Goal: Task Accomplishment & Management: Use online tool/utility

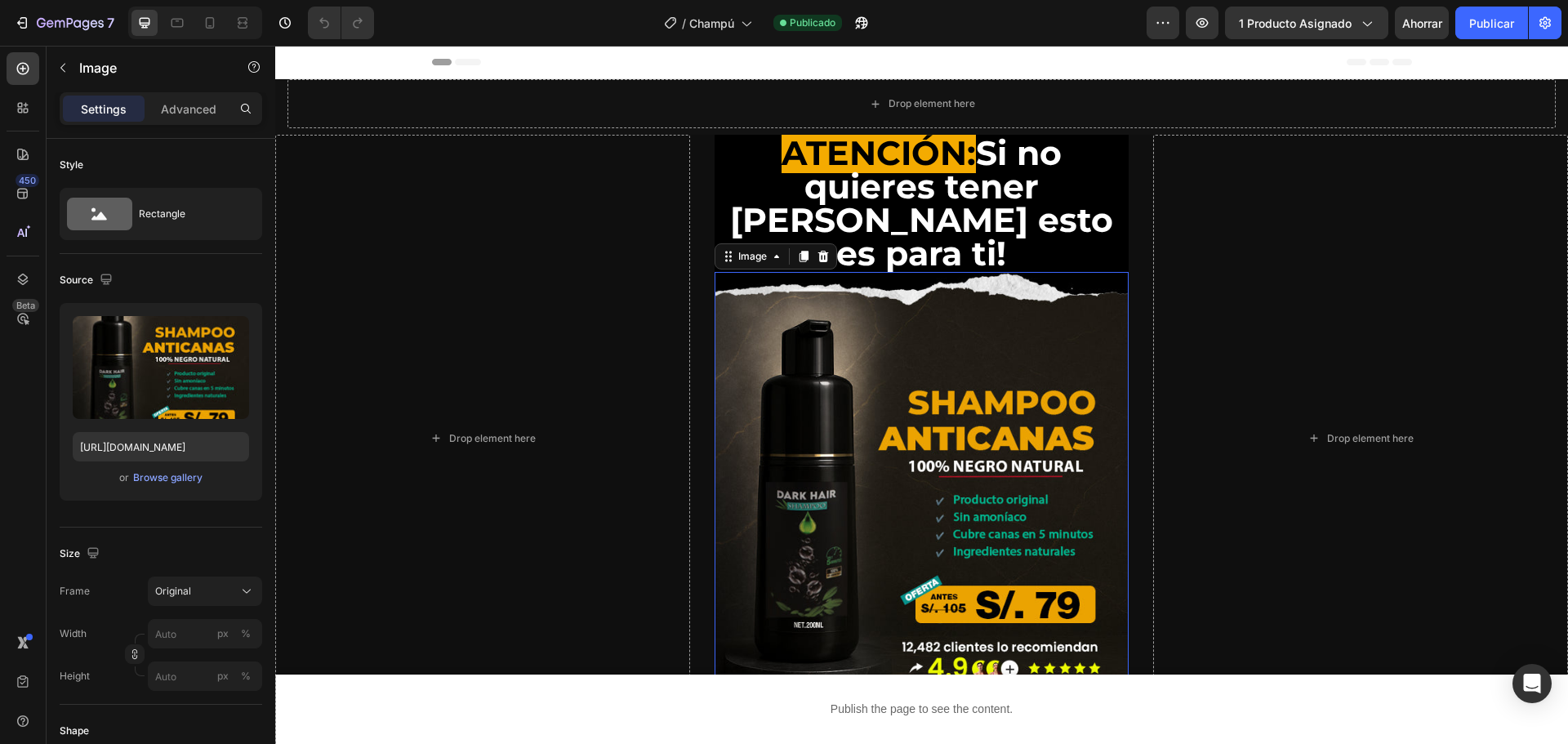
click at [808, 303] on img at bounding box center [922, 485] width 415 height 427
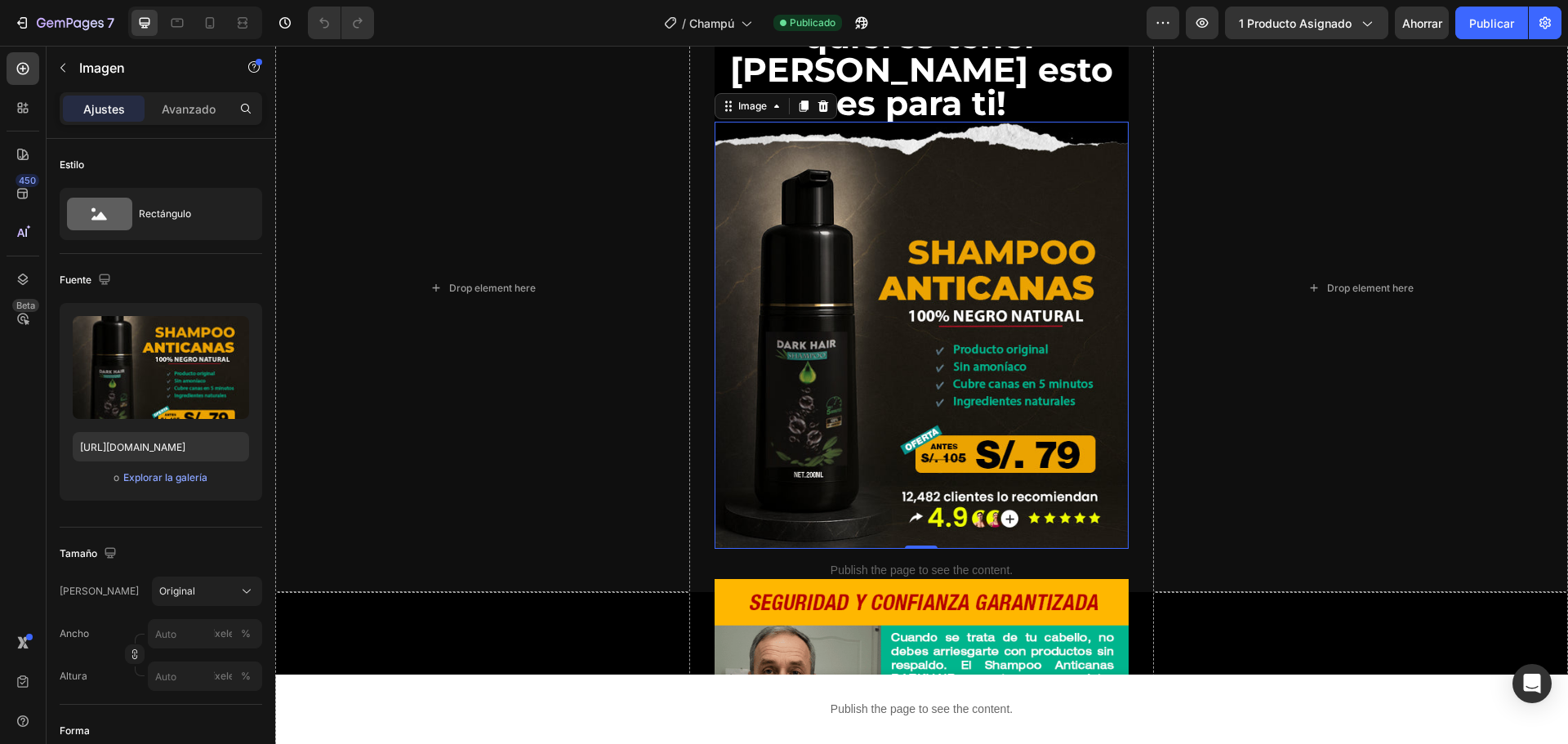
scroll to position [164, 0]
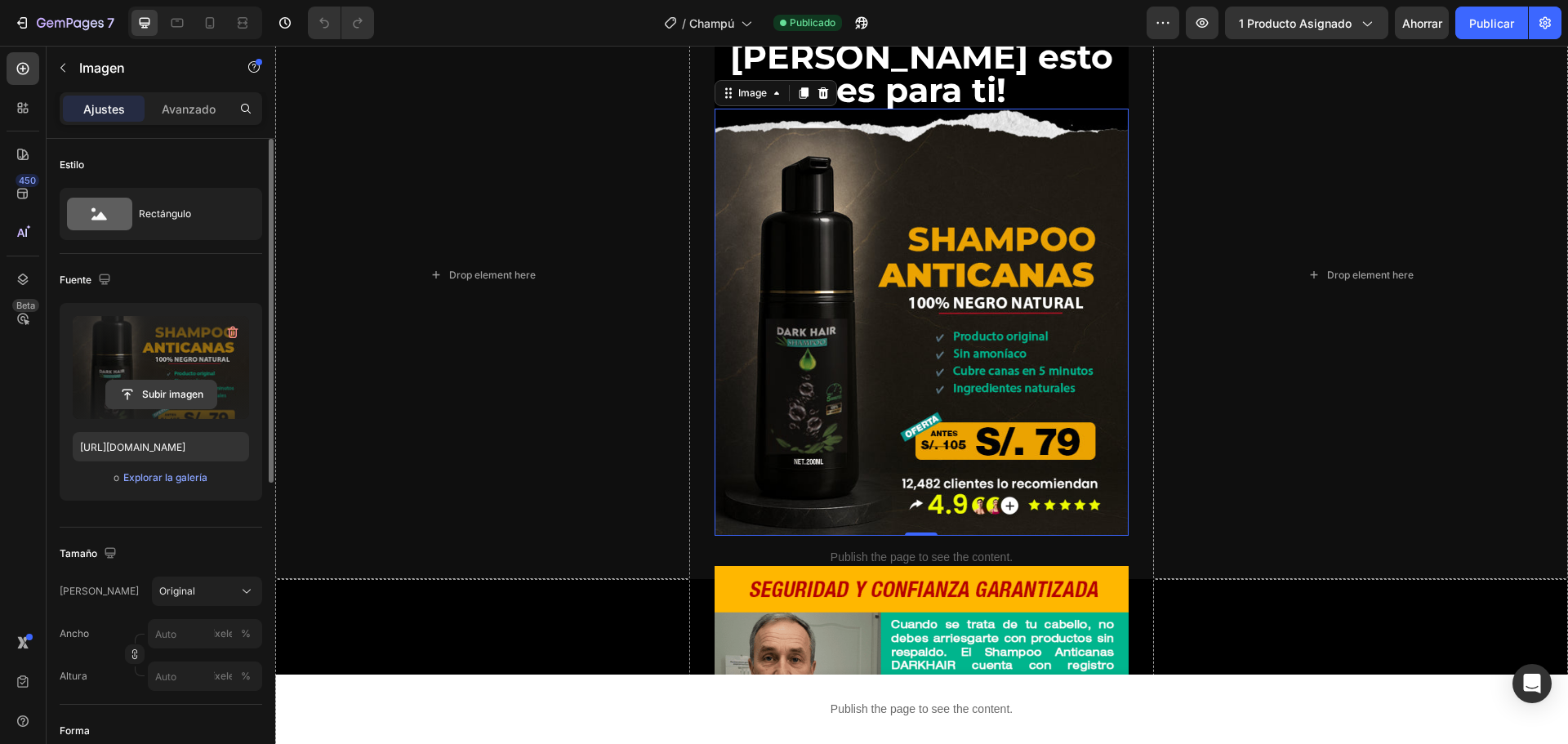
click at [151, 395] on input "file" at bounding box center [161, 394] width 111 height 27
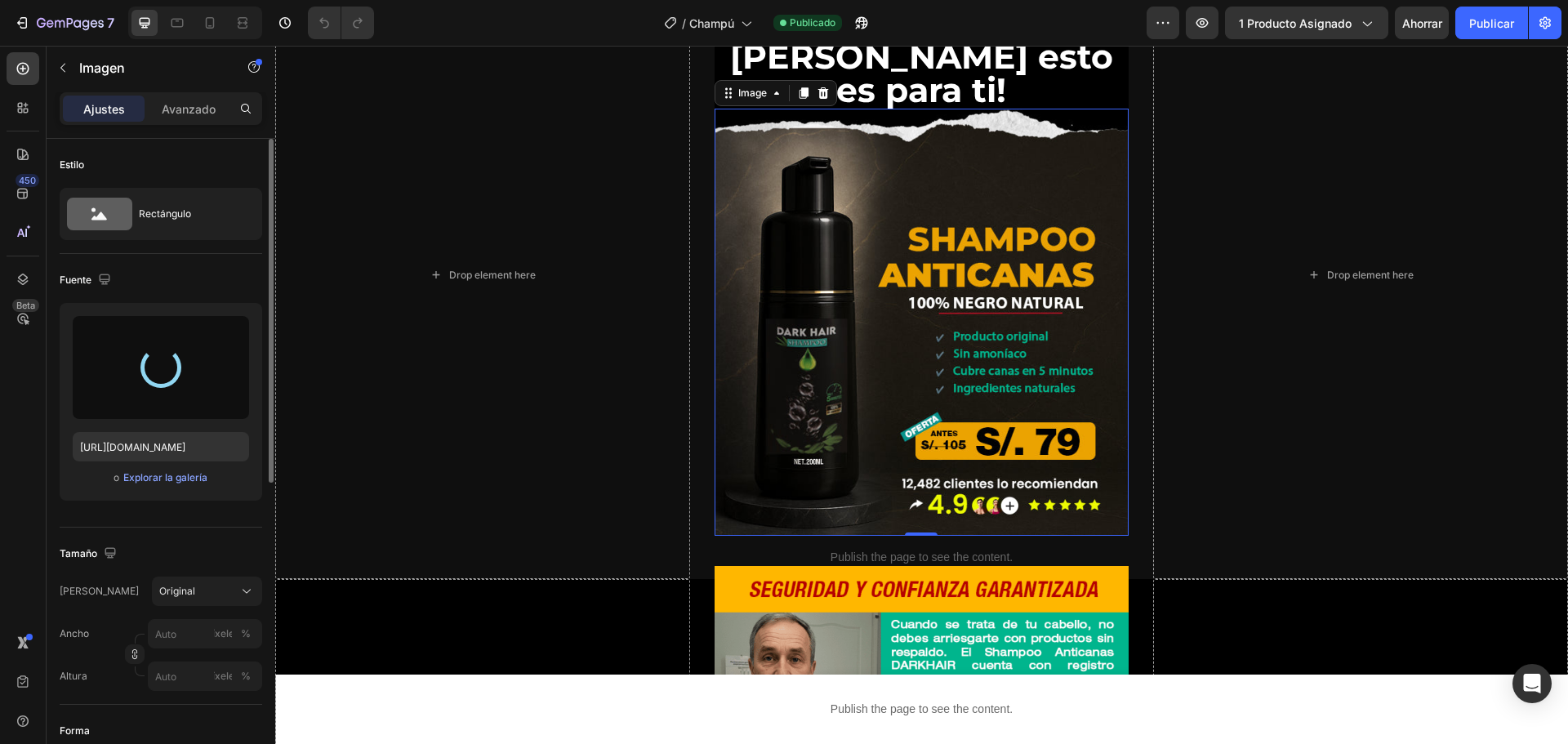
type input "[URL][DOMAIN_NAME]"
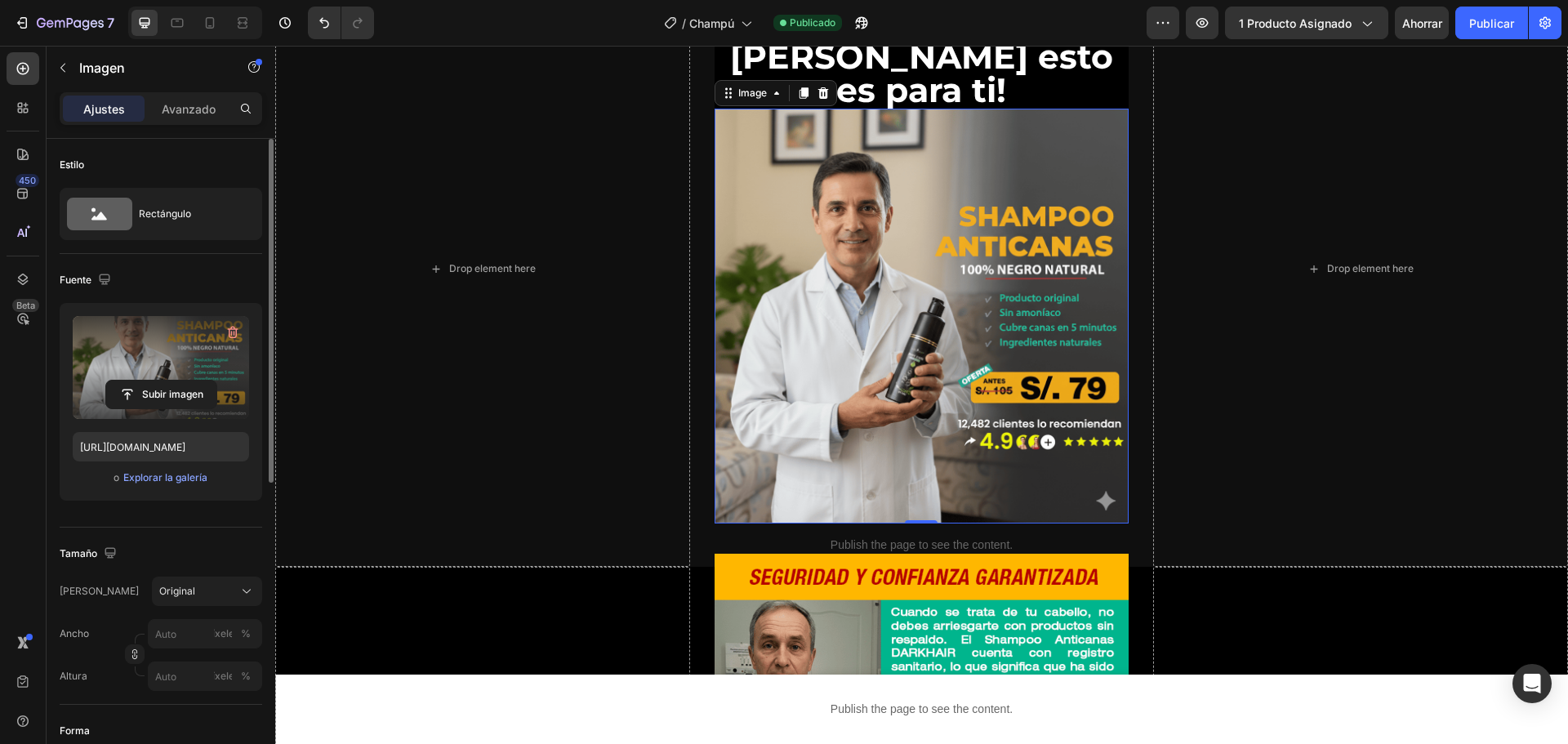
scroll to position [157, 0]
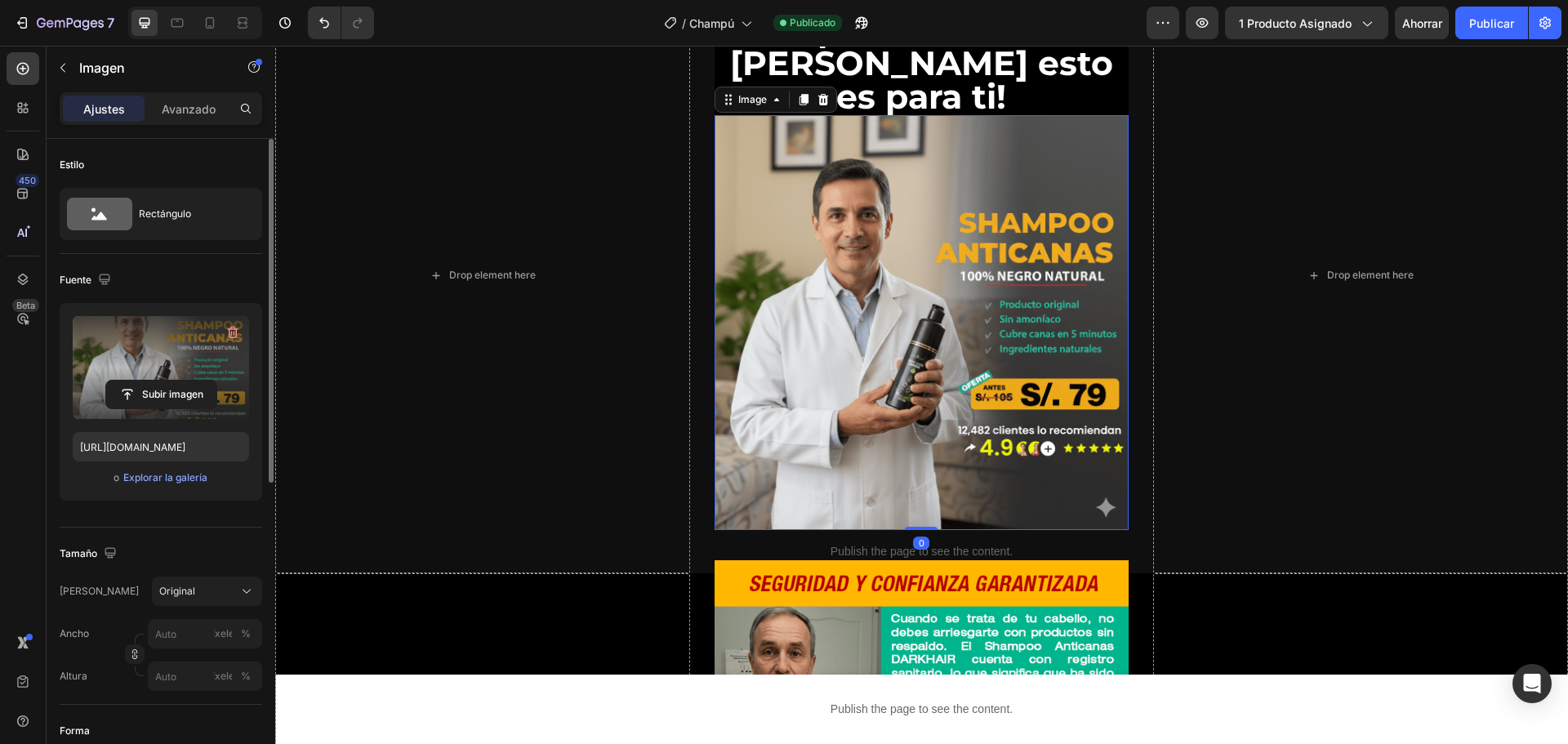
drag, startPoint x: 914, startPoint y: 489, endPoint x: 919, endPoint y: 465, distance: 24.5
click at [919, 465] on div "Image 0" at bounding box center [922, 323] width 415 height 416
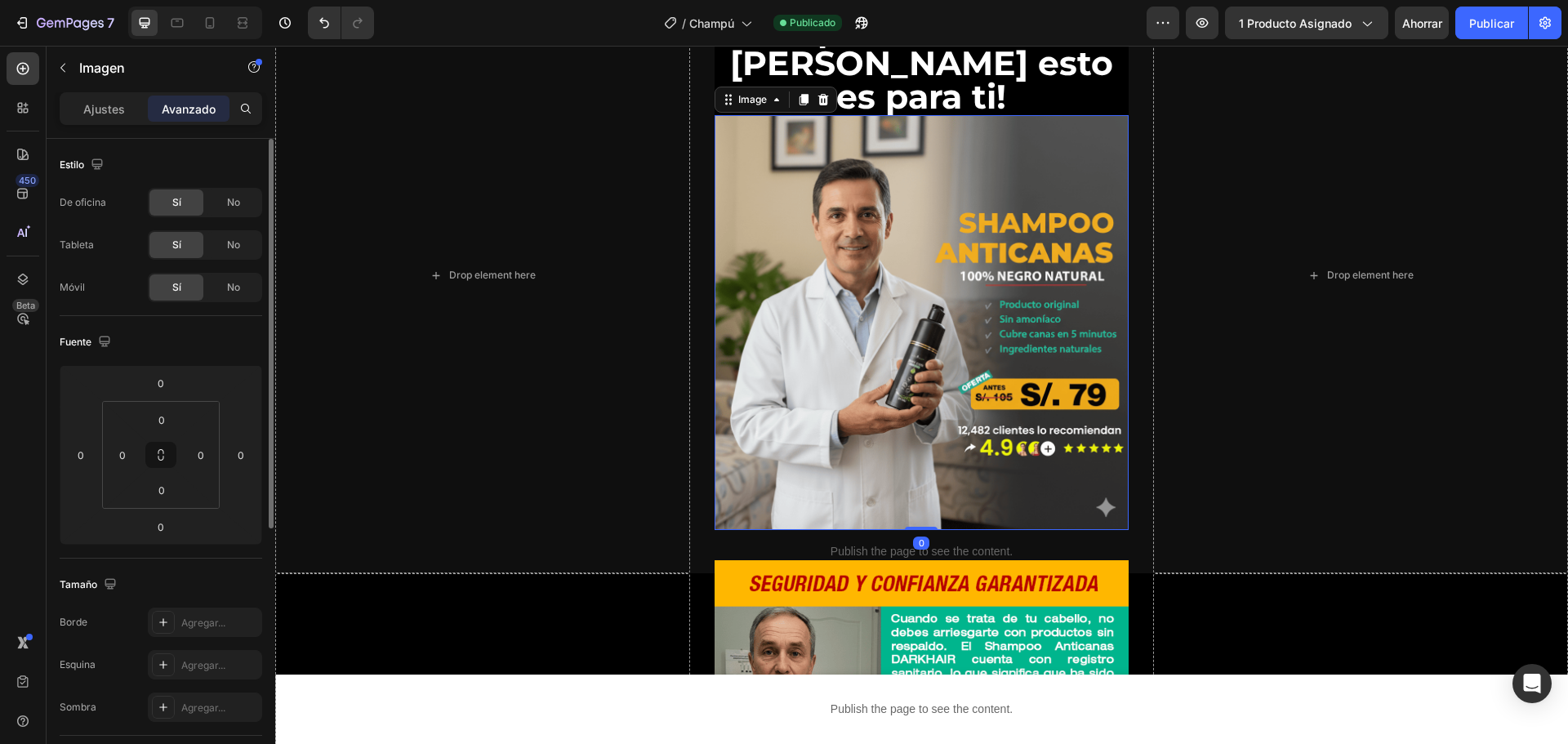
drag, startPoint x: 920, startPoint y: 489, endPoint x: 925, endPoint y: 460, distance: 29.4
click at [925, 460] on div "Image 0" at bounding box center [922, 323] width 415 height 416
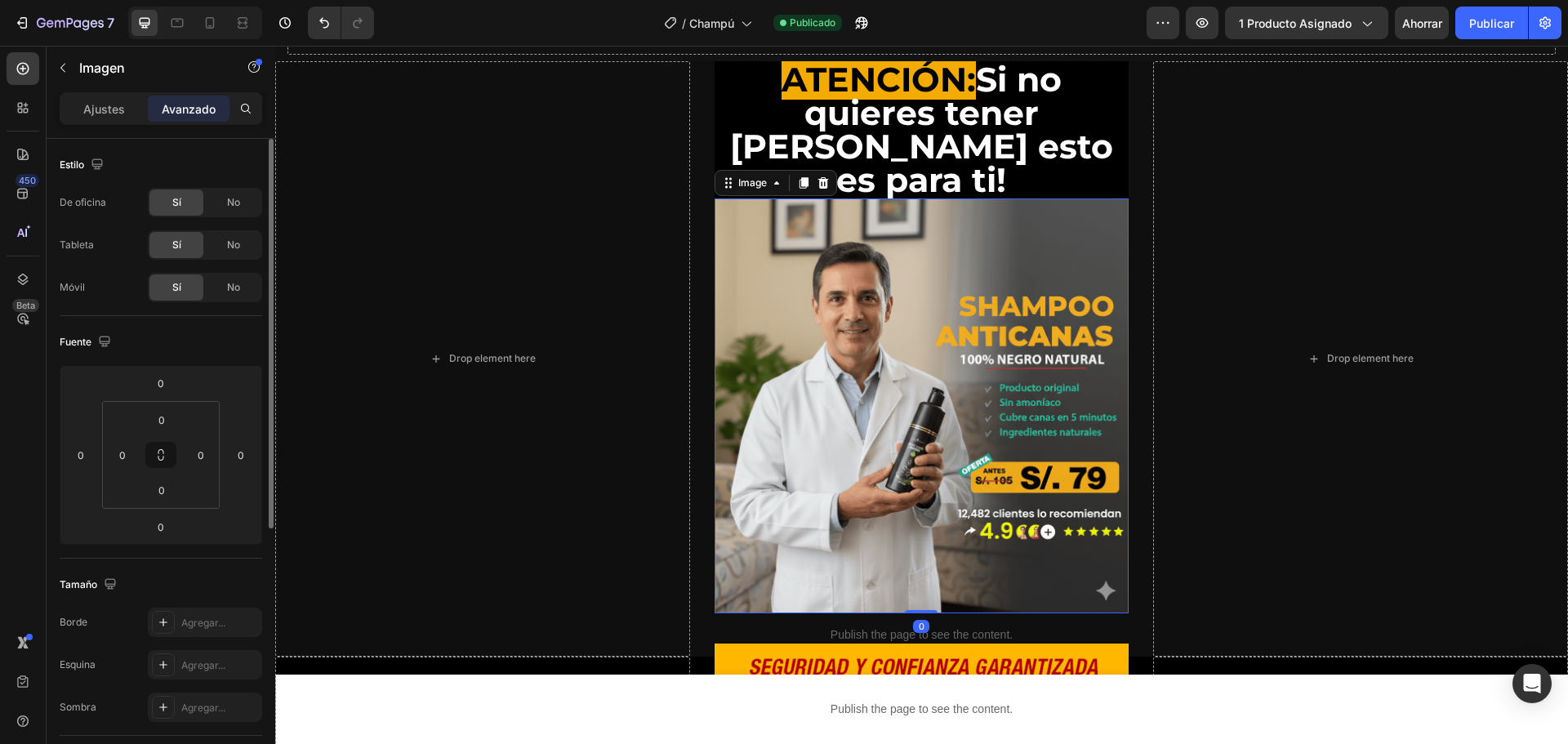
scroll to position [0, 0]
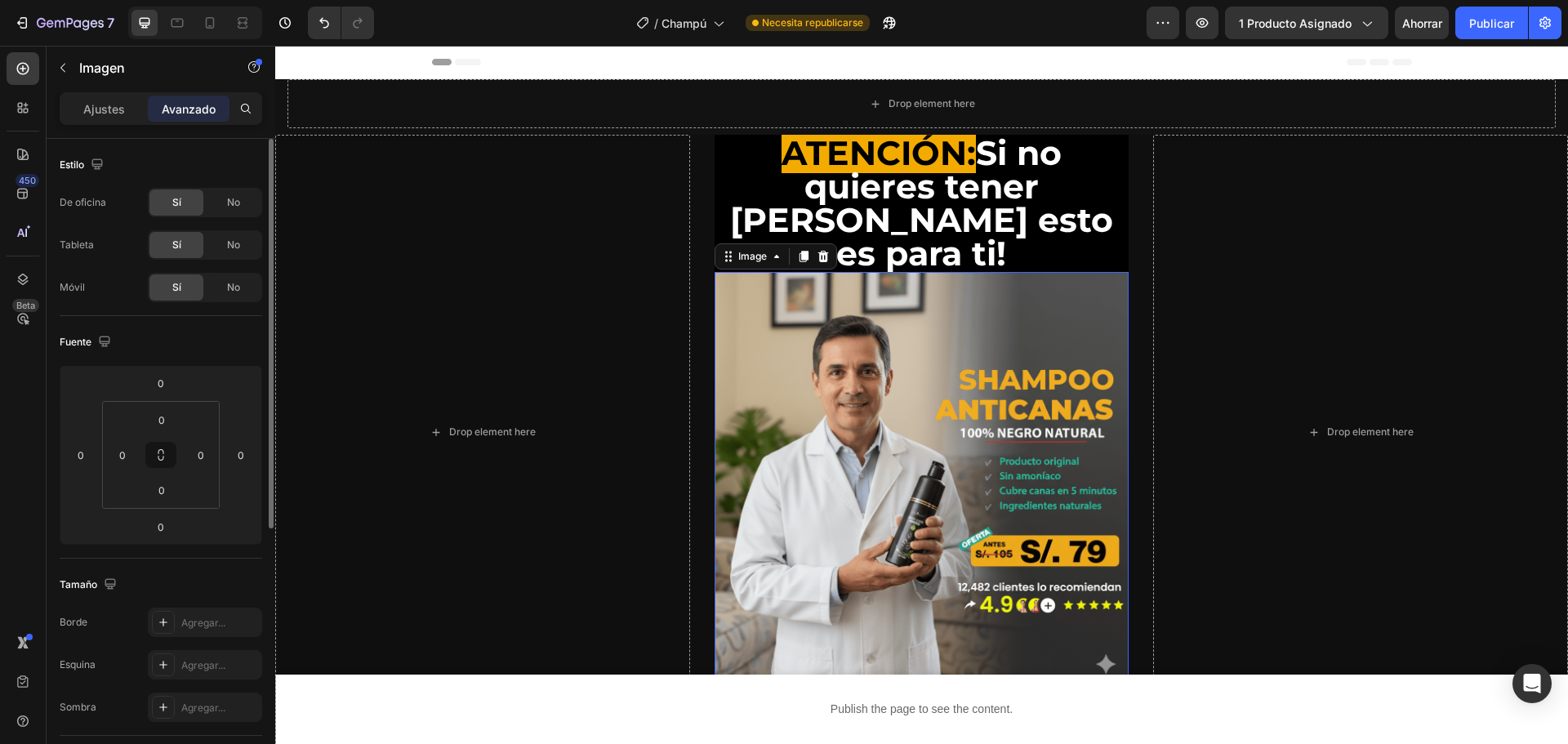
click at [854, 409] on img at bounding box center [922, 479] width 415 height 416
click at [104, 115] on font "Ajustes" at bounding box center [104, 109] width 42 height 14
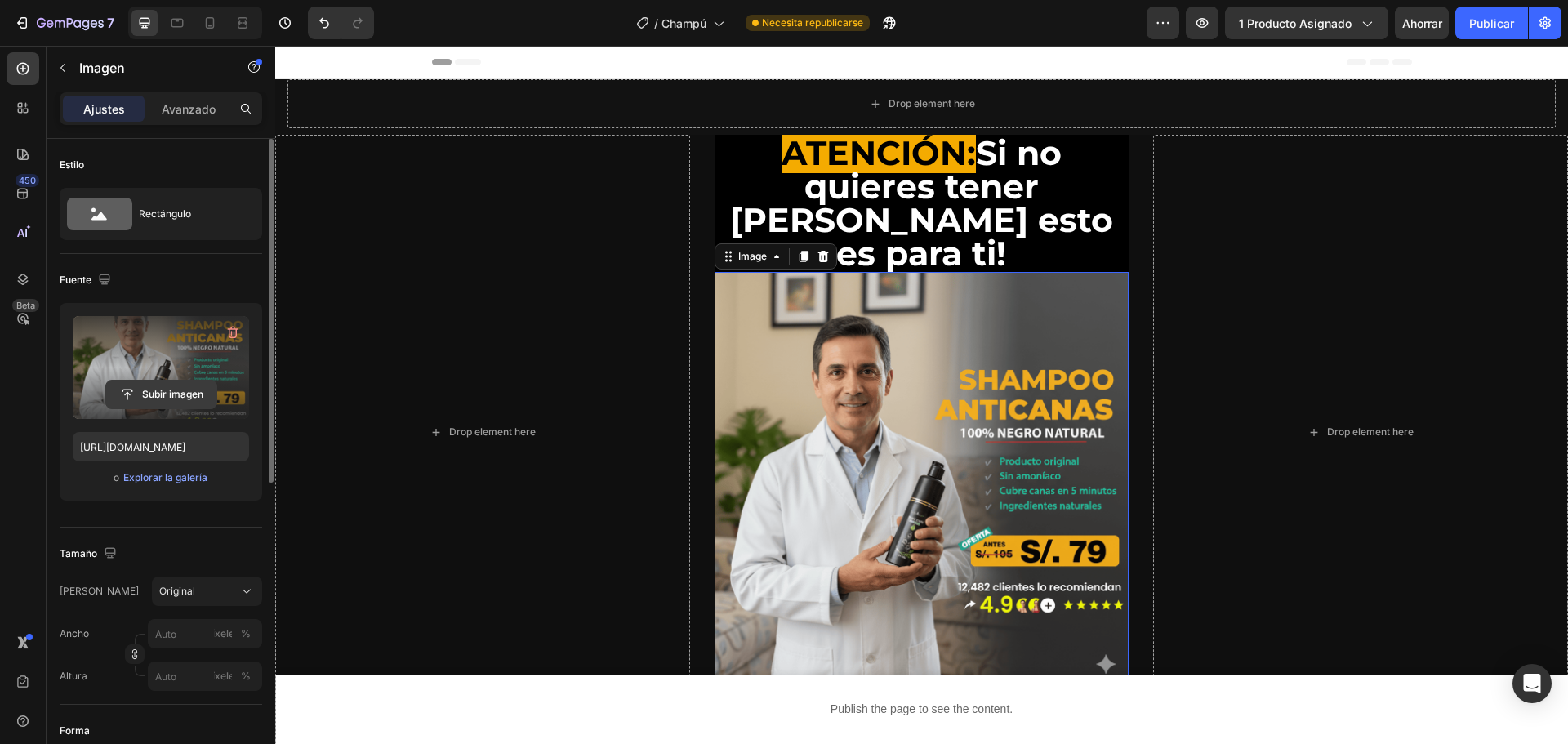
click at [151, 389] on input "file" at bounding box center [161, 394] width 111 height 27
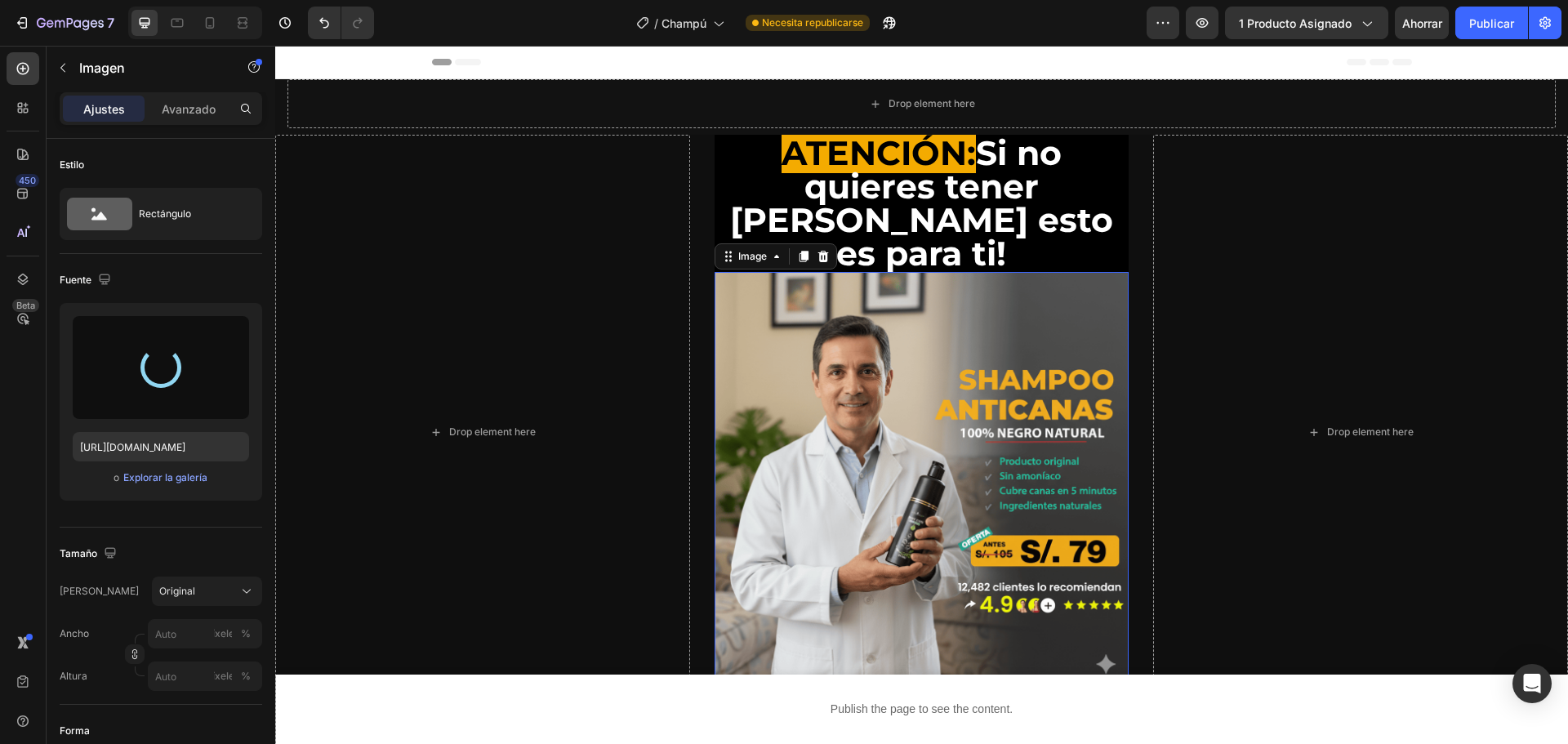
type input "[URL][DOMAIN_NAME]"
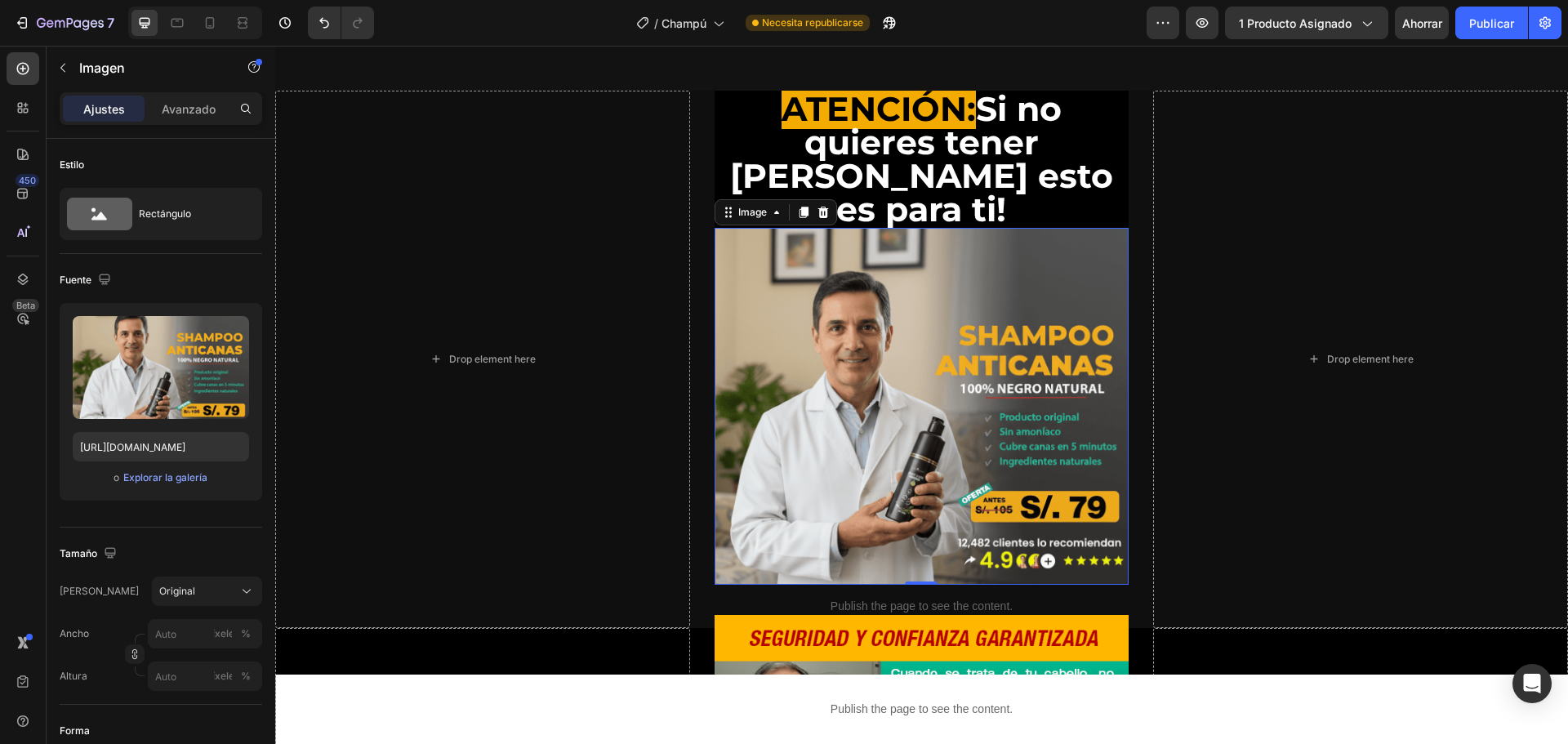
scroll to position [164, 0]
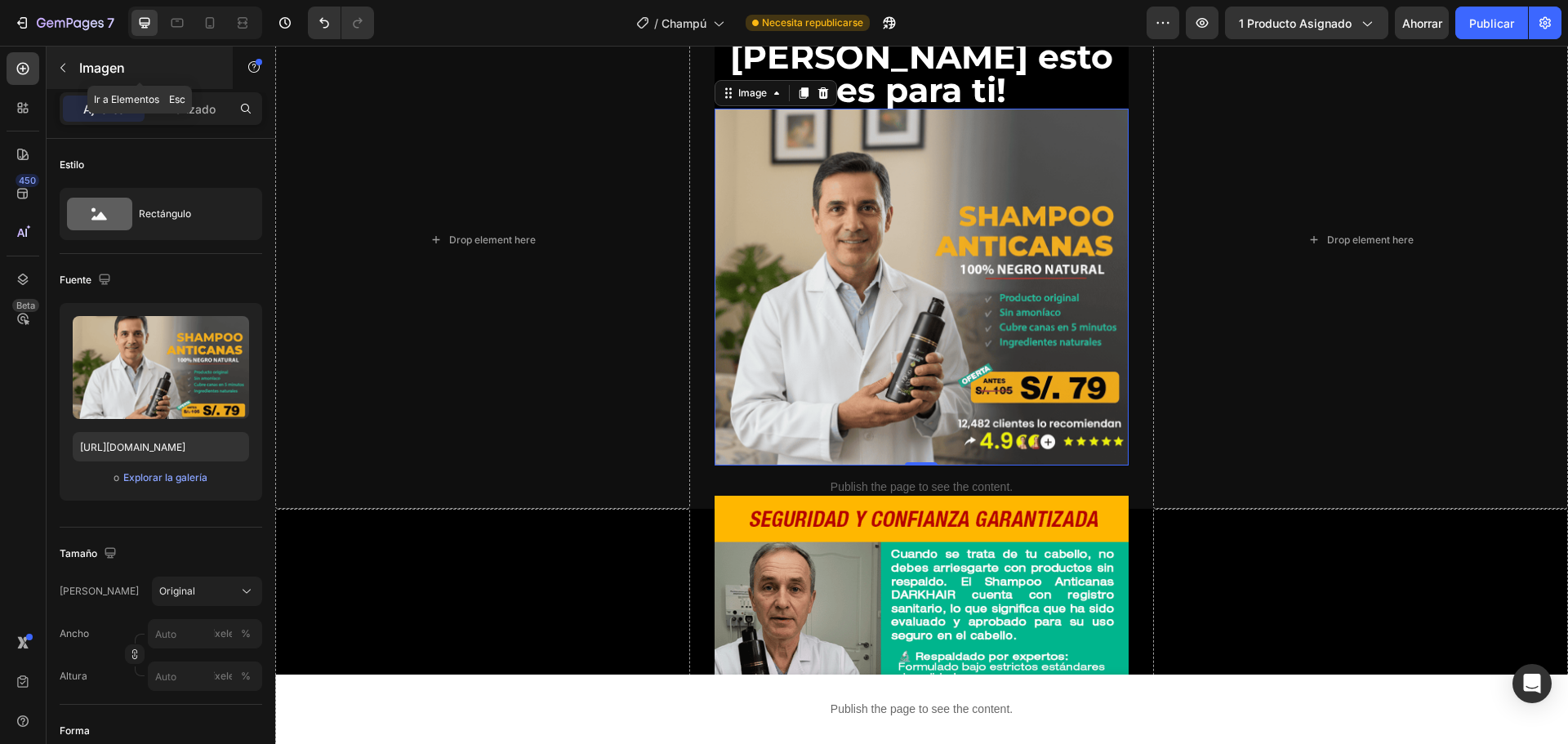
click at [69, 73] on icon "button" at bounding box center [63, 68] width 13 height 13
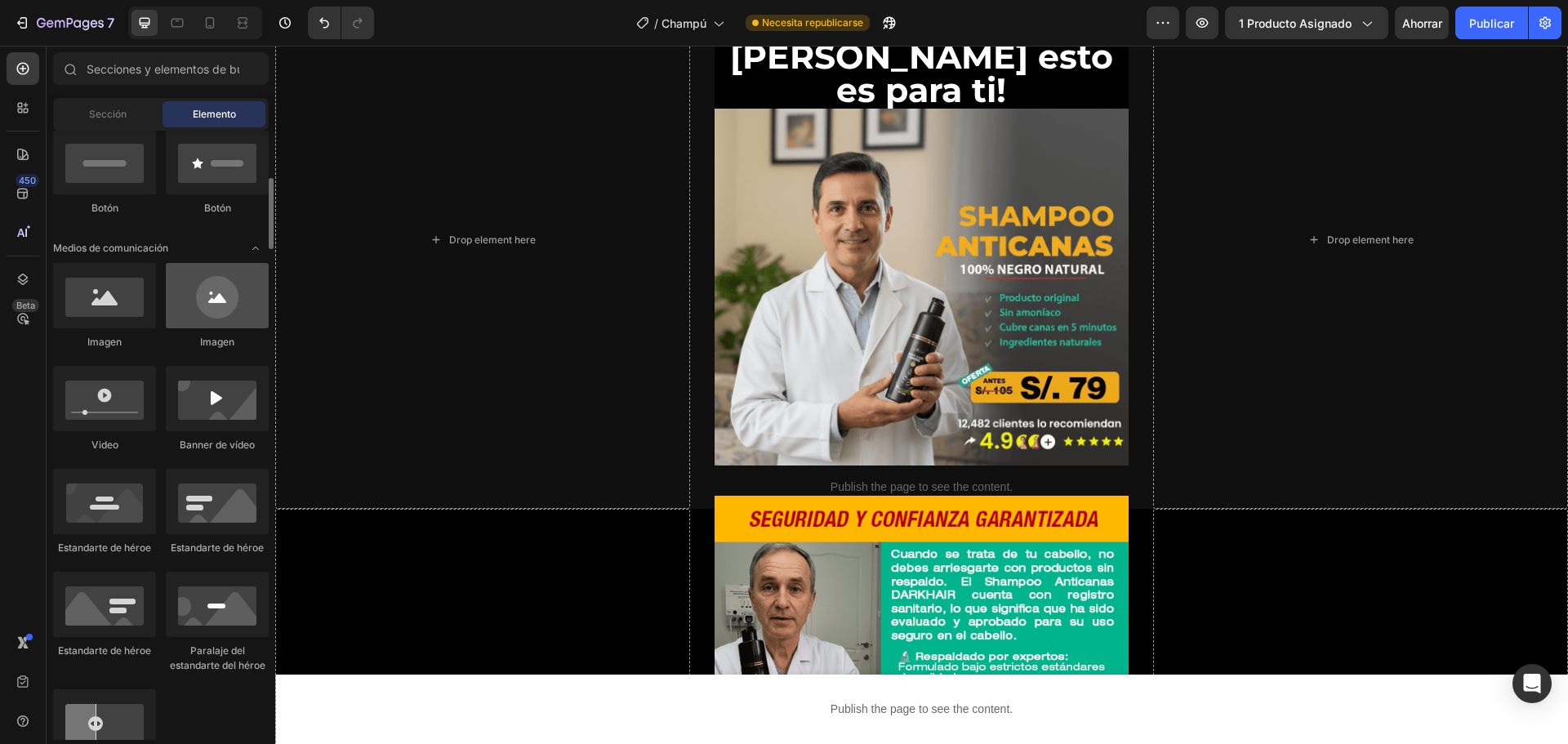
scroll to position [0, 0]
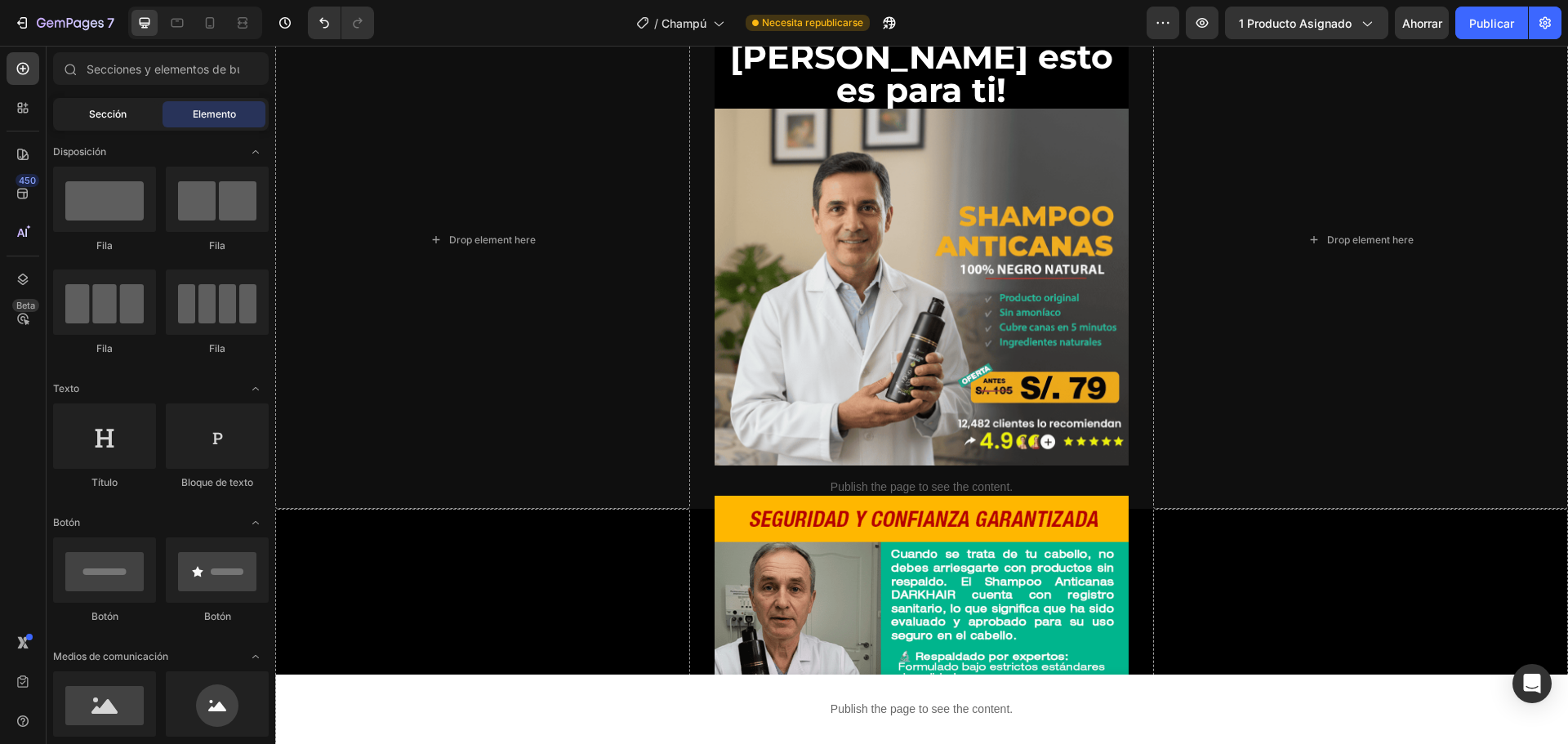
click at [122, 106] on div "Sección" at bounding box center [108, 115] width 103 height 27
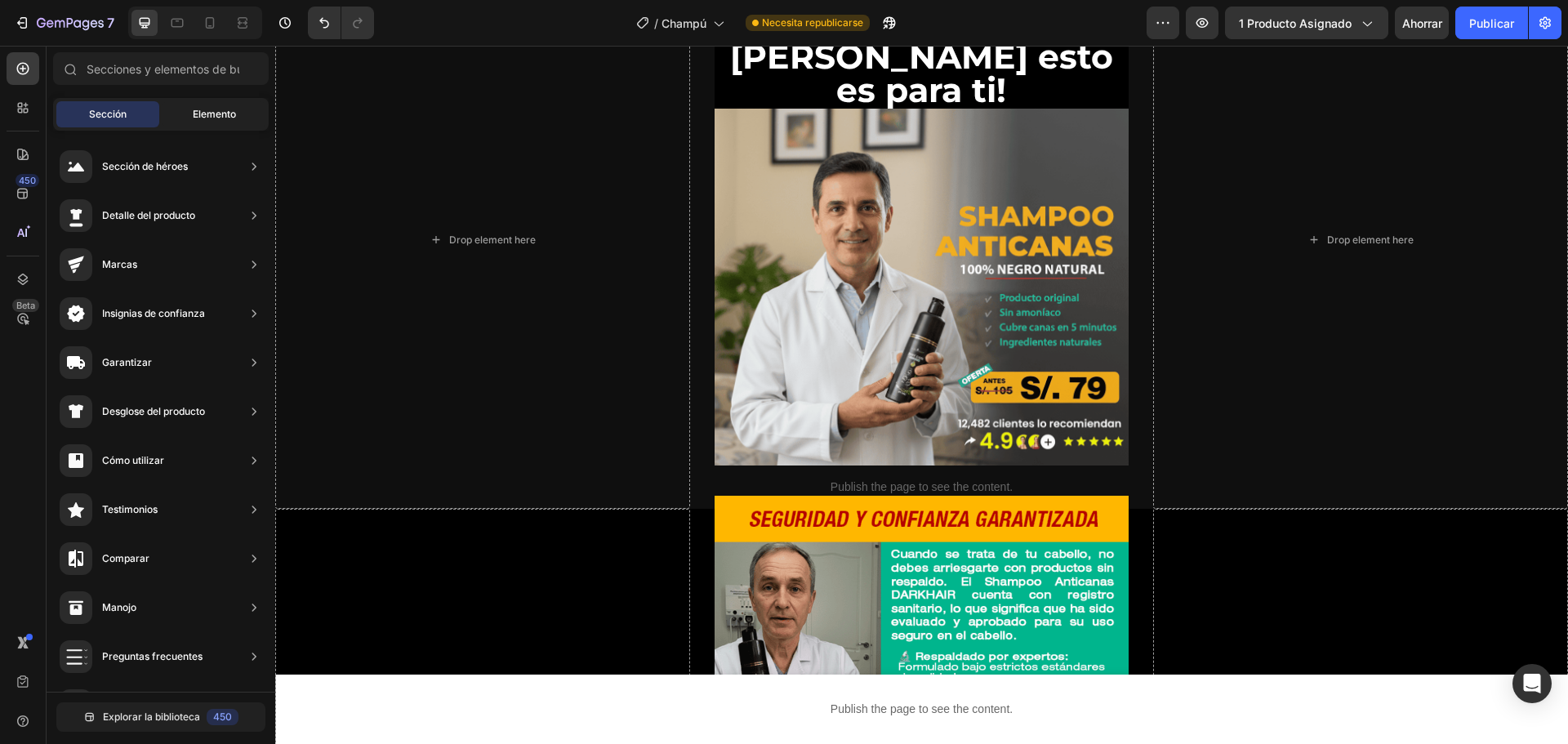
click at [220, 119] on font "Elemento" at bounding box center [215, 114] width 44 height 12
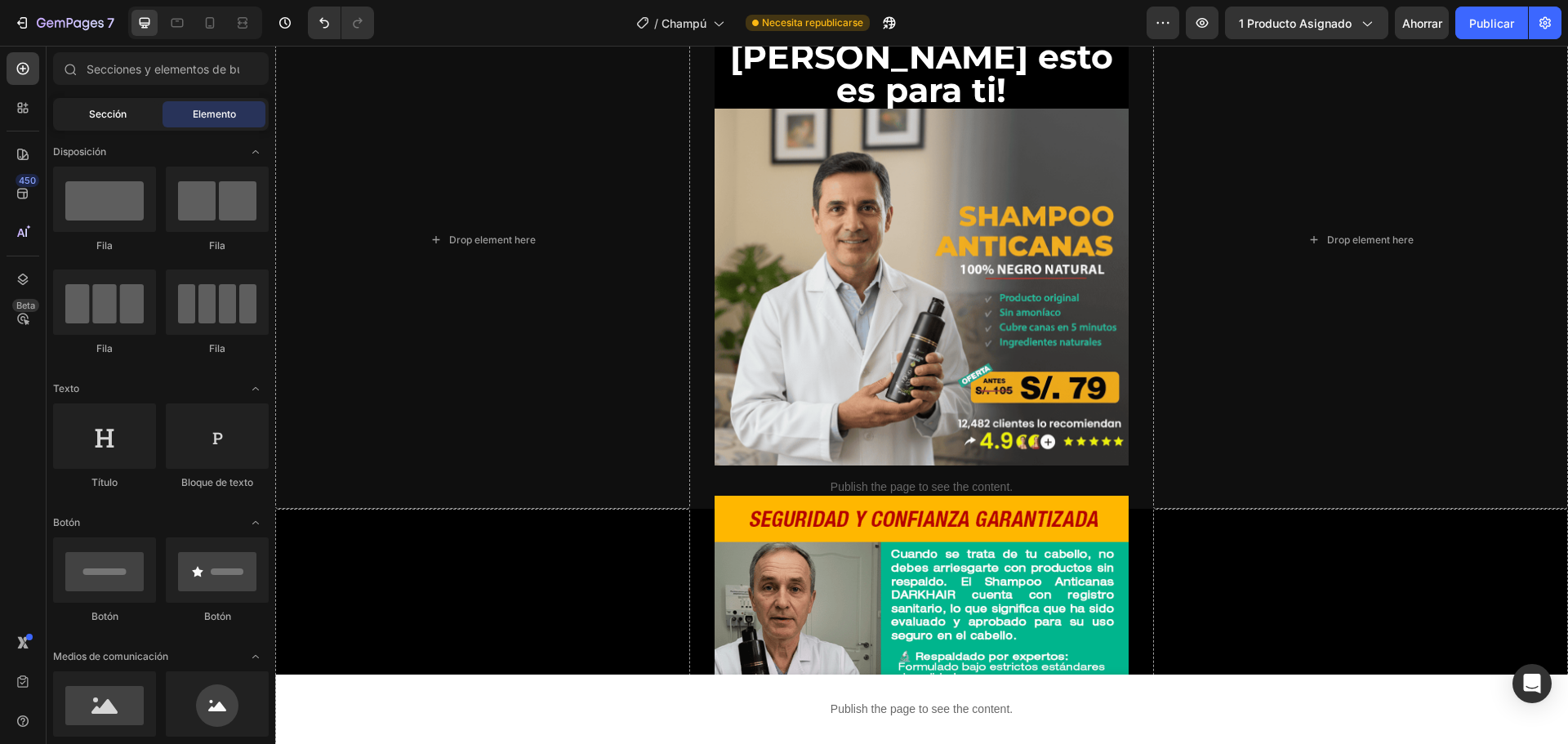
click at [121, 111] on font "Sección" at bounding box center [108, 114] width 38 height 12
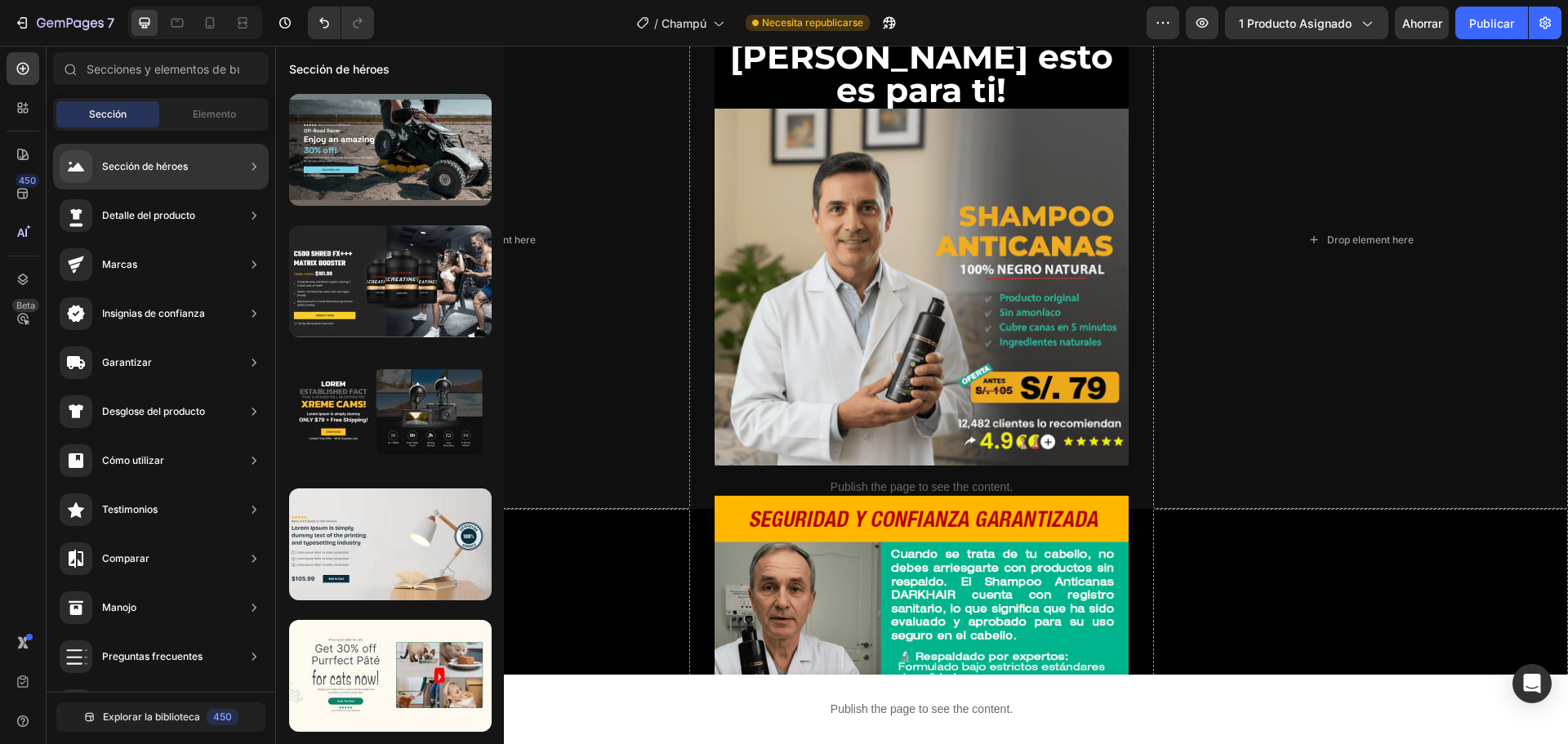
click at [176, 214] on font "Detalle del producto" at bounding box center [149, 215] width 93 height 12
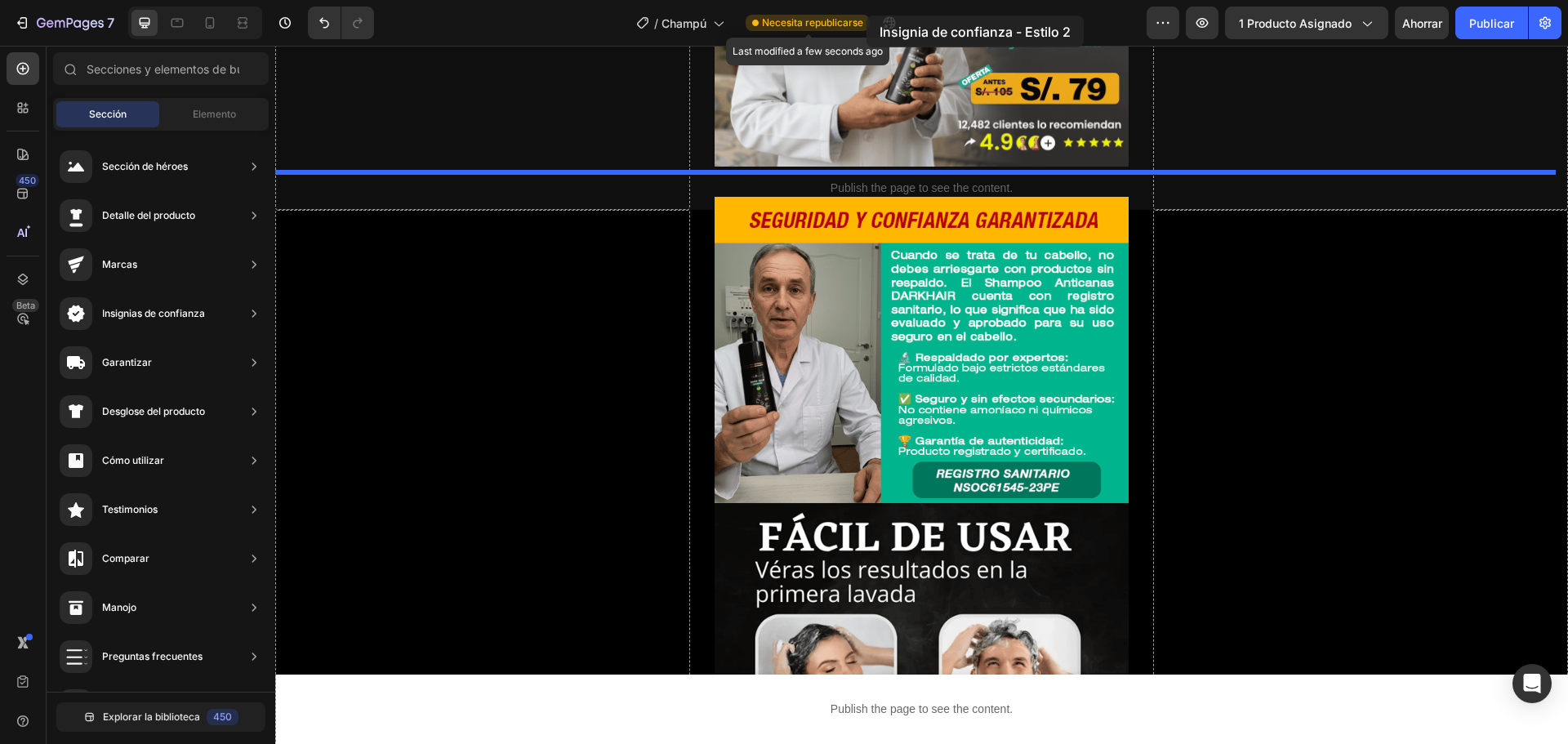
scroll to position [419, 0]
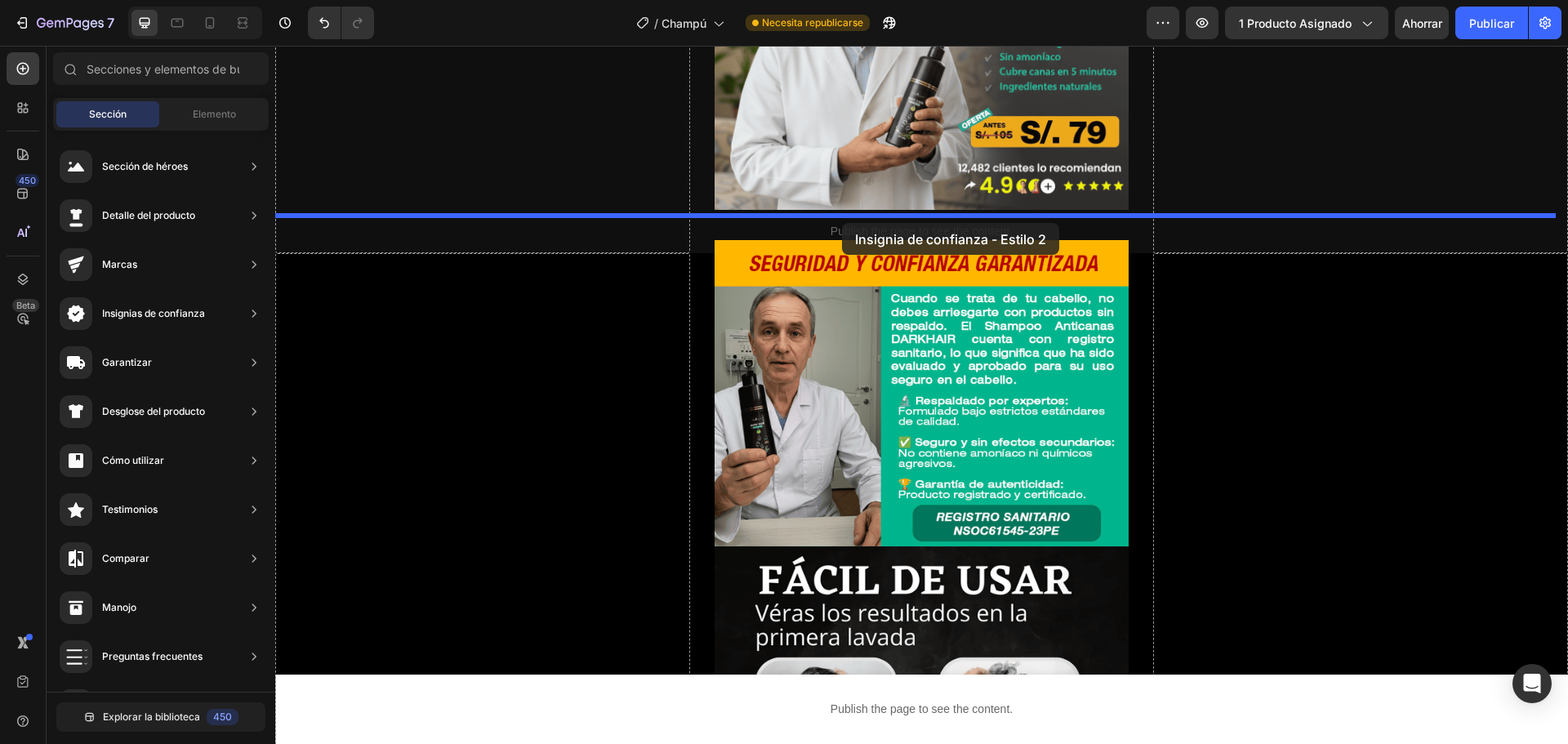
drag, startPoint x: 642, startPoint y: 587, endPoint x: 842, endPoint y: 223, distance: 415.3
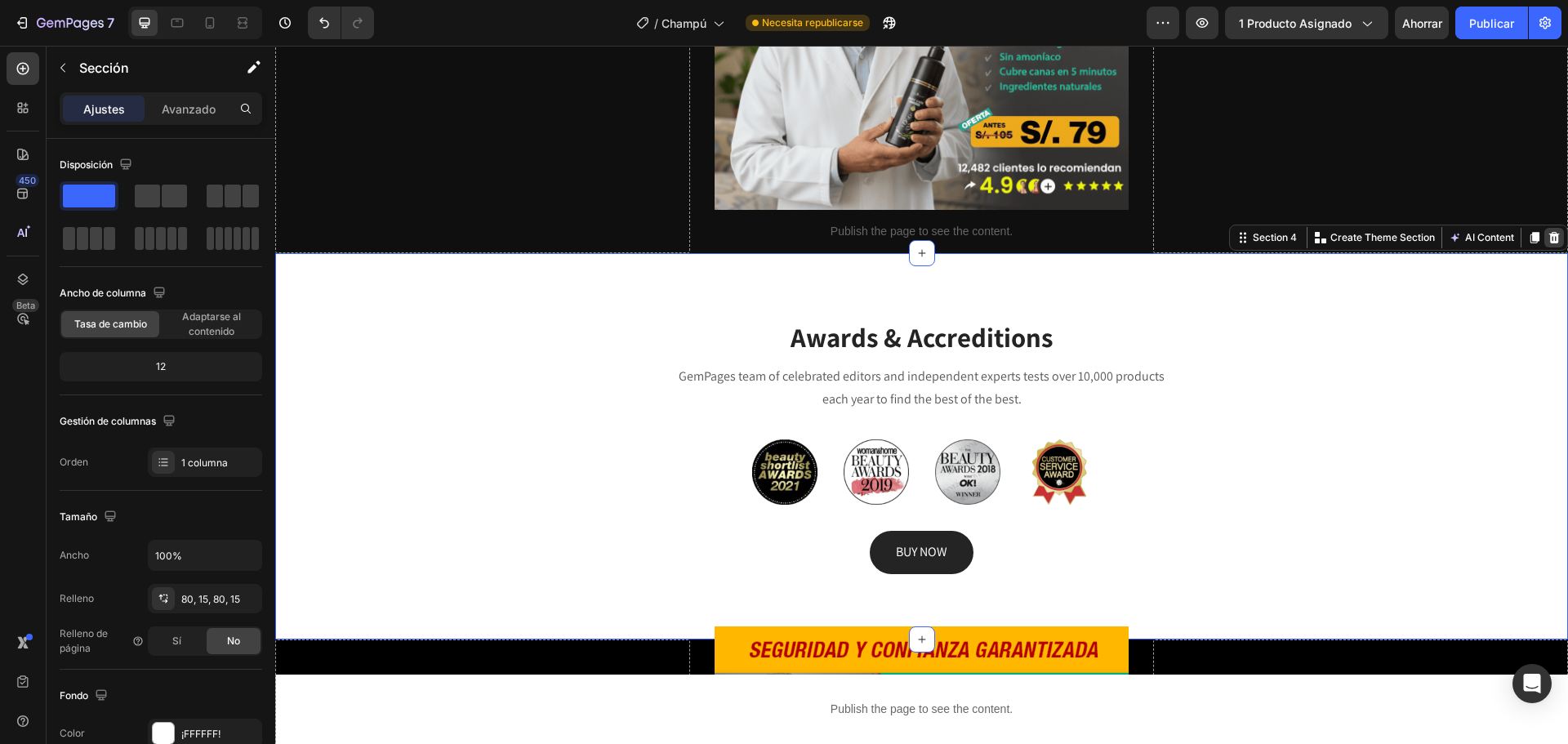
click at [1548, 231] on icon at bounding box center [1555, 238] width 13 height 13
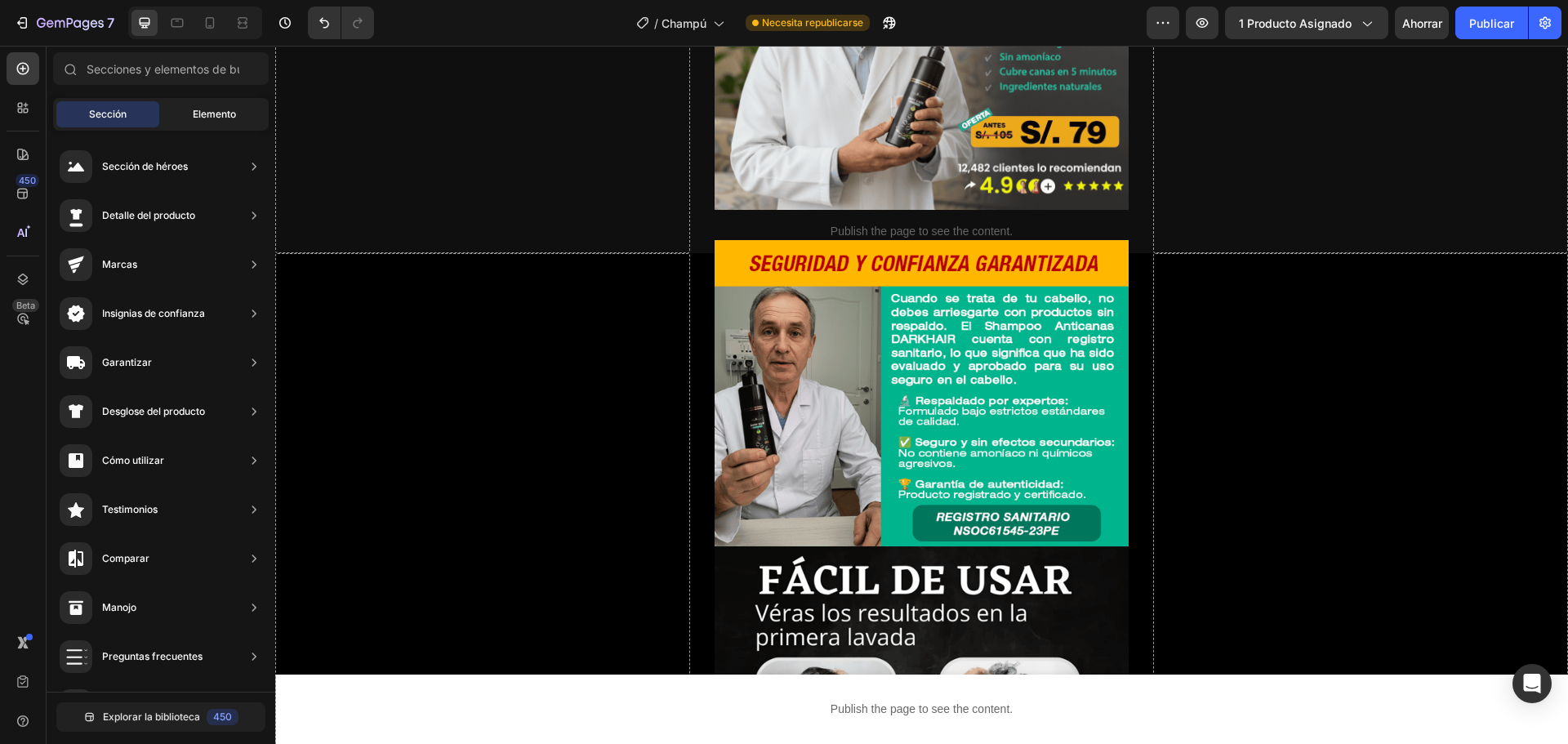
click at [223, 121] on span "Elemento" at bounding box center [215, 115] width 44 height 15
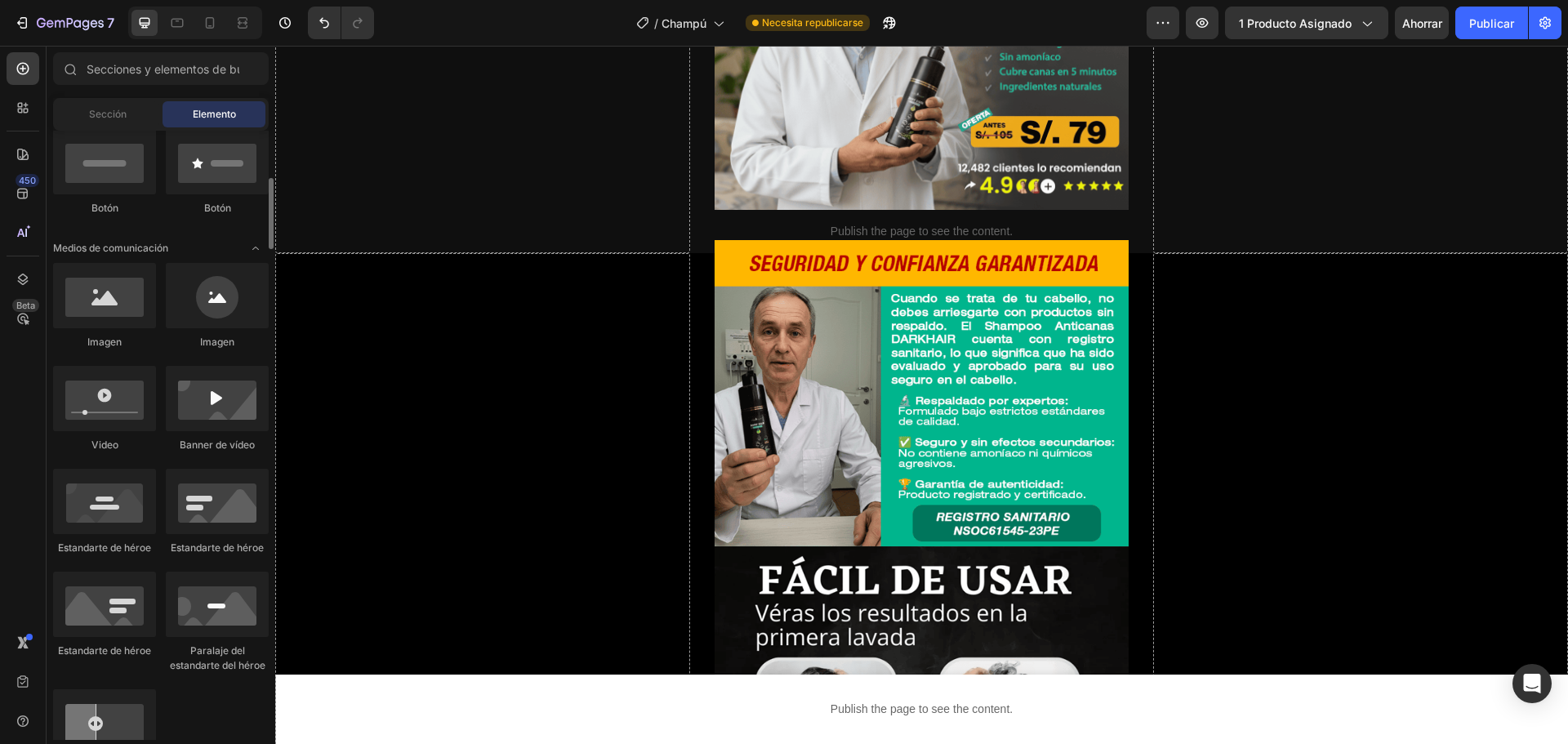
scroll to position [81, 0]
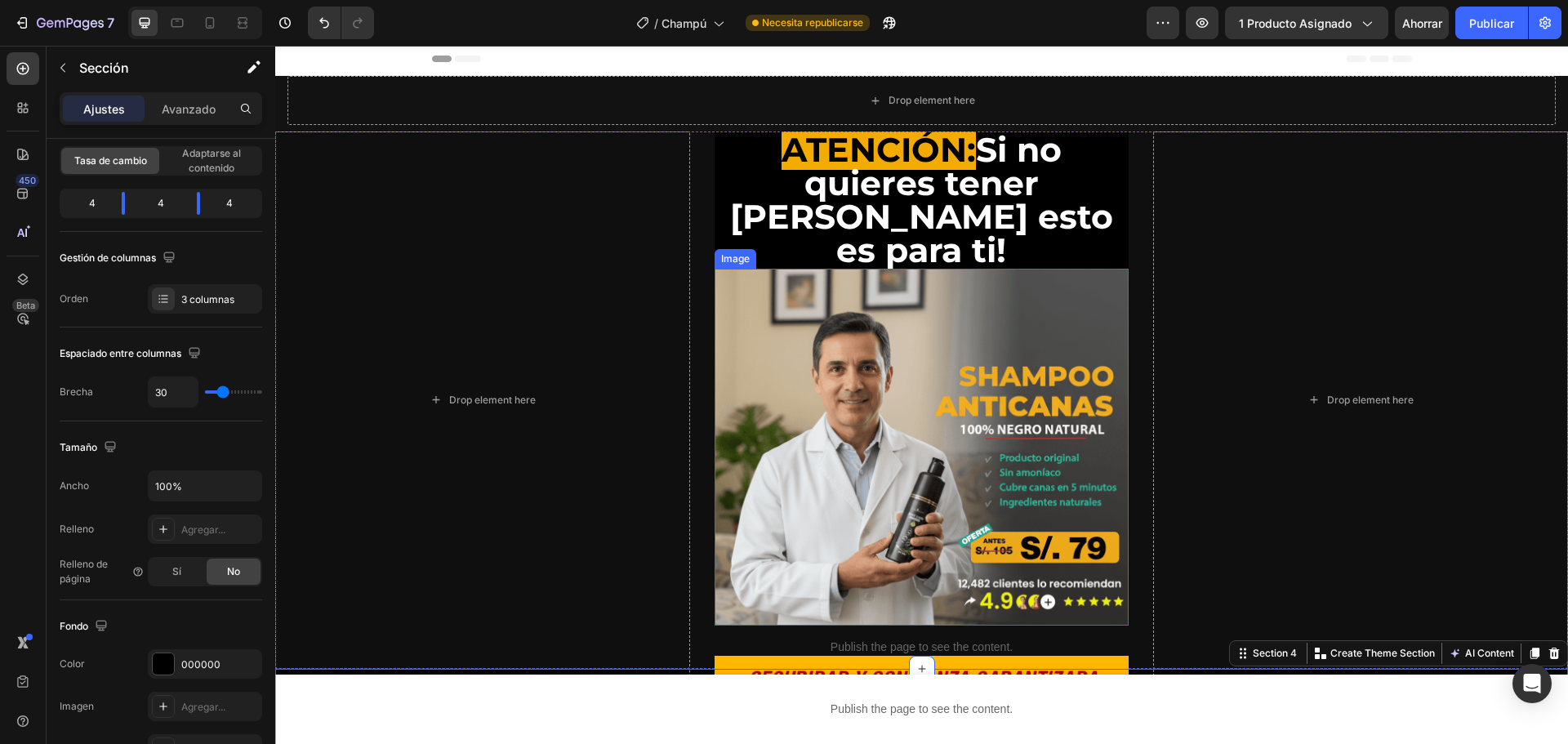
scroll to position [0, 0]
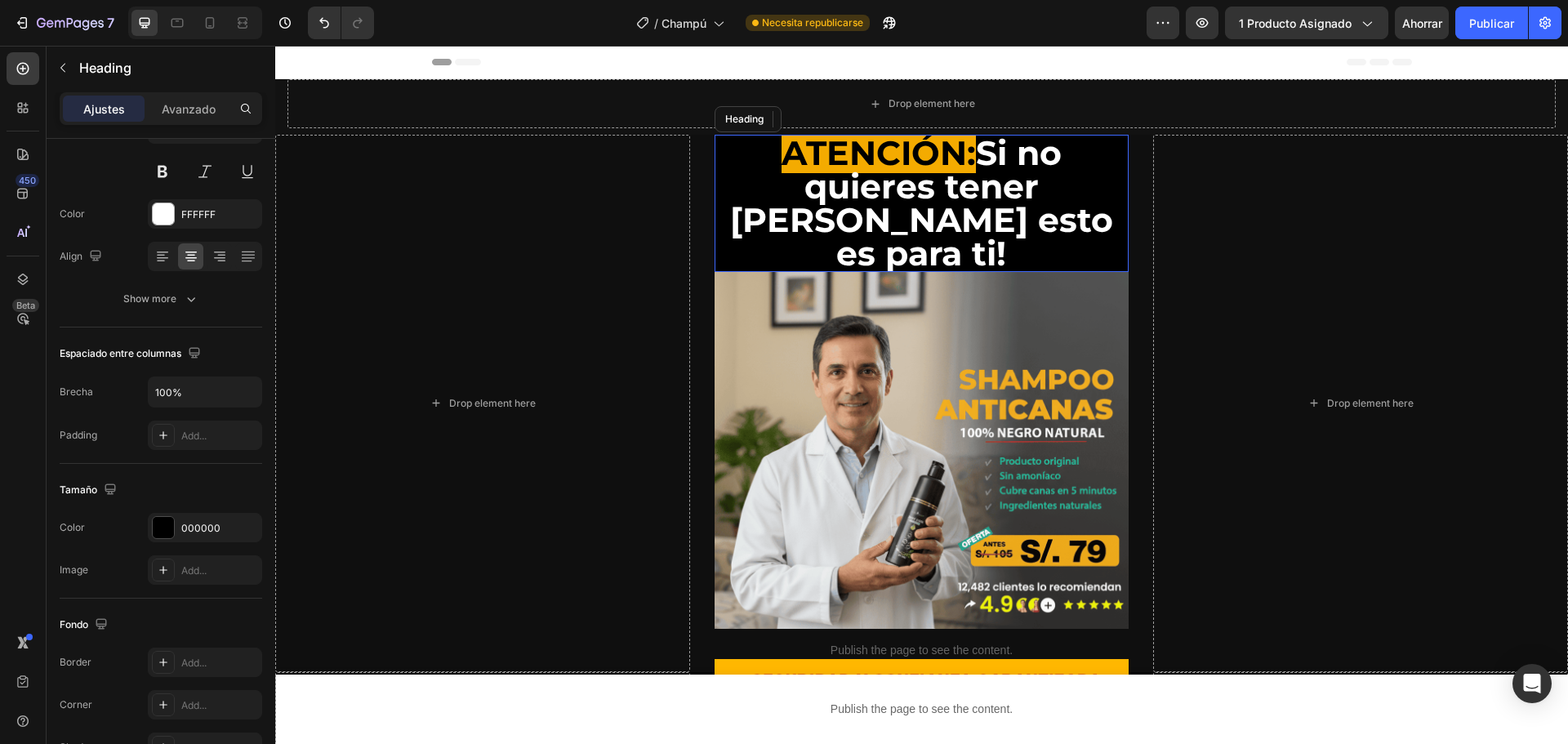
click at [965, 192] on h2 "ATENCIÓN: Si no quieres tener [PERSON_NAME] esto es para ti!" at bounding box center [922, 203] width 415 height 137
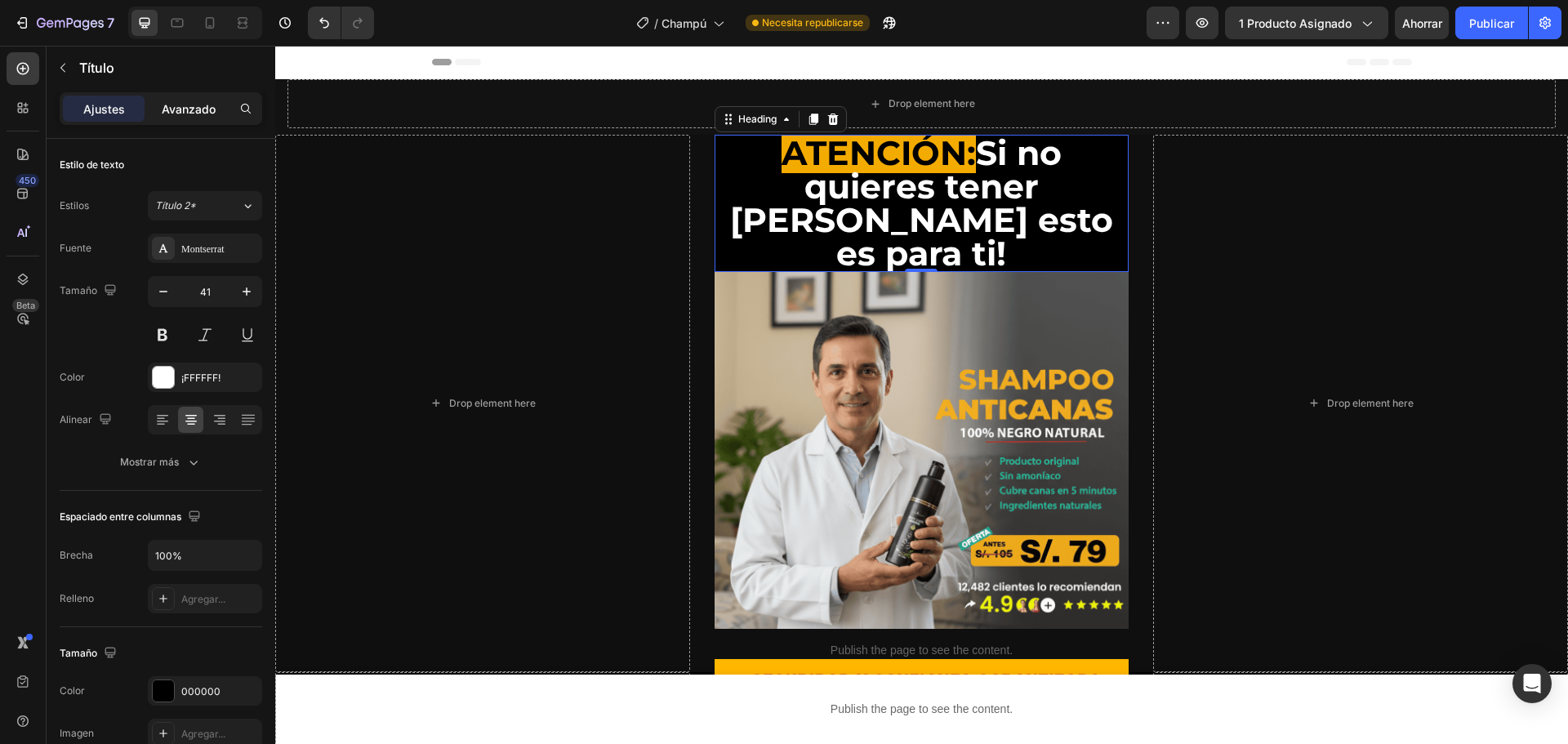
click at [193, 110] on font "Avanzado" at bounding box center [188, 109] width 54 height 14
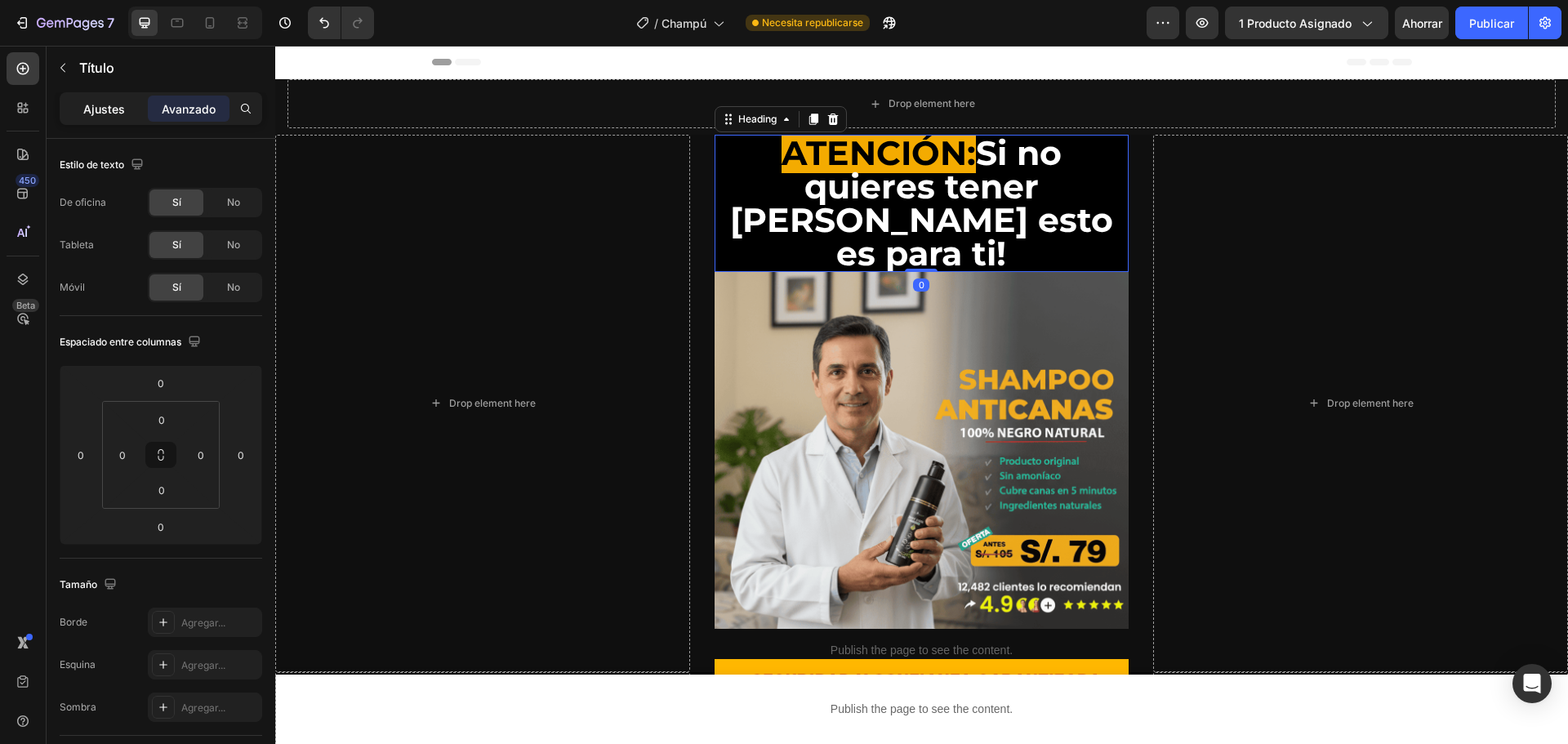
click at [121, 115] on font "Ajustes" at bounding box center [104, 109] width 42 height 14
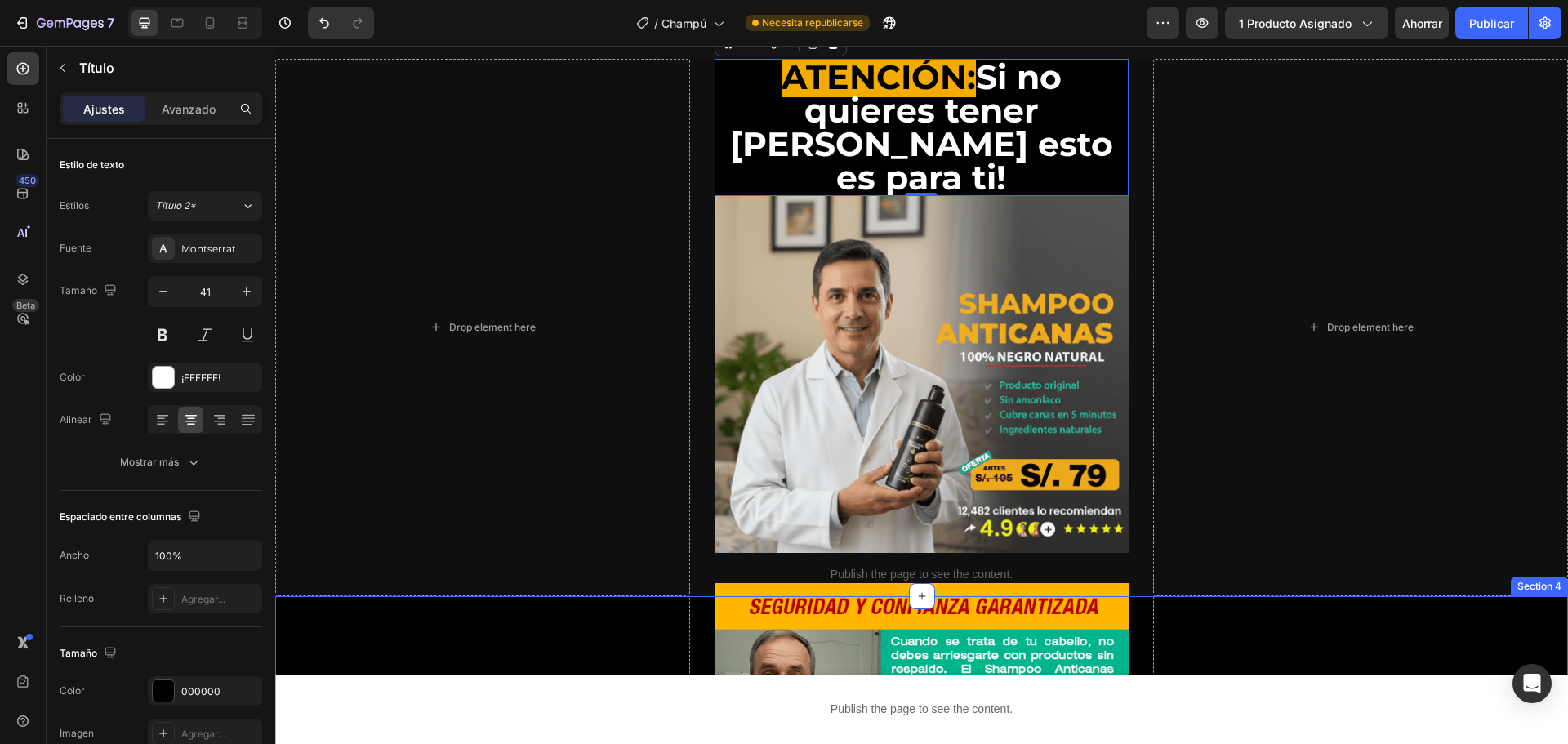
scroll to position [327, 0]
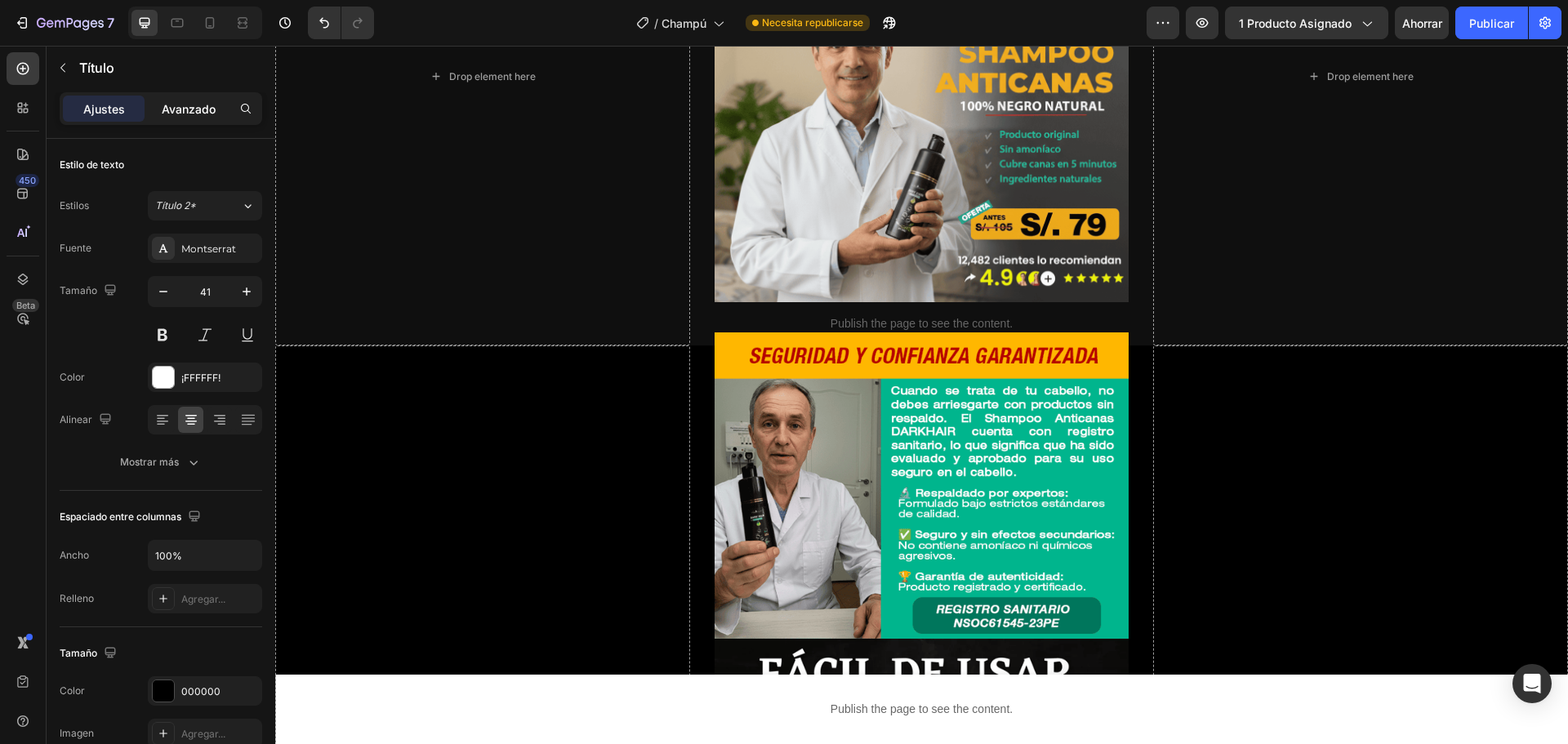
click at [177, 107] on font "Avanzado" at bounding box center [188, 109] width 54 height 14
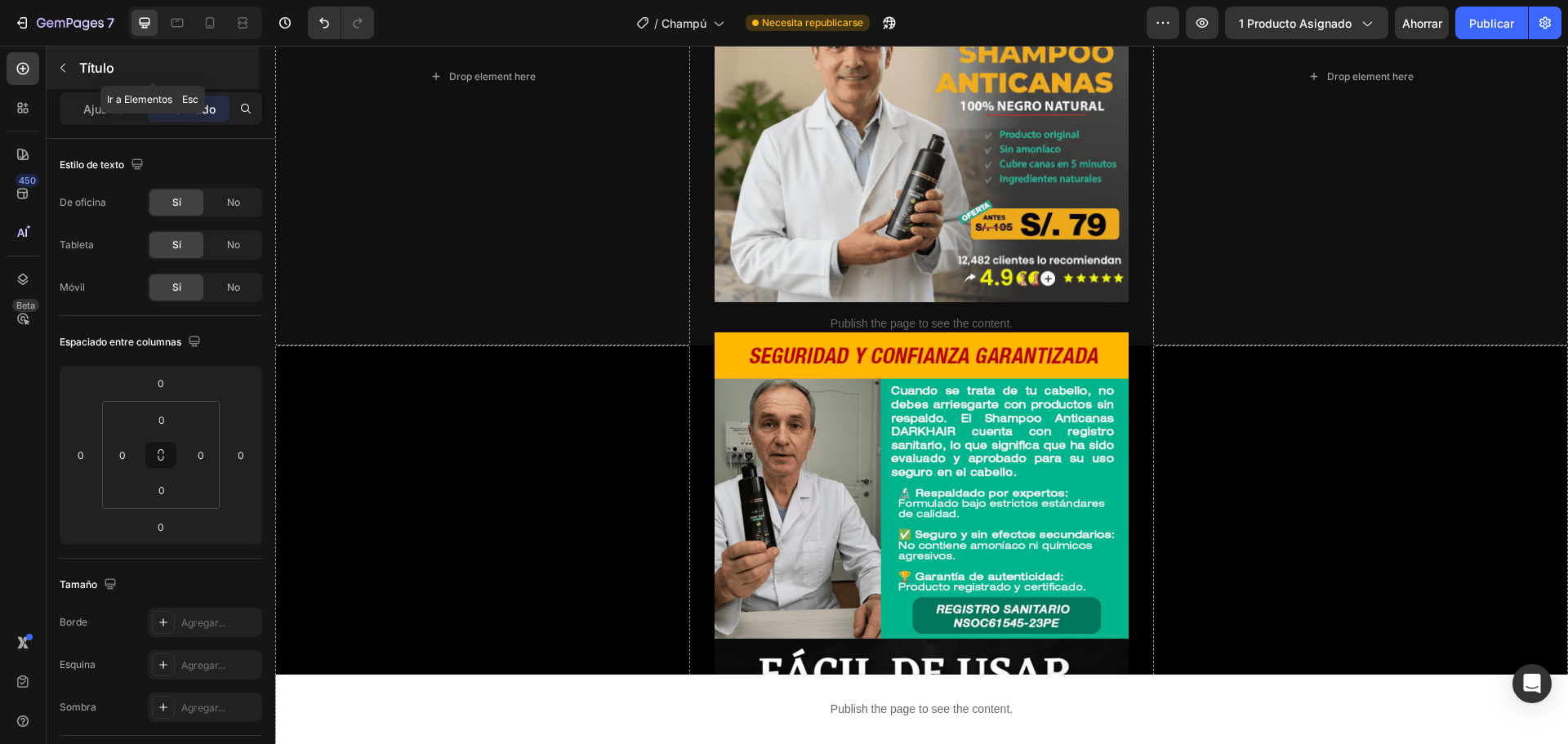
click at [62, 64] on icon "button" at bounding box center [63, 68] width 13 height 13
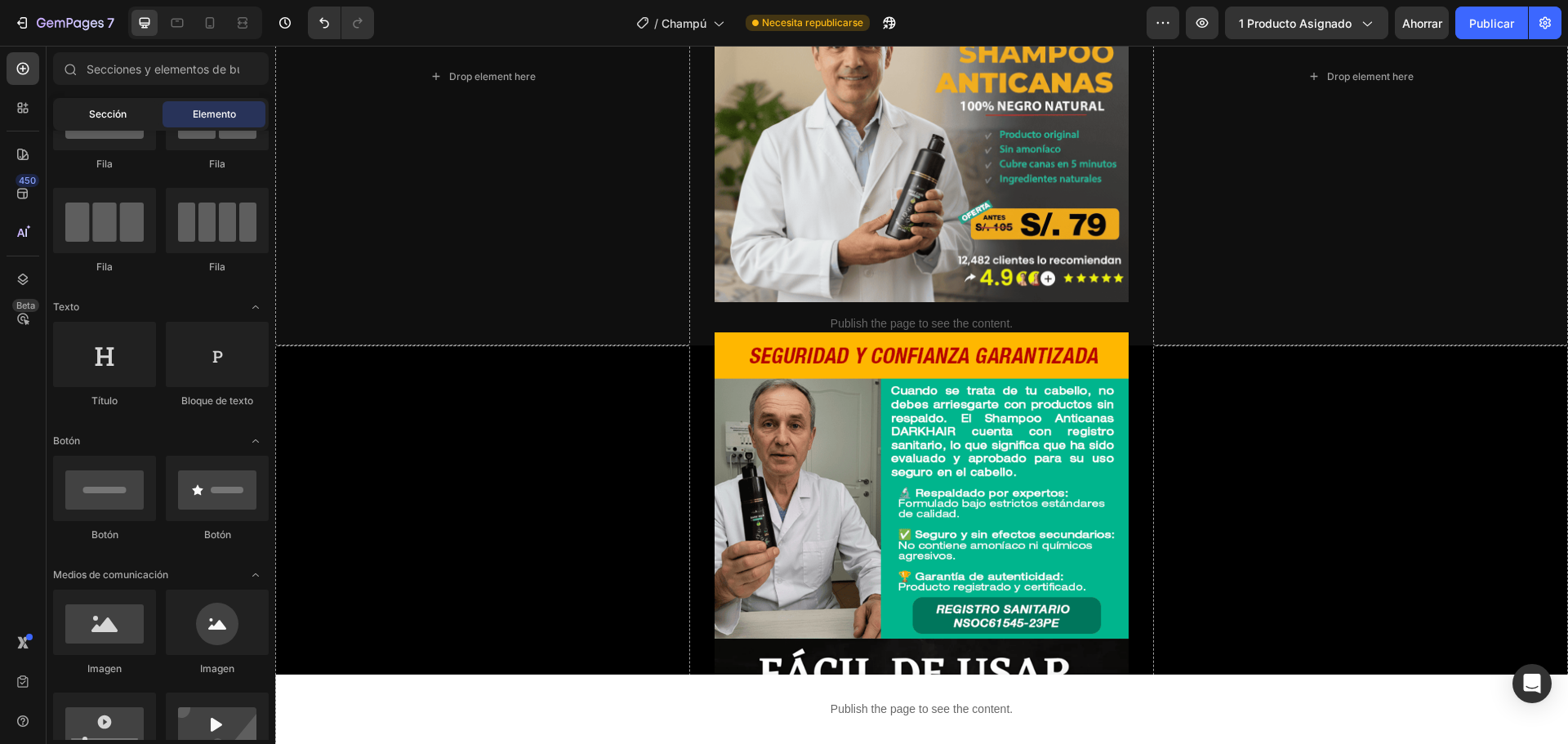
click at [93, 116] on font "Sección" at bounding box center [108, 114] width 38 height 12
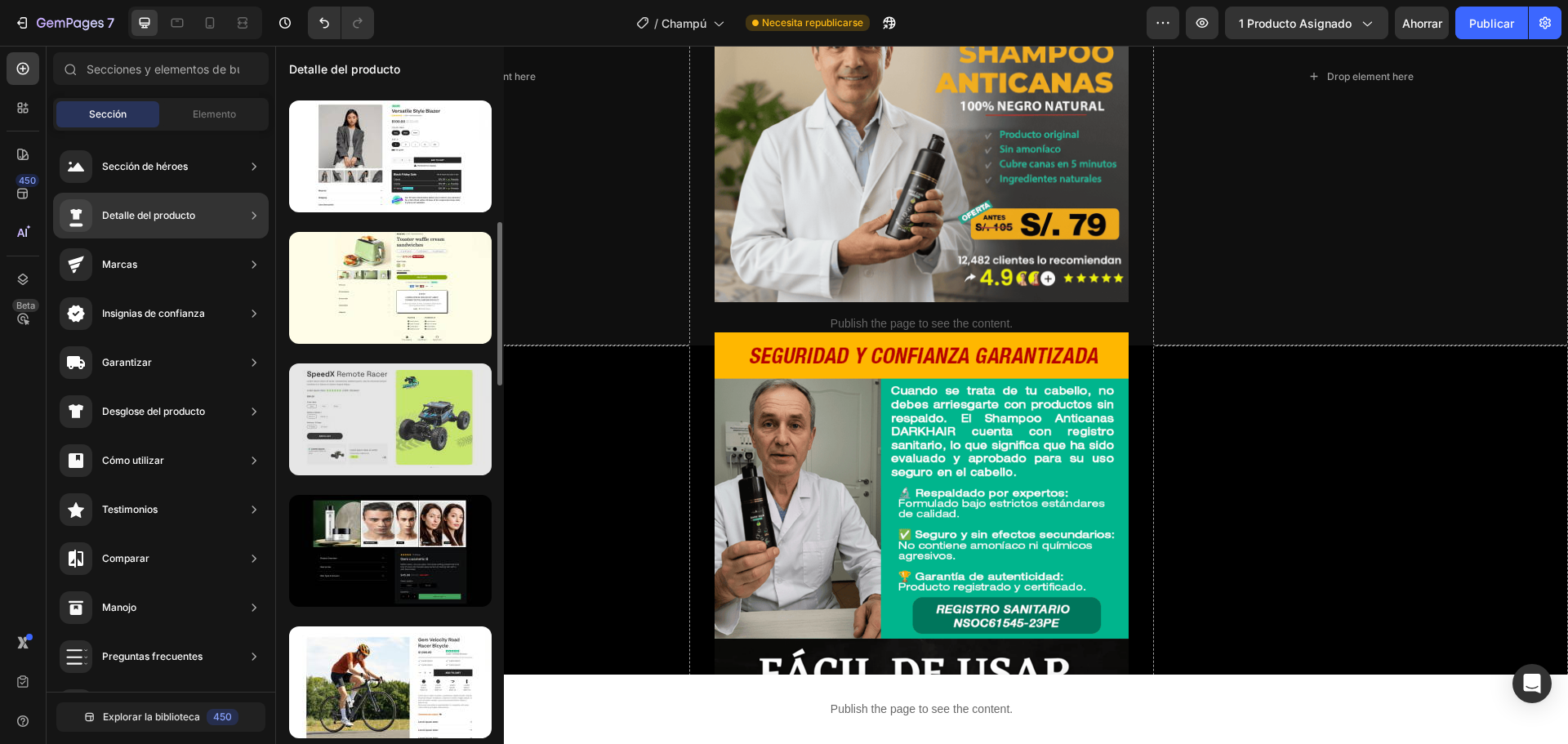
scroll to position [206, 0]
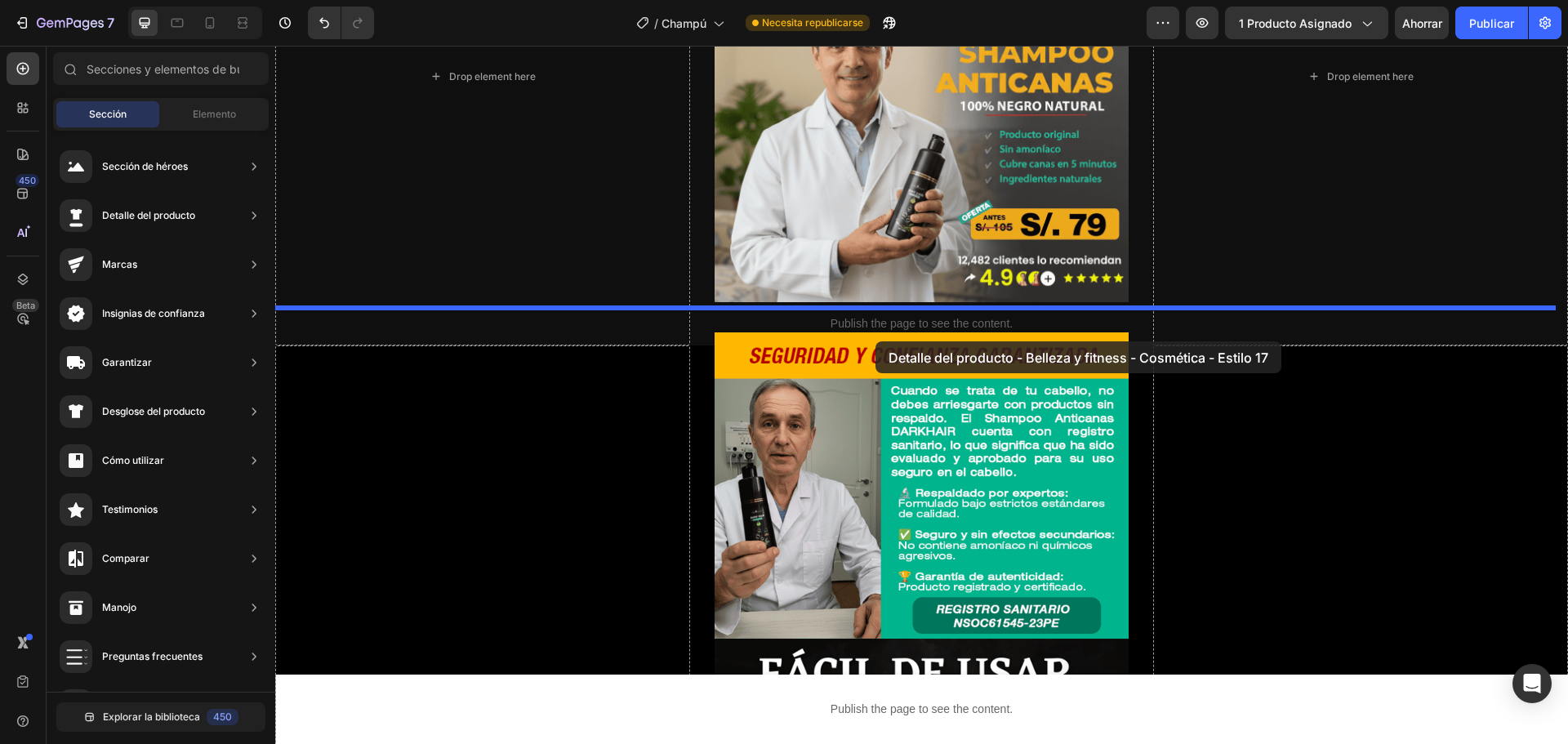
drag, startPoint x: 703, startPoint y: 531, endPoint x: 875, endPoint y: 342, distance: 255.5
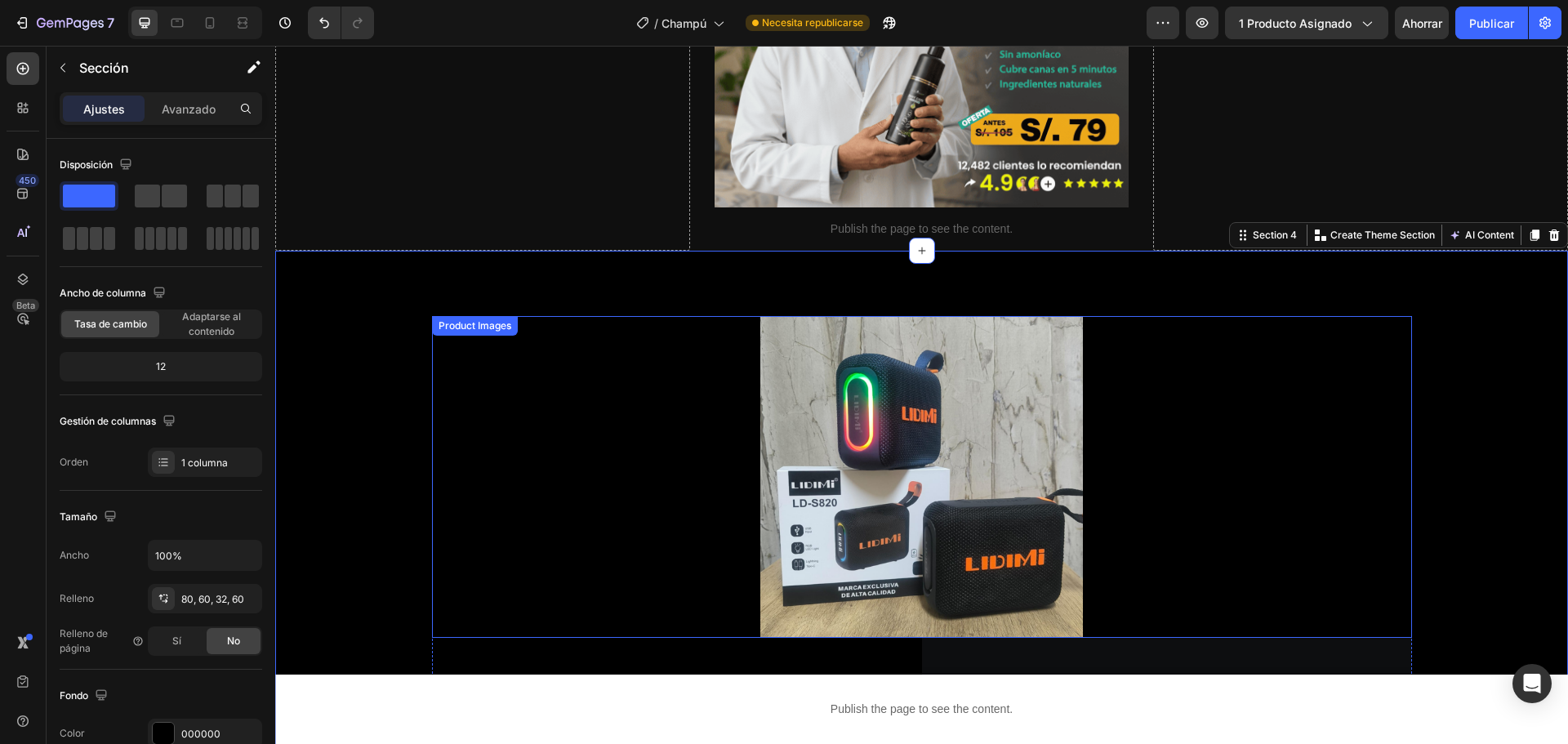
scroll to position [409, 0]
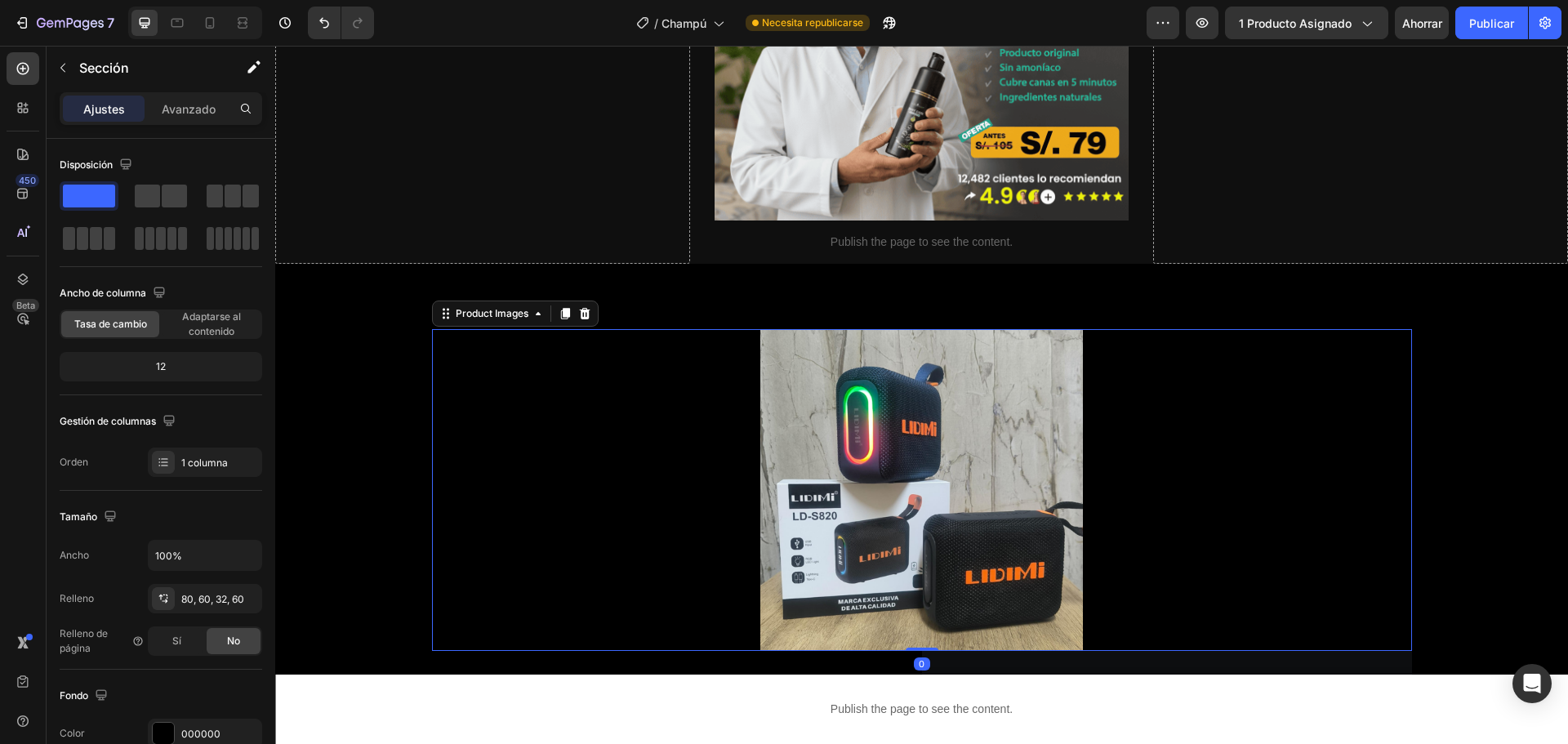
click at [1324, 329] on div at bounding box center [923, 490] width 980 height 323
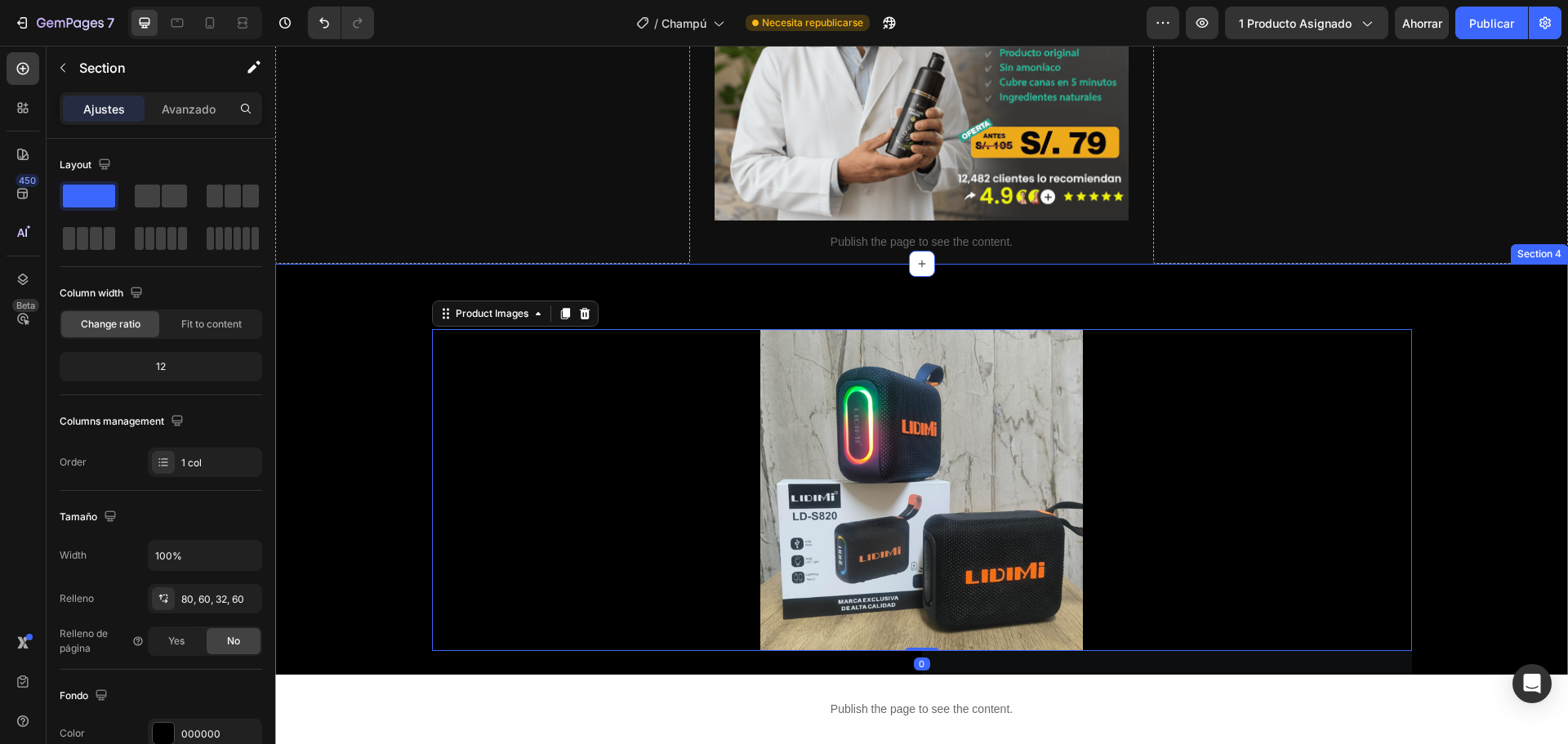
click at [640, 264] on div "Product Images 0 Product Overview How to Use Skin Type & Concern Accordion Icon…" at bounding box center [922, 685] width 1294 height 842
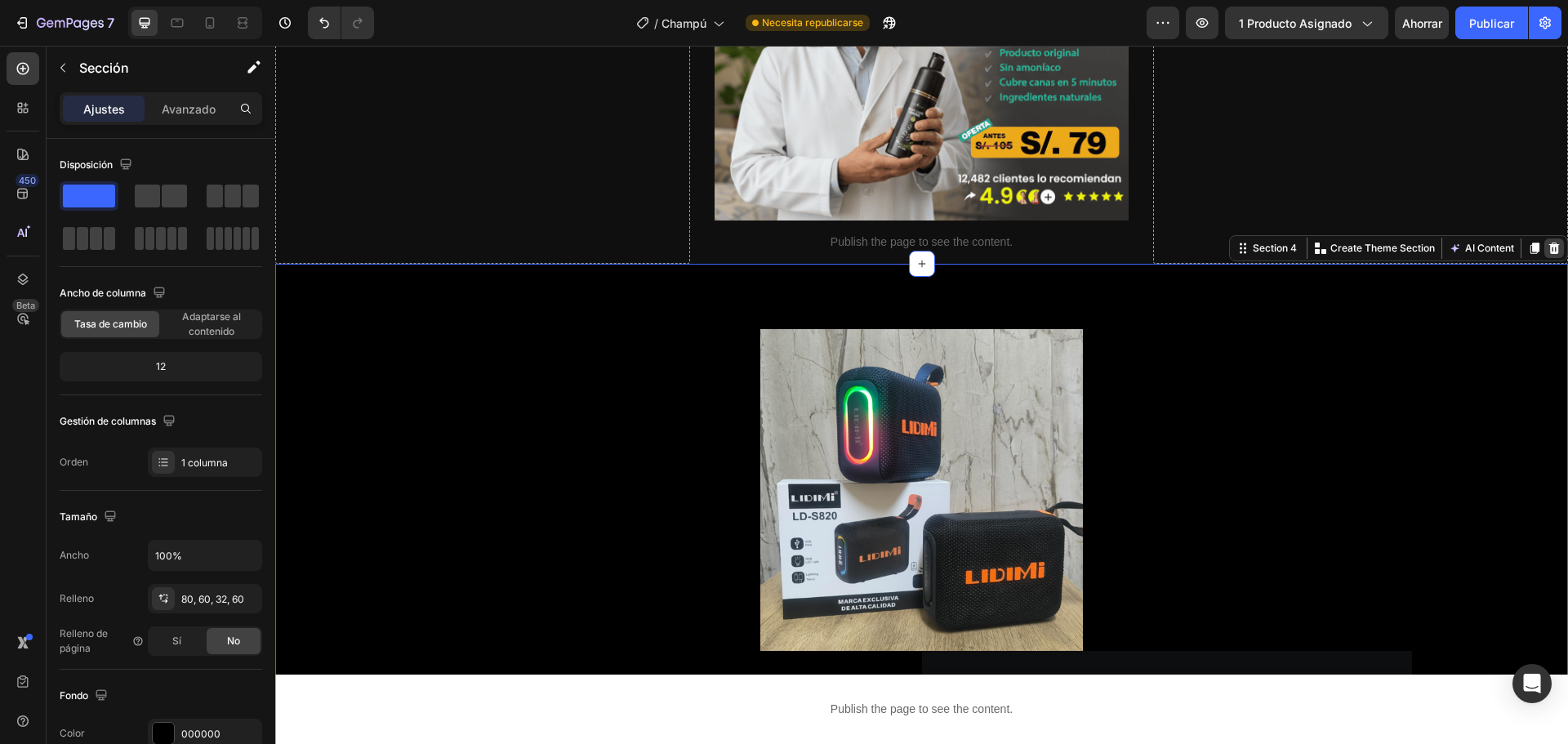
click at [1548, 242] on icon at bounding box center [1555, 249] width 13 height 13
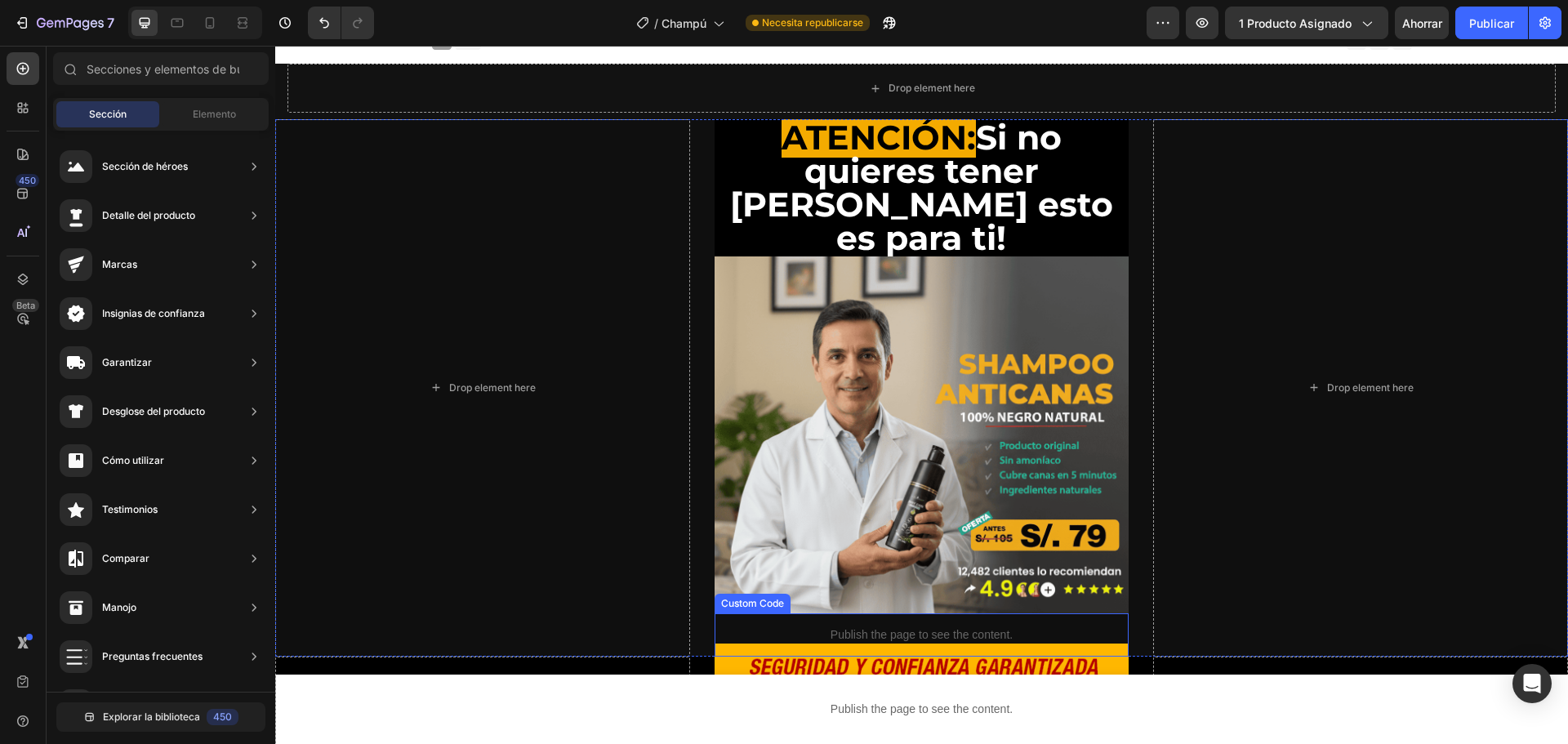
scroll to position [0, 0]
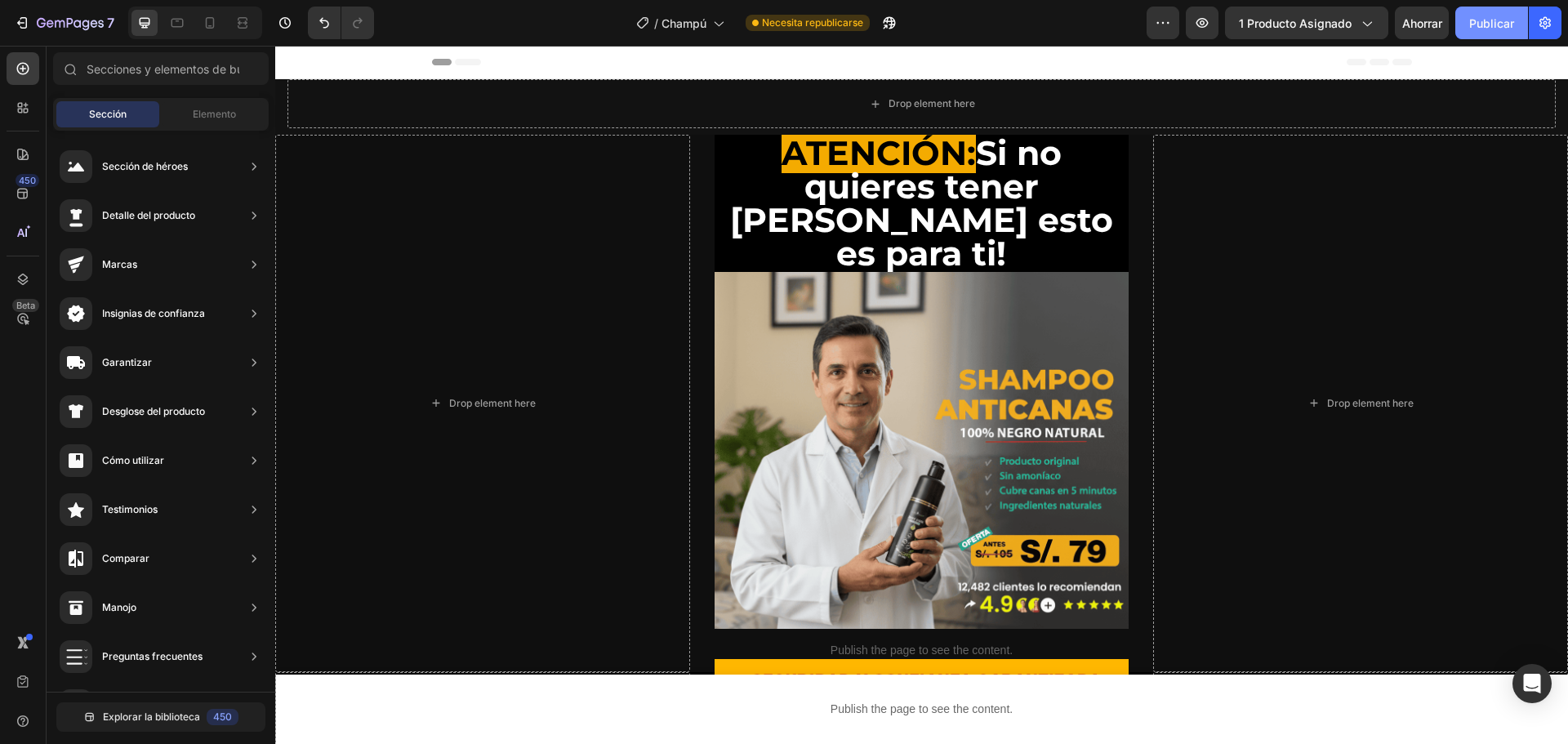
click at [1479, 16] on font "Publicar" at bounding box center [1491, 23] width 44 height 14
click at [1498, 23] on font "Publicar" at bounding box center [1491, 23] width 44 height 14
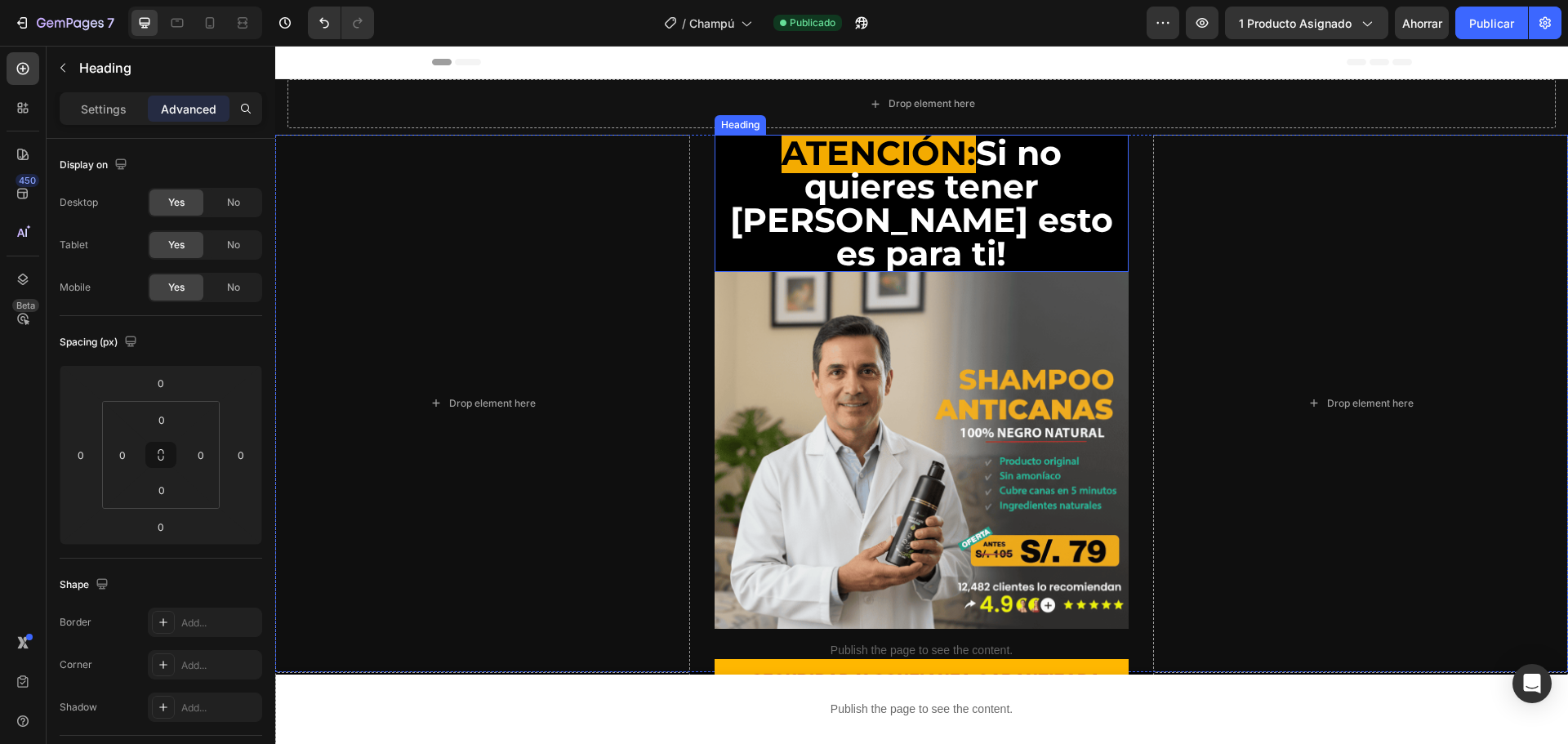
click at [945, 204] on h2 "ATENCIÓN: Si no quieres tener [PERSON_NAME] esto es para ti!" at bounding box center [922, 203] width 415 height 137
click at [812, 111] on div at bounding box center [813, 119] width 20 height 20
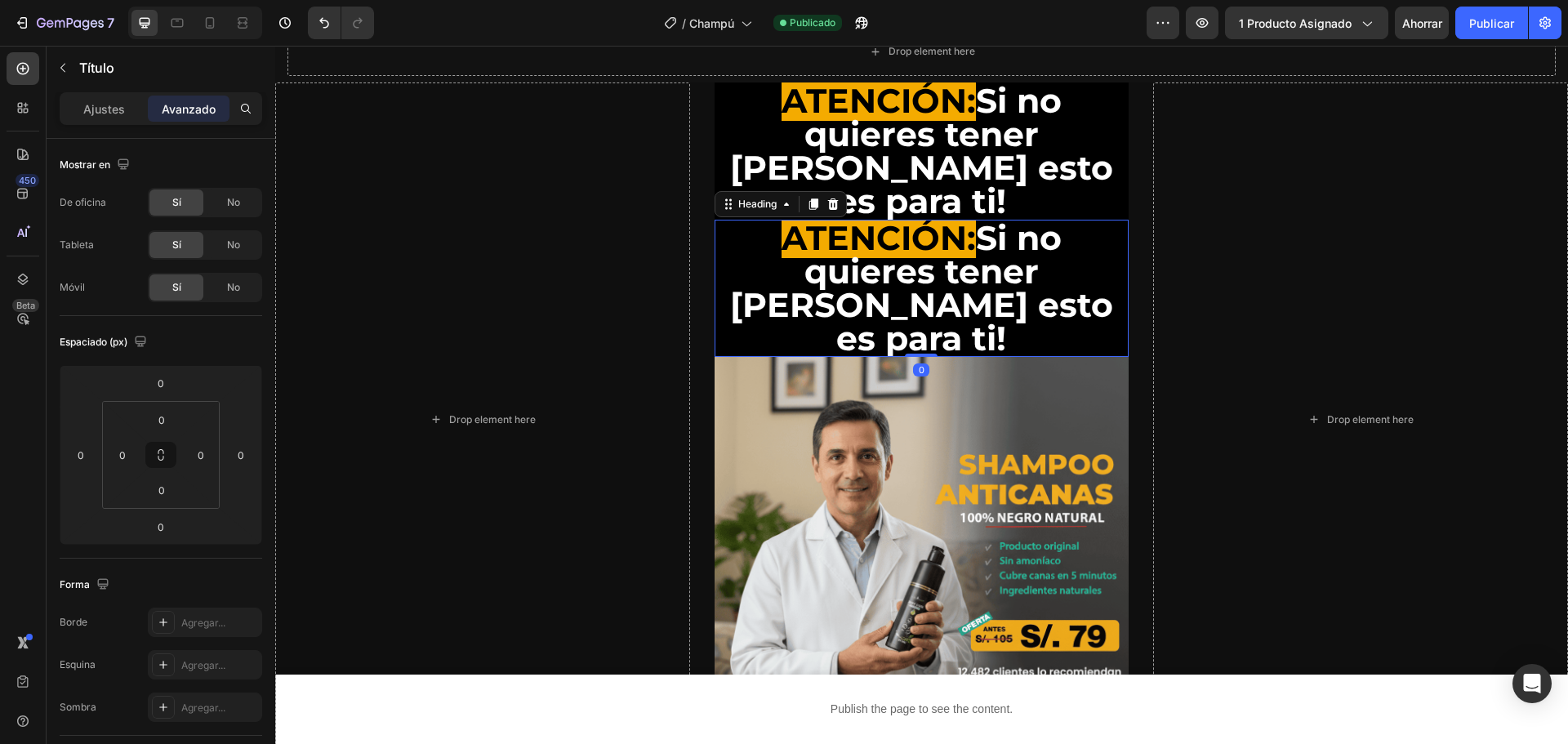
scroll to position [81, 0]
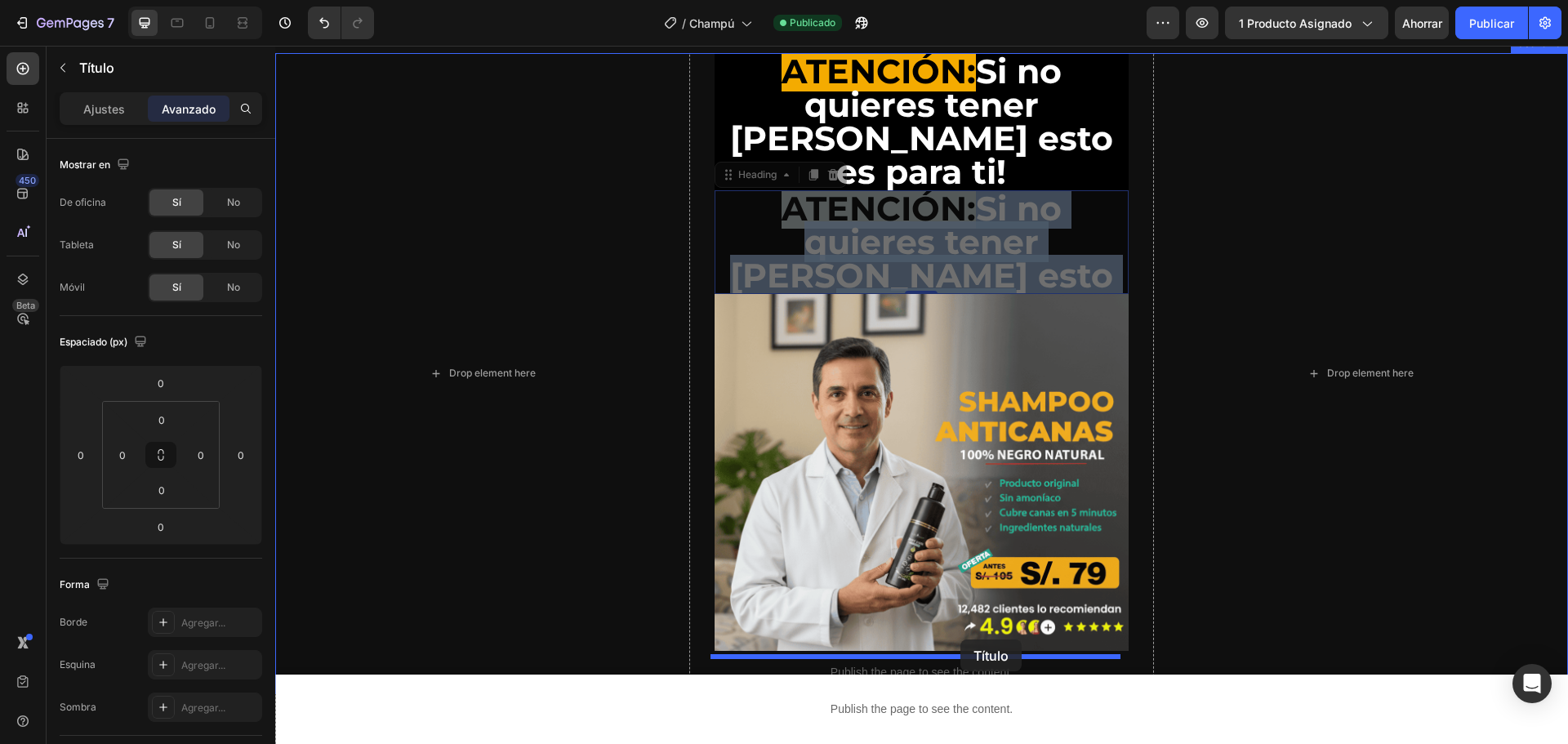
drag, startPoint x: 977, startPoint y: 176, endPoint x: 960, endPoint y: 640, distance: 464.3
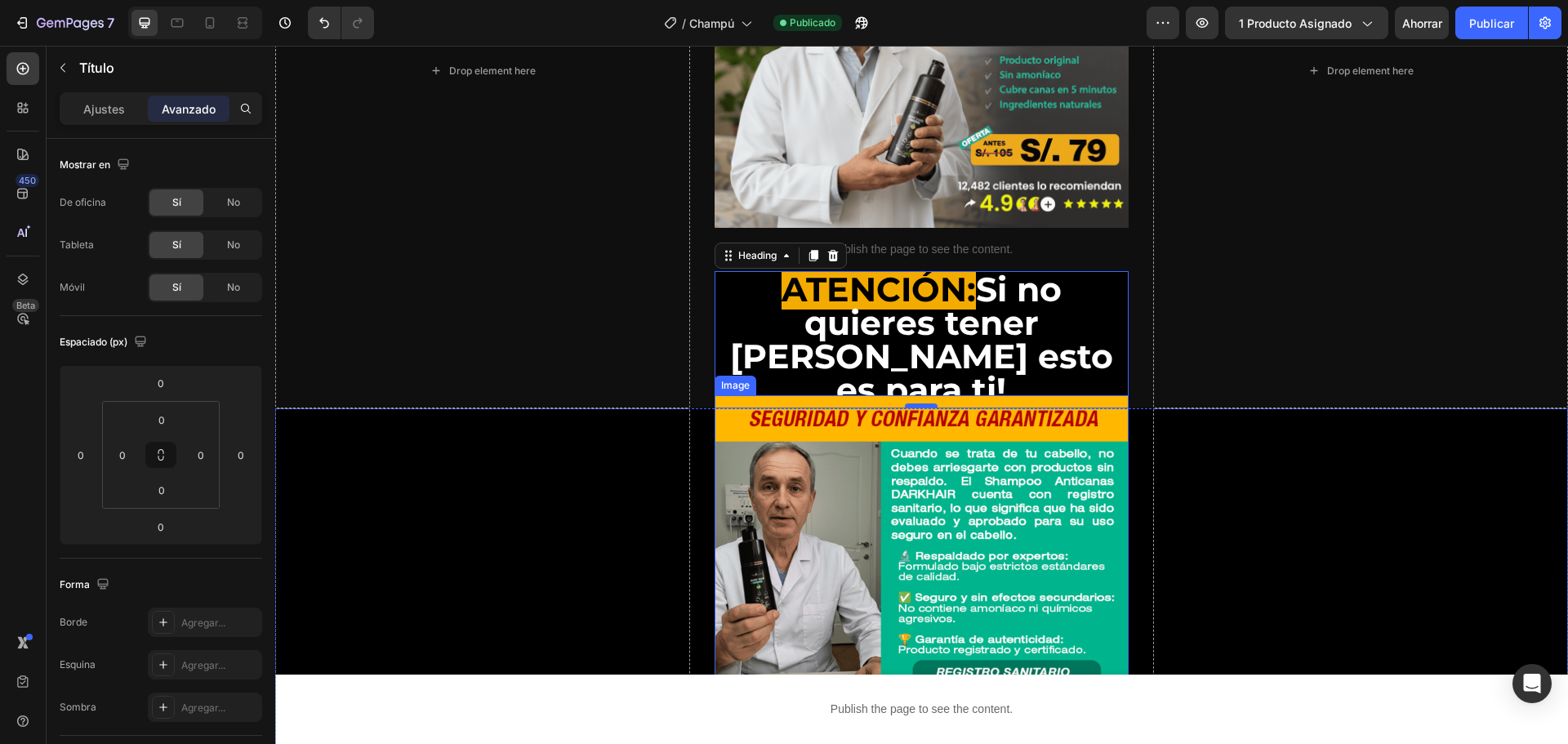
scroll to position [409, 0]
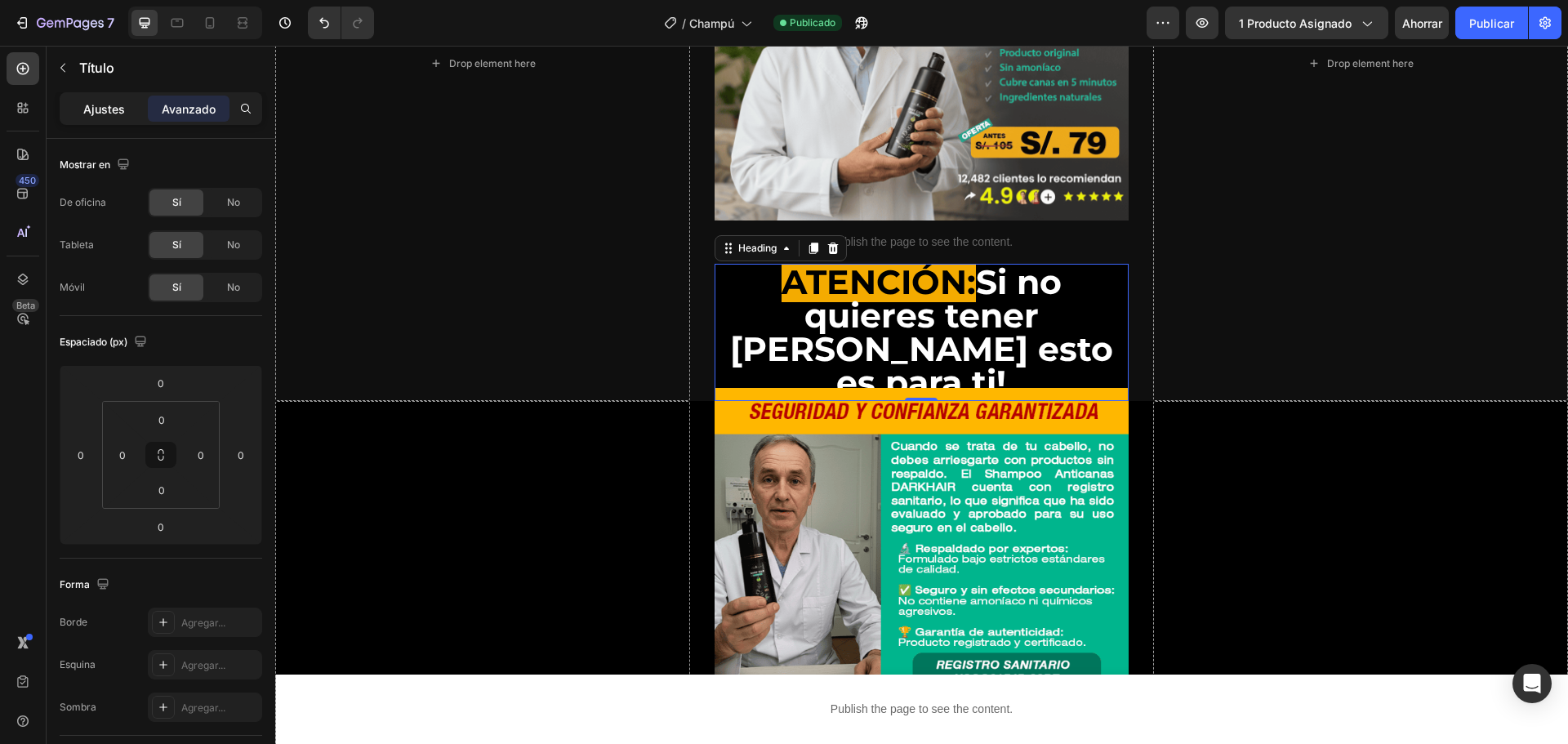
click at [120, 110] on font "Ajustes" at bounding box center [104, 109] width 42 height 14
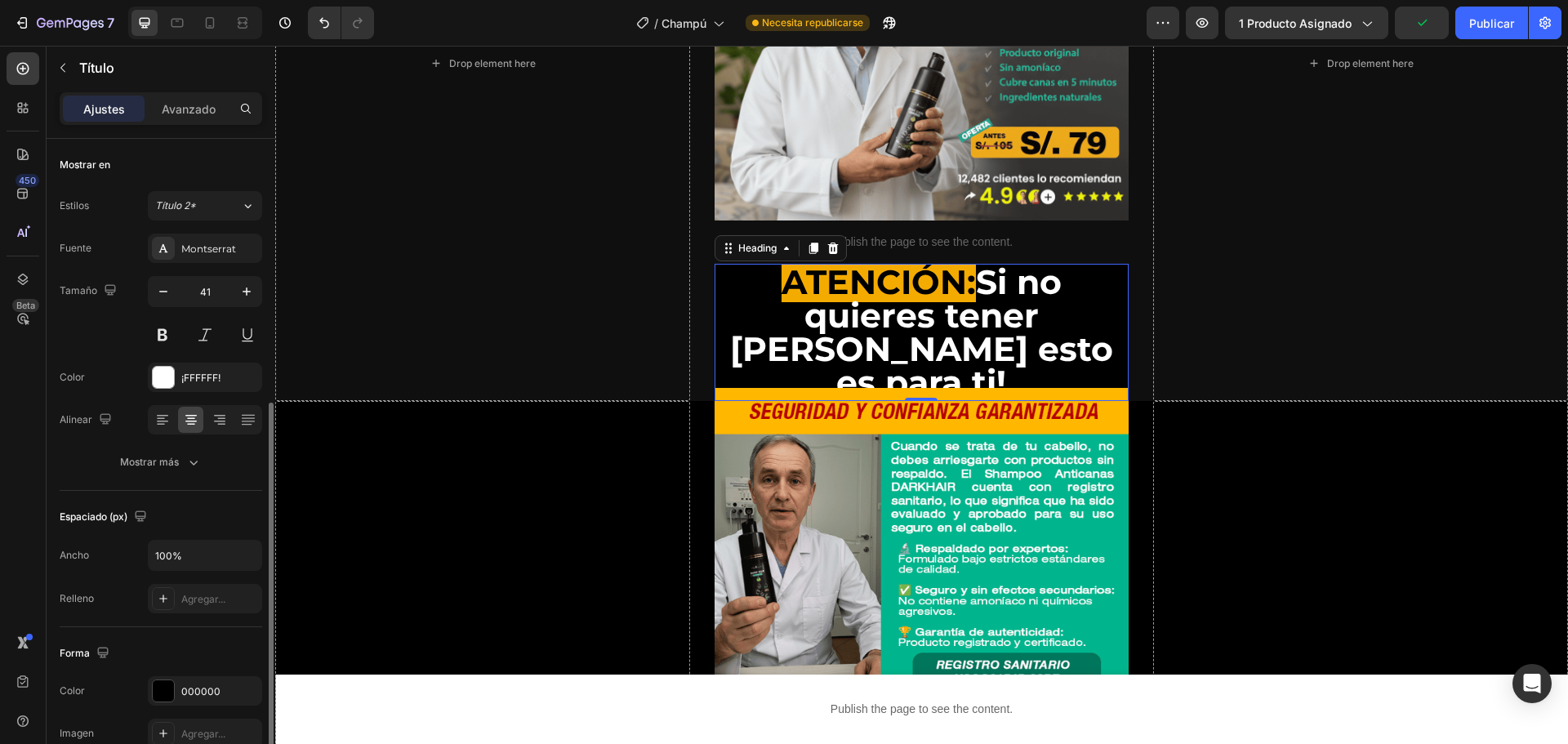
scroll to position [164, 0]
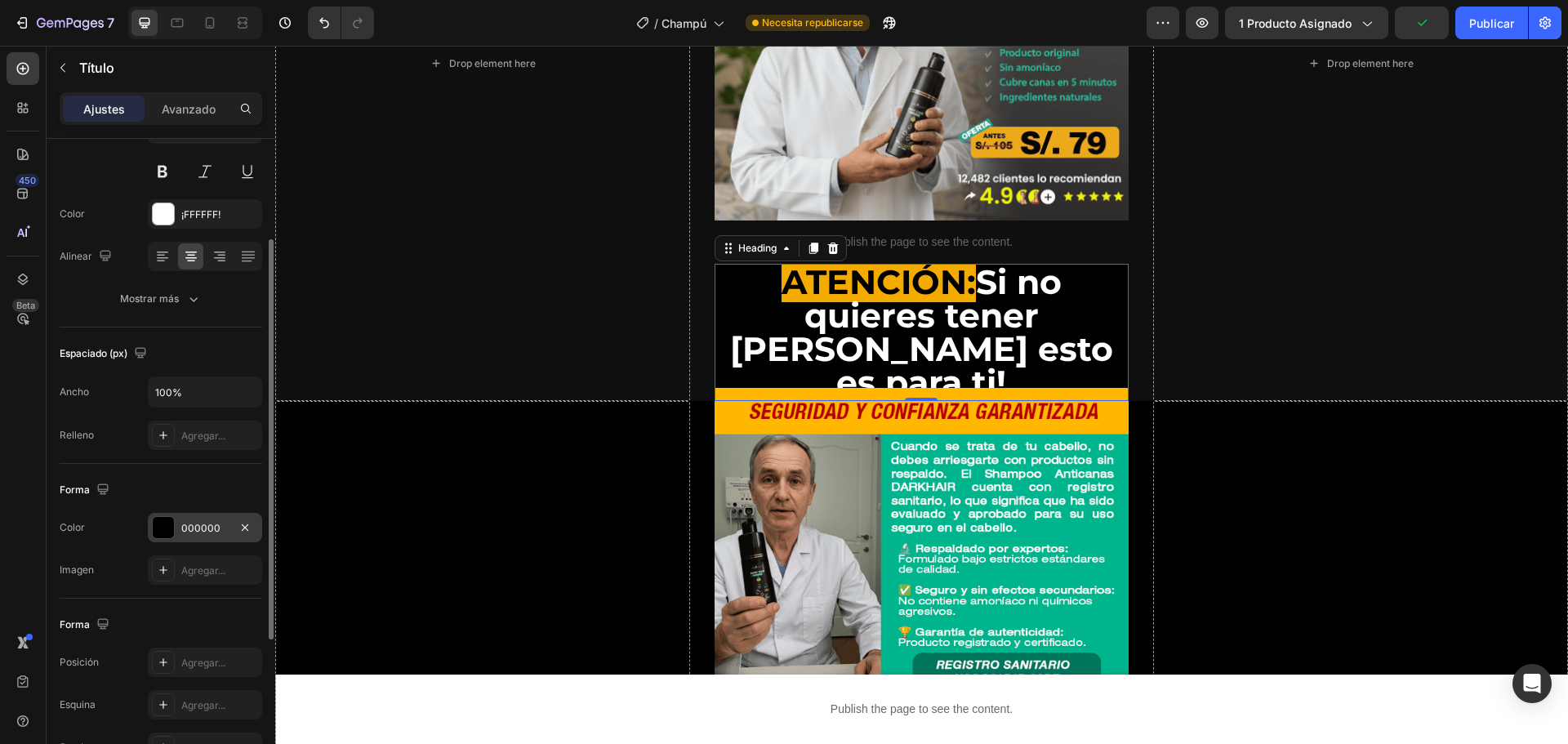
click at [170, 534] on div at bounding box center [163, 527] width 21 height 21
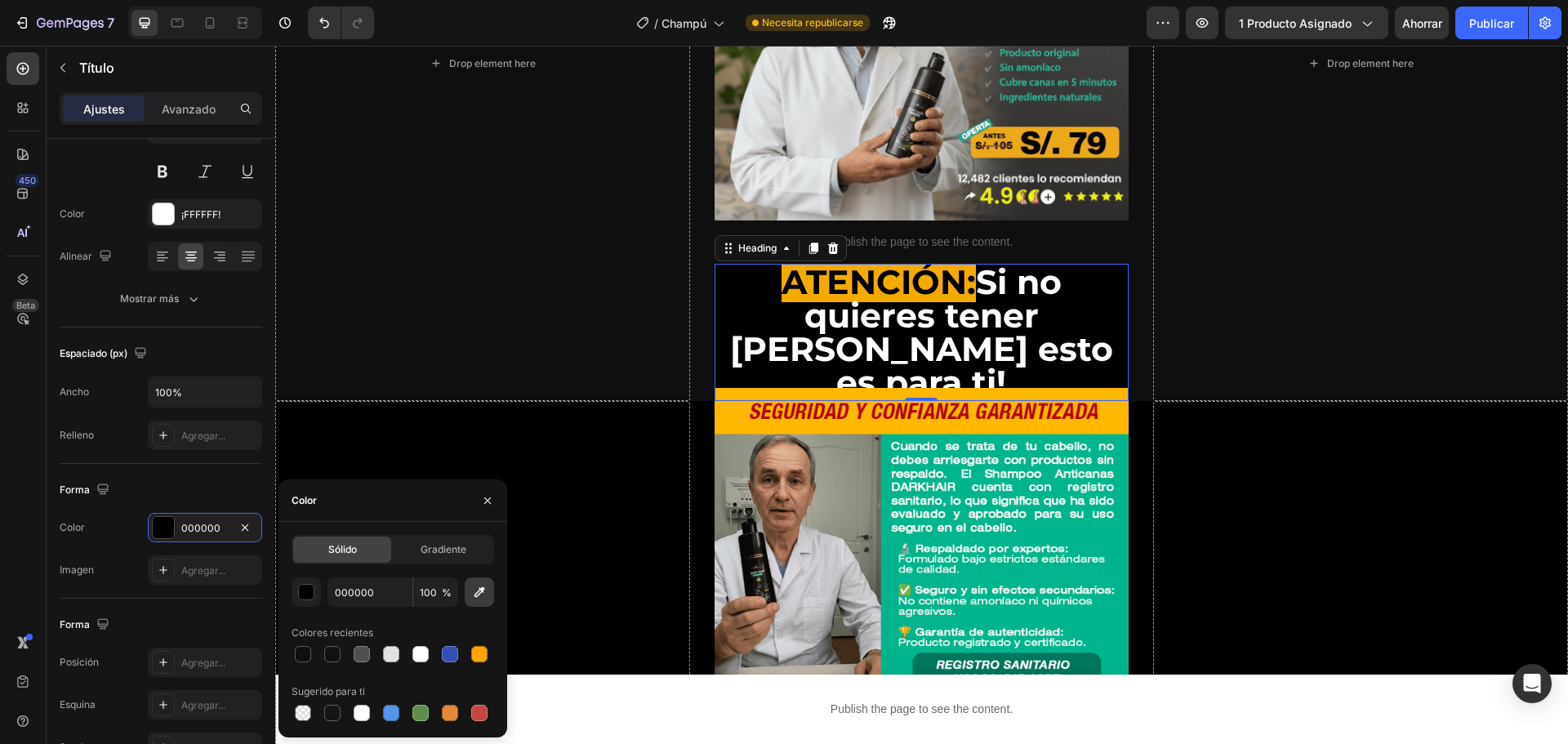
click at [479, 598] on icon "button" at bounding box center [479, 592] width 16 height 16
type input "FFB700"
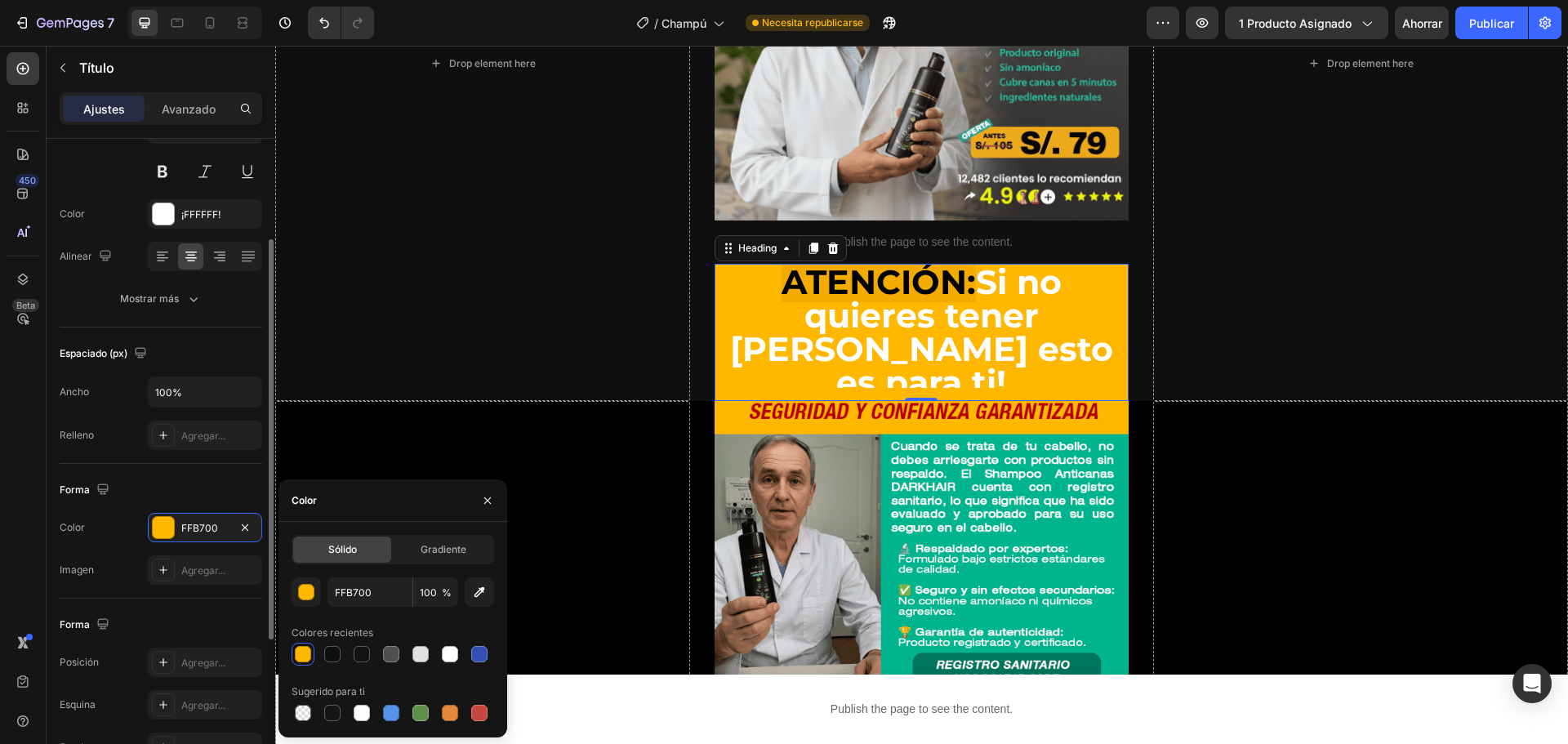
scroll to position [0, 0]
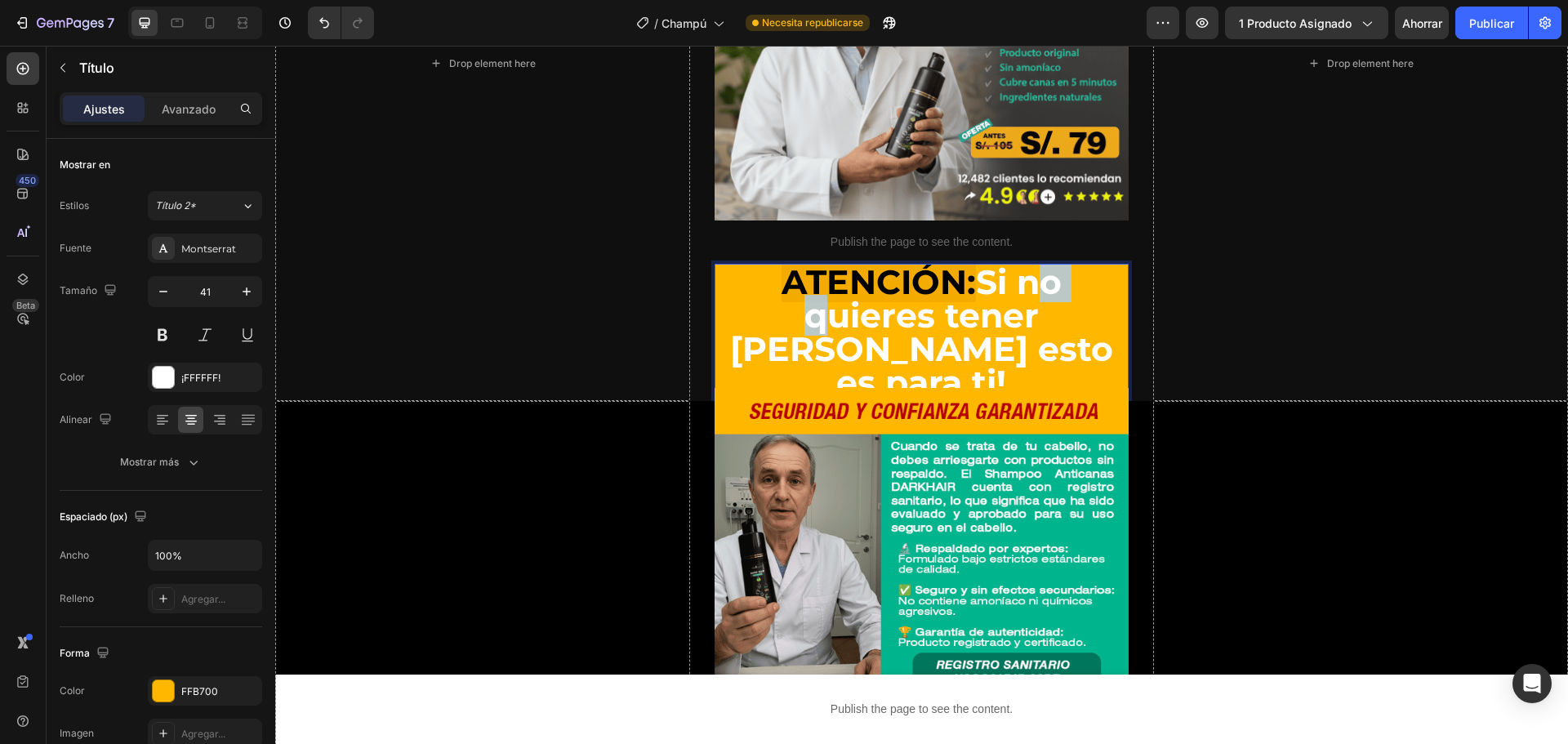
click at [1021, 266] on p "ATENCIÓN: Si no quieres tener [PERSON_NAME] esto es para ti!" at bounding box center [922, 333] width 412 height 134
click at [990, 266] on p "ATENCIÓN: Si no quieres tener [PERSON_NAME] esto es para ti!" at bounding box center [922, 333] width 412 height 134
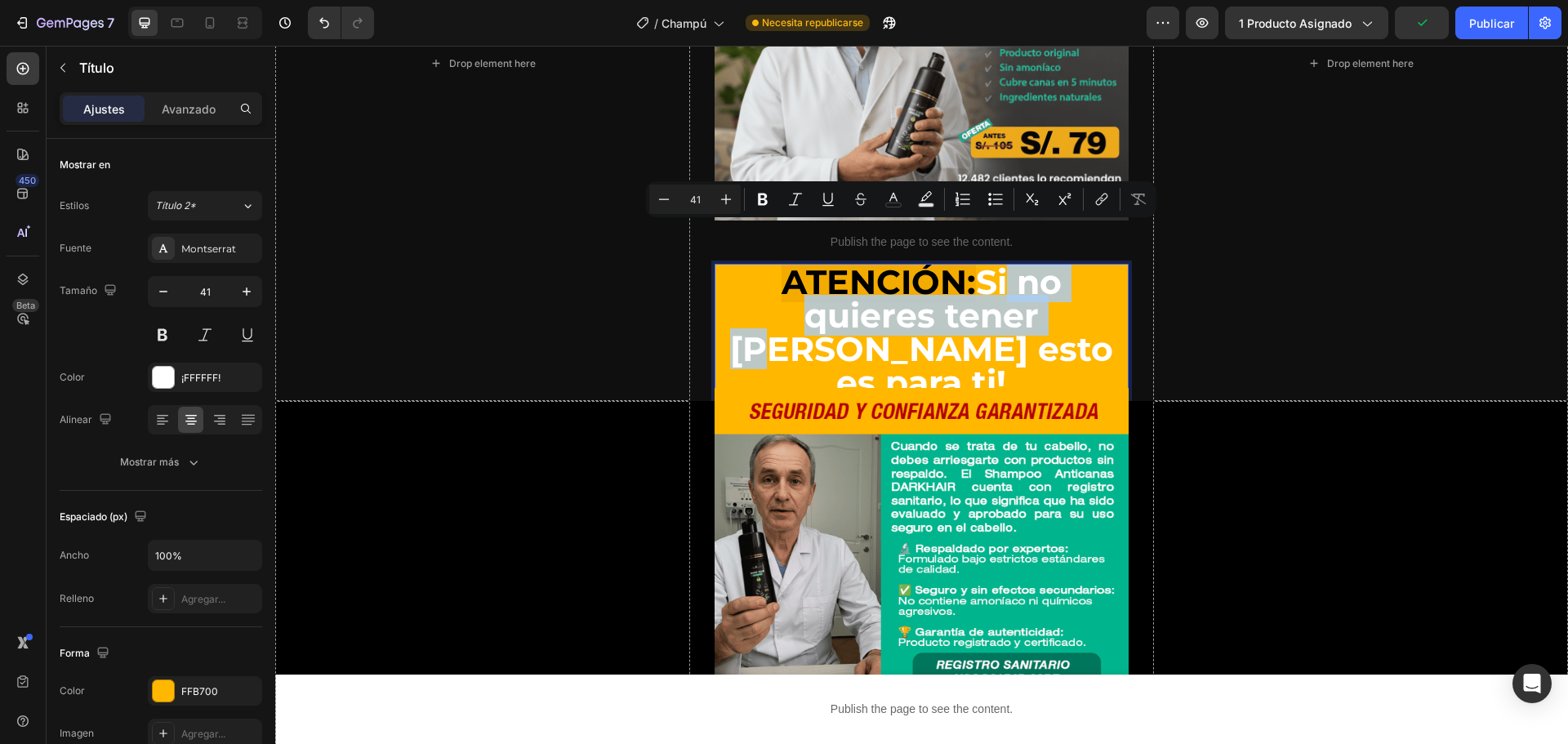
drag, startPoint x: 985, startPoint y: 248, endPoint x: 1016, endPoint y: 289, distance: 51.4
click at [1016, 289] on p "ATENCIÓN: Si no quieres tener [PERSON_NAME] esto es para ti!" at bounding box center [922, 333] width 412 height 134
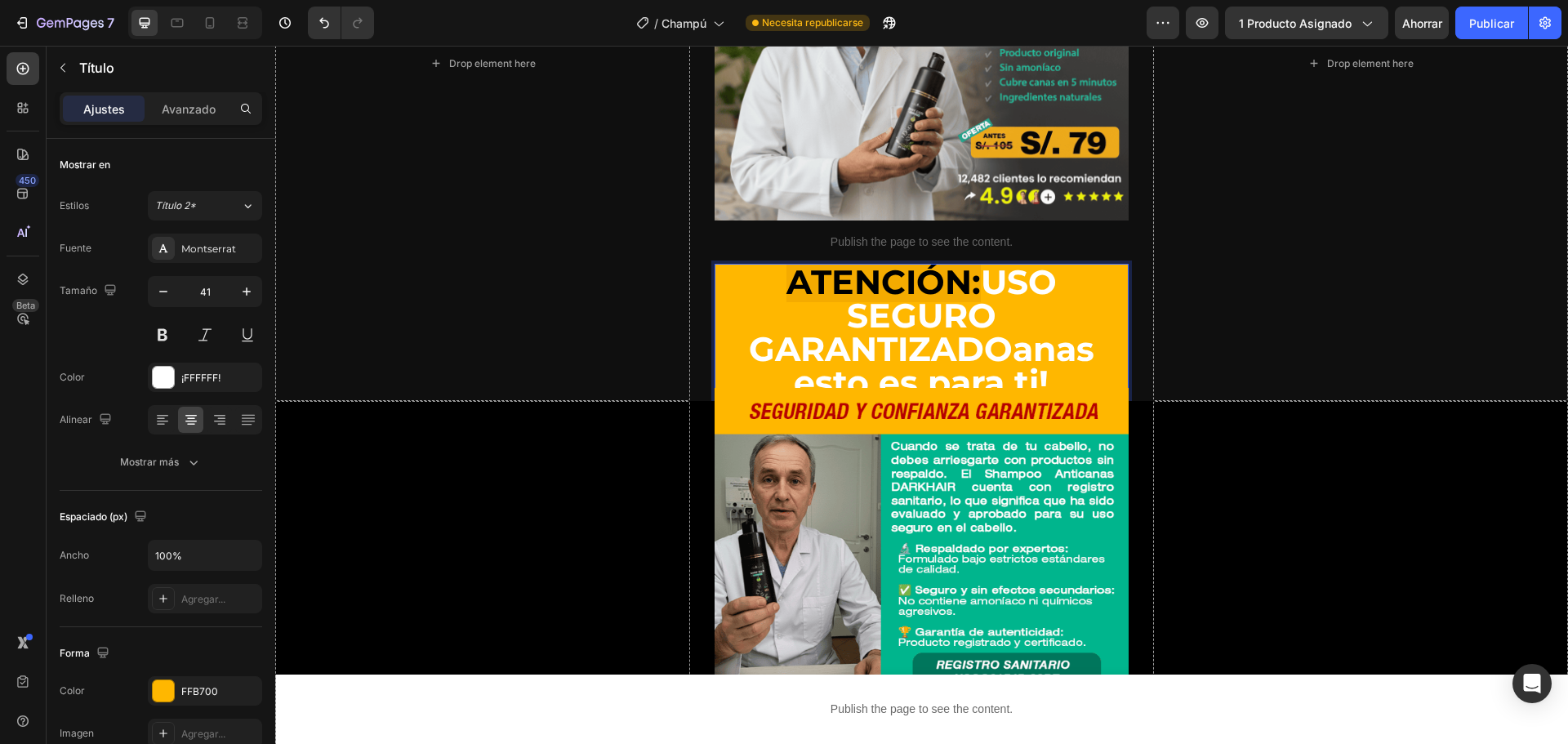
scroll to position [2, 0]
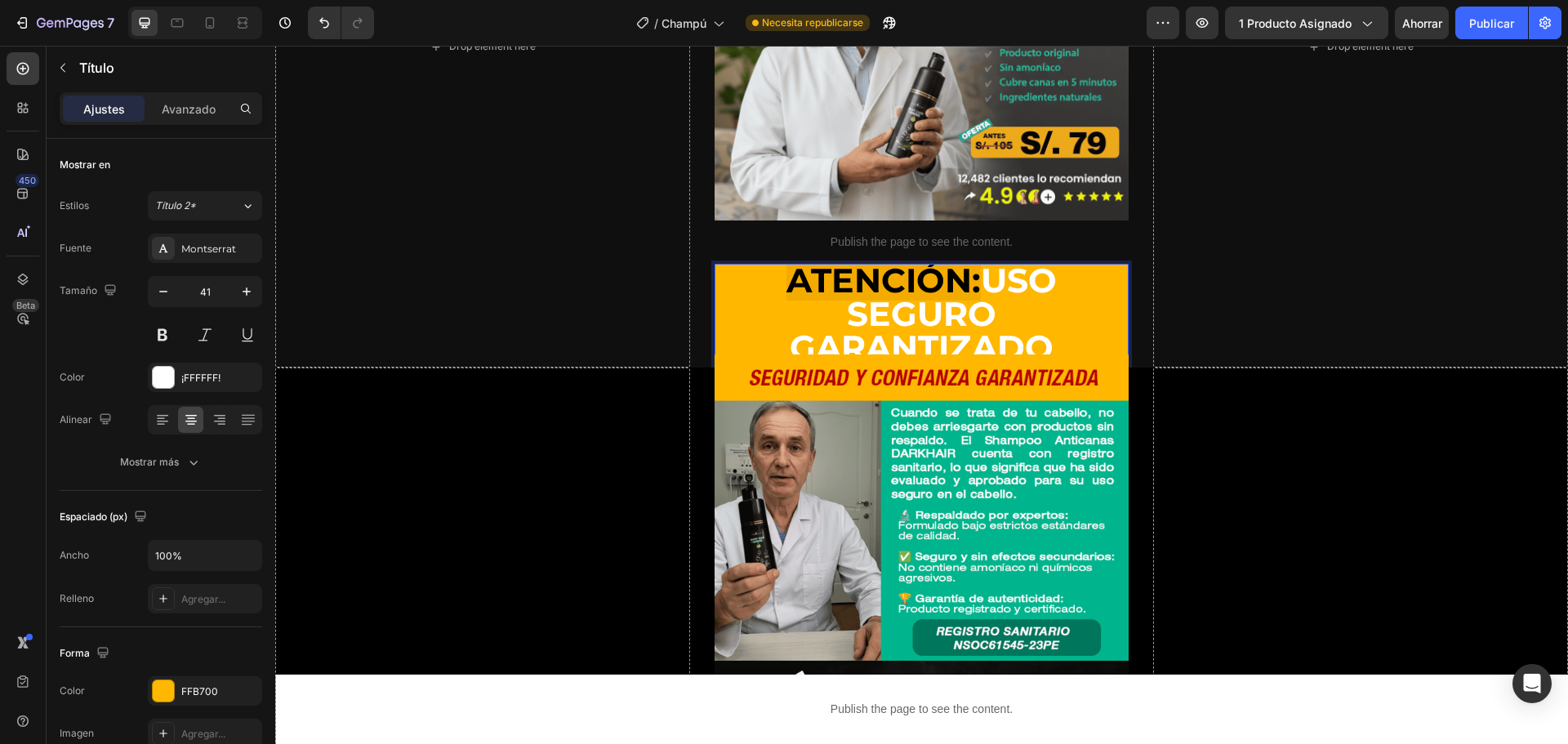
click at [978, 264] on p "ATENCIÓN: USO SEGURO GARANTIZADO" at bounding box center [922, 314] width 412 height 100
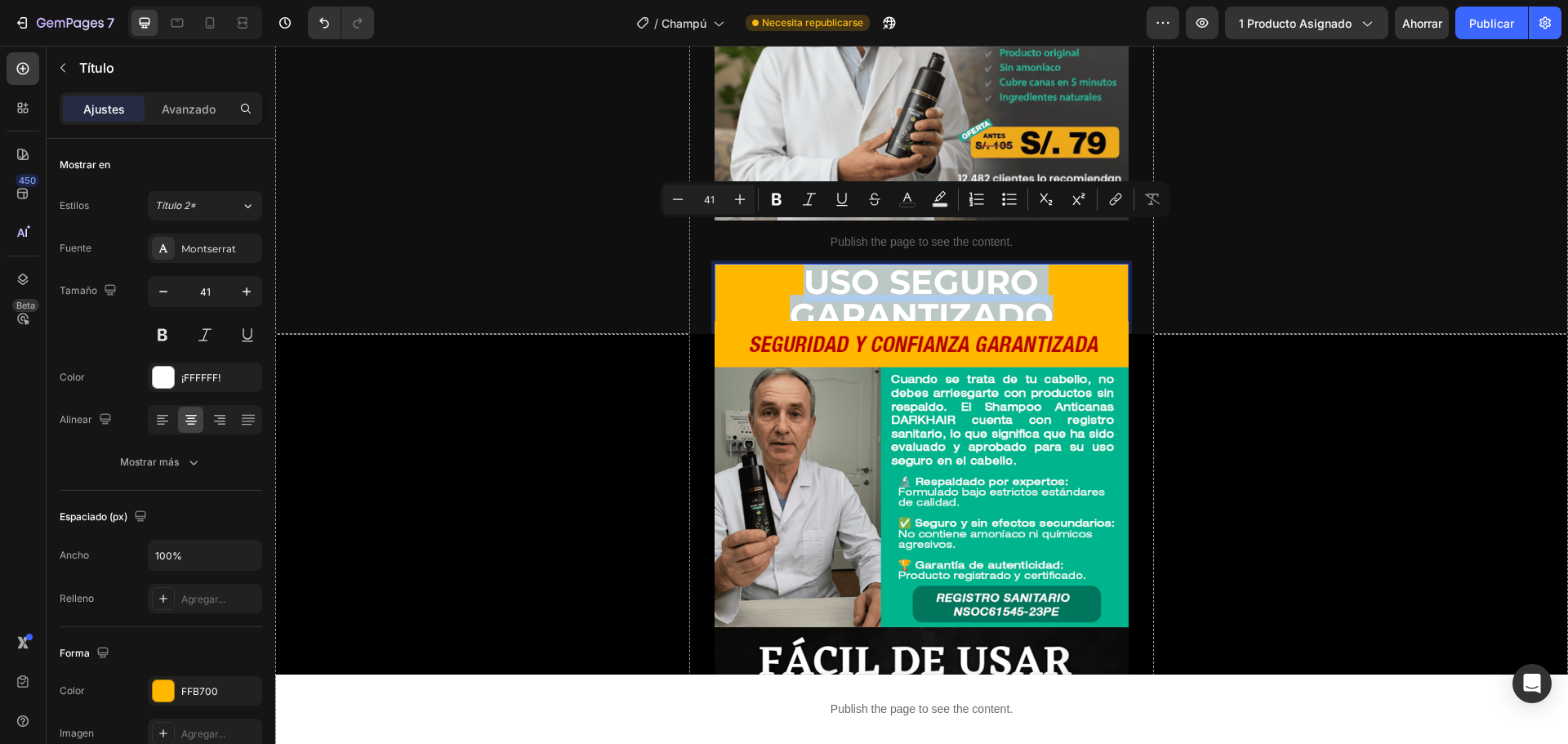
drag, startPoint x: 801, startPoint y: 244, endPoint x: 1045, endPoint y: 276, distance: 246.1
click at [1045, 276] on p "USO SEGURO GARANTIZADO" at bounding box center [922, 299] width 412 height 67
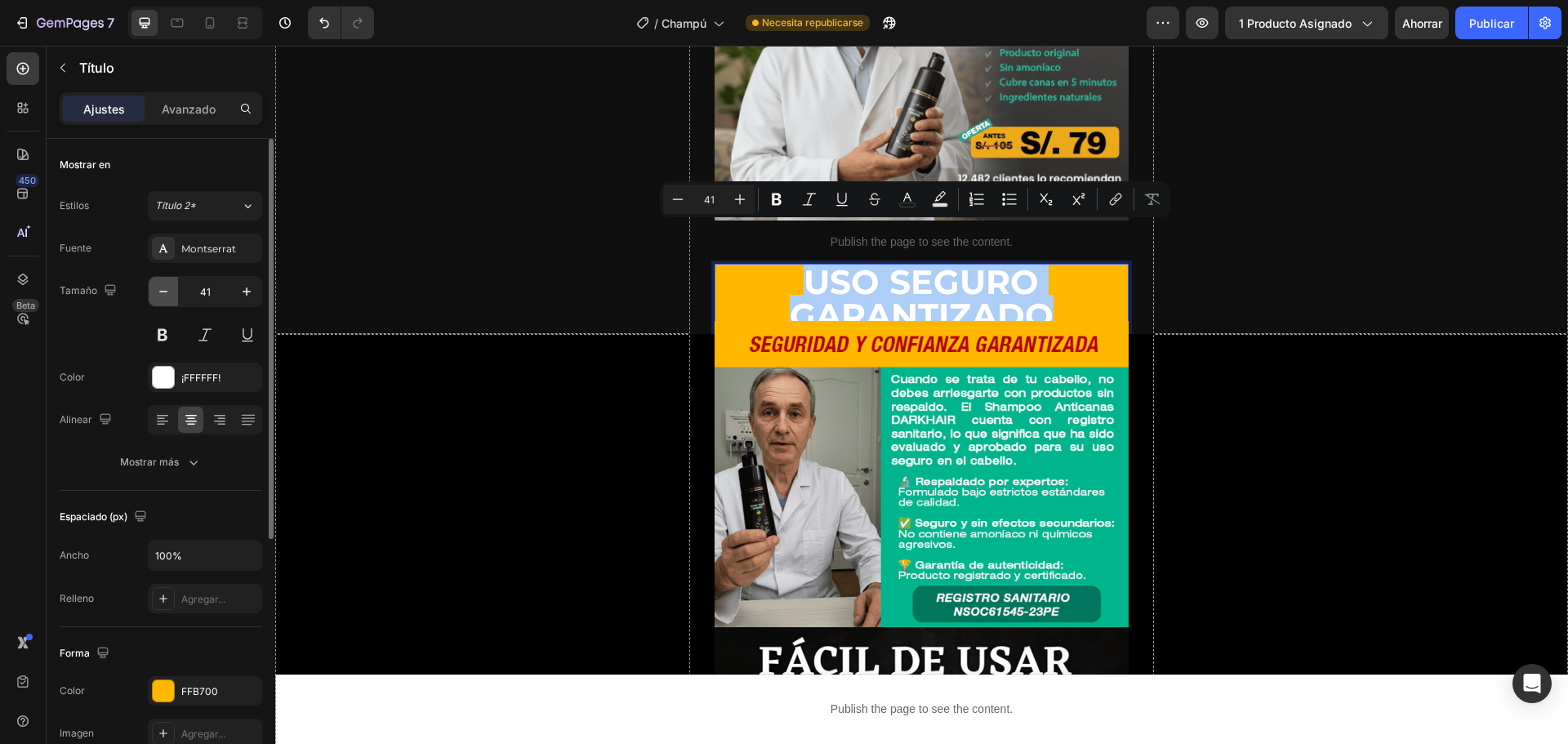
click at [170, 293] on icon "button" at bounding box center [163, 292] width 16 height 16
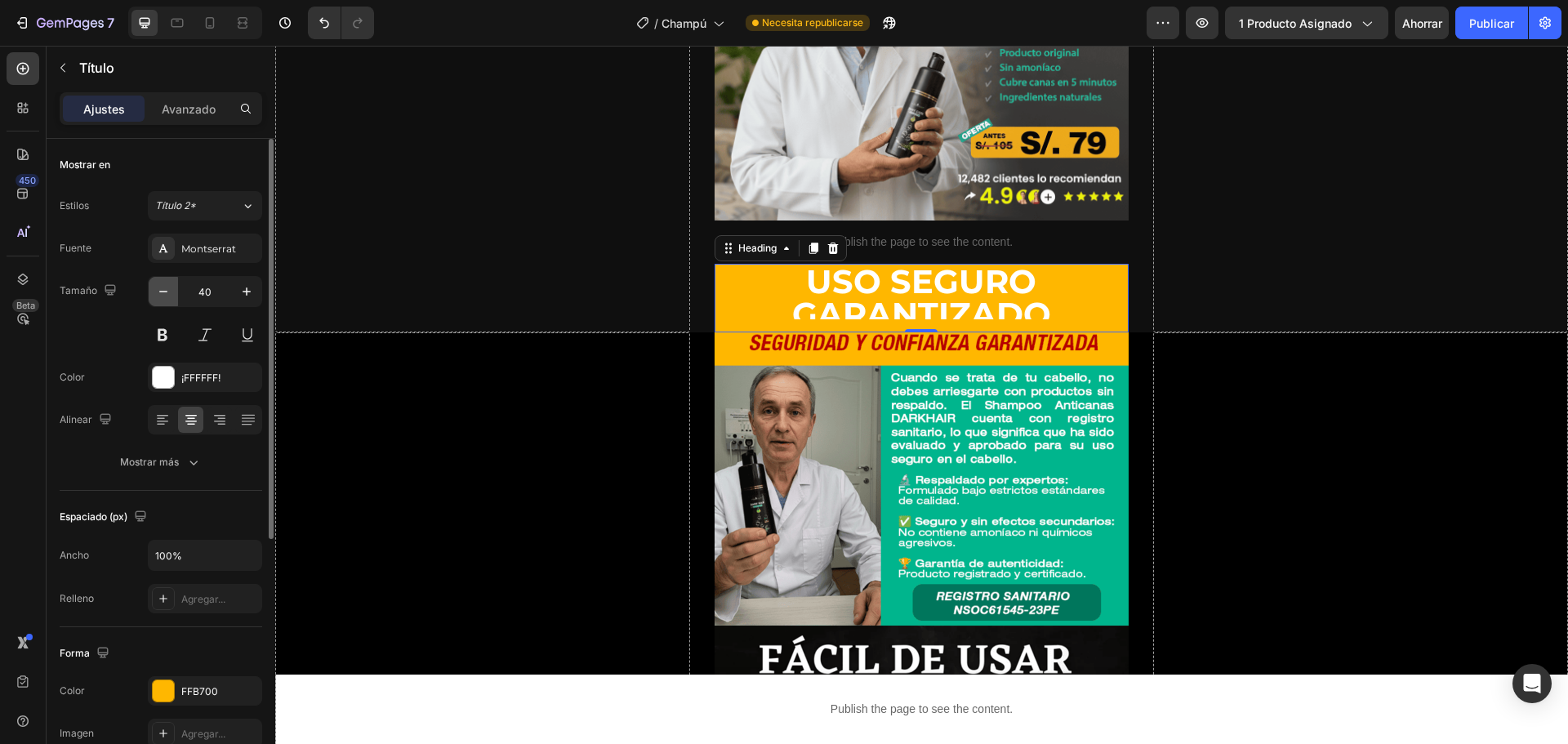
click at [170, 293] on icon "button" at bounding box center [163, 292] width 16 height 16
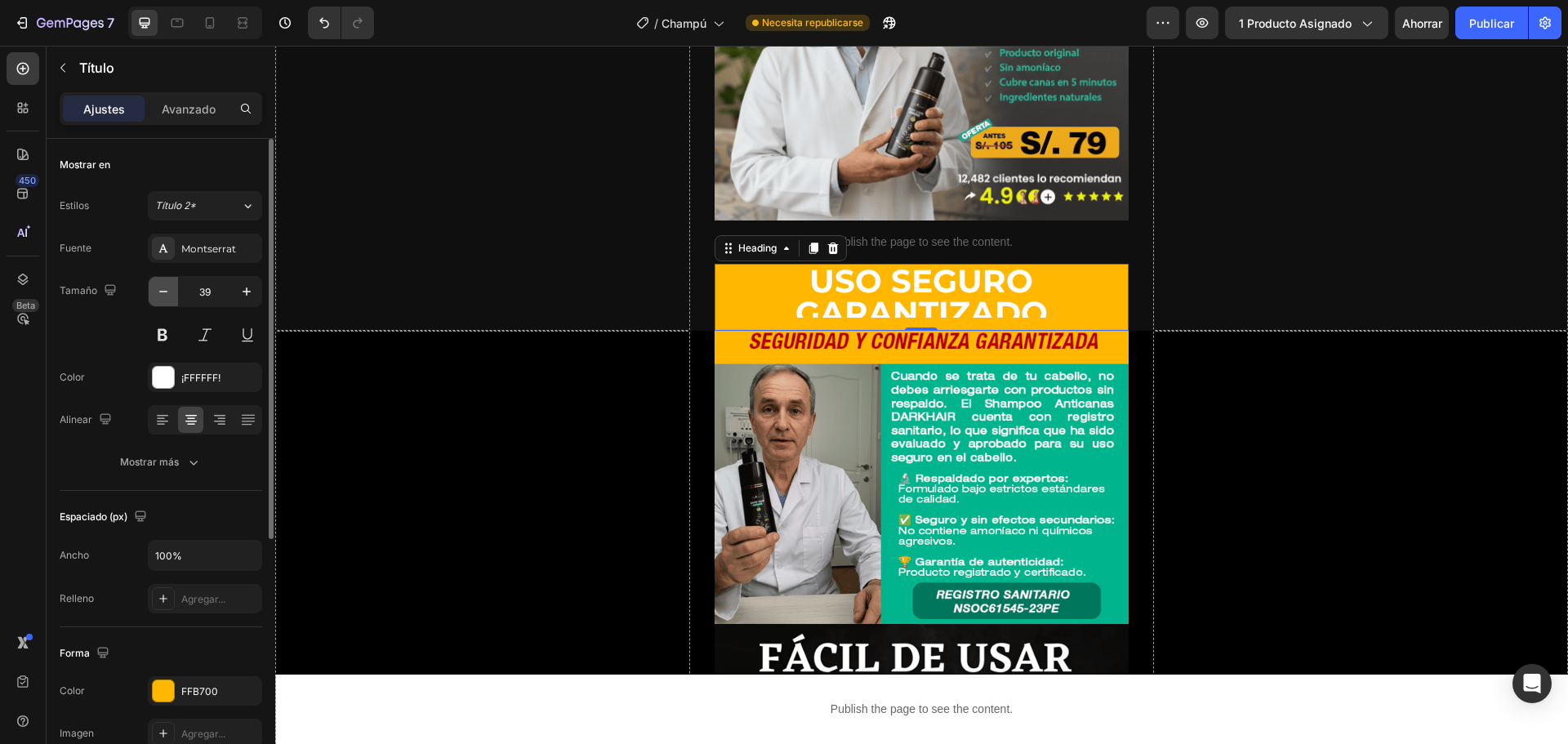
click at [170, 293] on icon "button" at bounding box center [163, 292] width 16 height 16
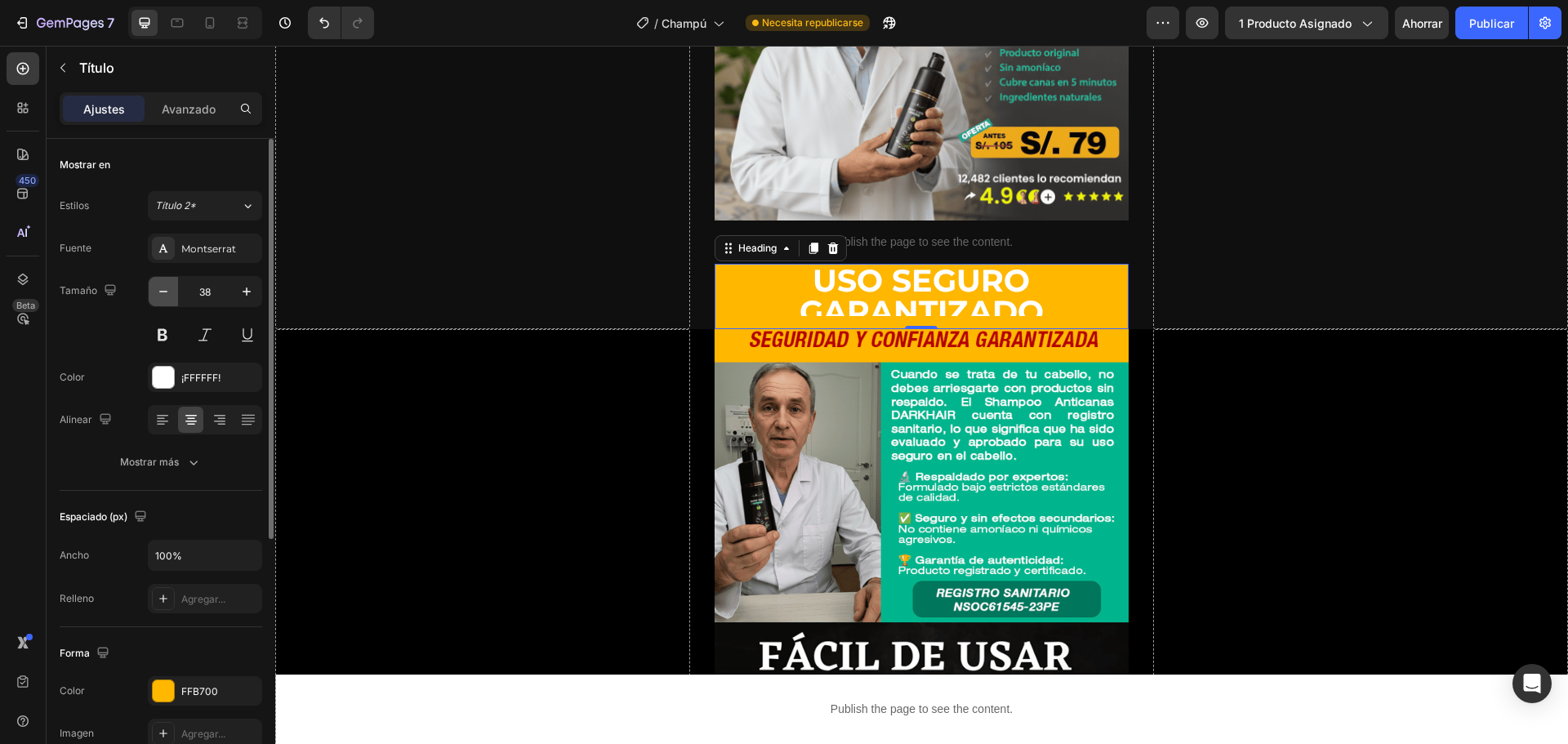
click at [170, 293] on icon "button" at bounding box center [163, 292] width 16 height 16
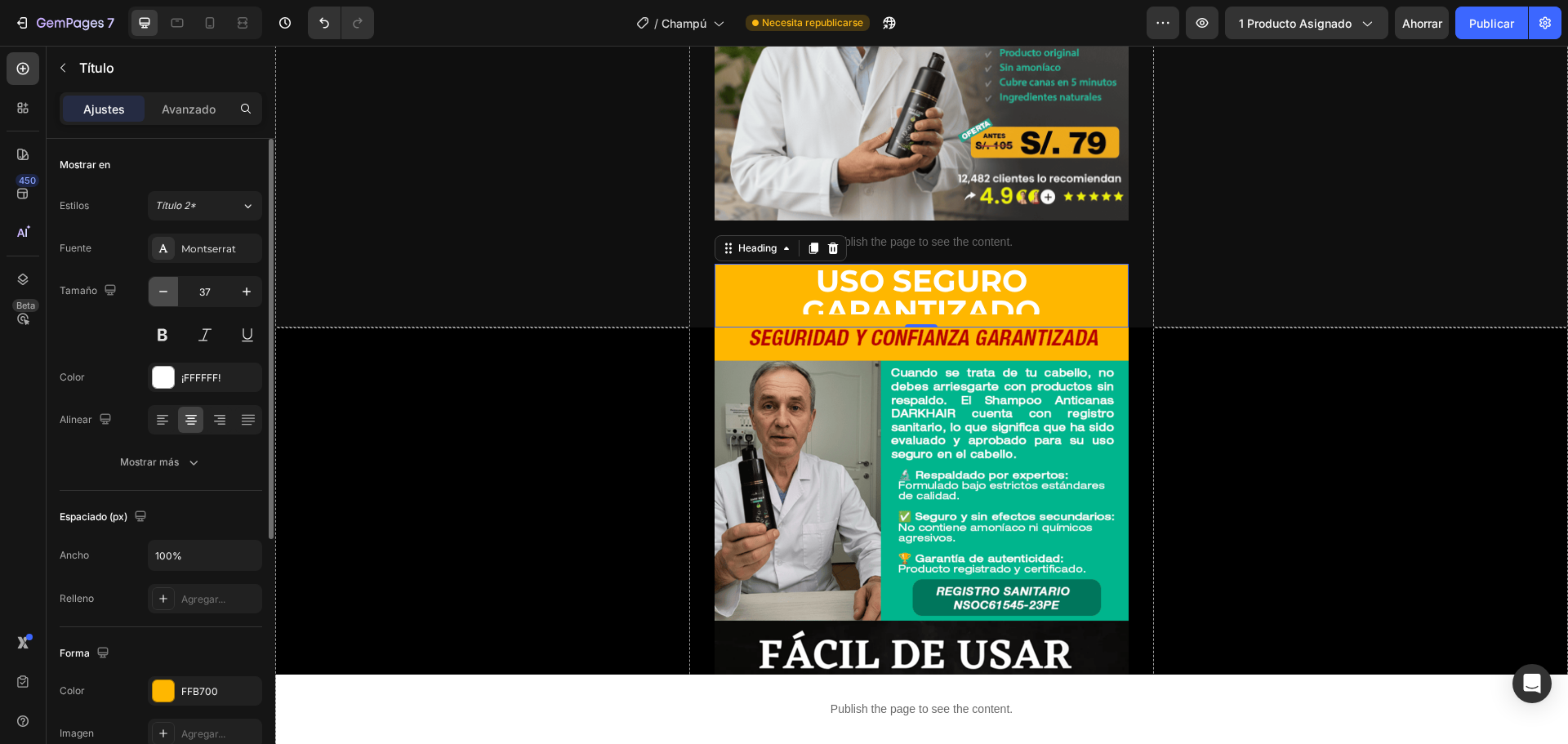
click at [170, 293] on icon "button" at bounding box center [163, 292] width 16 height 16
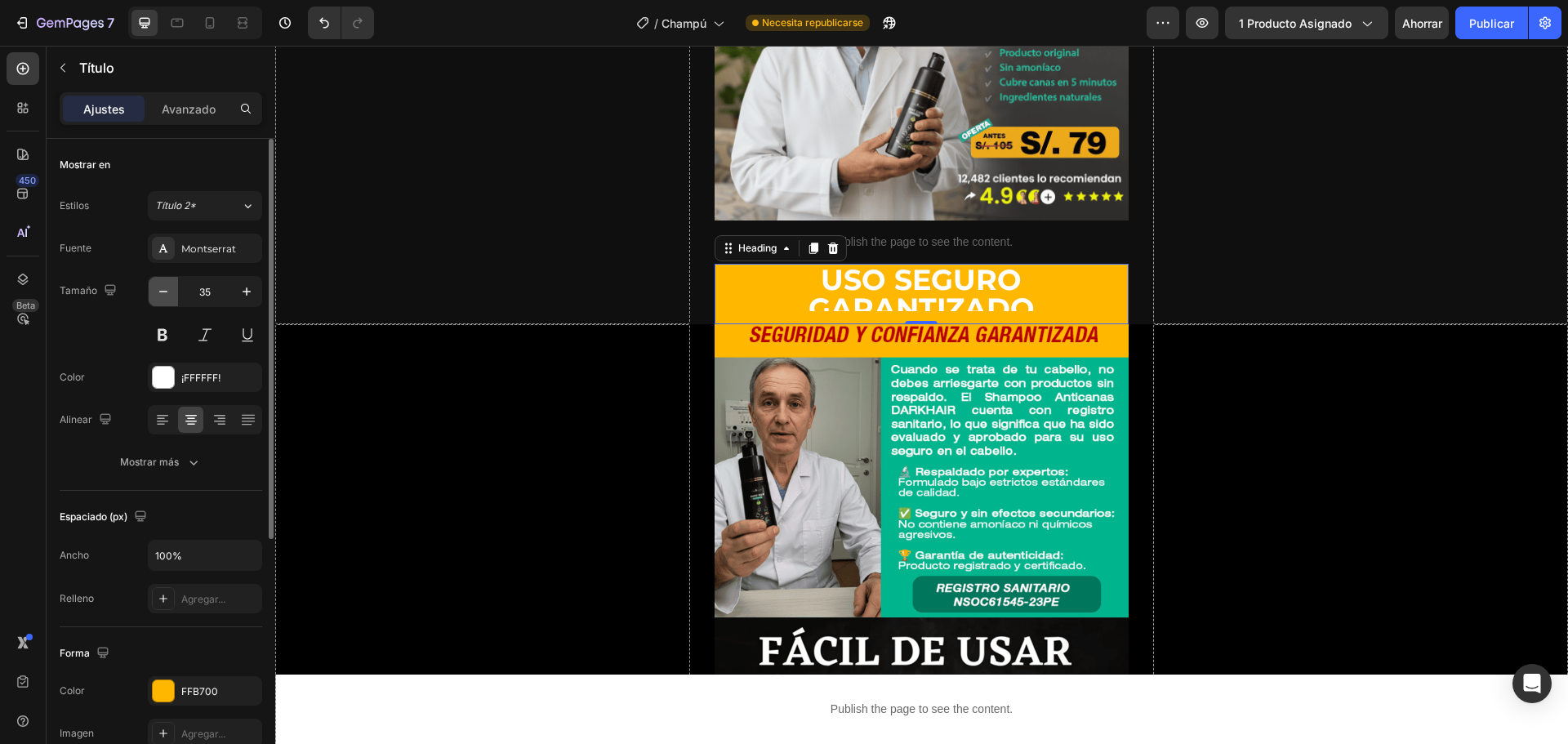
click at [170, 293] on icon "button" at bounding box center [163, 292] width 16 height 16
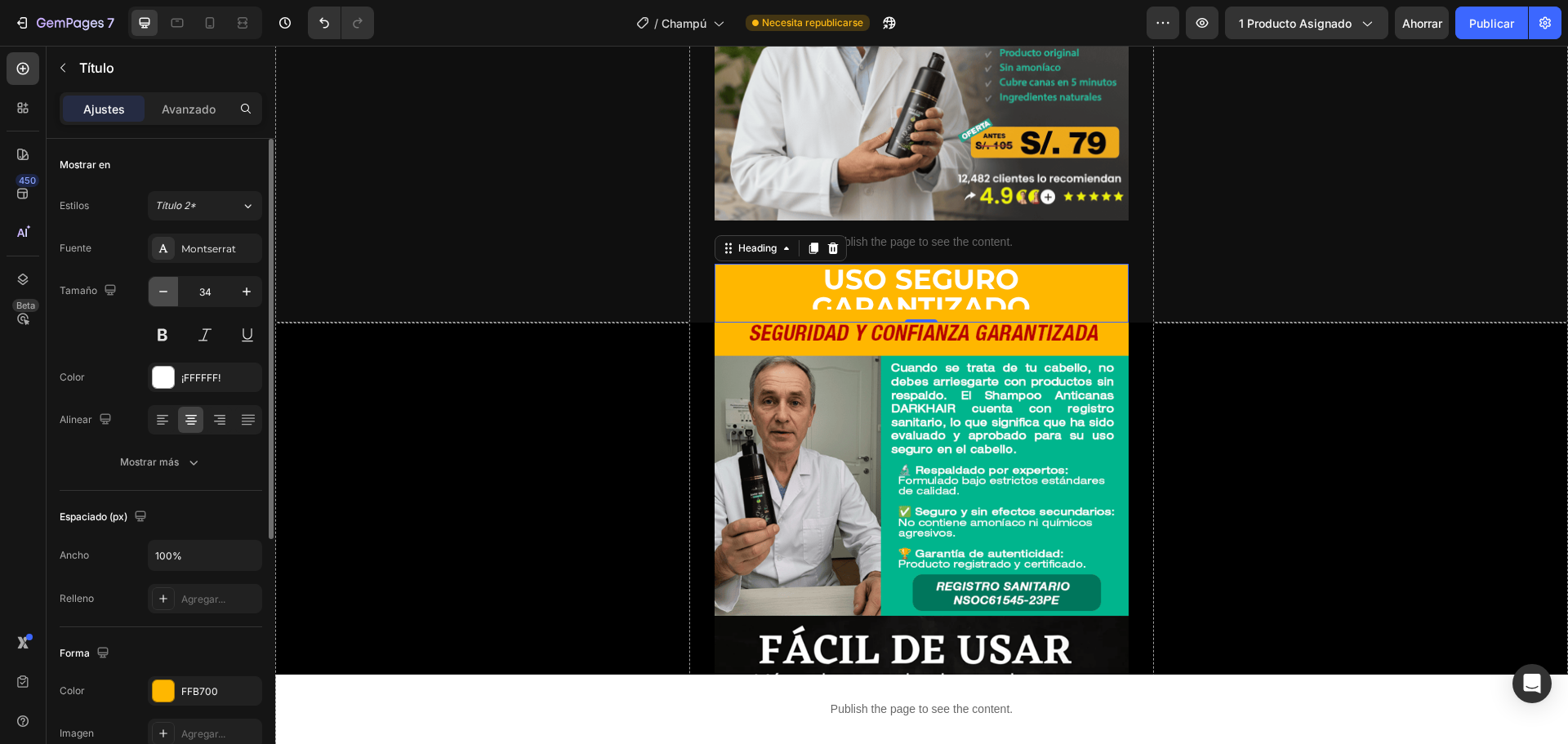
click at [170, 293] on icon "button" at bounding box center [163, 292] width 16 height 16
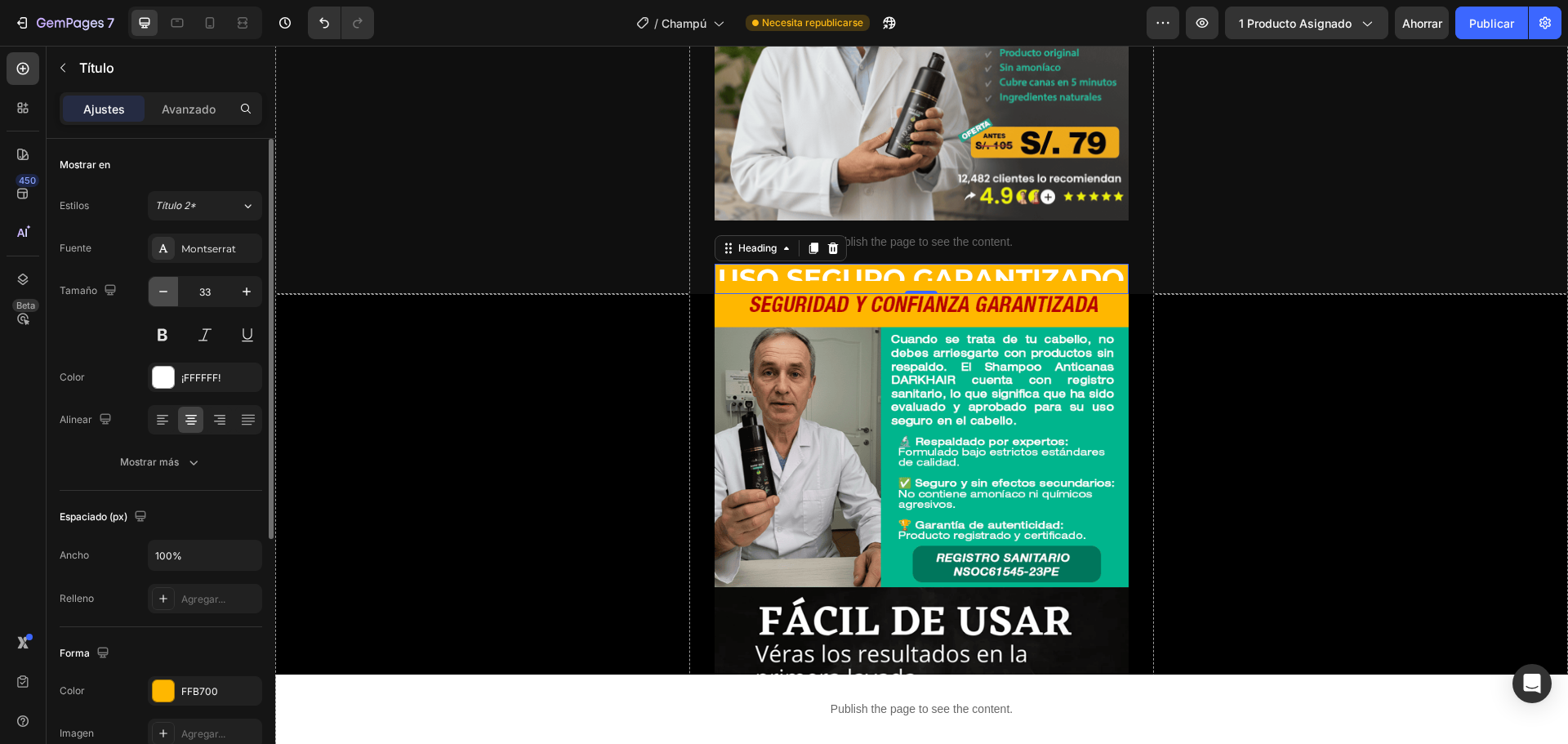
click at [170, 293] on icon "button" at bounding box center [163, 292] width 16 height 16
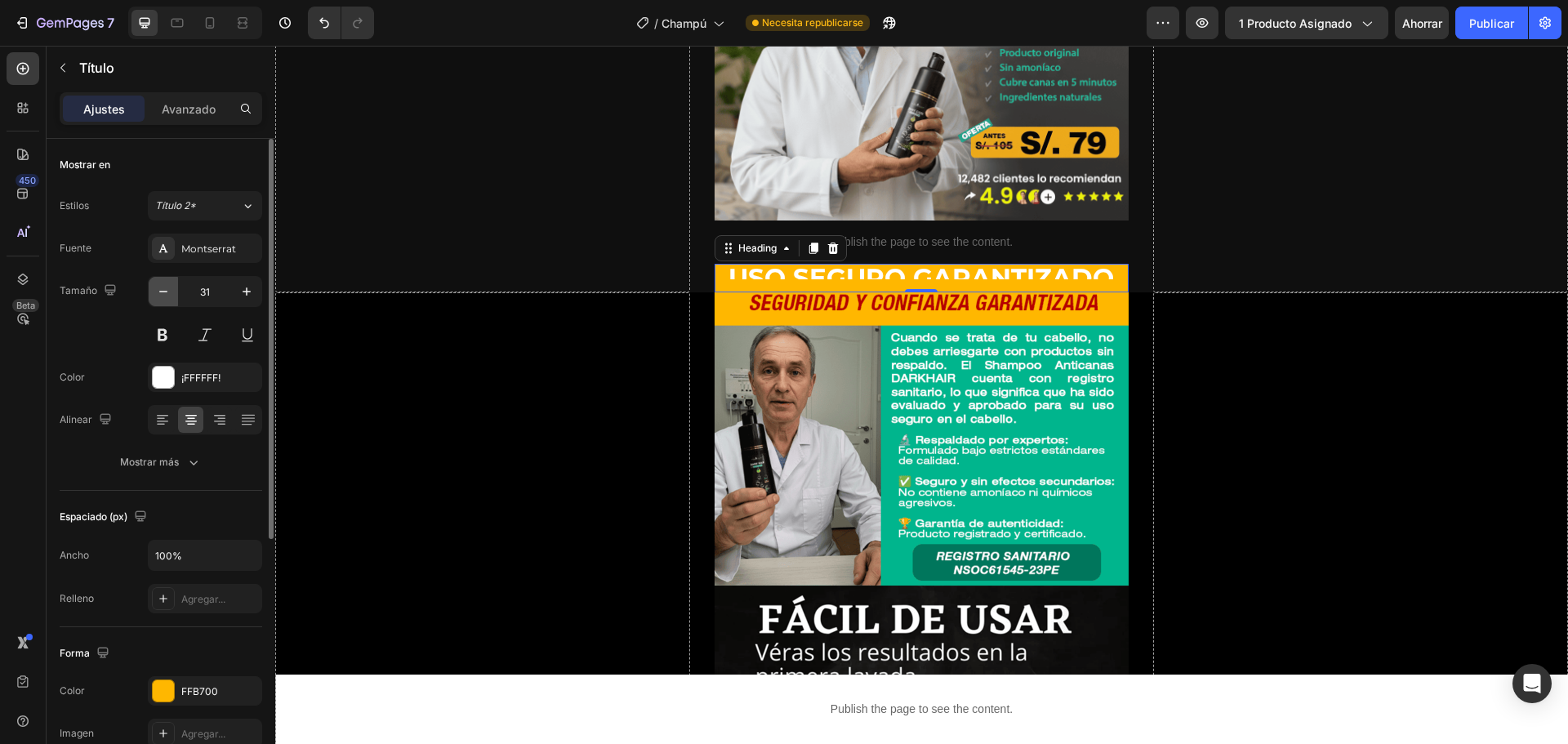
click at [170, 293] on icon "button" at bounding box center [163, 292] width 16 height 16
type input "29"
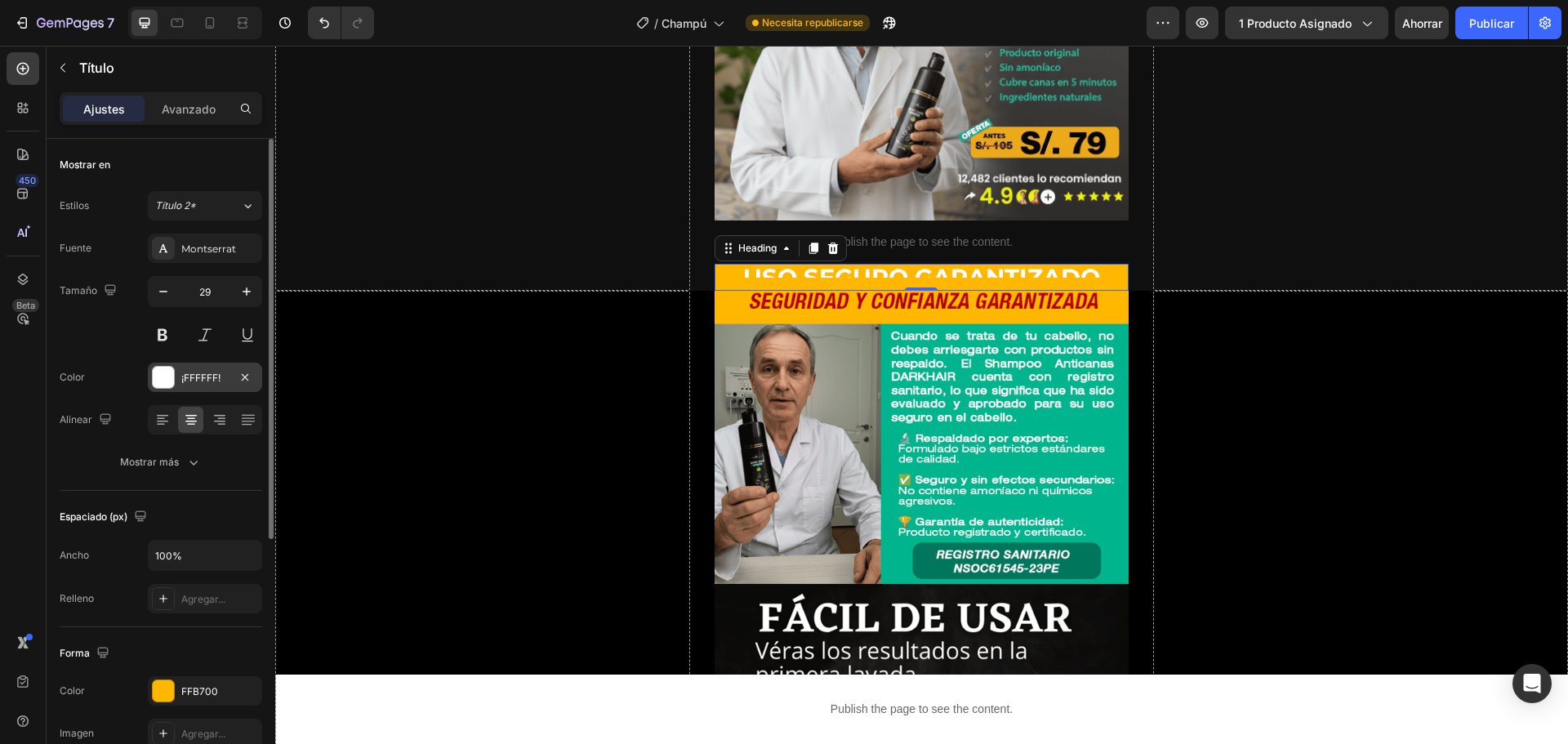
click at [165, 377] on div at bounding box center [163, 378] width 21 height 21
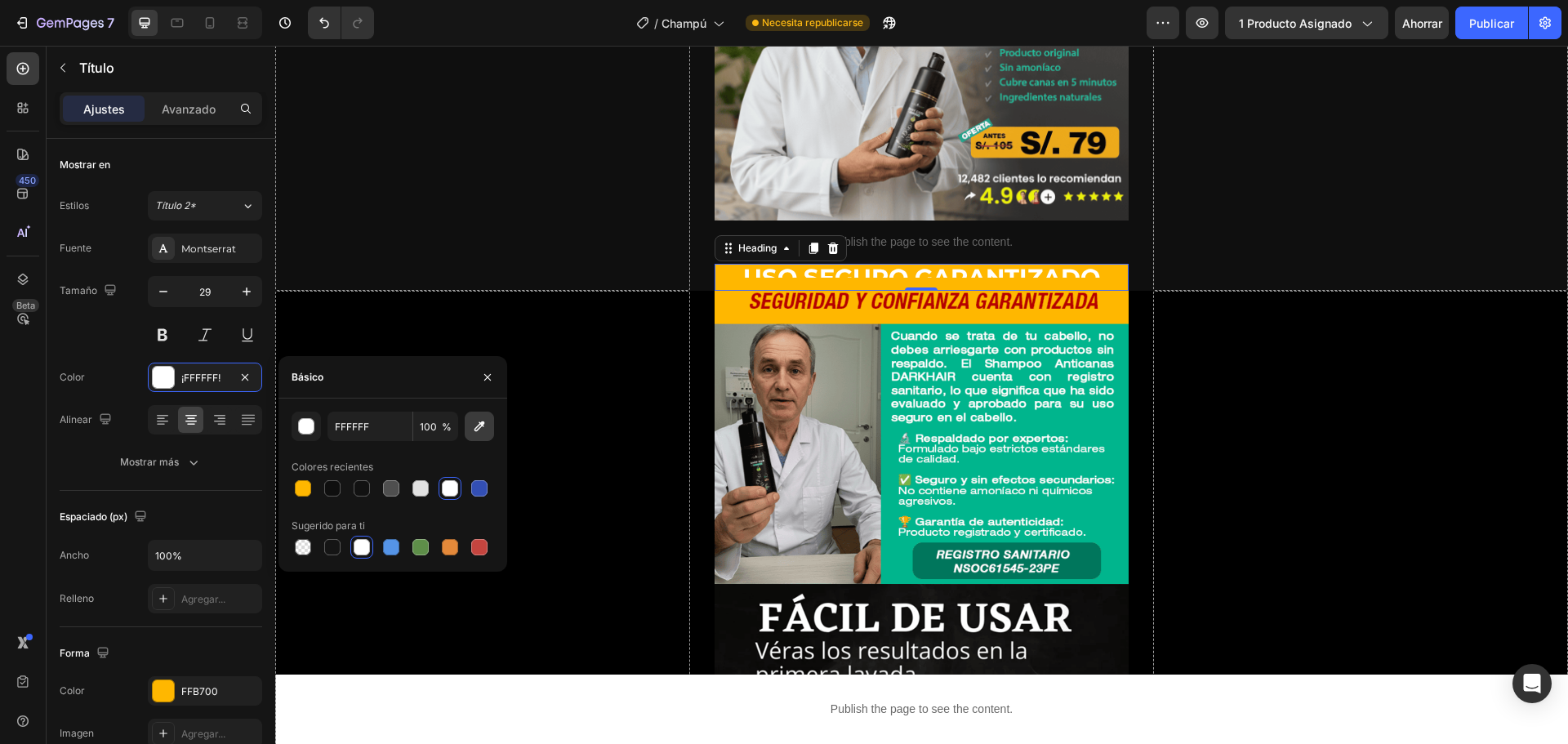
click at [482, 430] on icon "button" at bounding box center [479, 426] width 16 height 16
type input "B60000"
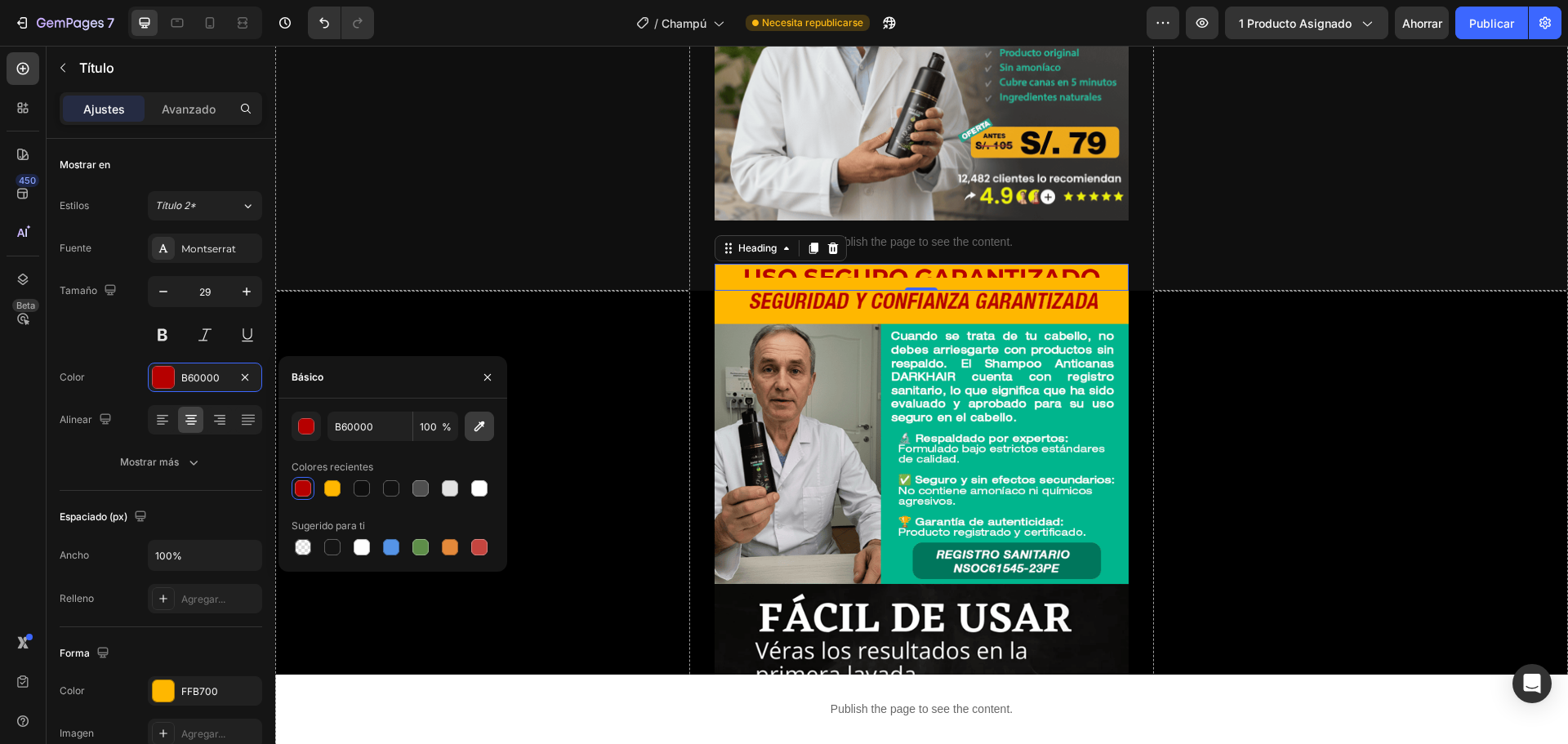
click at [487, 424] on icon "button" at bounding box center [479, 426] width 16 height 16
click at [1473, 28] on font "Publicar" at bounding box center [1491, 23] width 44 height 14
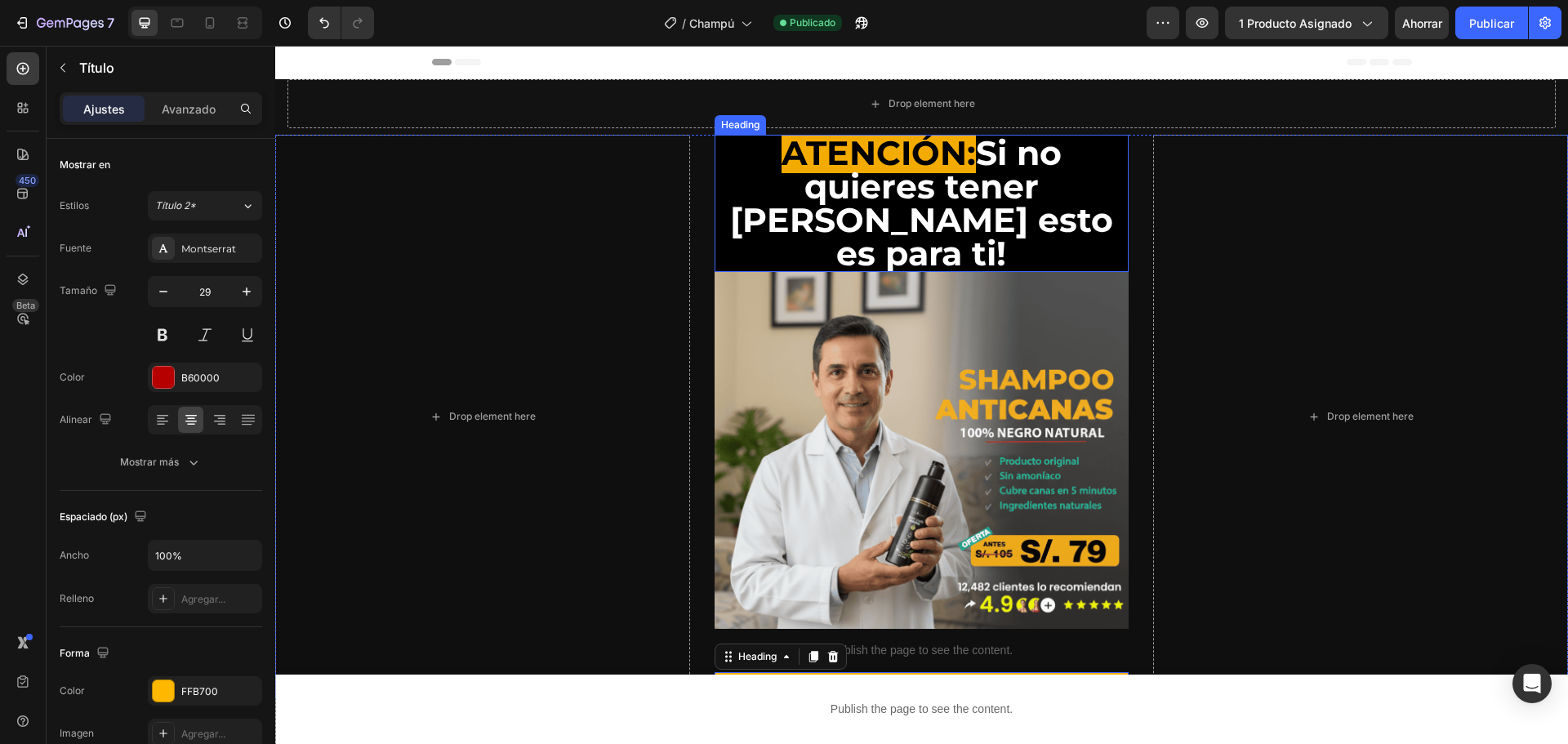
click at [995, 172] on h2 "ATENCIÓN: Si no quieres tener [PERSON_NAME] esto es para ti!" at bounding box center [922, 203] width 415 height 137
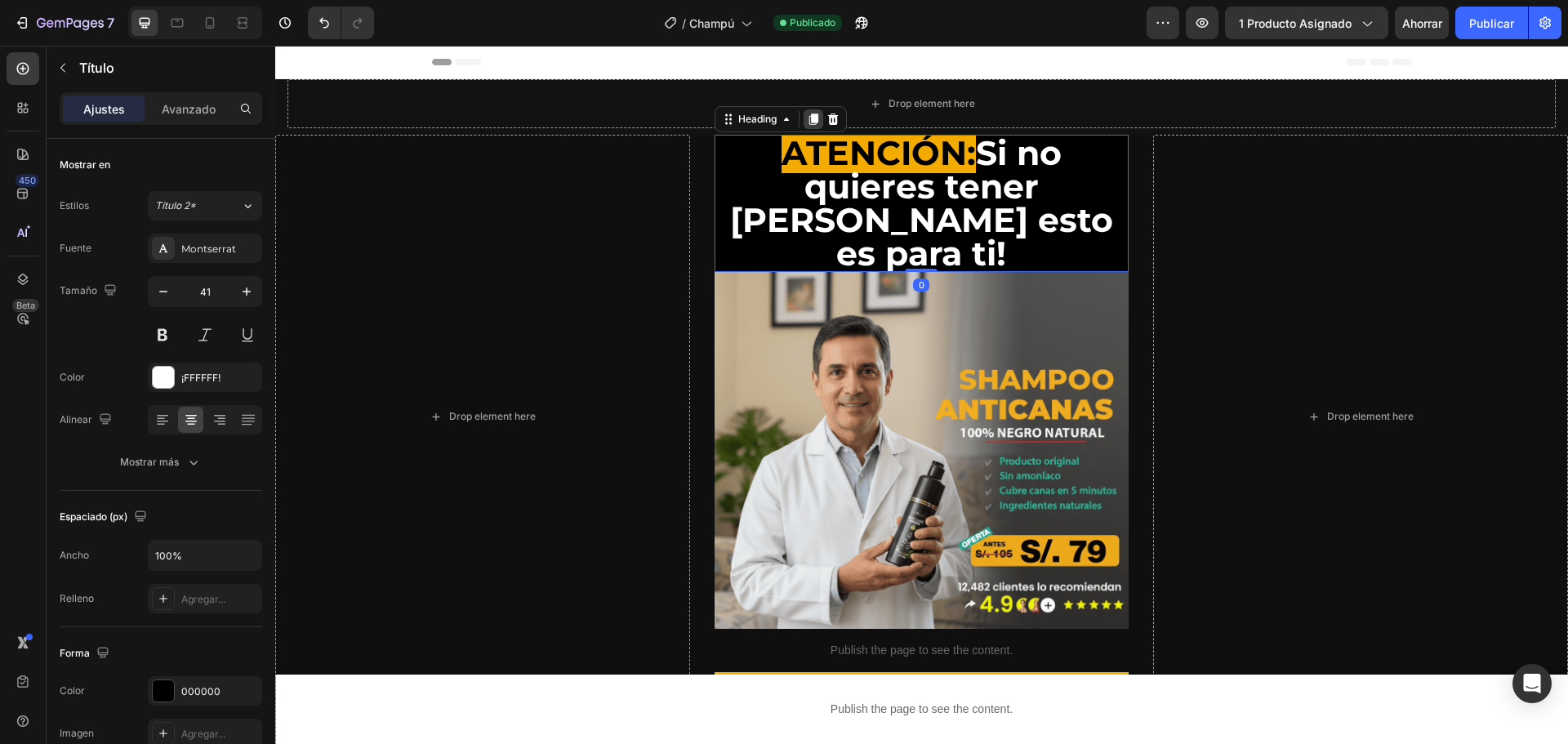
click at [803, 118] on div at bounding box center [813, 119] width 20 height 20
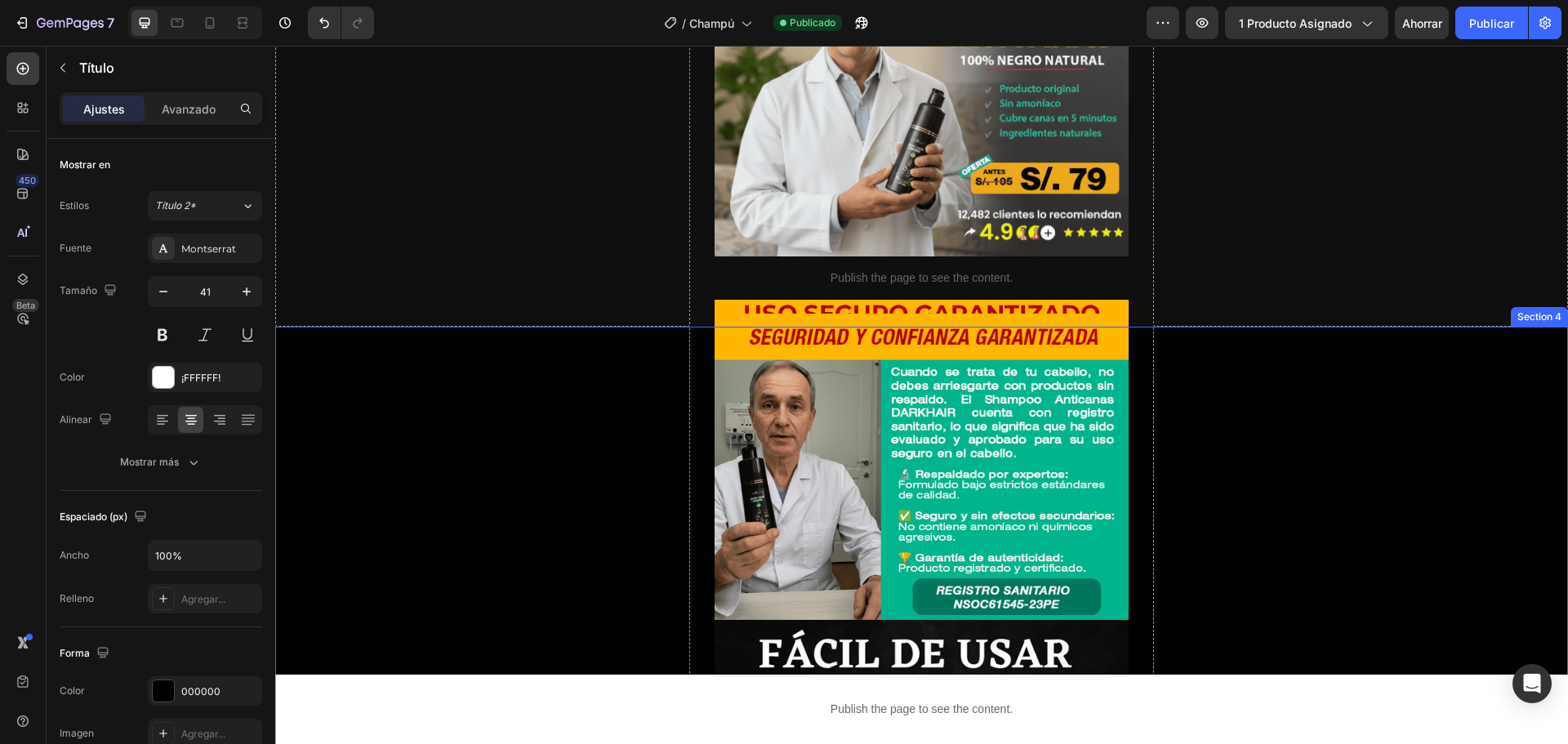
scroll to position [632, 0]
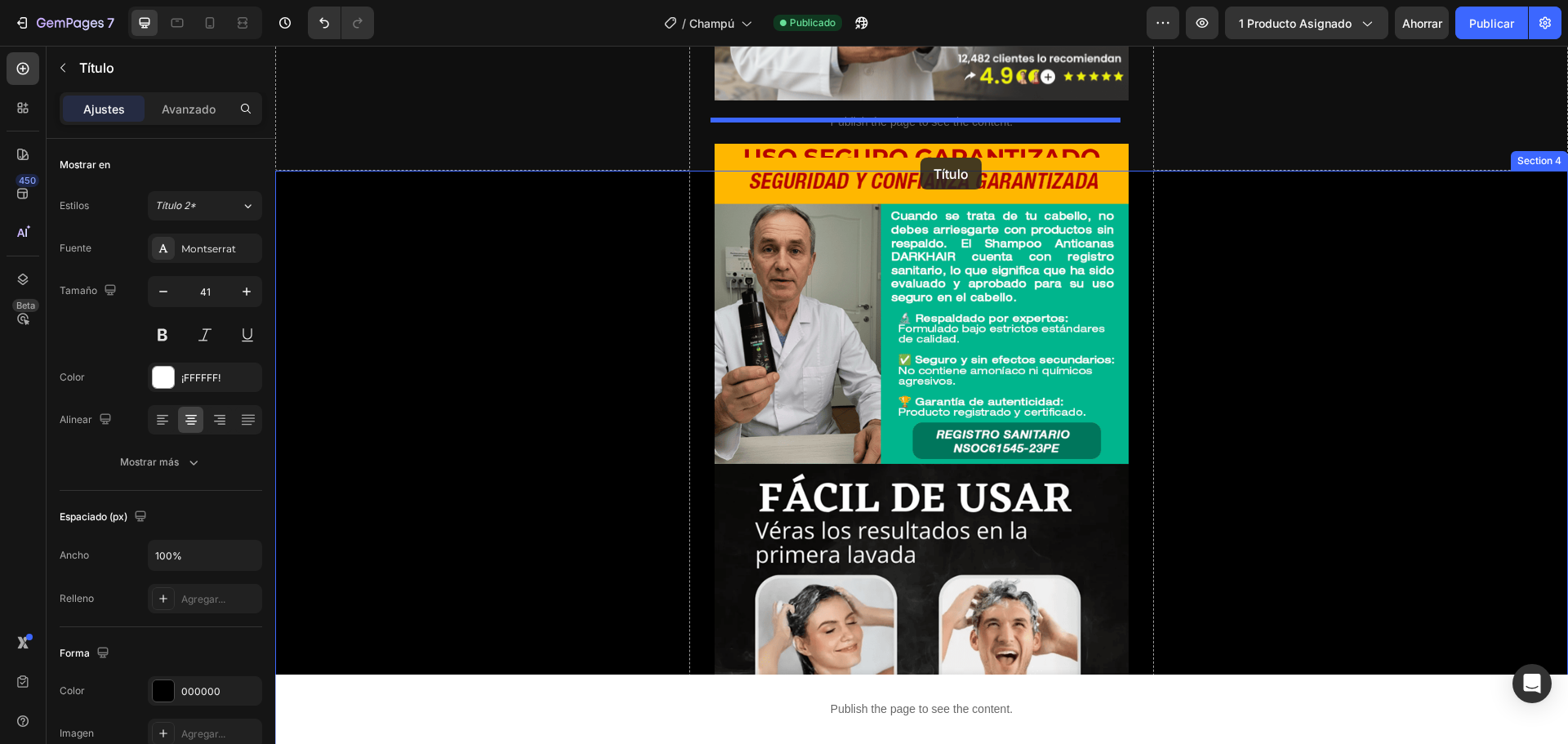
drag, startPoint x: 995, startPoint y: 254, endPoint x: 921, endPoint y: 158, distance: 121.2
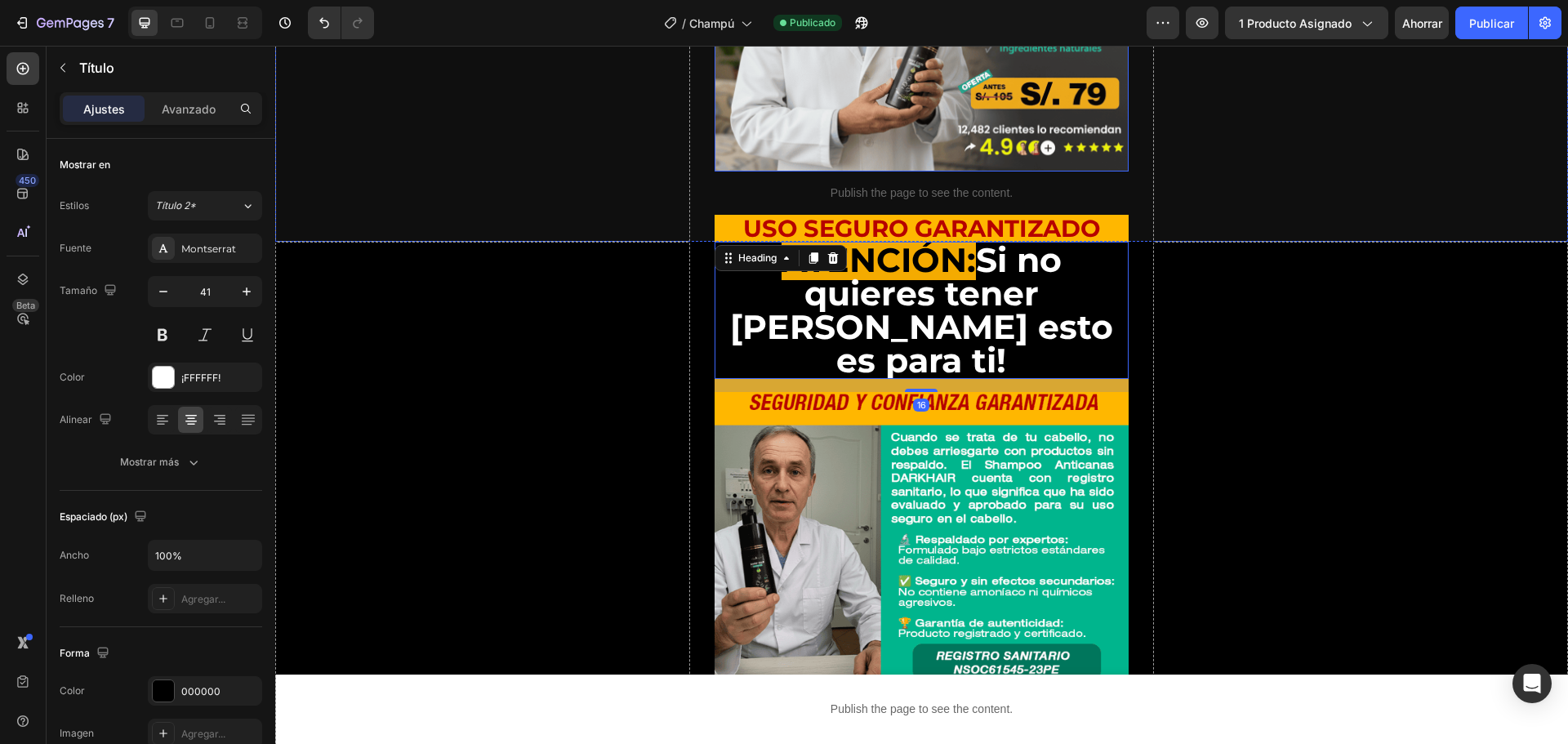
scroll to position [387, 0]
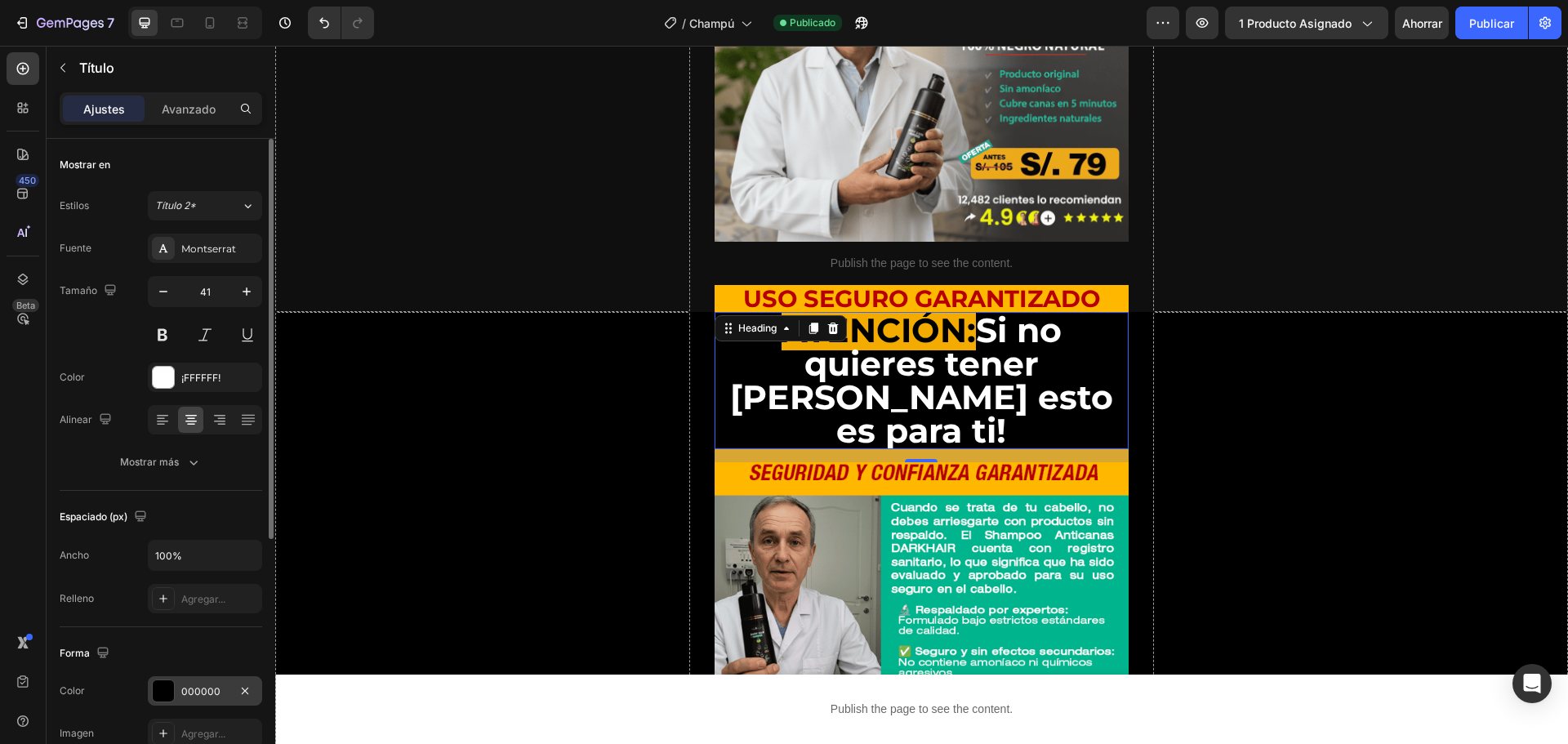
click at [166, 698] on div at bounding box center [163, 691] width 21 height 21
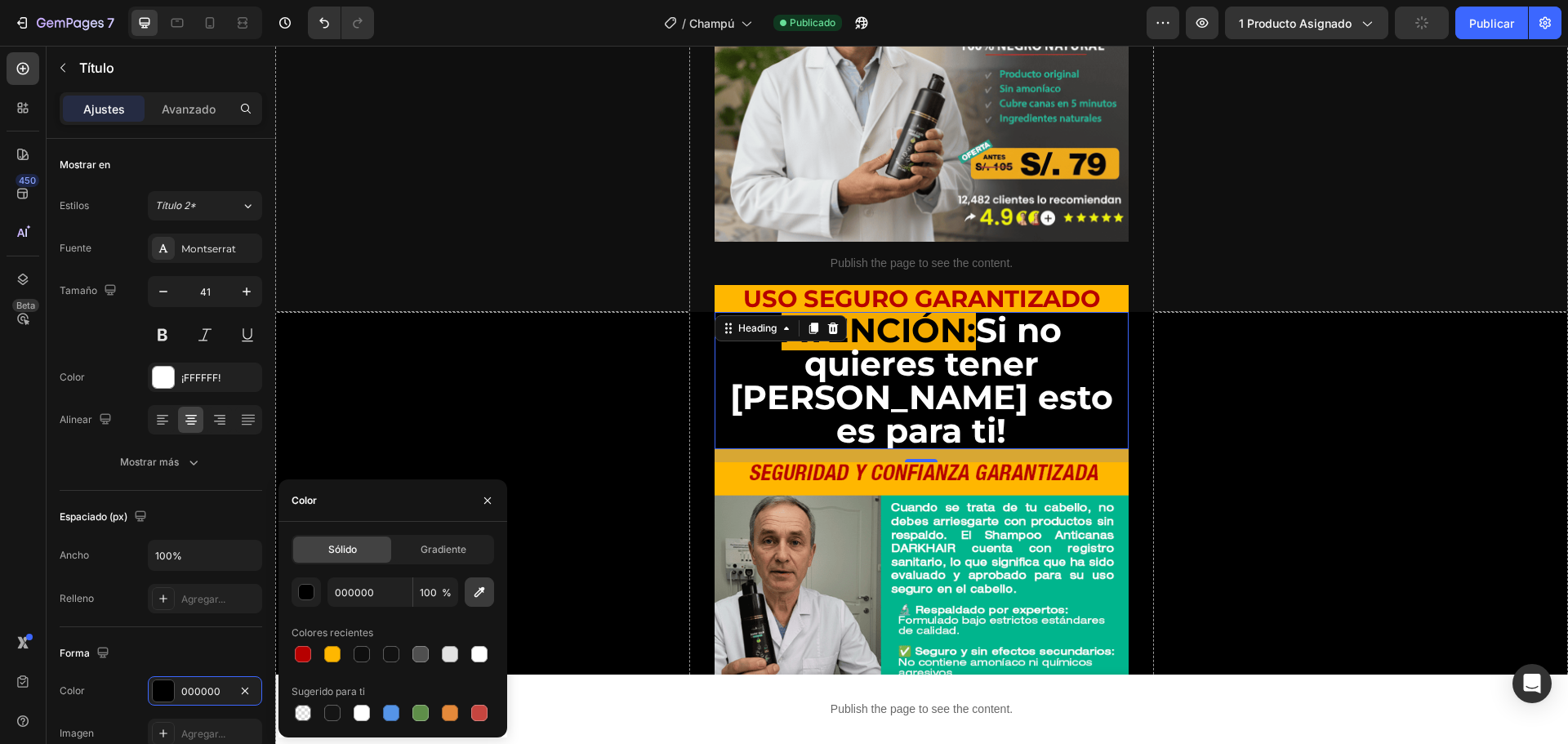
click at [489, 594] on button "button" at bounding box center [479, 592] width 29 height 29
type input "00B58D"
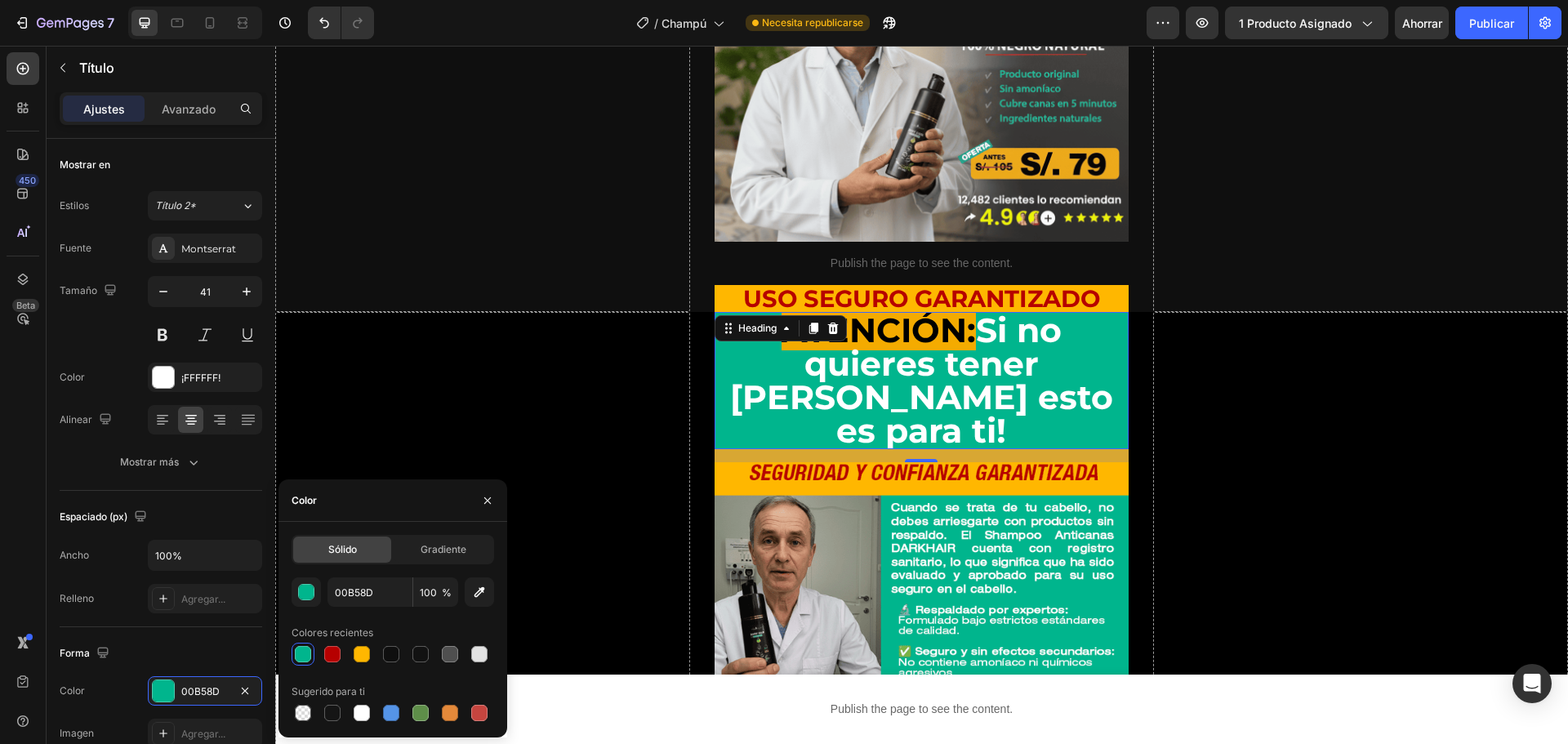
click at [967, 328] on h2 "ATENCIÓN: Si no quieres tener [PERSON_NAME] esto es para ti!" at bounding box center [922, 381] width 415 height 137
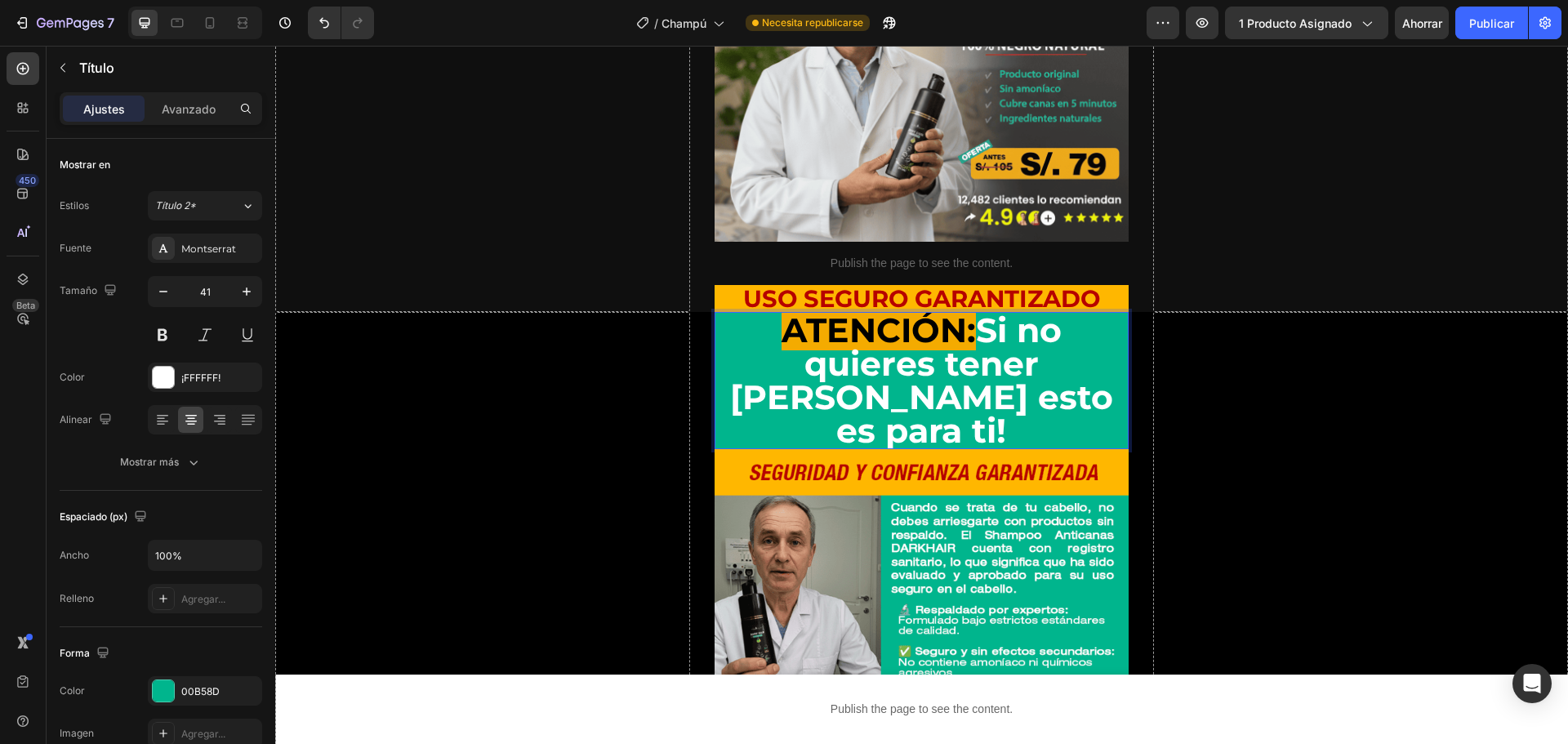
click at [987, 313] on p "ATENCIÓN: Si no quieres tener [PERSON_NAME] esto es para ti!" at bounding box center [922, 381] width 412 height 134
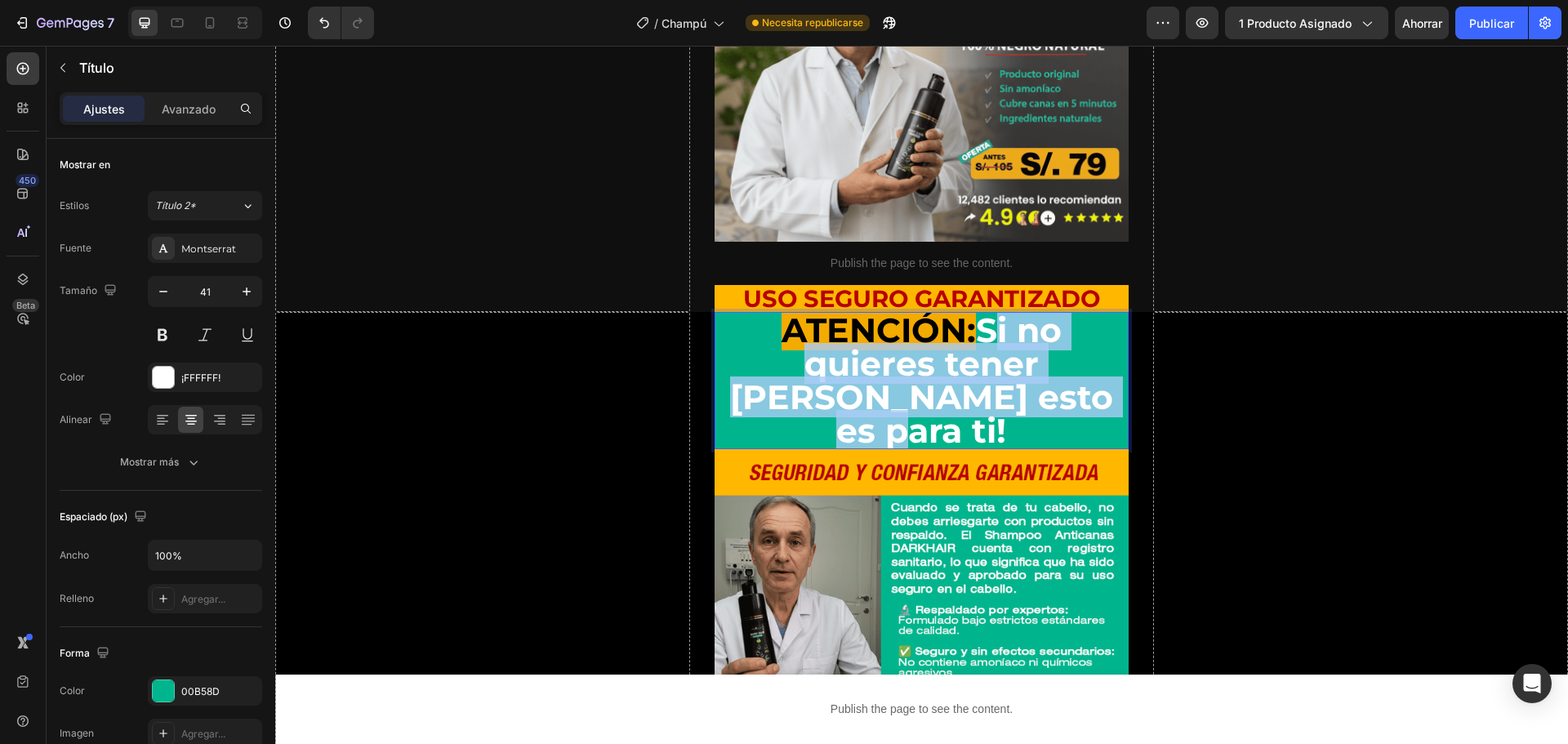
drag, startPoint x: 981, startPoint y: 290, endPoint x: 1044, endPoint y: 354, distance: 89.8
click at [1044, 354] on p "ATENCIÓN: Si no quieres tener [PERSON_NAME] esto es para ti!" at bounding box center [922, 381] width 412 height 134
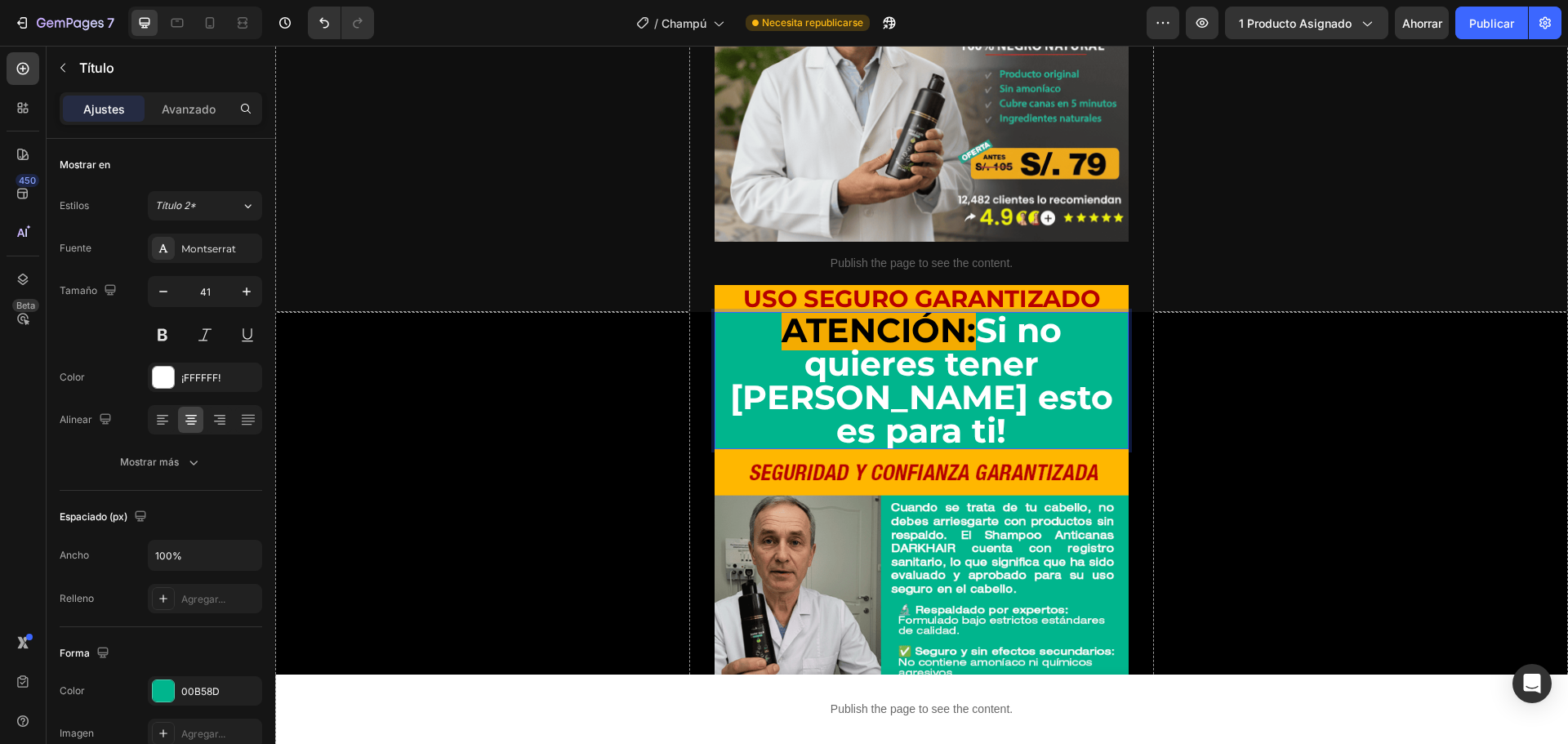
scroll to position [2, 0]
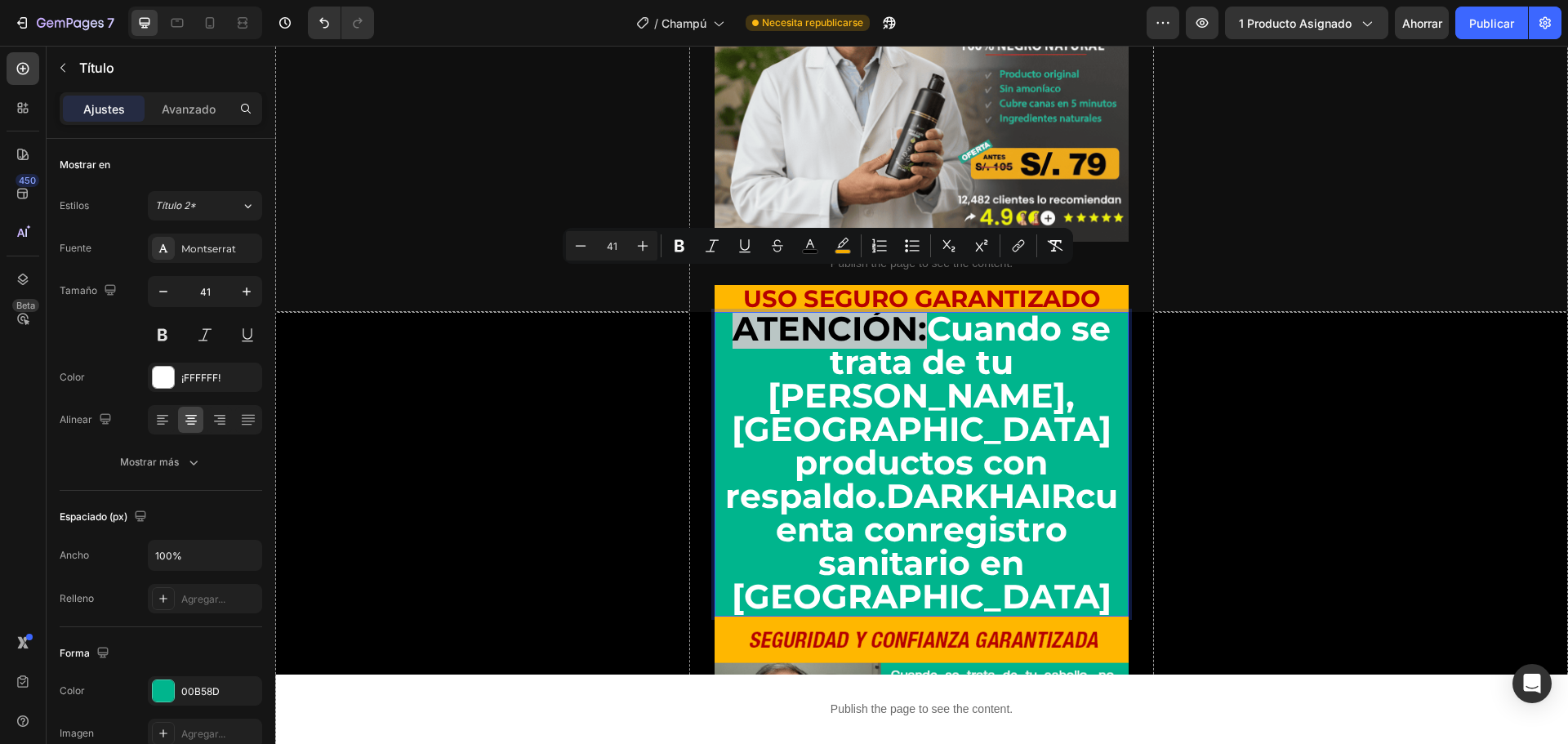
drag, startPoint x: 920, startPoint y: 296, endPoint x: 723, endPoint y: 296, distance: 197.0
click at [723, 312] on p "ATENCIÓN: Cuando se trata de tu [PERSON_NAME], usa productos con respaldo. DARK…" at bounding box center [922, 463] width 412 height 302
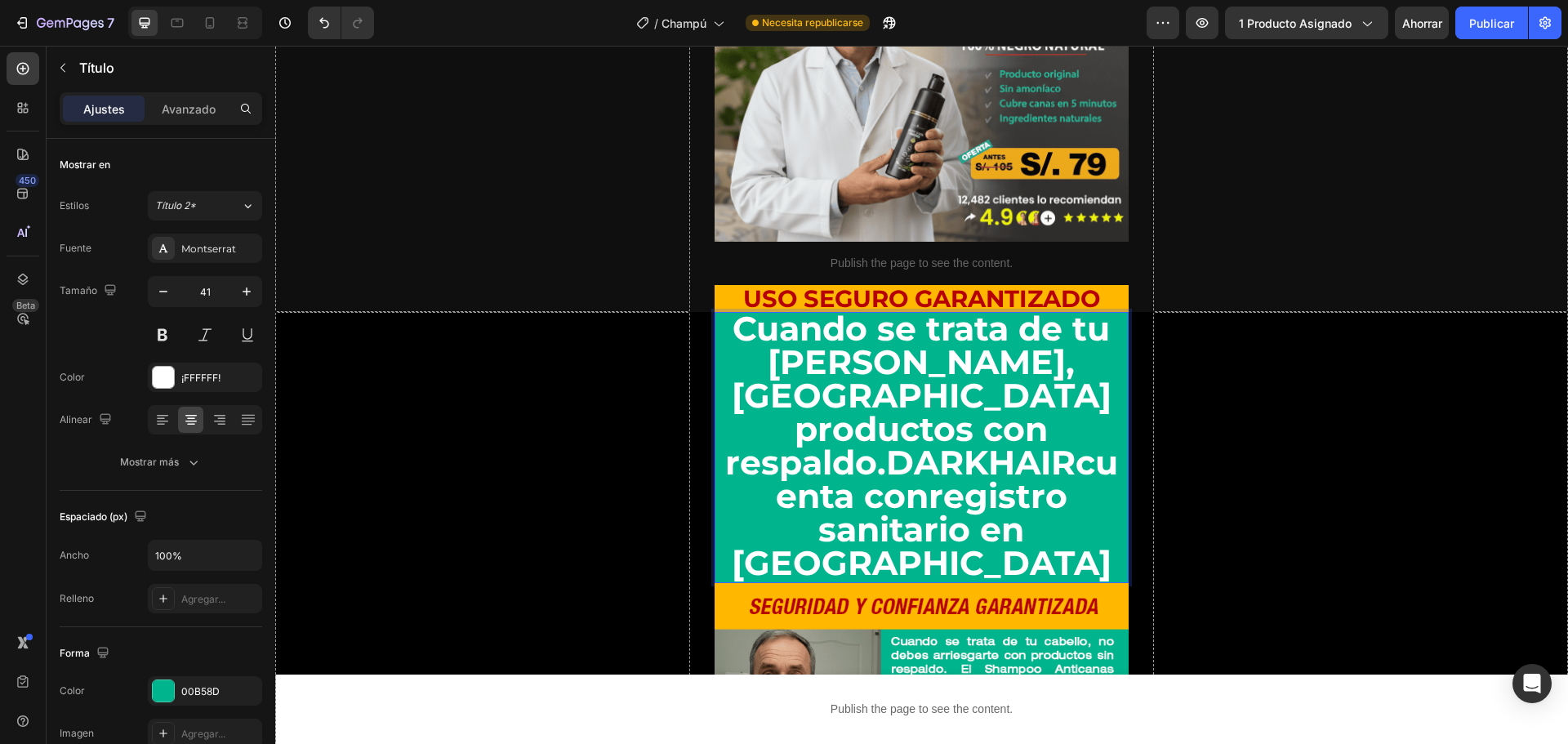
click at [992, 459] on p "Cuando se trata de tu [PERSON_NAME], [GEOGRAPHIC_DATA] productos con respaldo. …" at bounding box center [922, 446] width 412 height 268
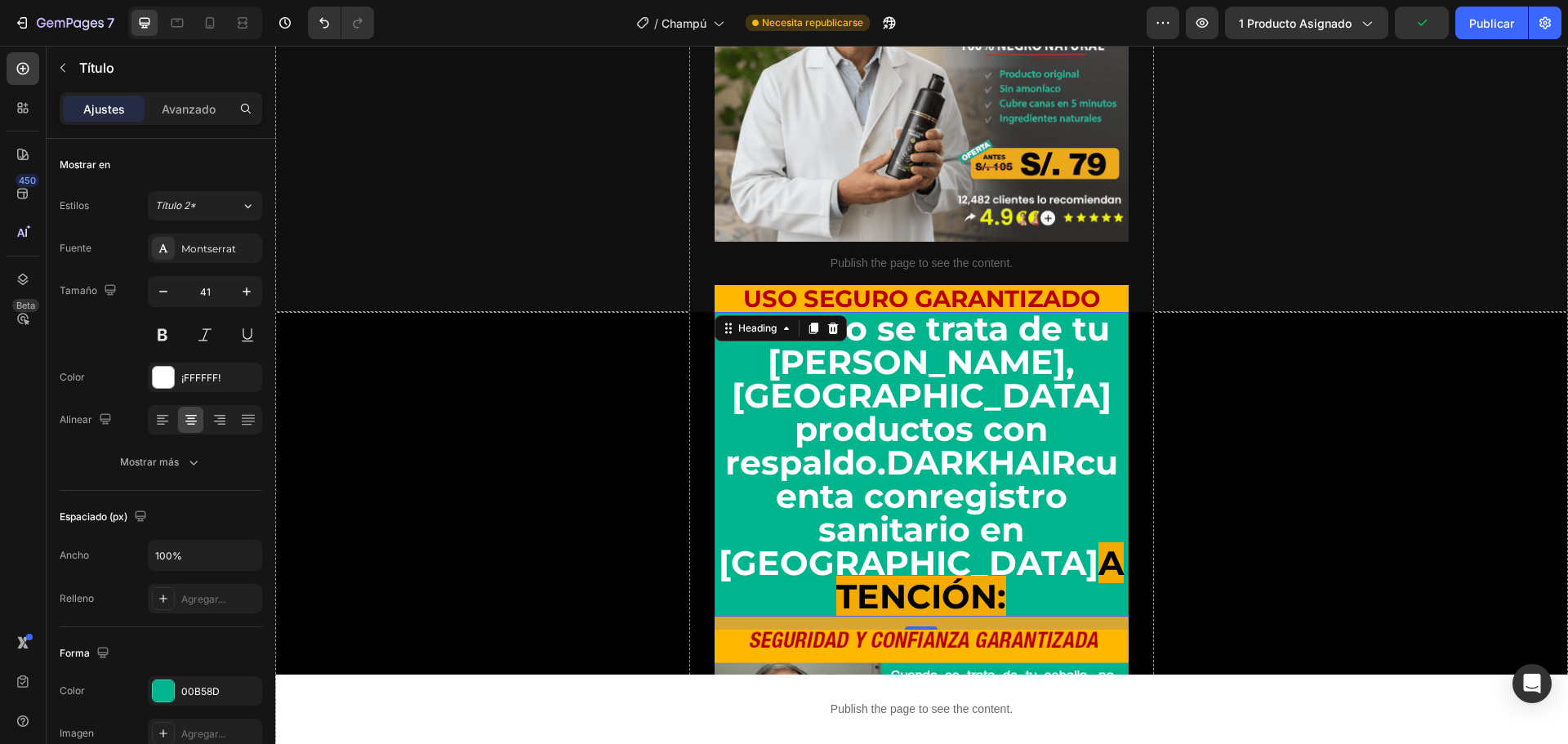
click at [979, 542] on span "ATENCIÓN:" at bounding box center [980, 579] width 288 height 75
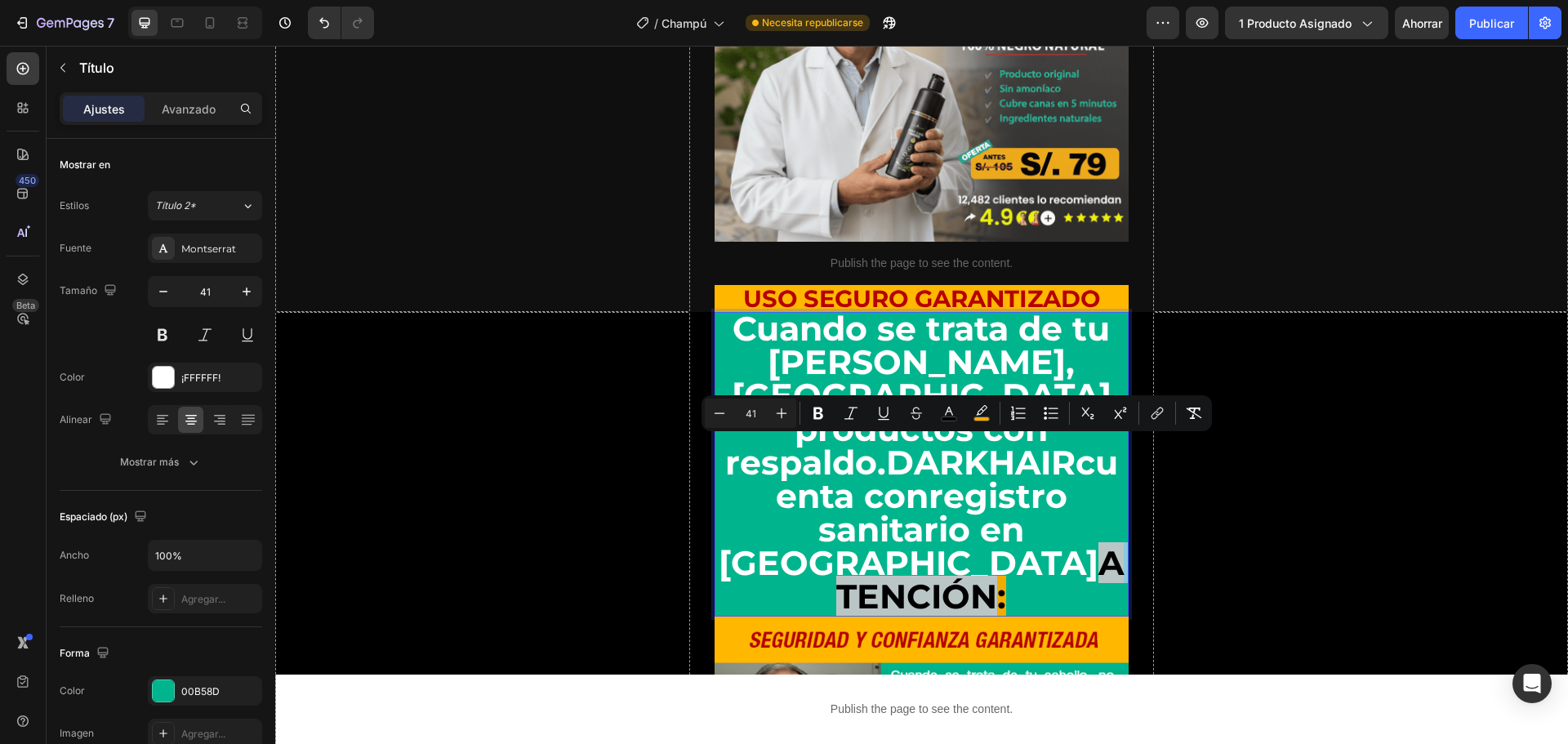
drag, startPoint x: 1048, startPoint y: 458, endPoint x: 870, endPoint y: 459, distance: 178.0
click at [870, 542] on span "ATENCIÓN:" at bounding box center [980, 579] width 288 height 75
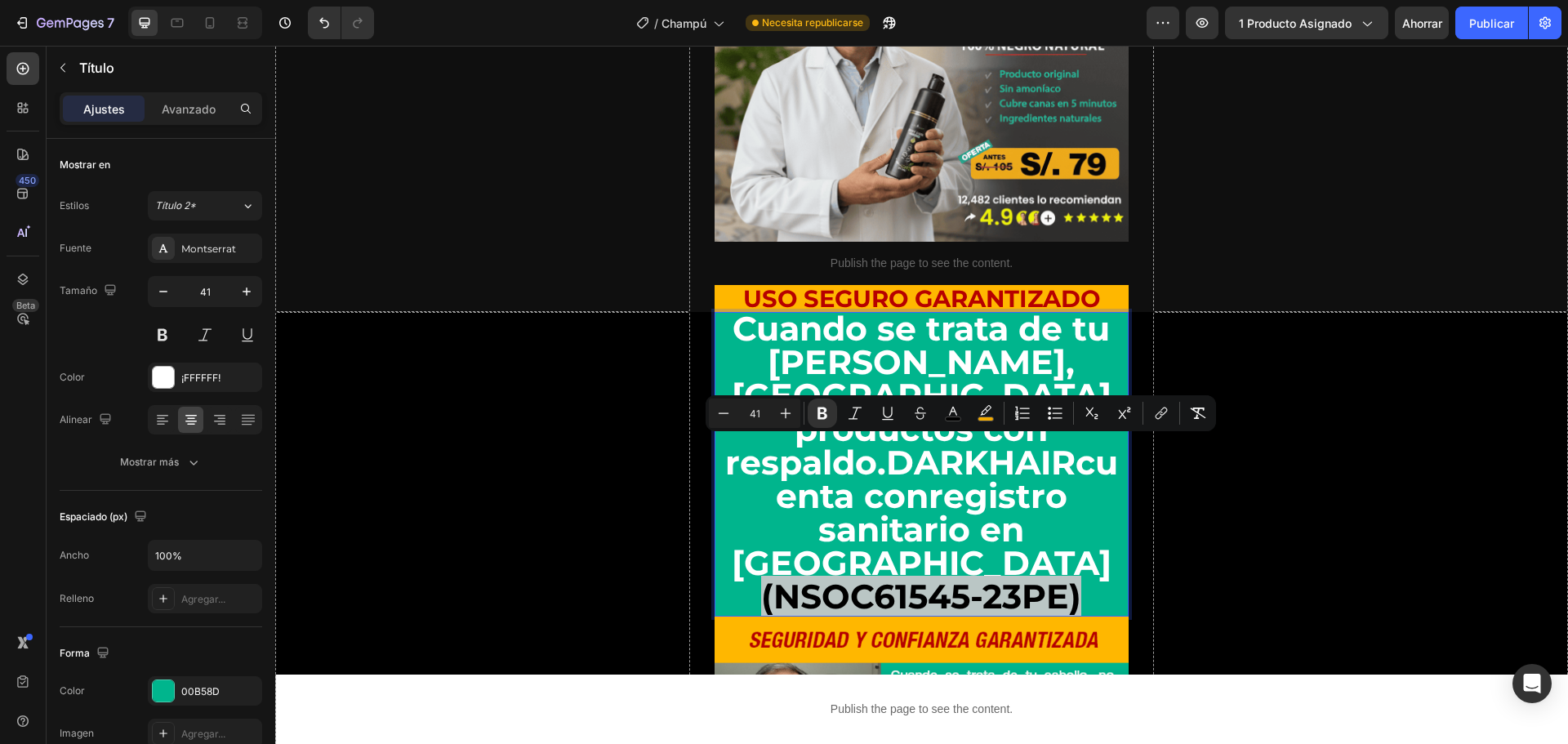
drag, startPoint x: 980, startPoint y: 488, endPoint x: 856, endPoint y: 469, distance: 125.4
click at [856, 469] on p "Cuando se trata de tu [PERSON_NAME], [GEOGRAPHIC_DATA] productos con respaldo. …" at bounding box center [922, 463] width 412 height 302
click at [728, 419] on icon "Editor contextual toolbar" at bounding box center [723, 413] width 16 height 16
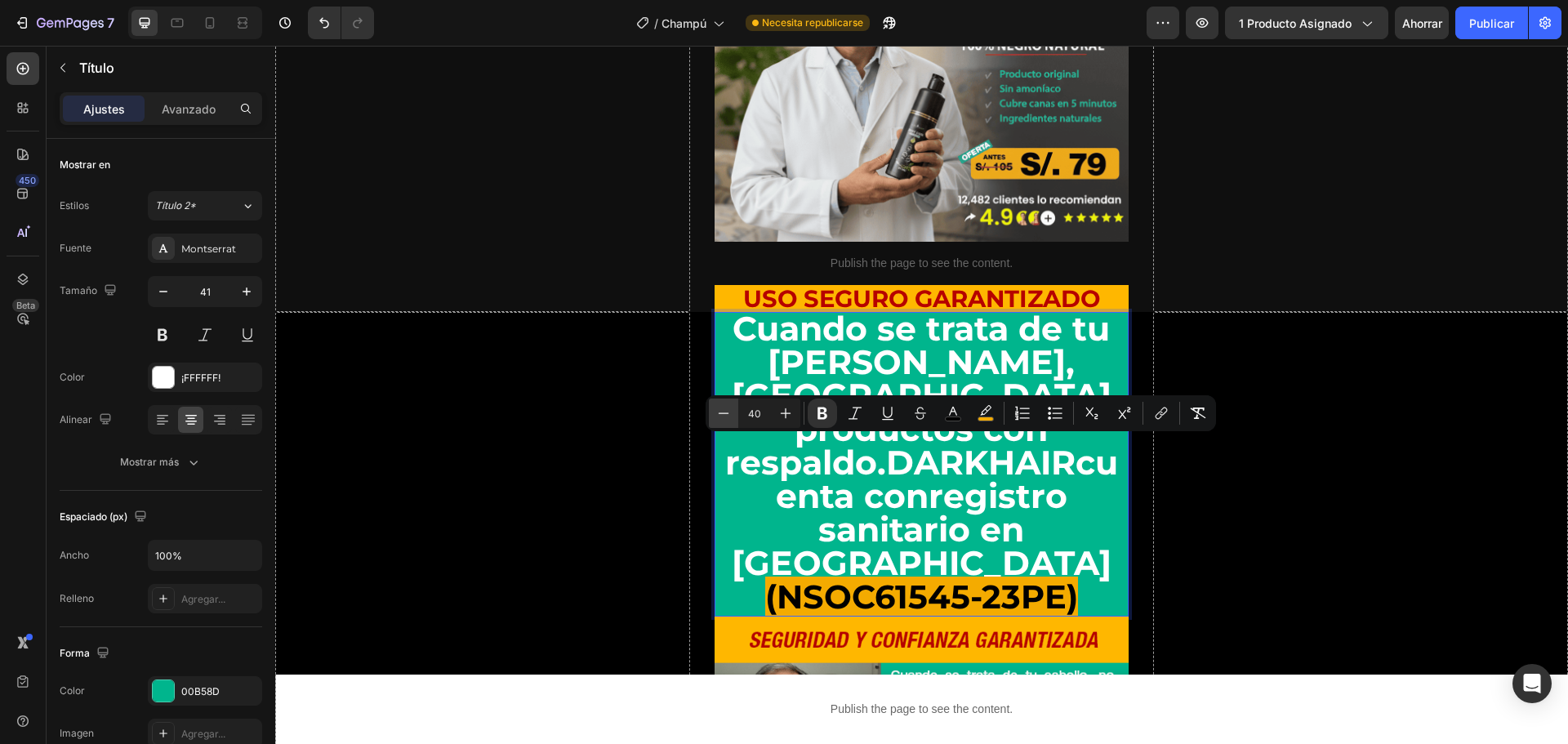
click at [728, 419] on icon "Editor contextual toolbar" at bounding box center [723, 413] width 16 height 16
click at [727, 419] on icon "Editor contextual toolbar" at bounding box center [723, 413] width 16 height 16
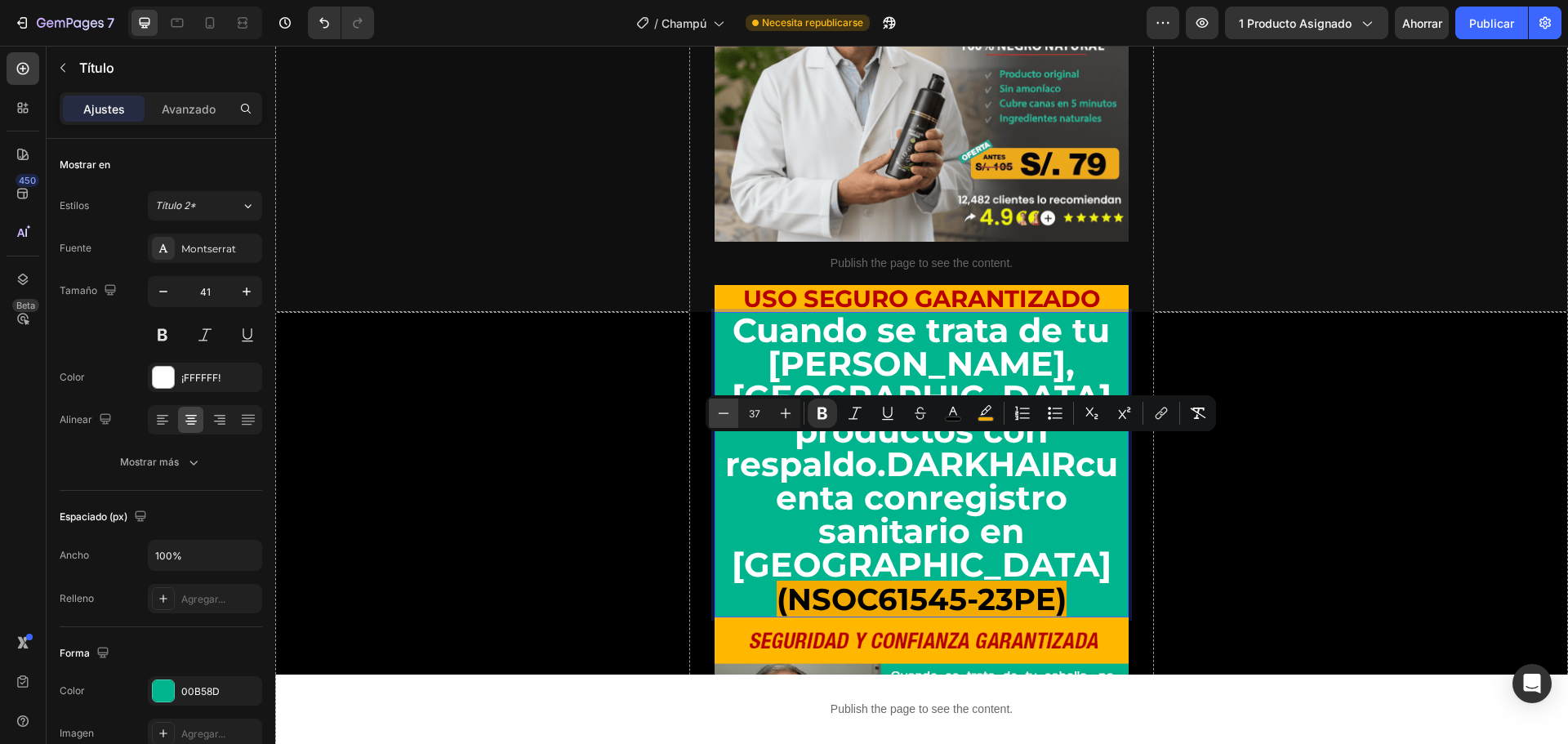
click at [727, 419] on icon "Editor contextual toolbar" at bounding box center [723, 413] width 16 height 16
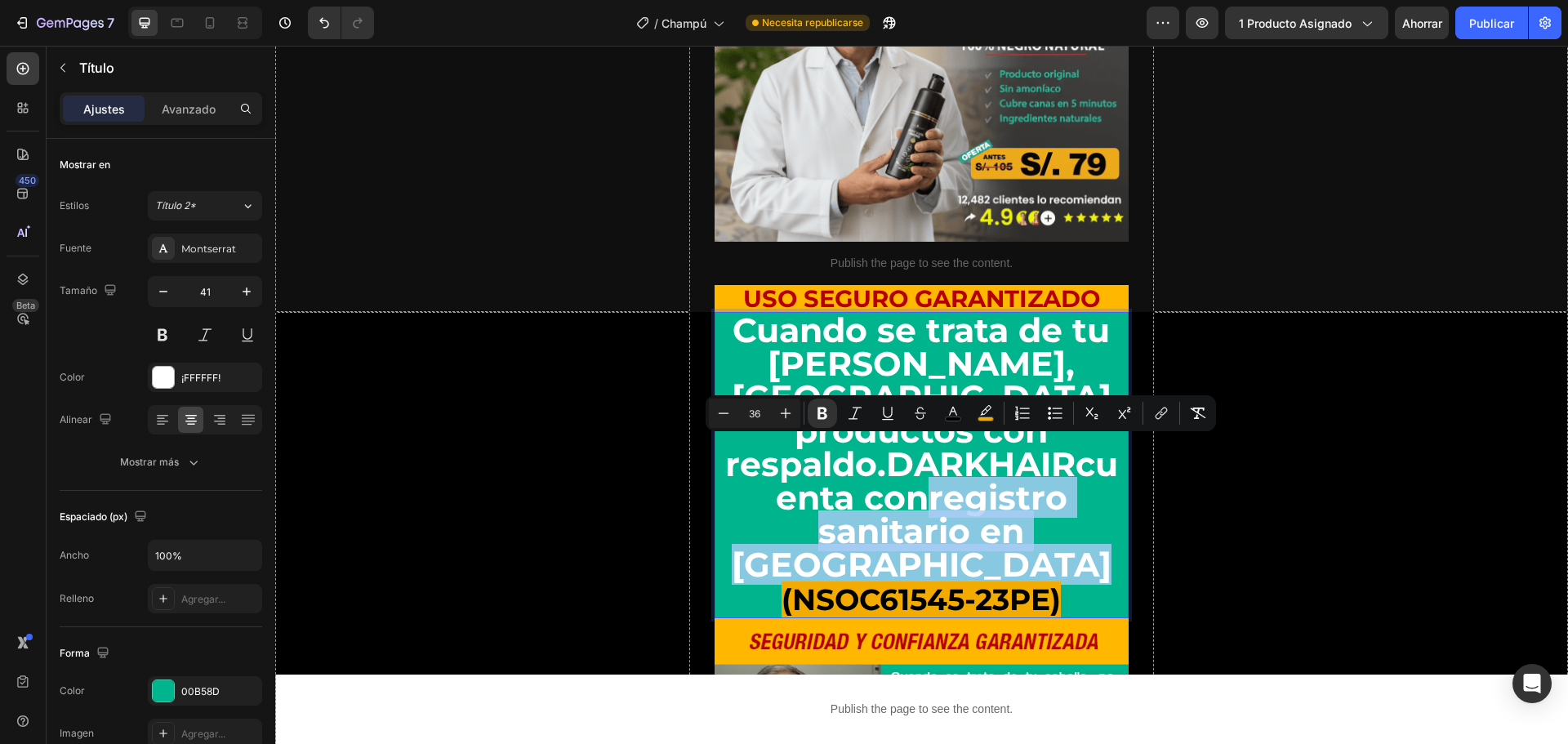
type input "41"
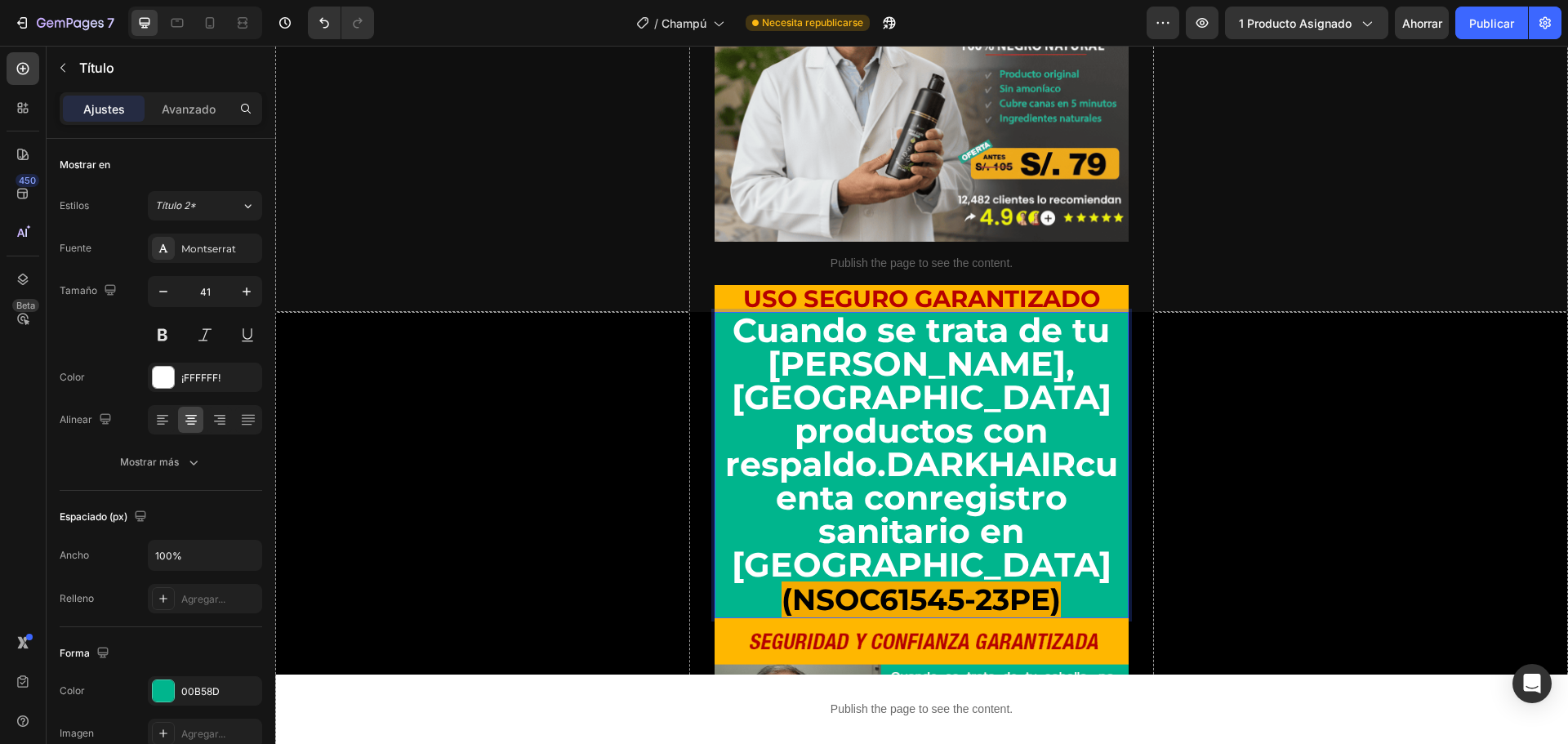
click at [828, 361] on p "Cuando se trata de tu [PERSON_NAME], [GEOGRAPHIC_DATA] productos con respaldo. …" at bounding box center [922, 465] width 412 height 303
drag, startPoint x: 847, startPoint y: 368, endPoint x: 899, endPoint y: 370, distance: 52.0
click at [899, 370] on p "Cuando se trata de tu [PERSON_NAME], [GEOGRAPHIC_DATA] productos con respaldo. …" at bounding box center [922, 465] width 412 height 303
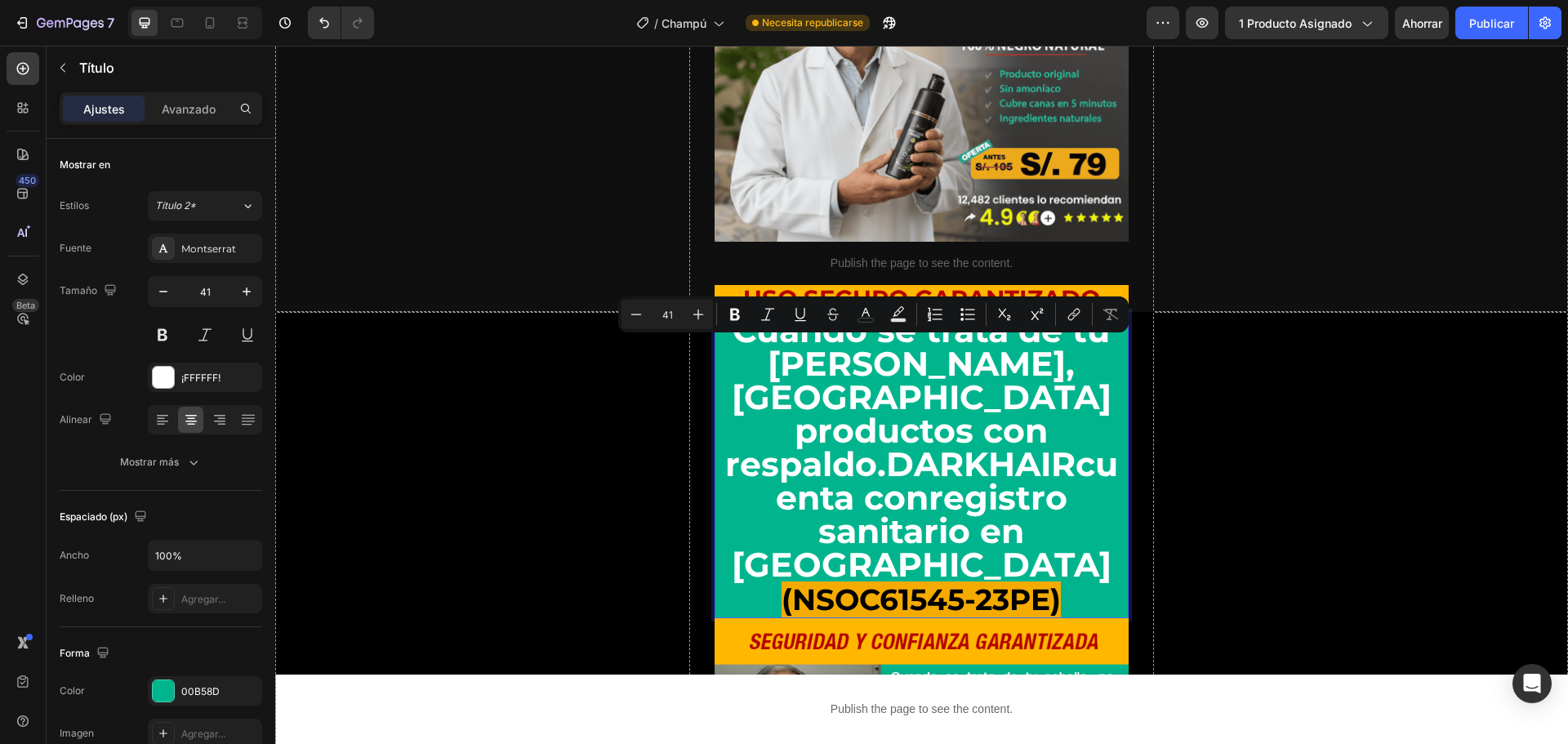
click at [887, 444] on strong "DARKHAIR" at bounding box center [981, 464] width 189 height 41
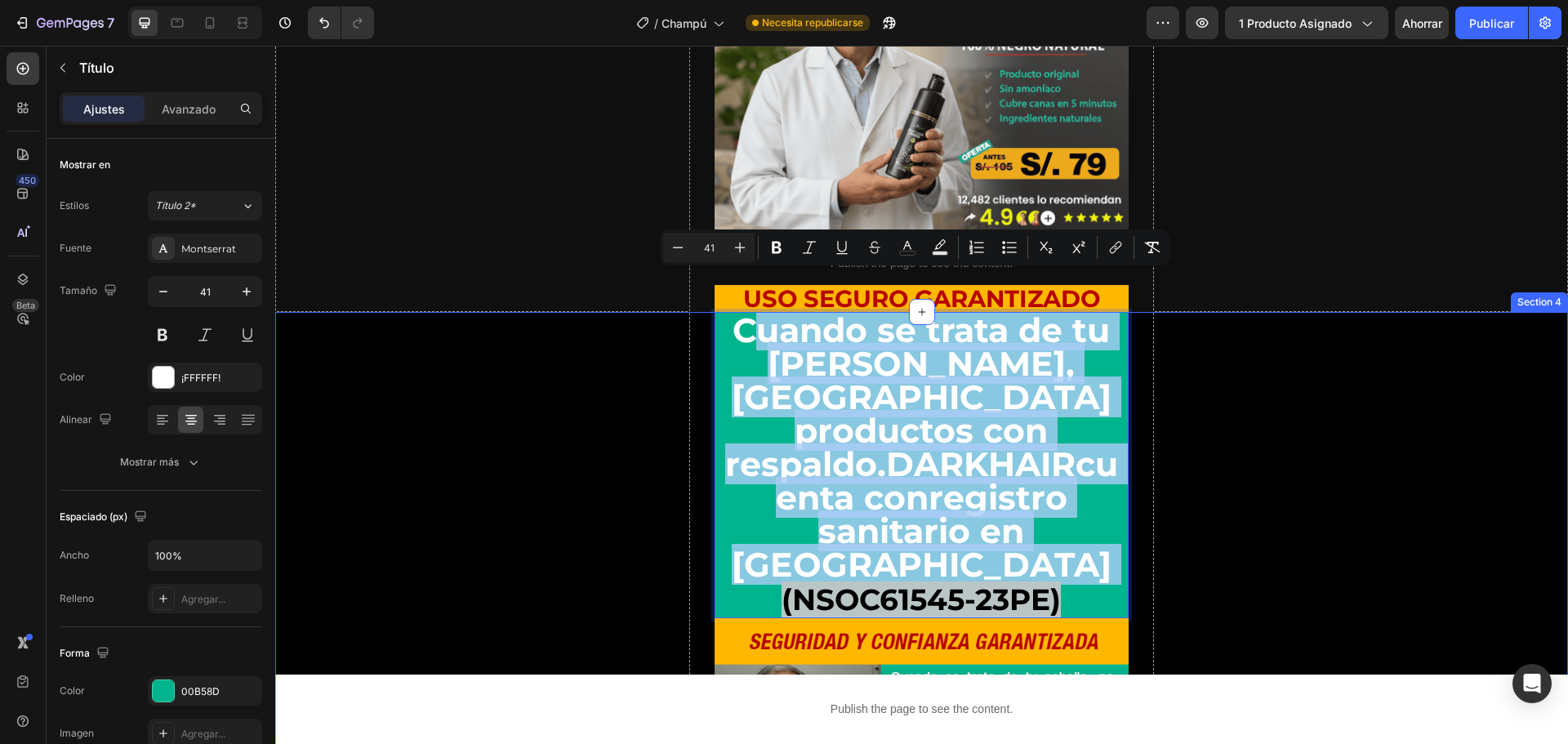
drag, startPoint x: 734, startPoint y: 292, endPoint x: 1132, endPoint y: 470, distance: 436.0
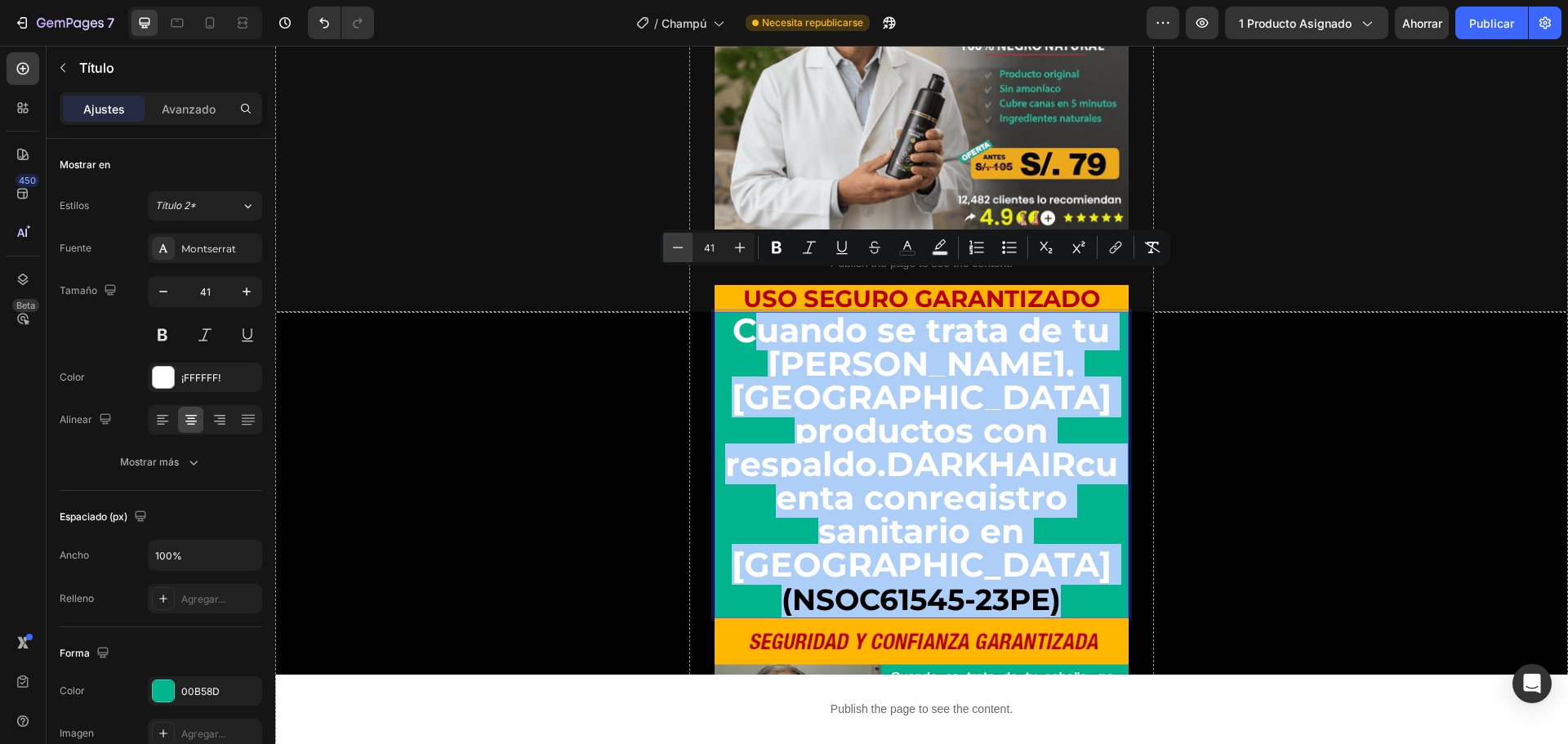
click at [685, 248] on icon "Barra de herramientas contextual del editor" at bounding box center [678, 247] width 16 height 16
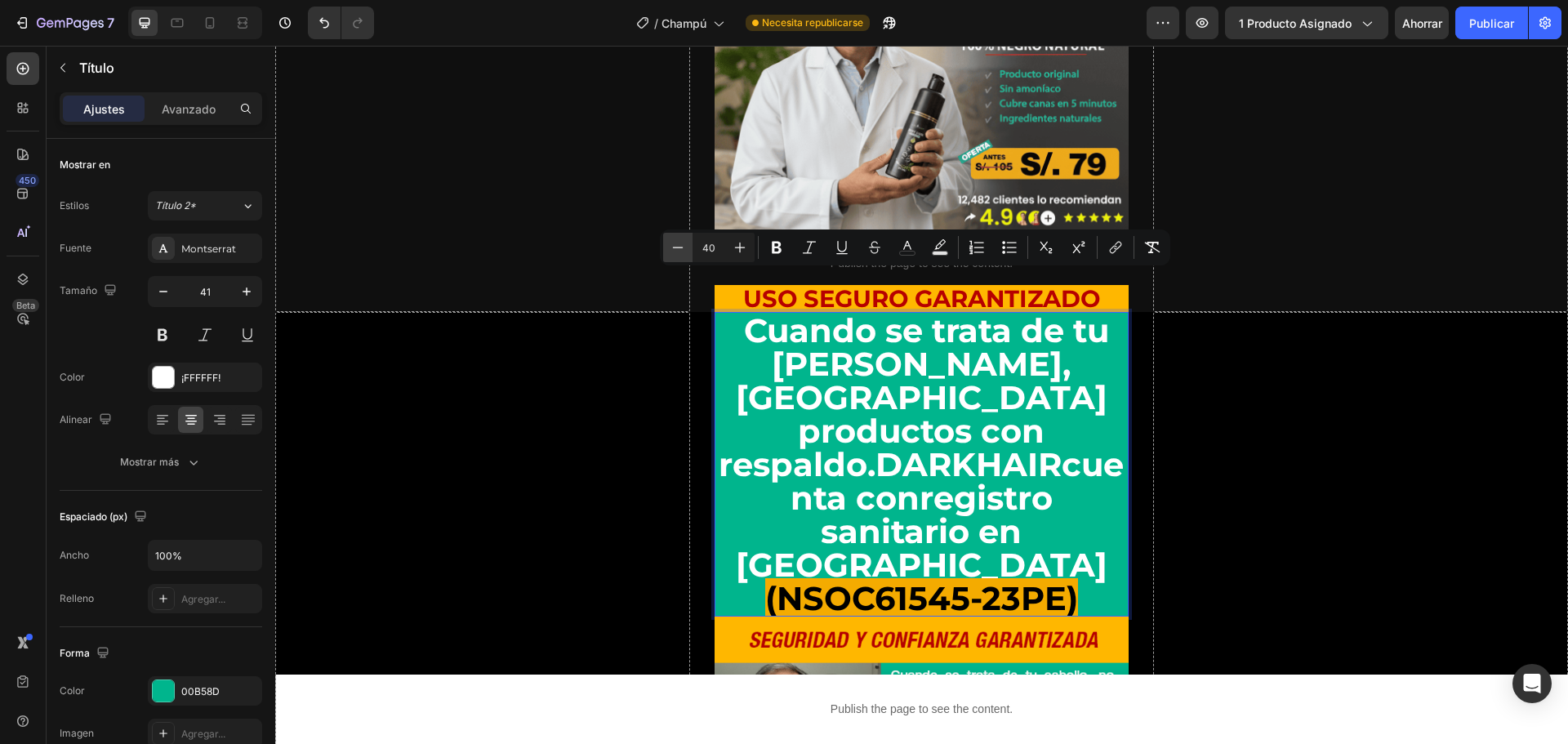
click at [685, 248] on icon "Barra de herramientas contextual del editor" at bounding box center [678, 247] width 16 height 16
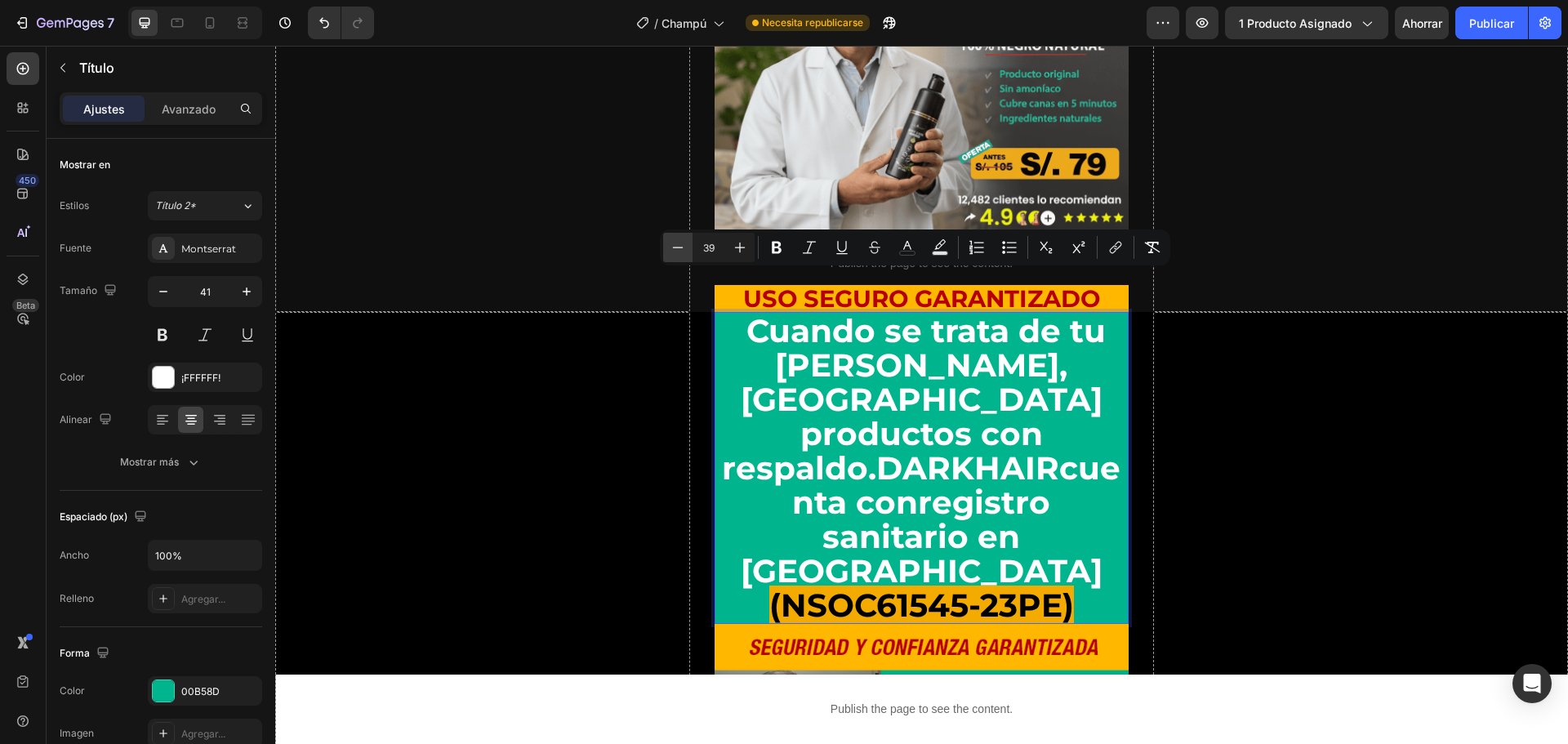
click at [682, 248] on icon "Barra de herramientas contextual del editor" at bounding box center [678, 247] width 10 height 1
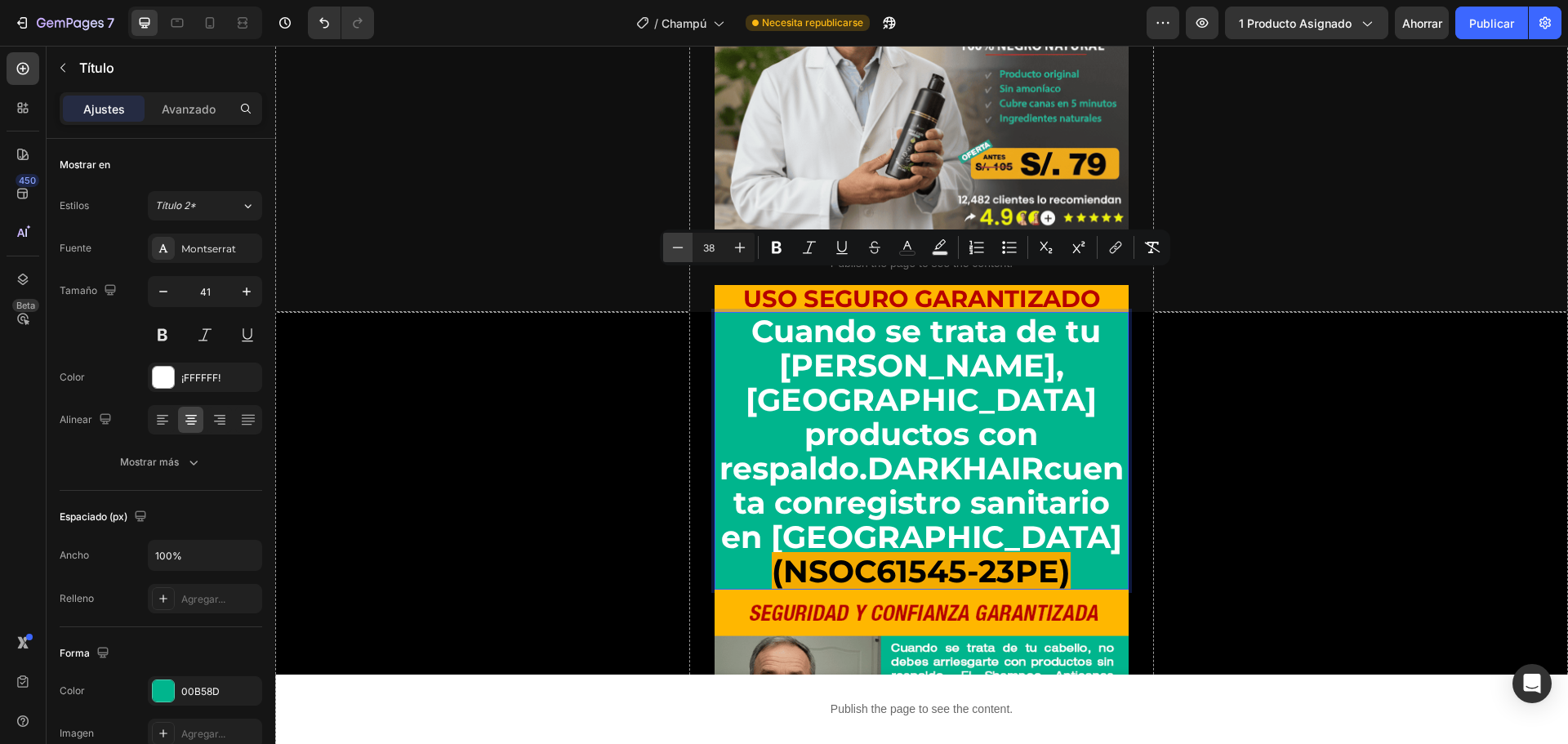
click at [682, 248] on icon "Barra de herramientas contextual del editor" at bounding box center [678, 247] width 10 height 1
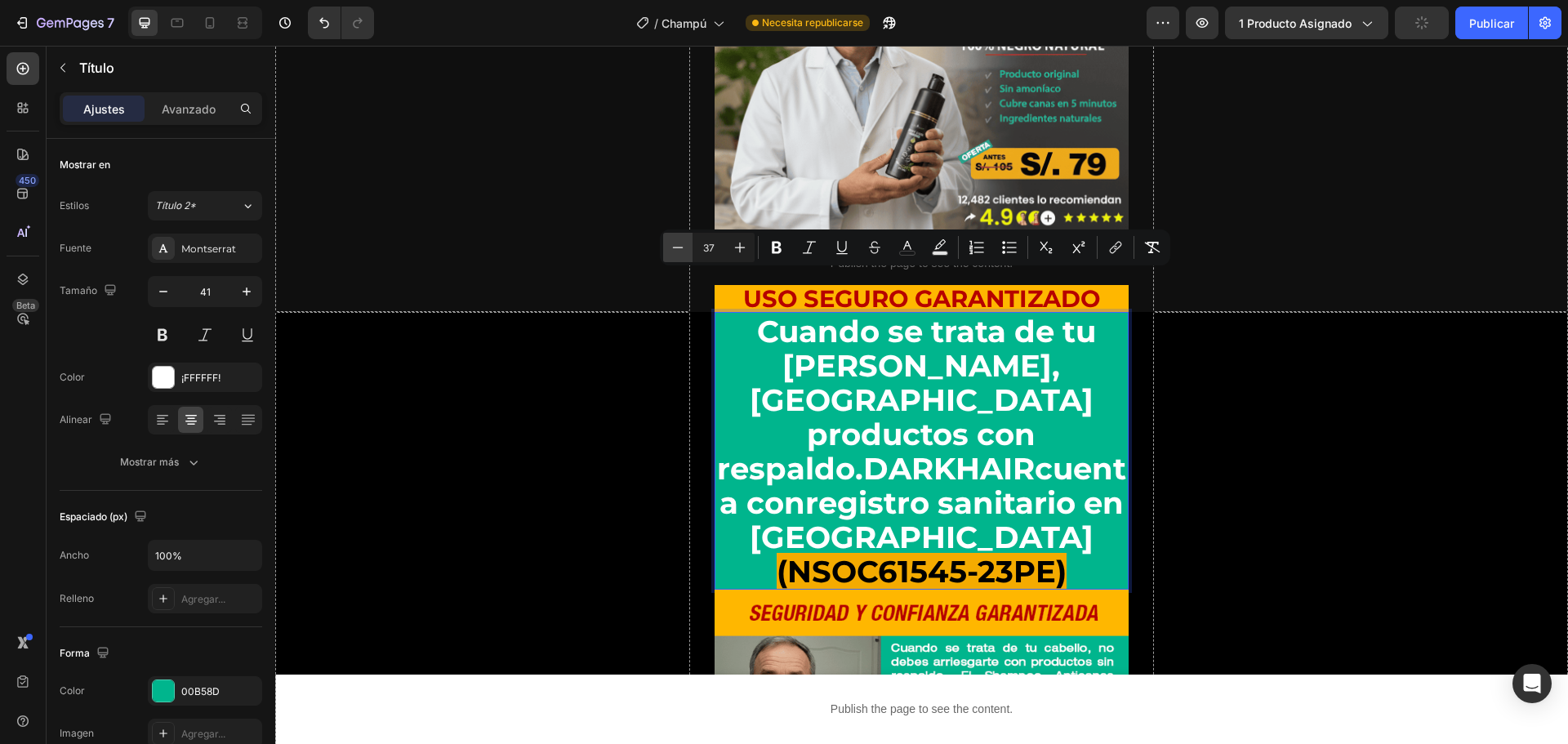
click at [682, 248] on icon "Barra de herramientas contextual del editor" at bounding box center [678, 247] width 10 height 1
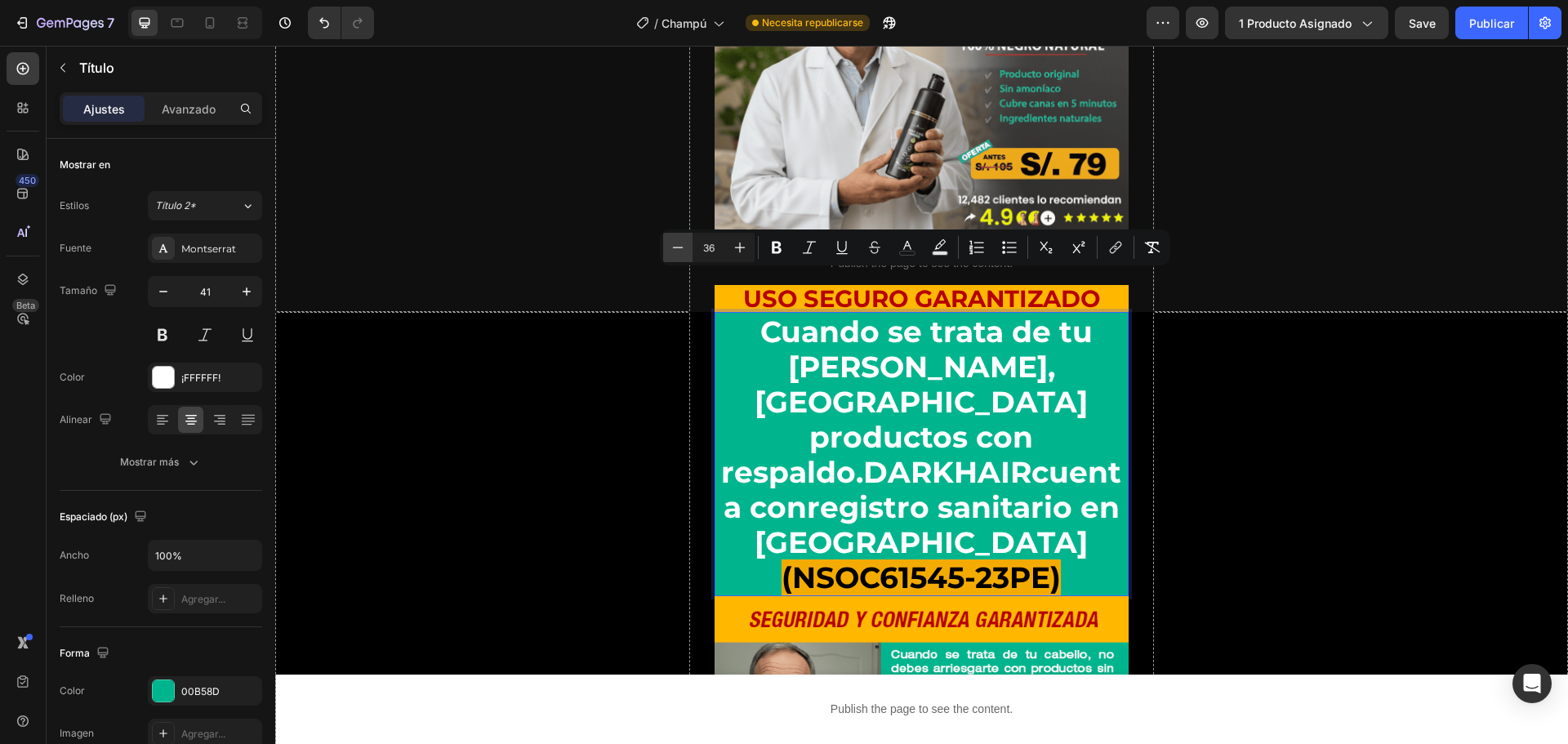
click at [682, 248] on icon "Barra de herramientas contextual del editor" at bounding box center [678, 247] width 10 height 1
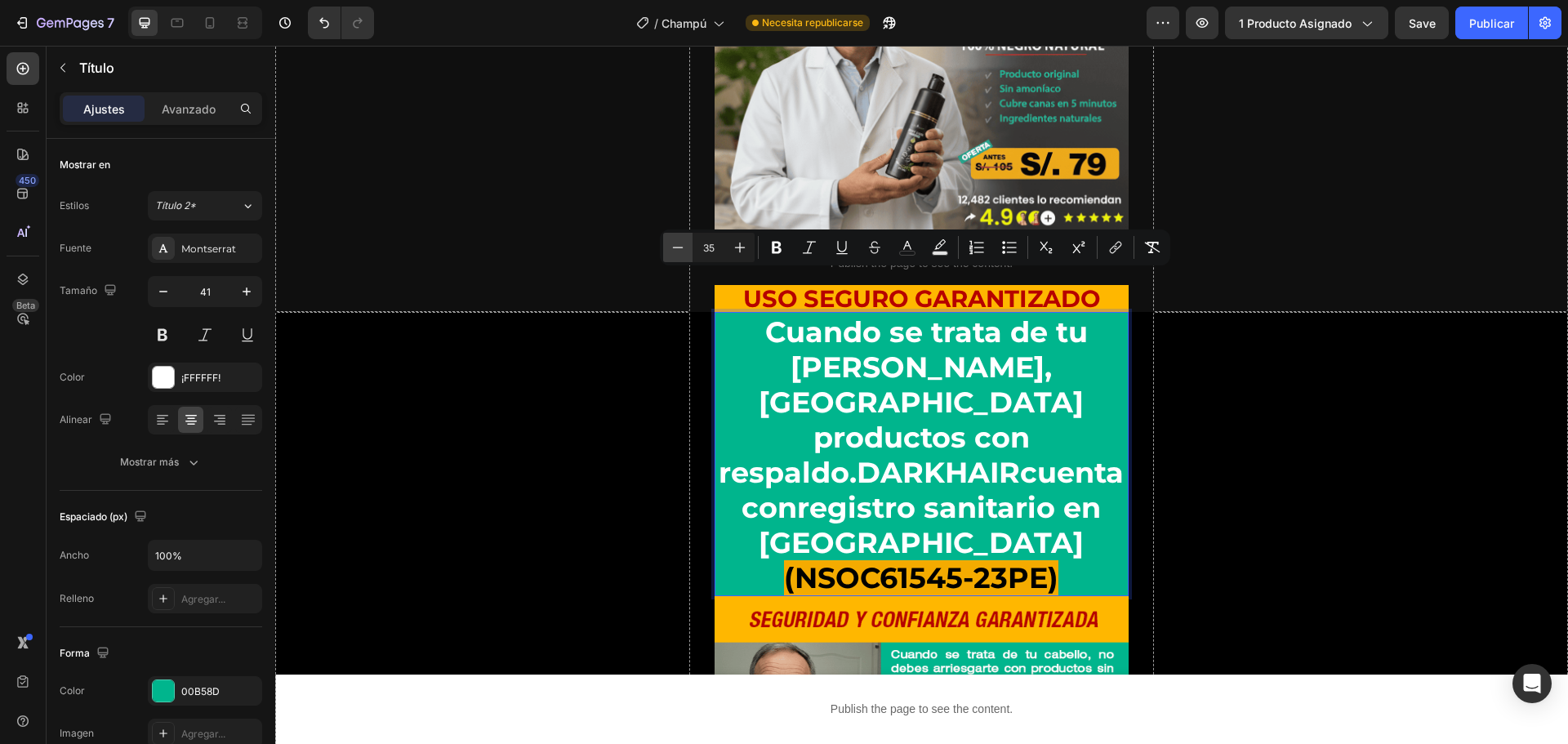
click at [682, 248] on icon "Barra de herramientas contextual del editor" at bounding box center [678, 247] width 10 height 1
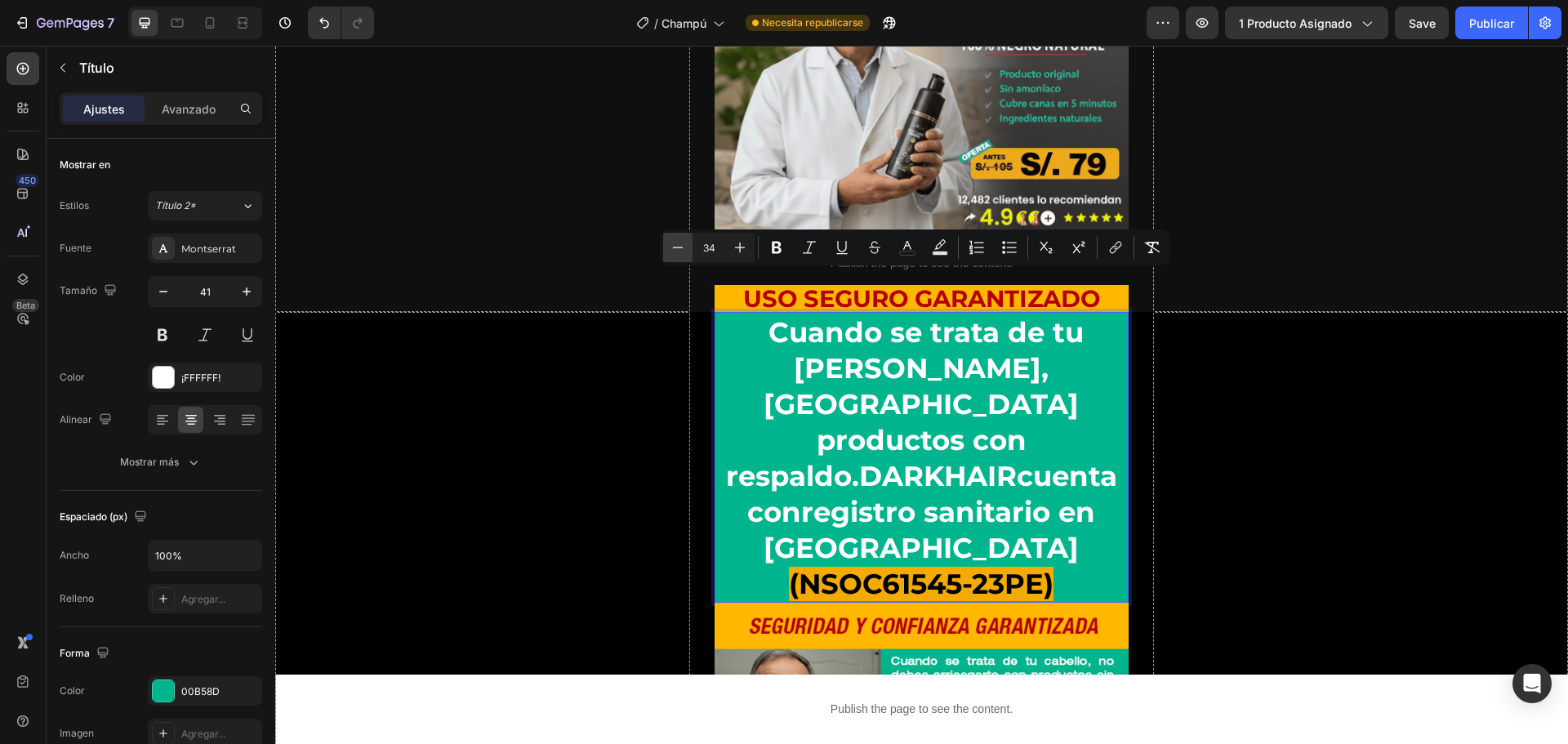
click at [682, 248] on icon "Barra de herramientas contextual del editor" at bounding box center [678, 247] width 10 height 1
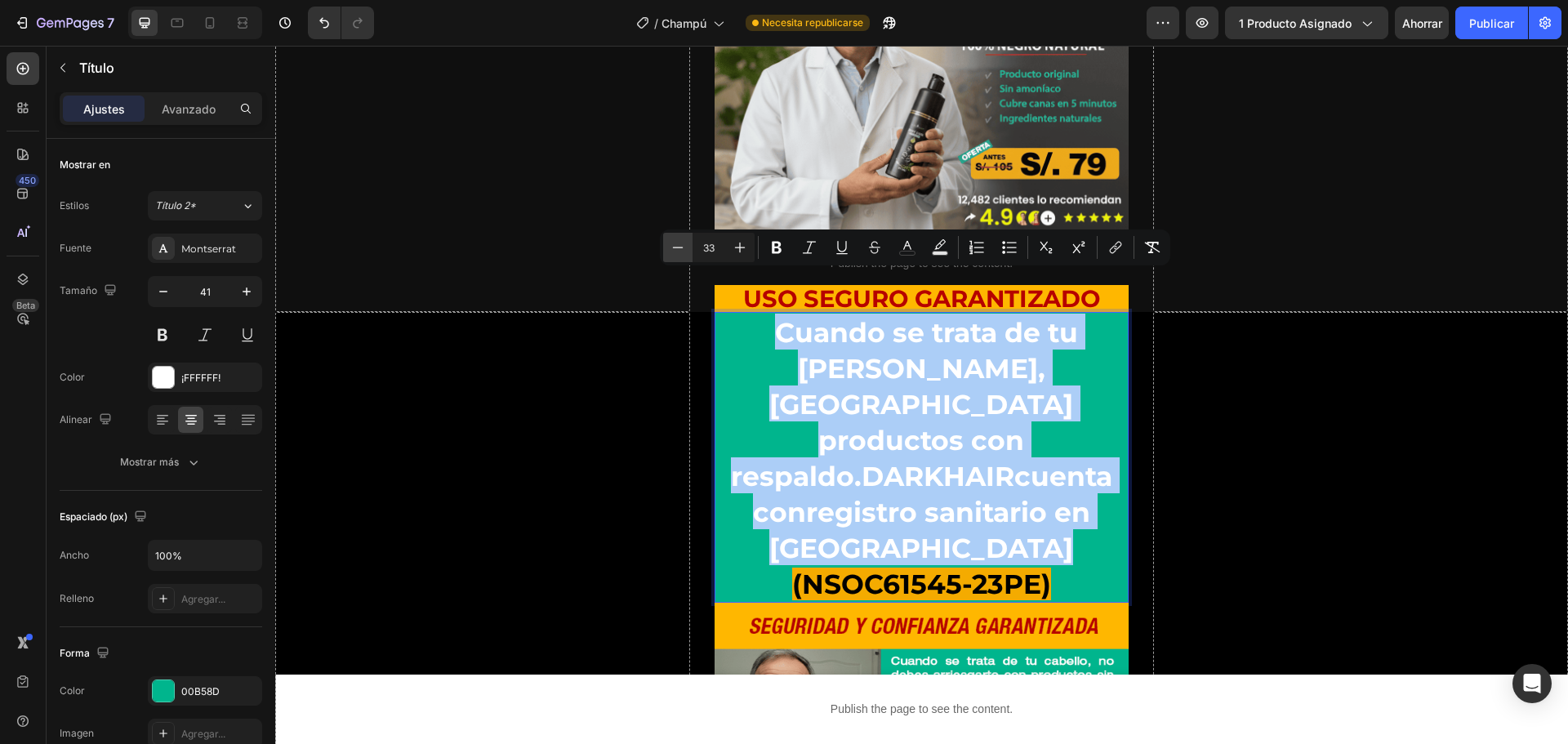
click at [682, 248] on icon "Barra de herramientas contextual del editor" at bounding box center [678, 247] width 10 height 1
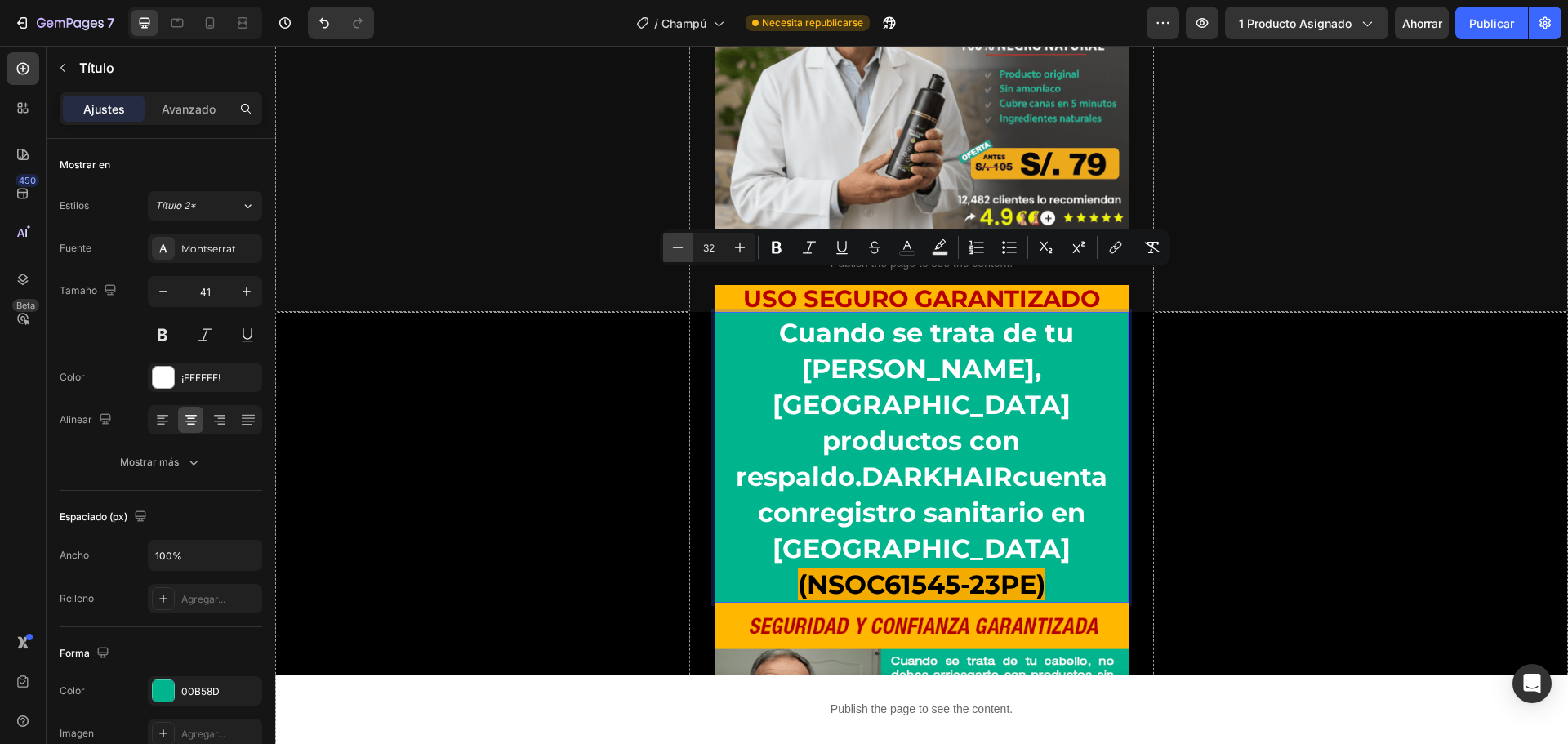
click at [682, 248] on icon "Barra de herramientas contextual del editor" at bounding box center [678, 247] width 10 height 1
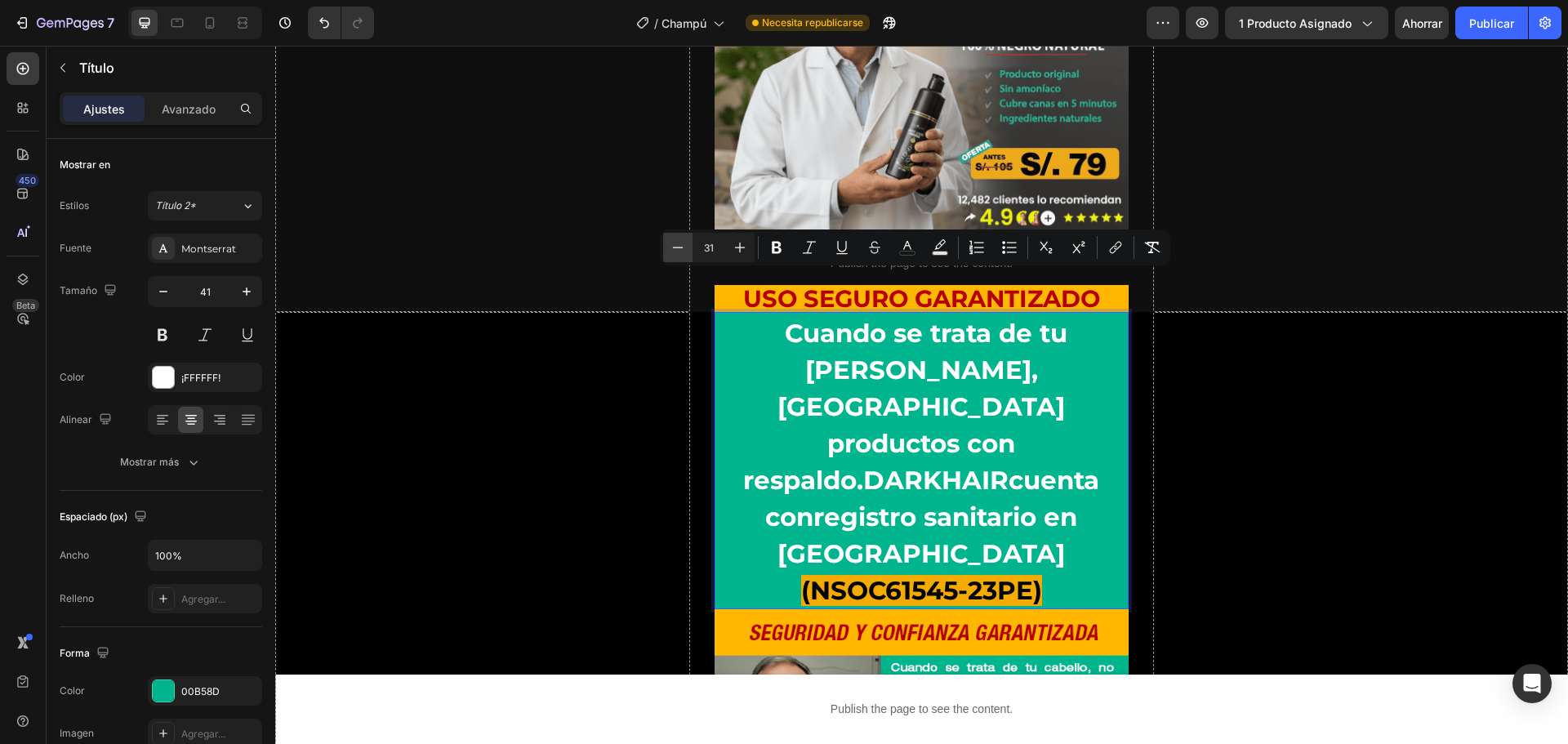
click at [682, 248] on icon "Barra de herramientas contextual del editor" at bounding box center [678, 247] width 10 height 1
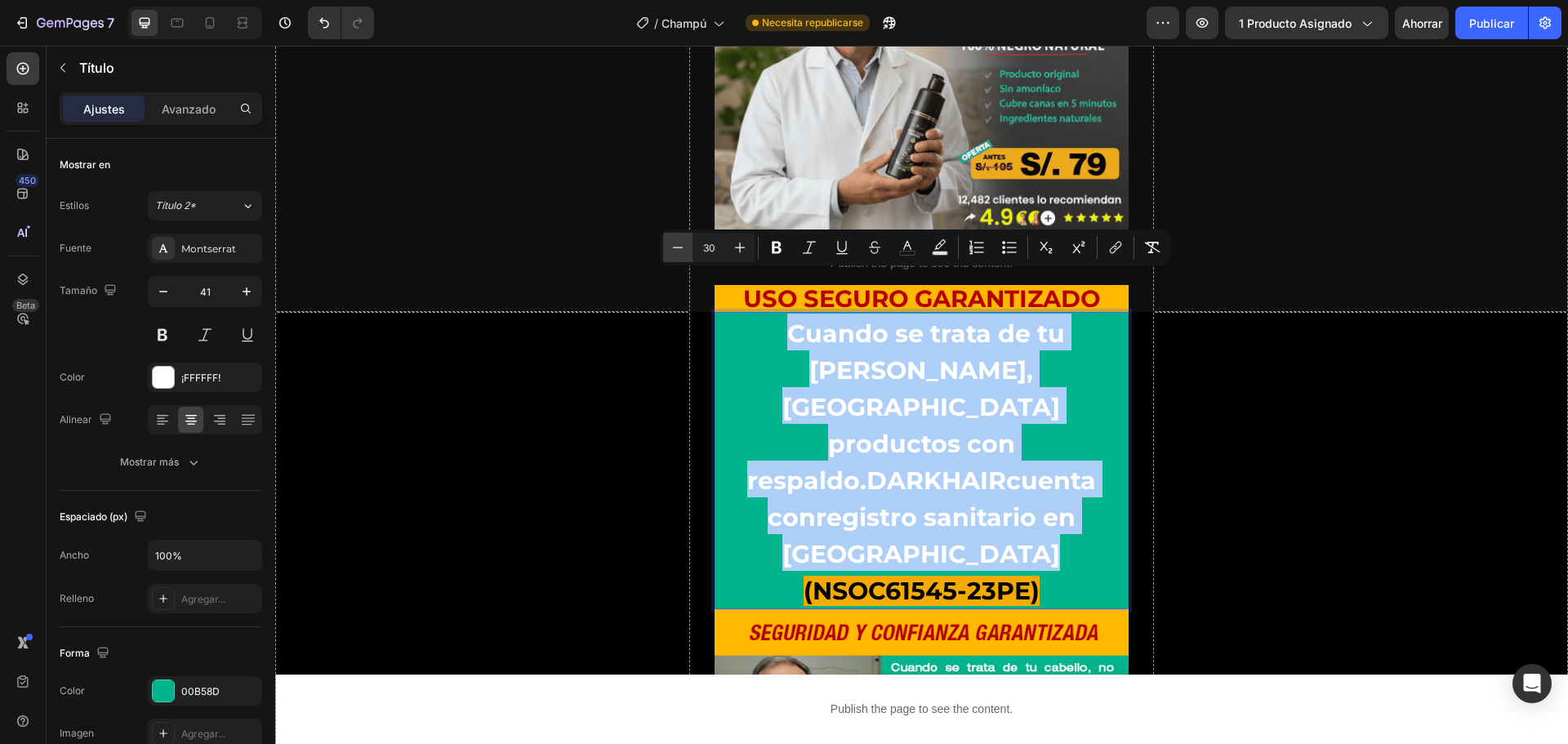
click at [682, 248] on icon "Barra de herramientas contextual del editor" at bounding box center [678, 247] width 10 height 1
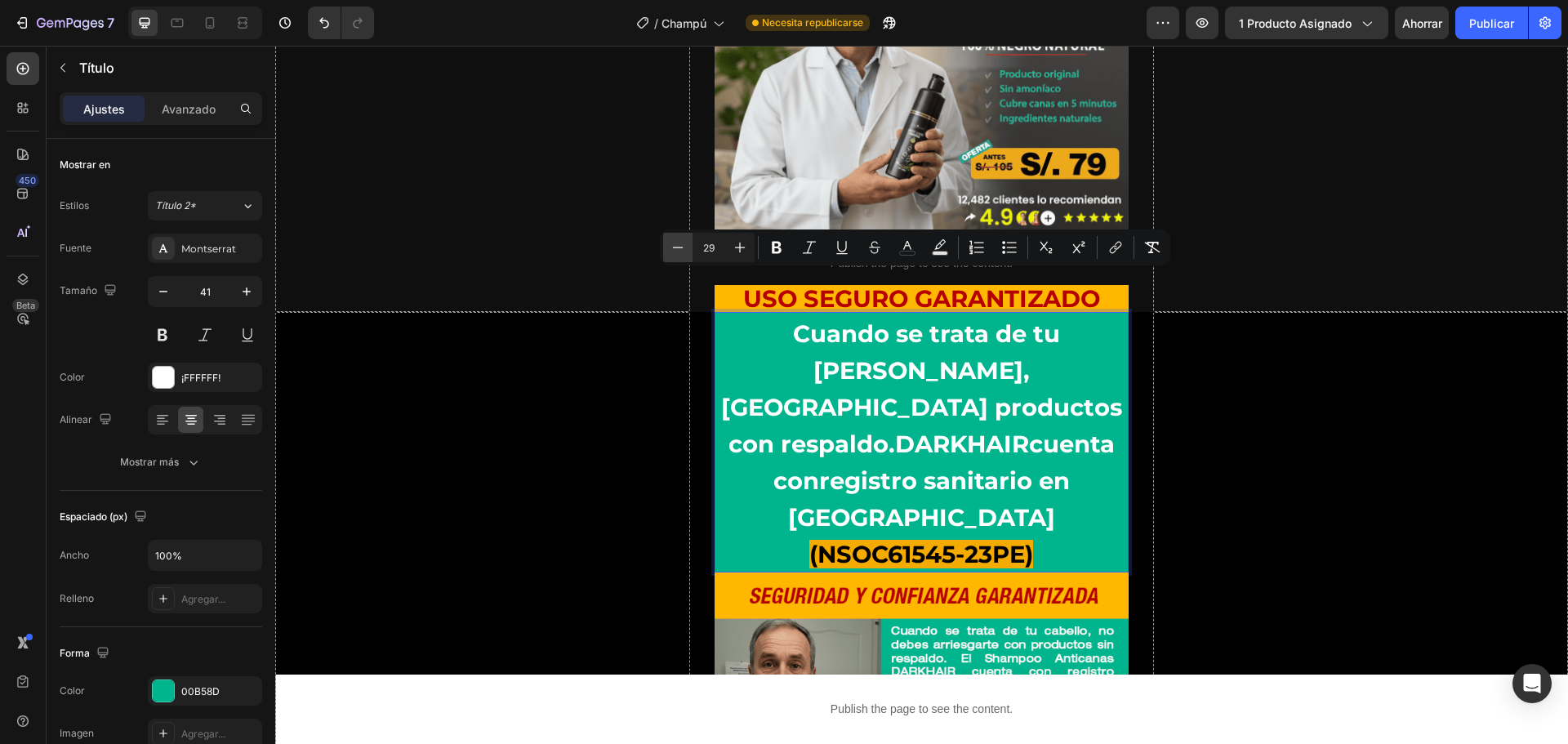
click at [682, 248] on icon "Barra de herramientas contextual del editor" at bounding box center [678, 247] width 10 height 1
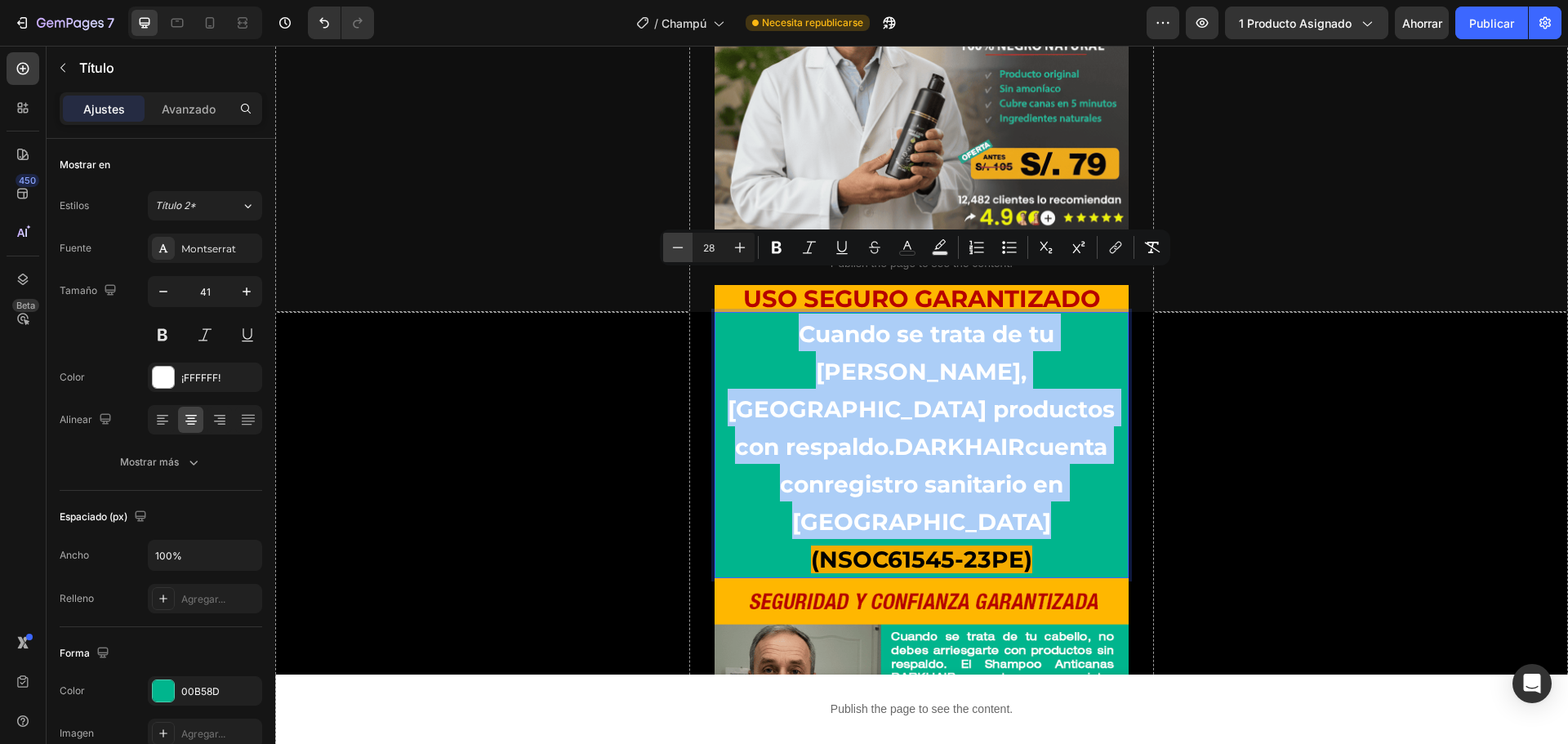
click at [682, 248] on icon "Barra de herramientas contextual del editor" at bounding box center [678, 247] width 10 height 1
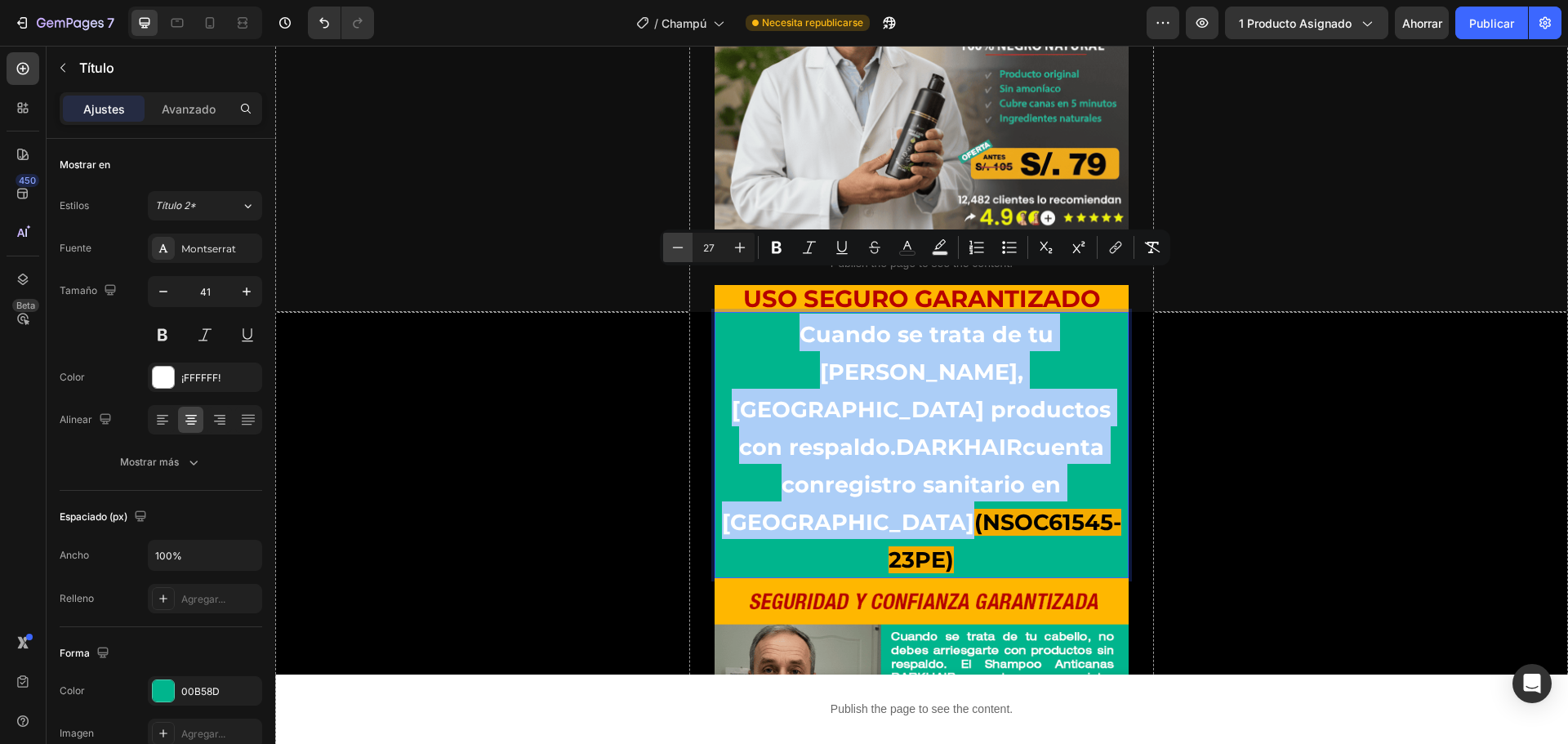
click at [682, 248] on icon "Barra de herramientas contextual del editor" at bounding box center [678, 247] width 10 height 1
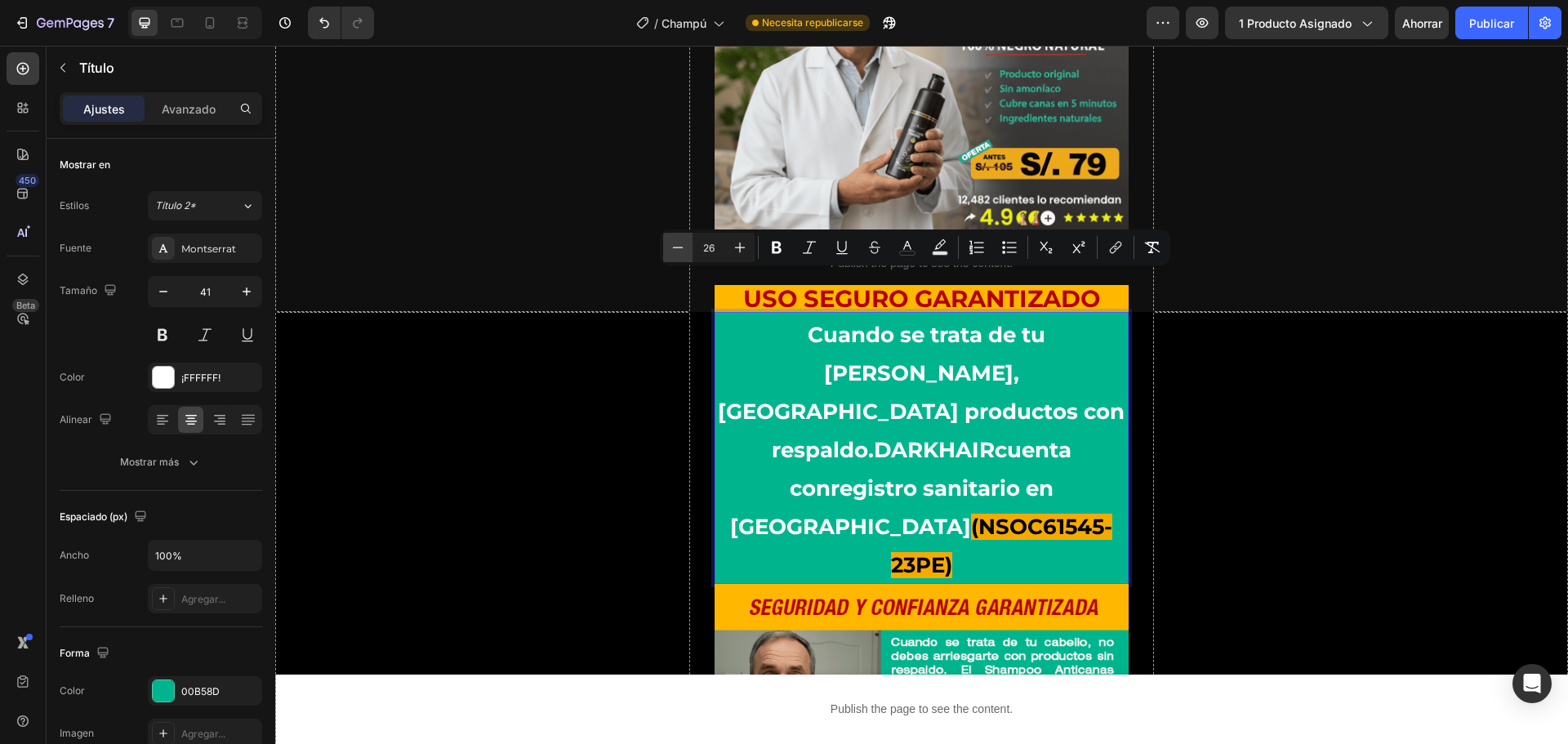
click at [684, 249] on icon "Barra de herramientas contextual del editor" at bounding box center [678, 247] width 16 height 16
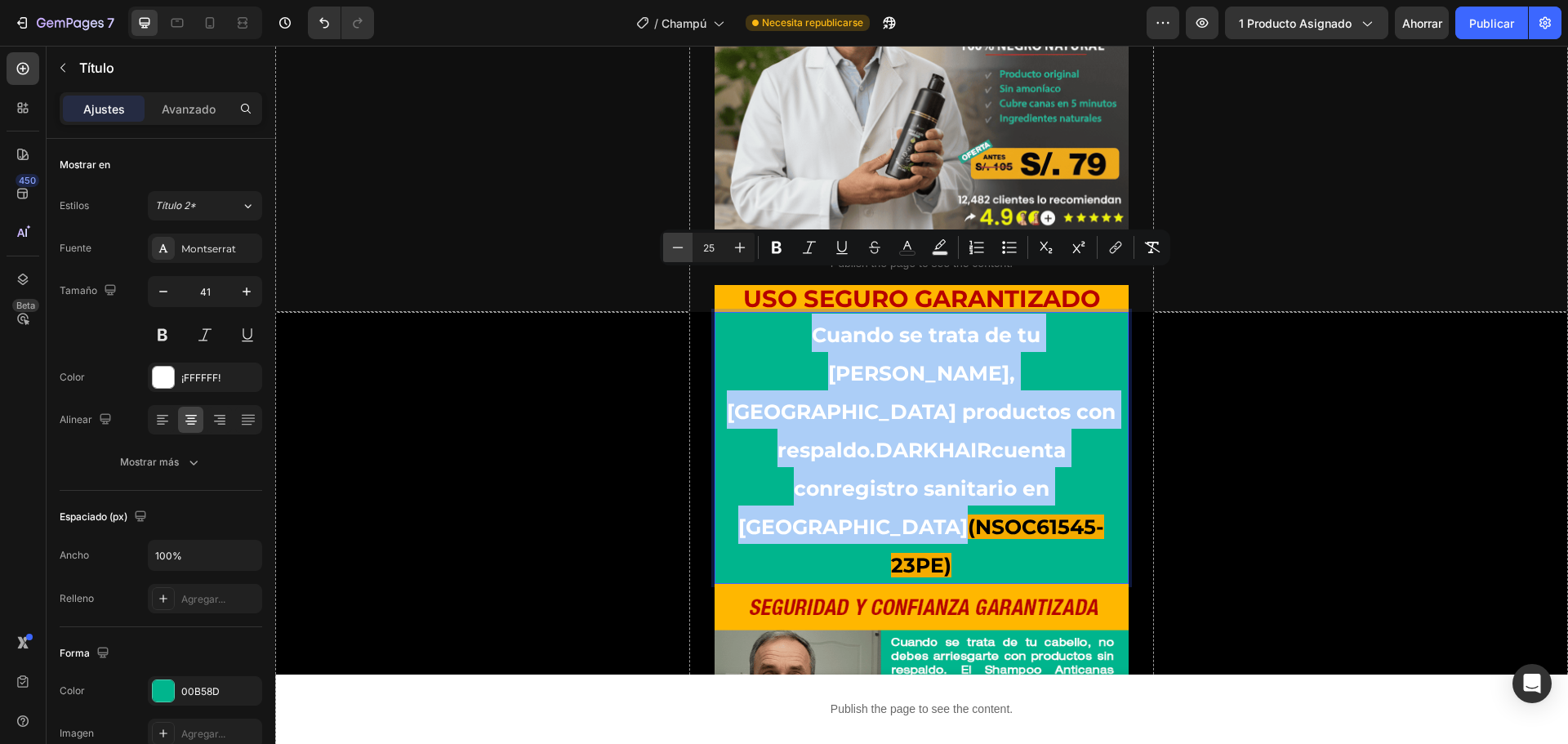
click at [684, 249] on icon "Barra de herramientas contextual del editor" at bounding box center [678, 247] width 16 height 16
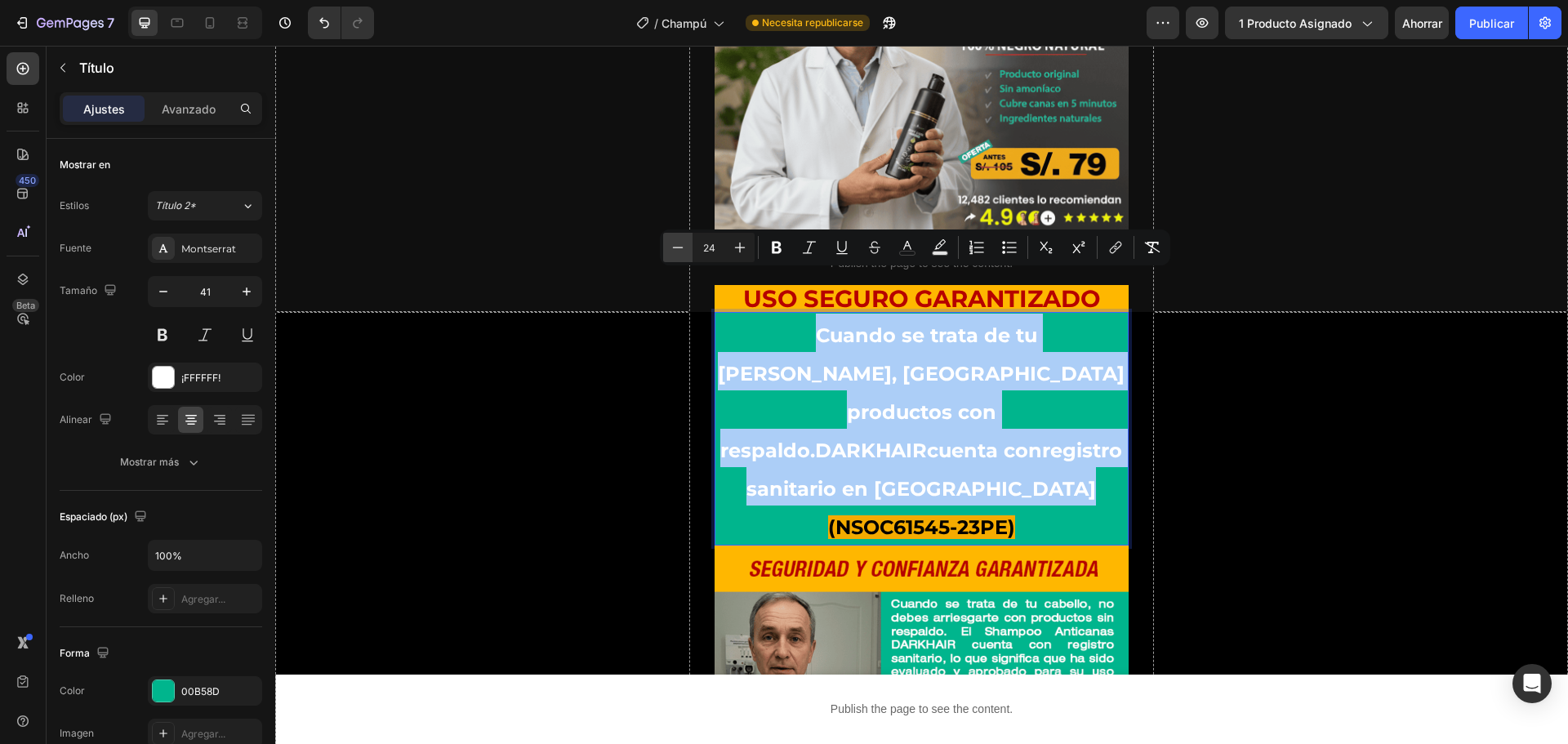
click at [684, 249] on icon "Barra de herramientas contextual del editor" at bounding box center [678, 247] width 16 height 16
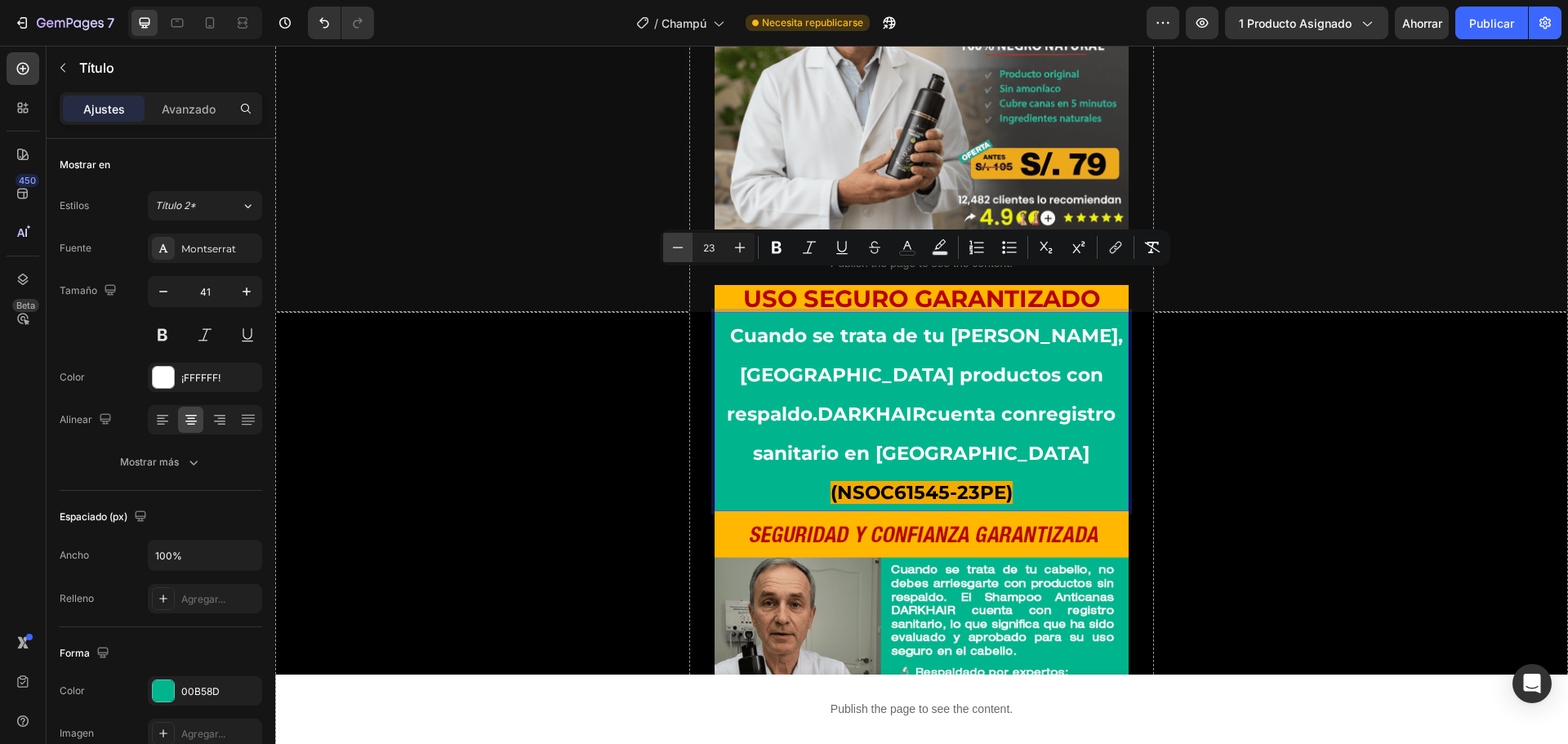
click at [684, 249] on icon "Barra de herramientas contextual del editor" at bounding box center [678, 247] width 16 height 16
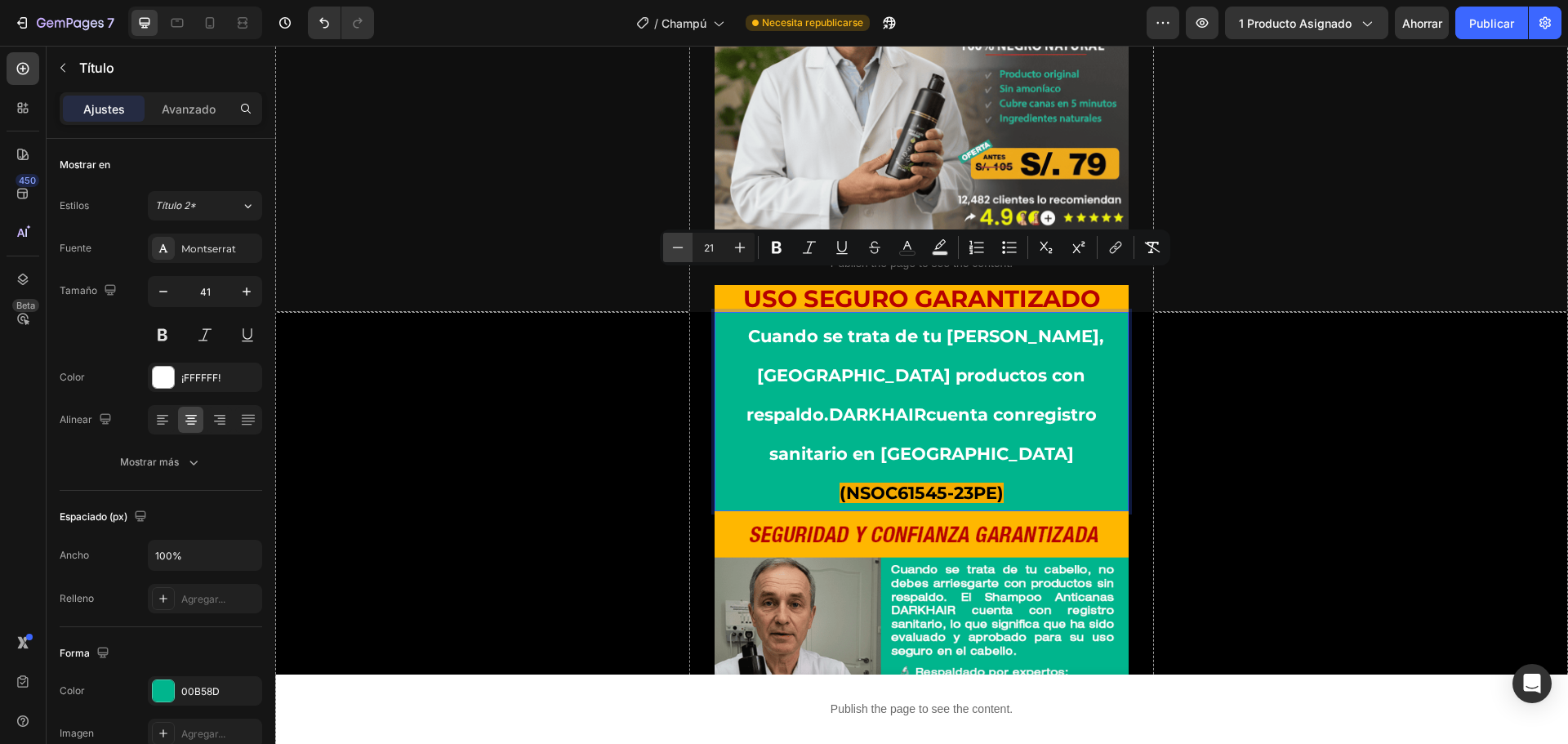
click at [684, 249] on icon "Barra de herramientas contextual del editor" at bounding box center [678, 247] width 16 height 16
type input "20"
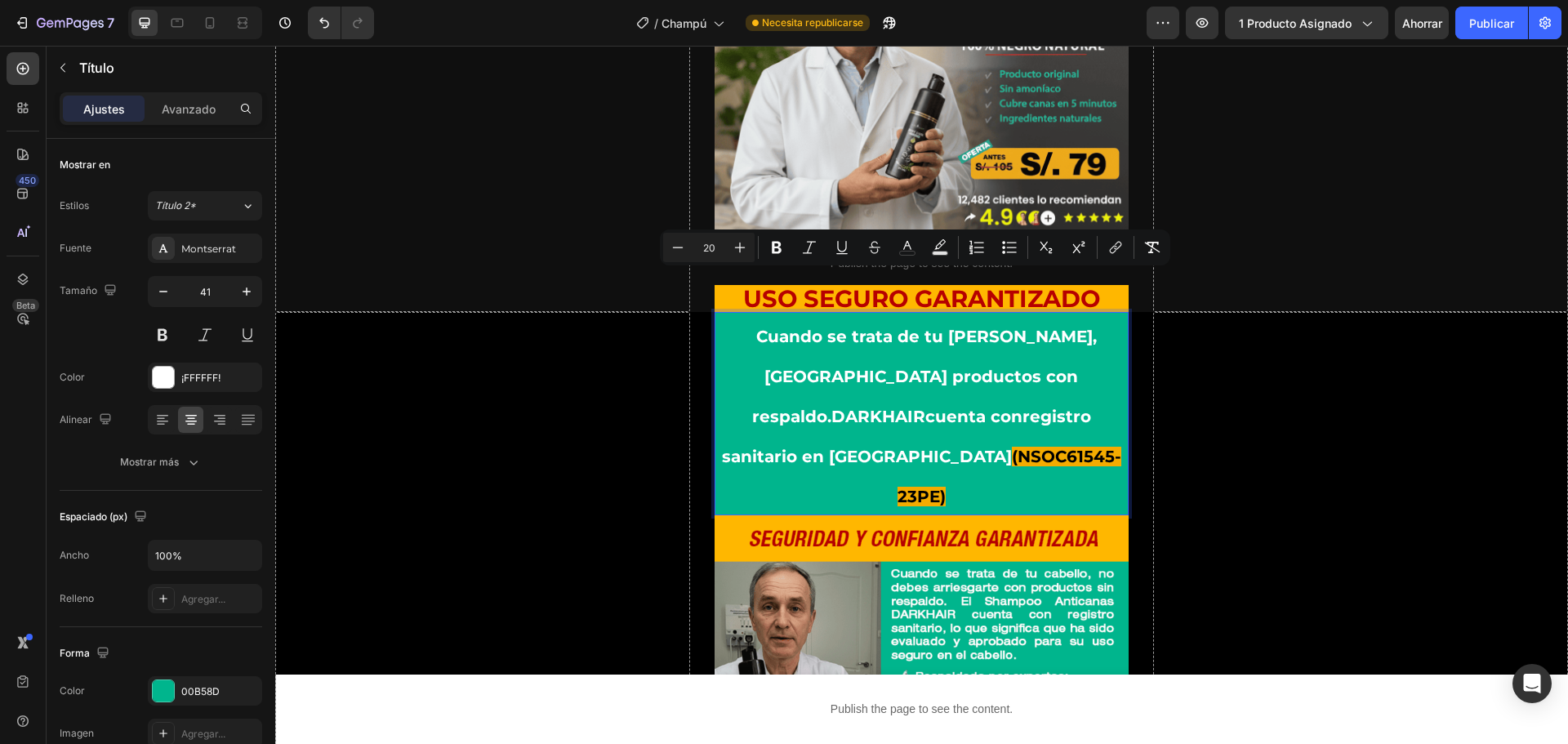
click at [999, 348] on span "Cuando se trata de tu [PERSON_NAME], [GEOGRAPHIC_DATA] productos con respaldo. …" at bounding box center [909, 397] width 375 height 140
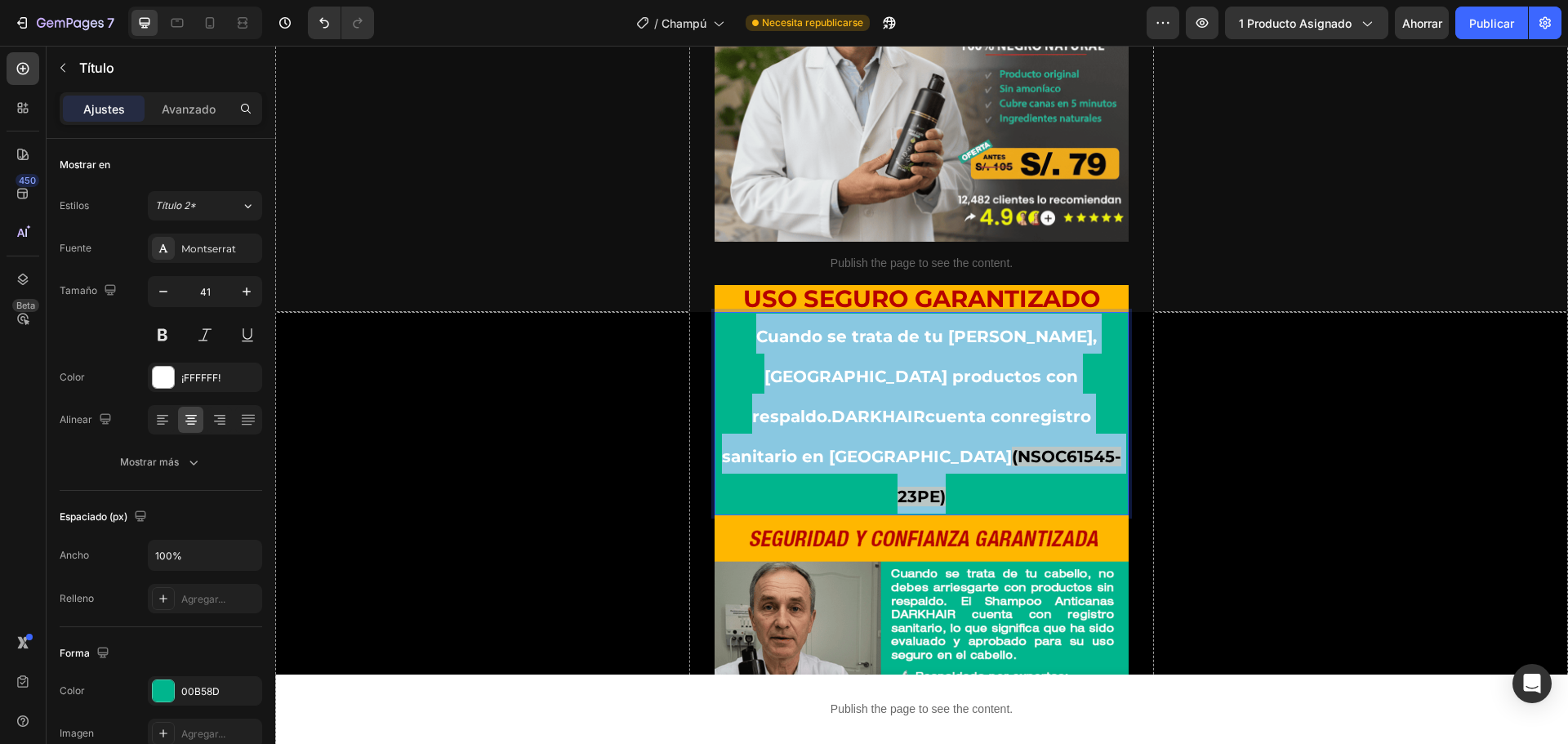
drag, startPoint x: 1074, startPoint y: 379, endPoint x: 727, endPoint y: 311, distance: 353.6
click at [727, 313] on p "Cuando se trata de tu [PERSON_NAME], [GEOGRAPHIC_DATA] productos con respaldo. …" at bounding box center [922, 413] width 412 height 200
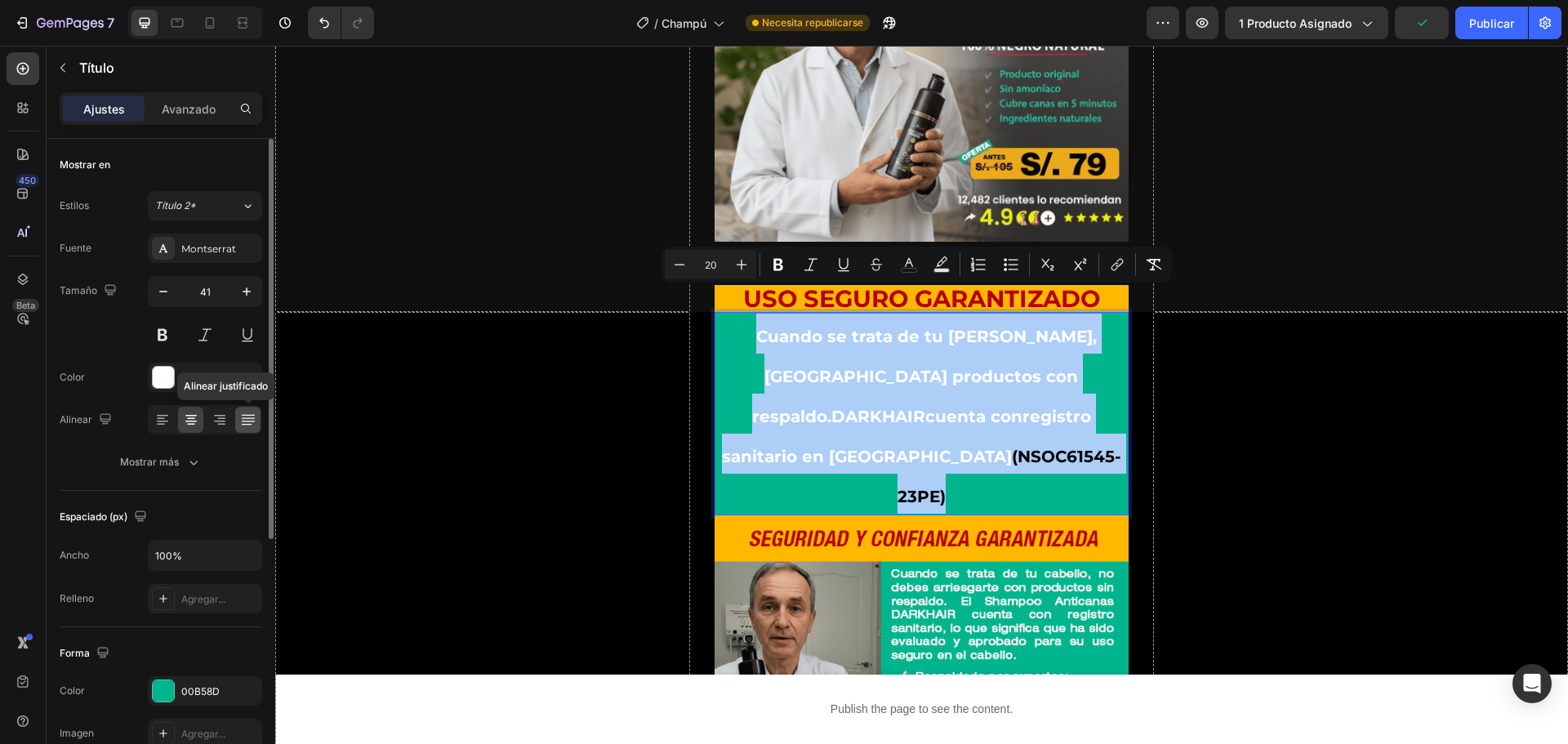
click at [242, 426] on icon at bounding box center [248, 419] width 16 height 16
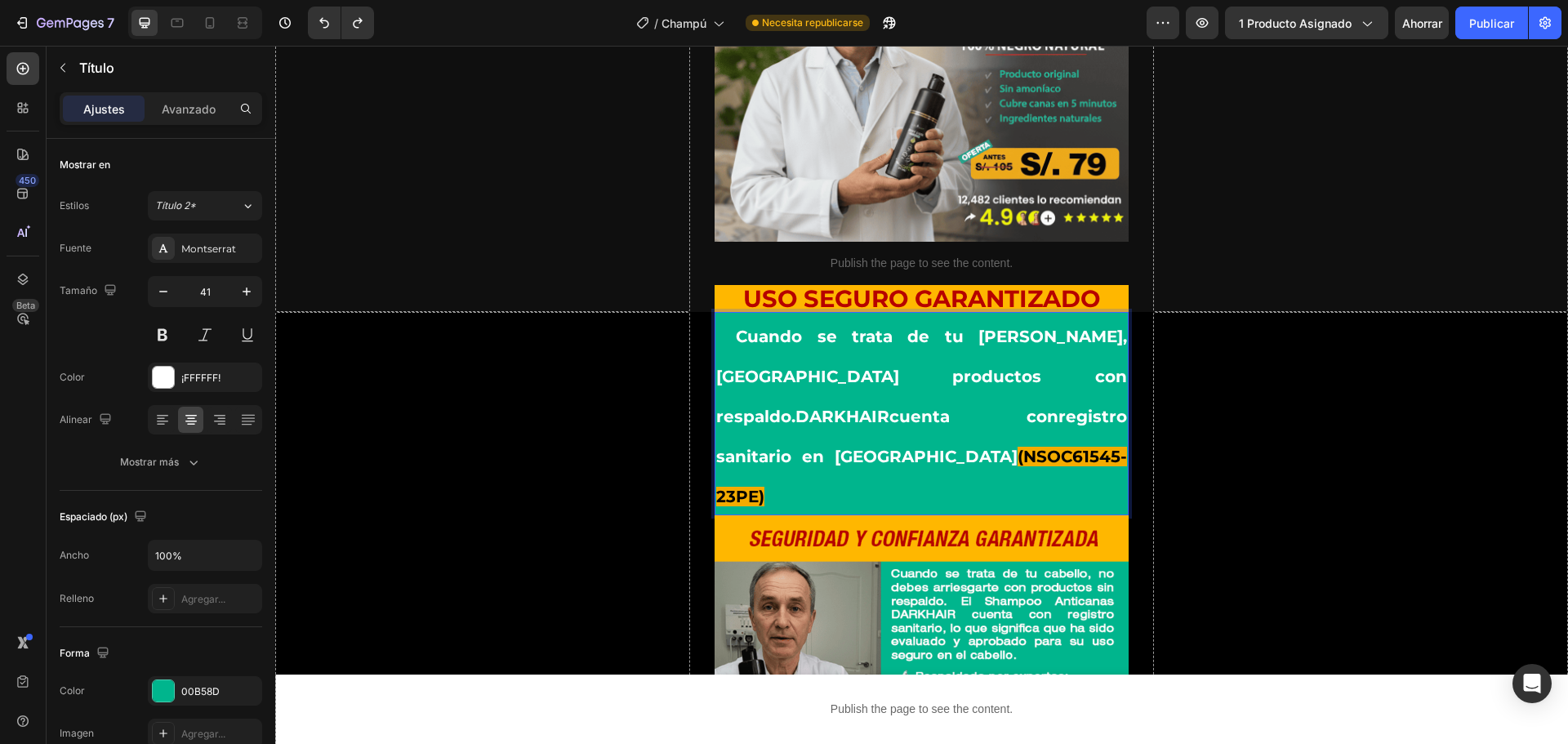
click at [935, 347] on span "Cuando se trata de tu [PERSON_NAME], [GEOGRAPHIC_DATA] productos con respaldo. …" at bounding box center [922, 397] width 412 height 140
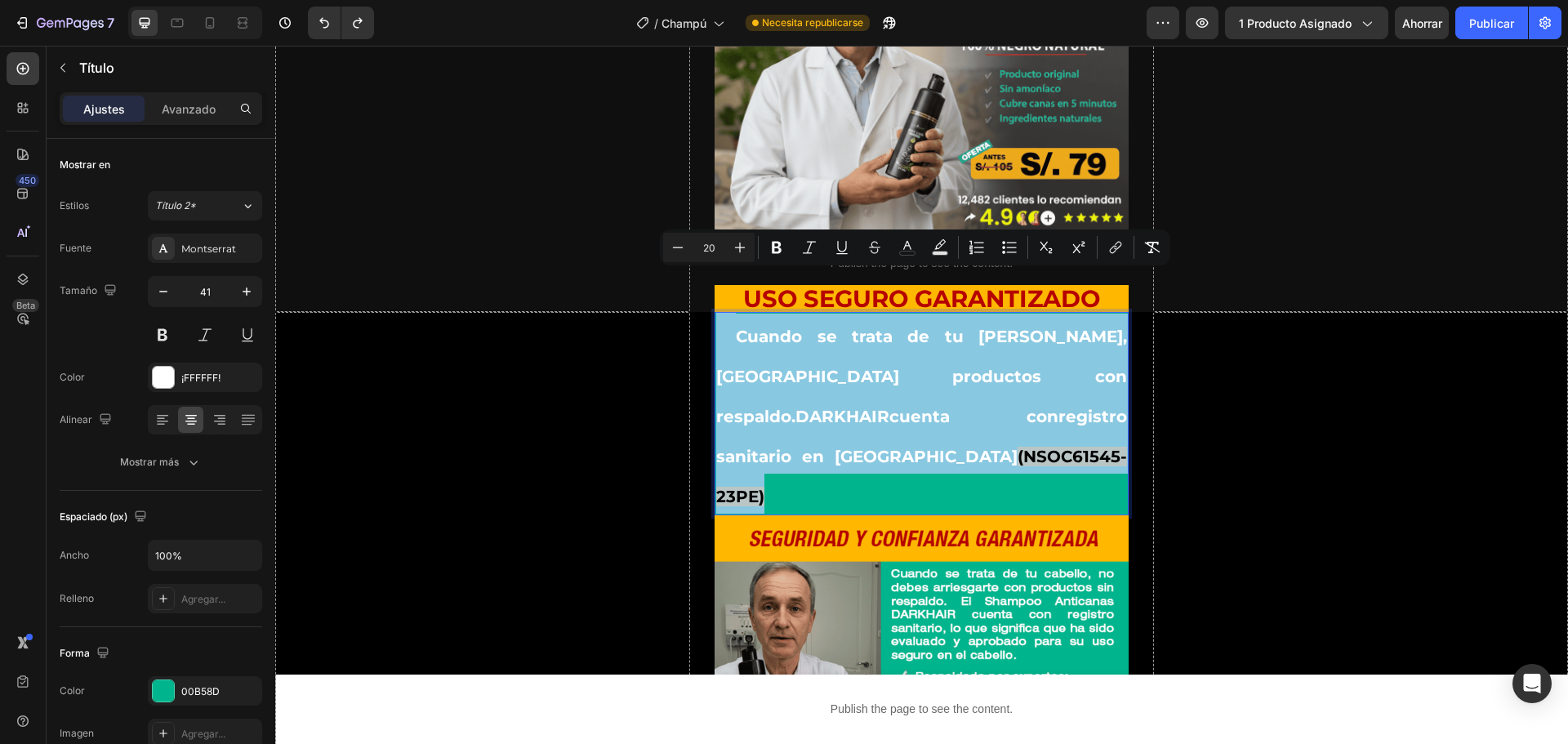
drag, startPoint x: 1041, startPoint y: 379, endPoint x: 712, endPoint y: 308, distance: 336.6
click at [716, 313] on p "Cuando se trata de tu [PERSON_NAME], [GEOGRAPHIC_DATA] productos con respaldo. …" at bounding box center [922, 413] width 412 height 200
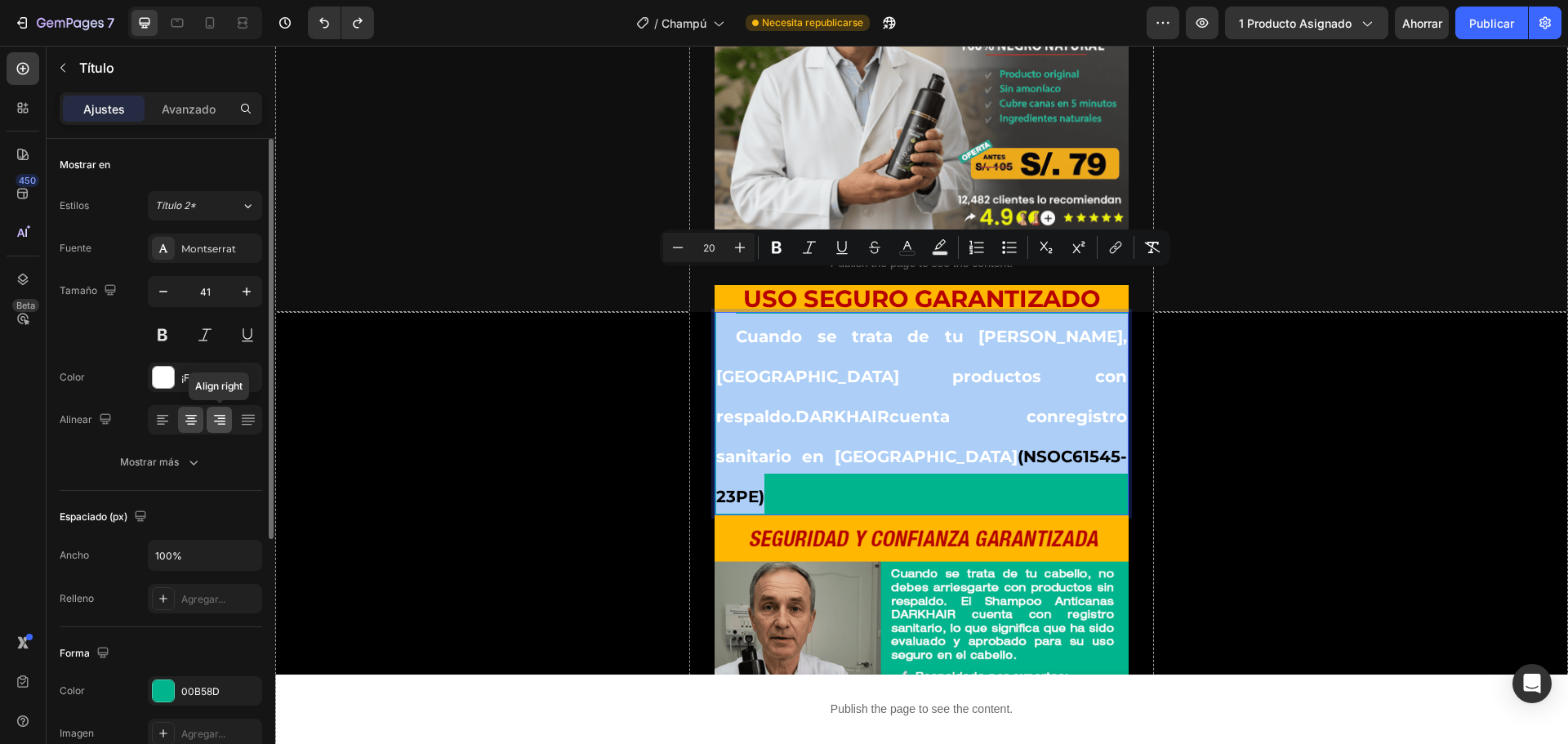
click at [220, 424] on icon at bounding box center [221, 425] width 9 height 2
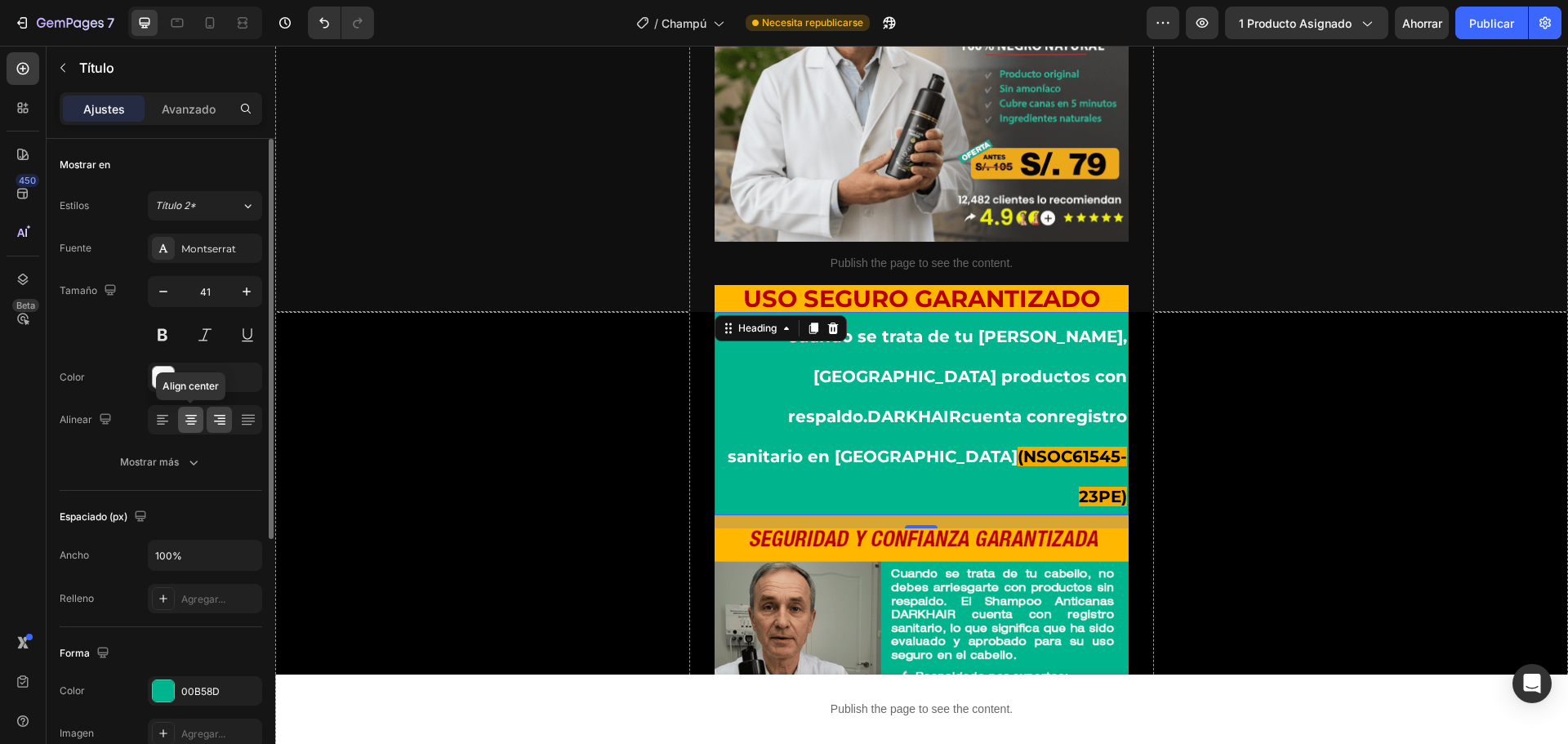
click at [197, 421] on icon at bounding box center [190, 419] width 16 height 16
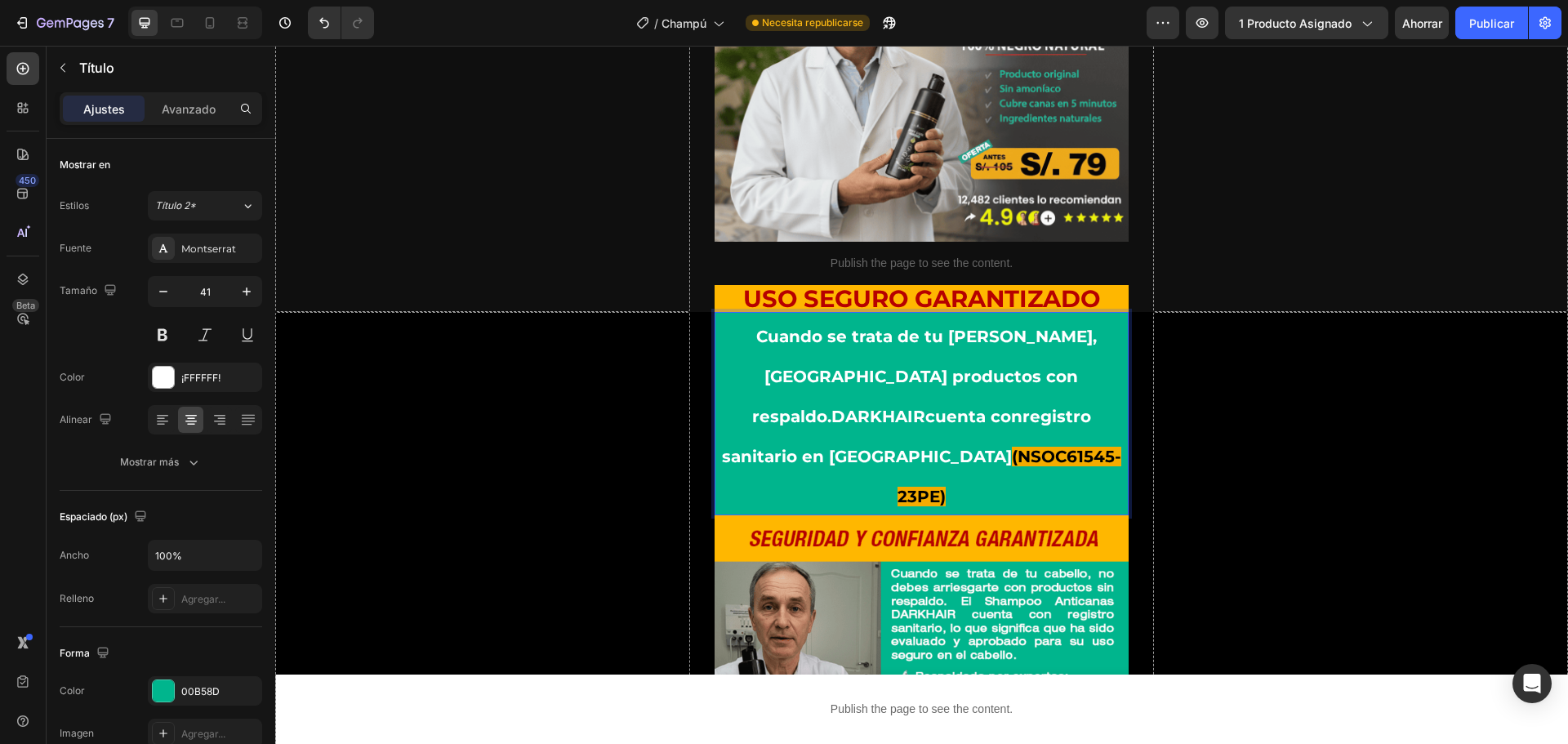
click at [996, 344] on span "Cuando se trata de tu [PERSON_NAME], [GEOGRAPHIC_DATA] productos con respaldo. …" at bounding box center [909, 397] width 375 height 140
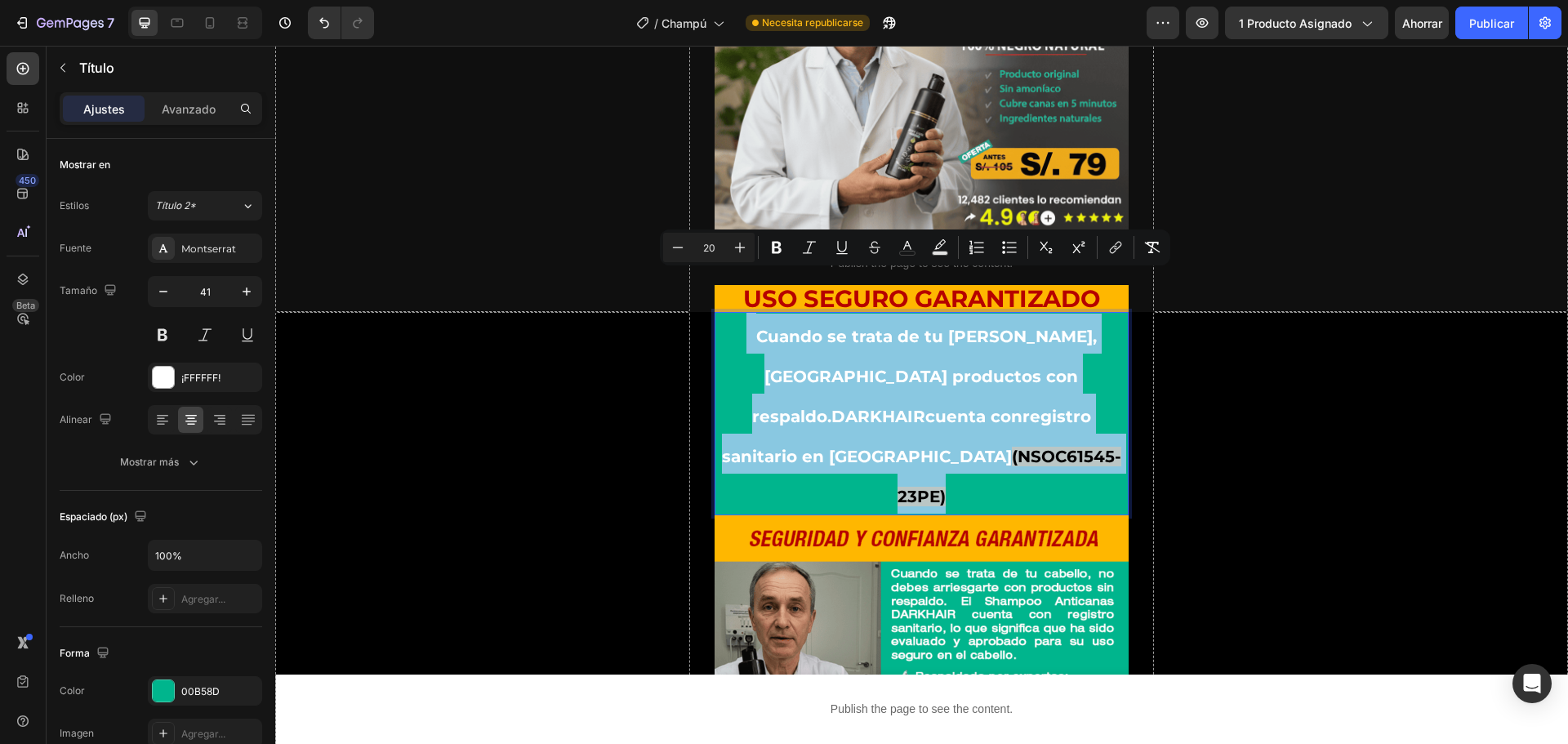
drag, startPoint x: 1029, startPoint y: 373, endPoint x: 714, endPoint y: 310, distance: 321.2
click at [716, 313] on p "Cuando se trata de tu [PERSON_NAME], [GEOGRAPHIC_DATA] productos con respaldo. …" at bounding box center [922, 413] width 412 height 200
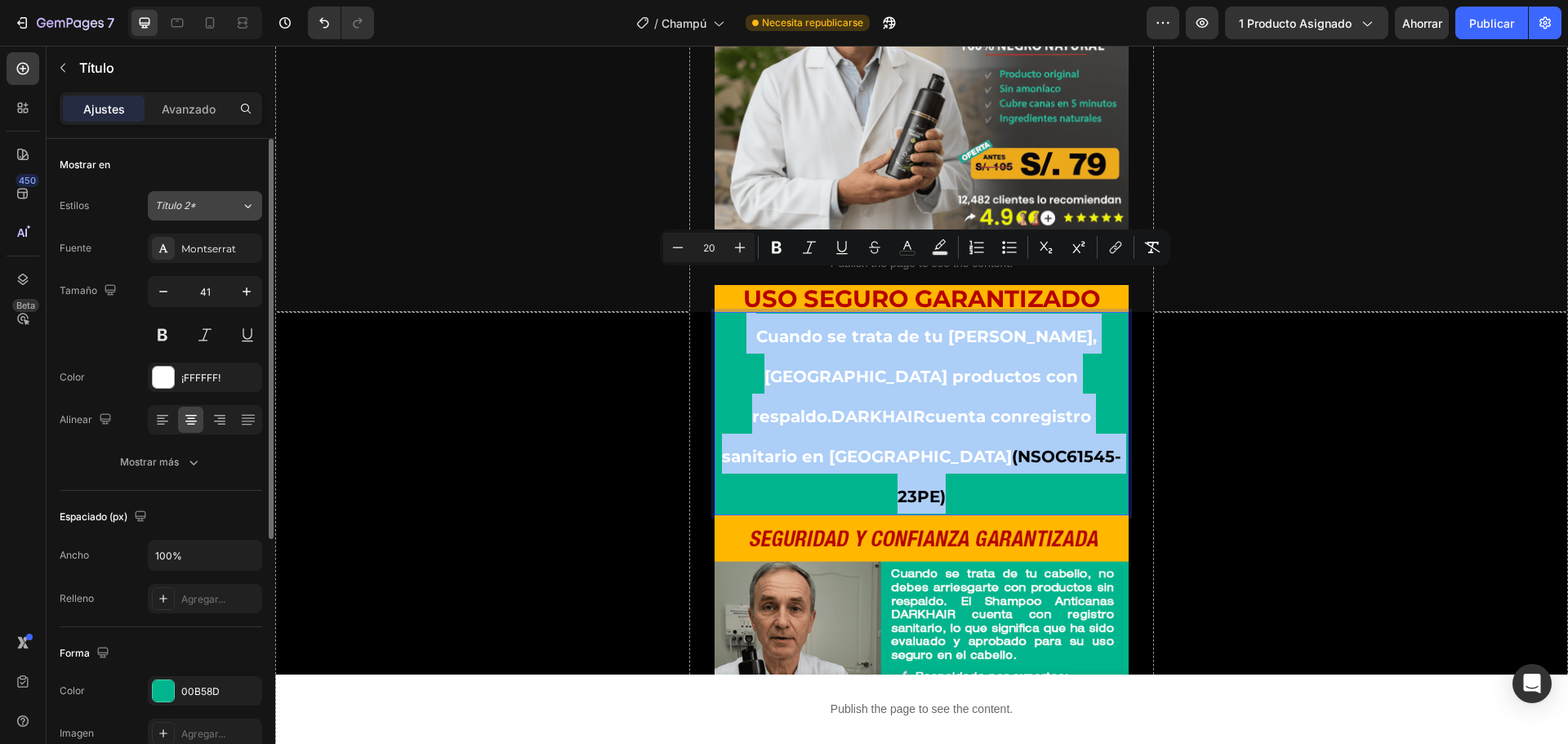
click at [246, 207] on icon at bounding box center [248, 205] width 14 height 16
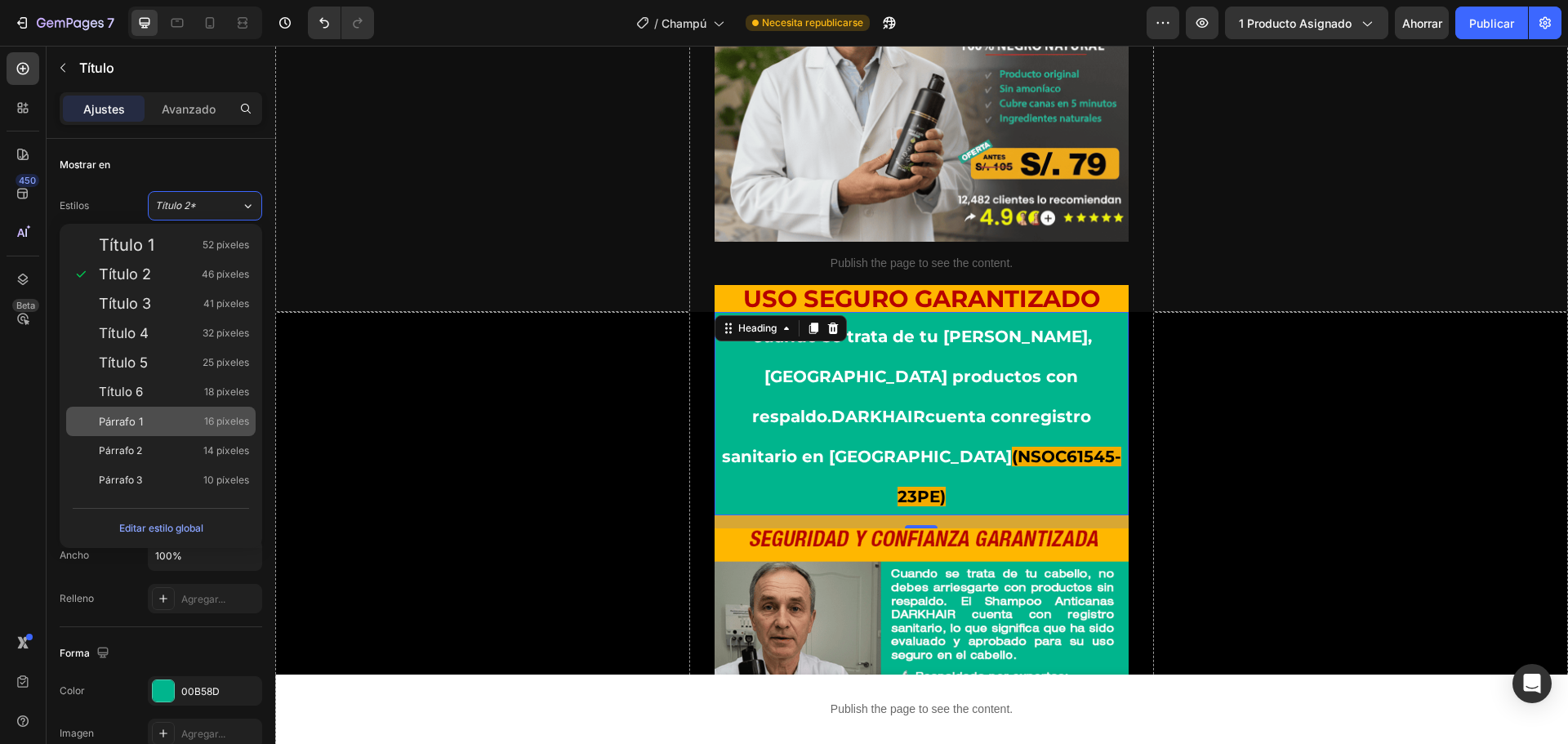
click at [170, 418] on div "Párrafo 1 16 píxeles" at bounding box center [173, 421] width 150 height 16
type input "16"
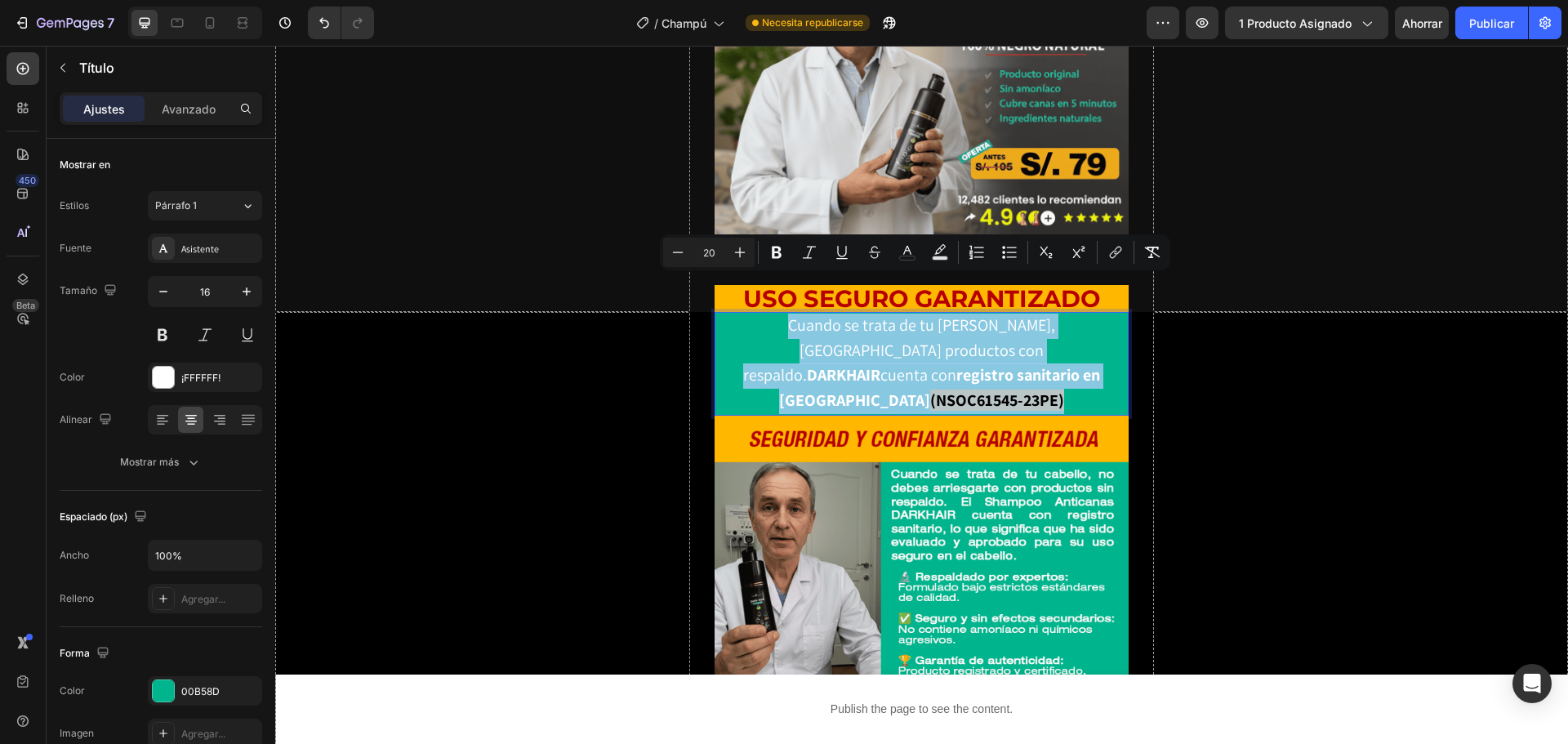
drag, startPoint x: 991, startPoint y: 336, endPoint x: 718, endPoint y: 290, distance: 276.8
click at [718, 313] on p "Cuando se trata de tu [PERSON_NAME], [GEOGRAPHIC_DATA] productos con respaldo. …" at bounding box center [922, 363] width 412 height 100
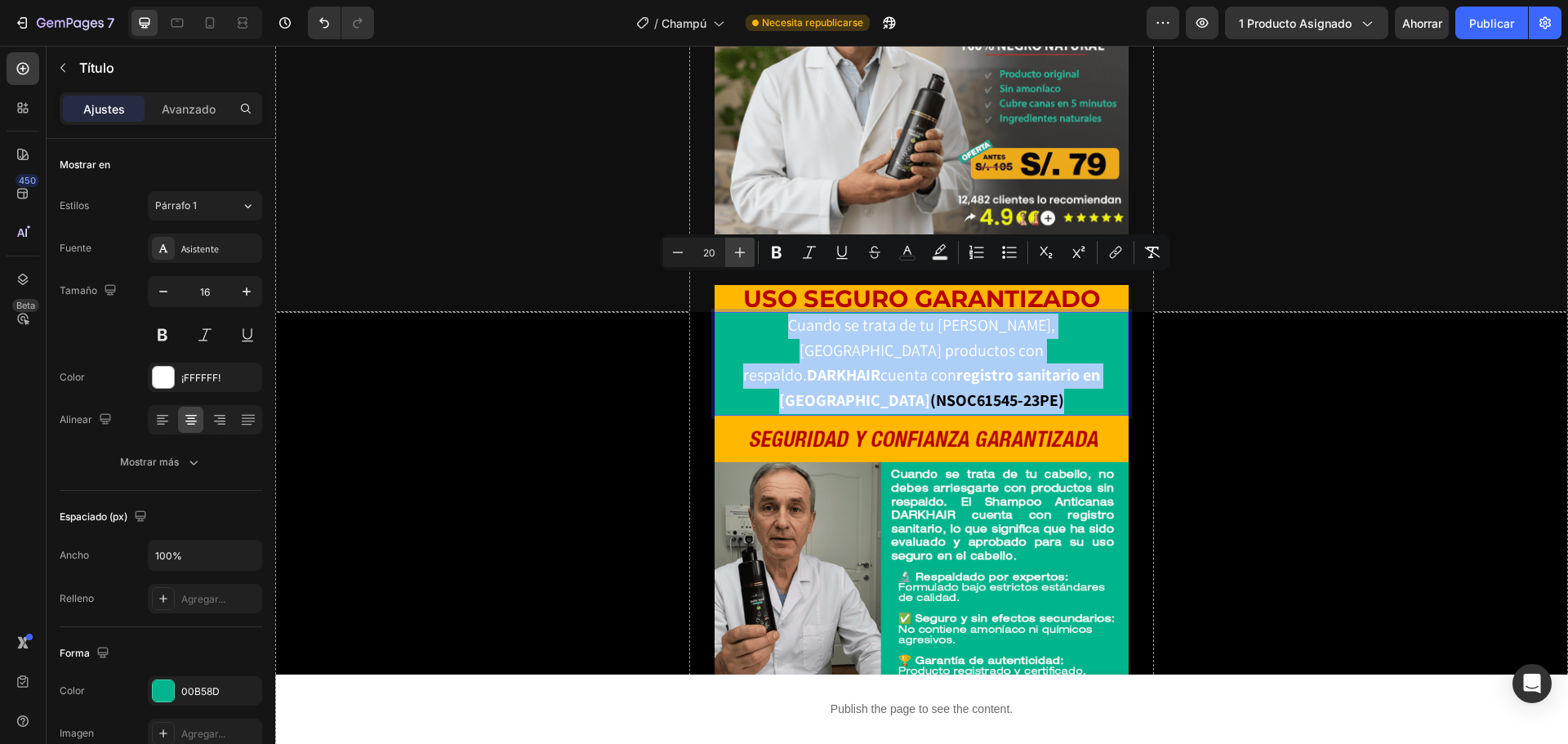
click at [749, 254] on button "Plus" at bounding box center [740, 252] width 29 height 29
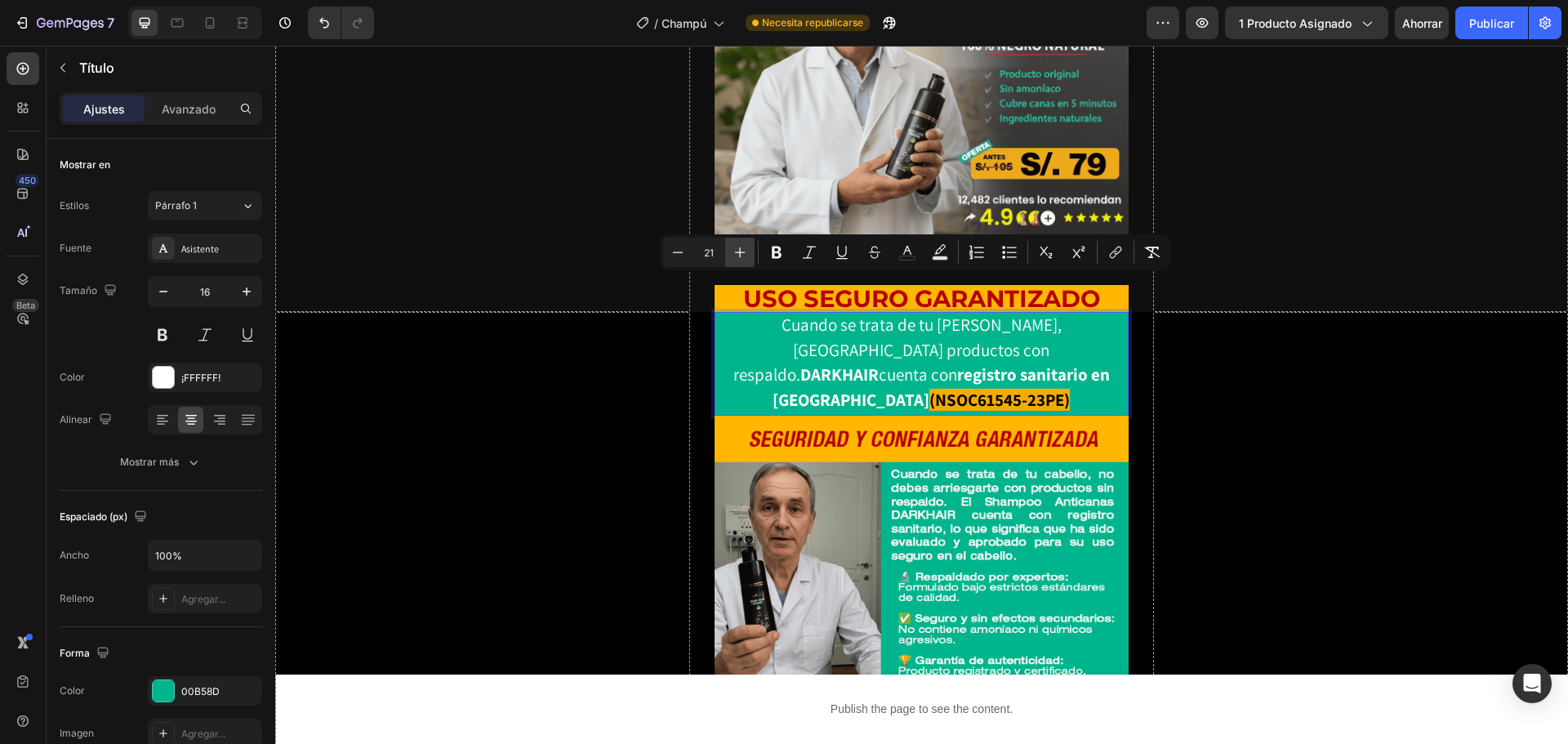
click at [749, 254] on button "Plus" at bounding box center [740, 252] width 29 height 29
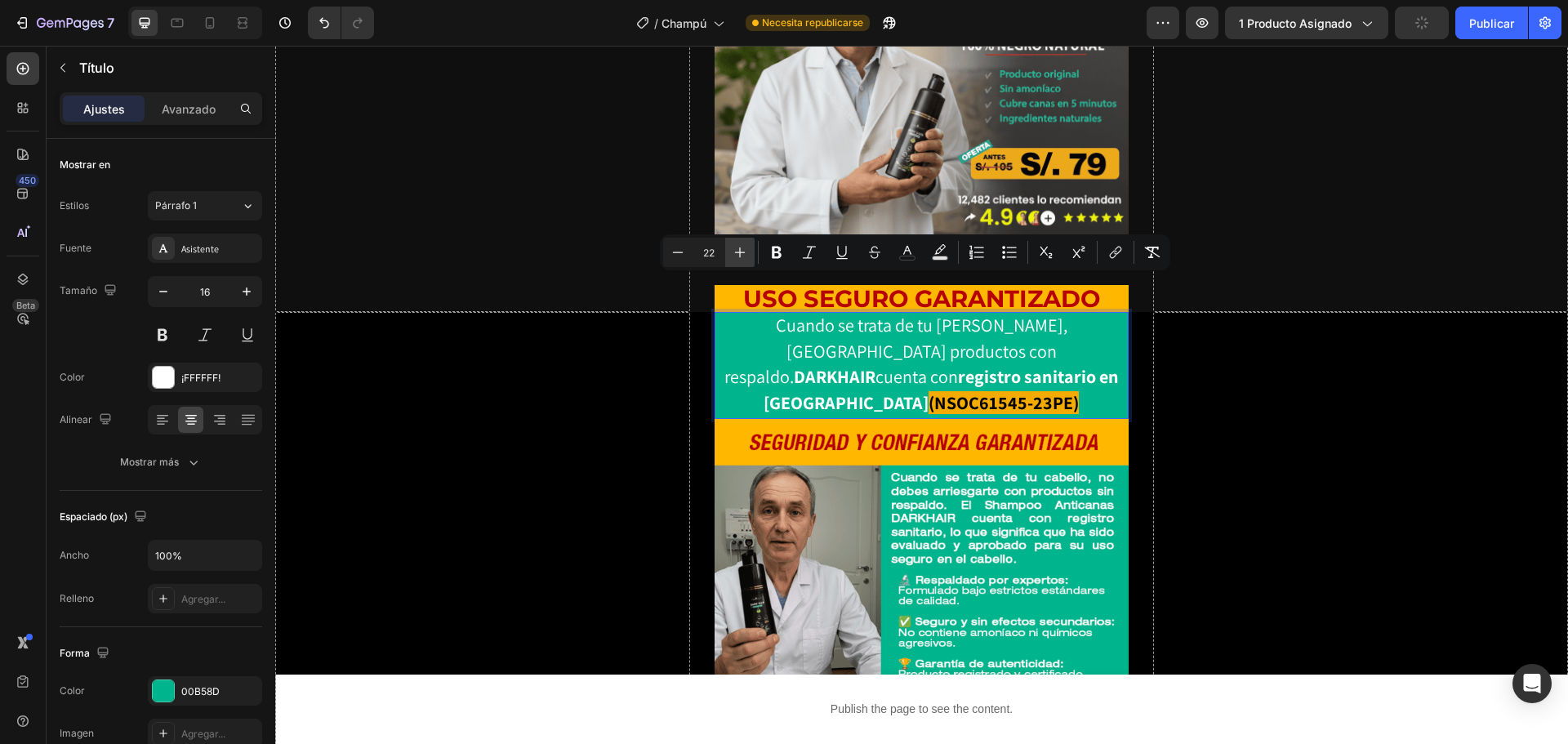
click at [749, 254] on button "Plus" at bounding box center [740, 252] width 29 height 29
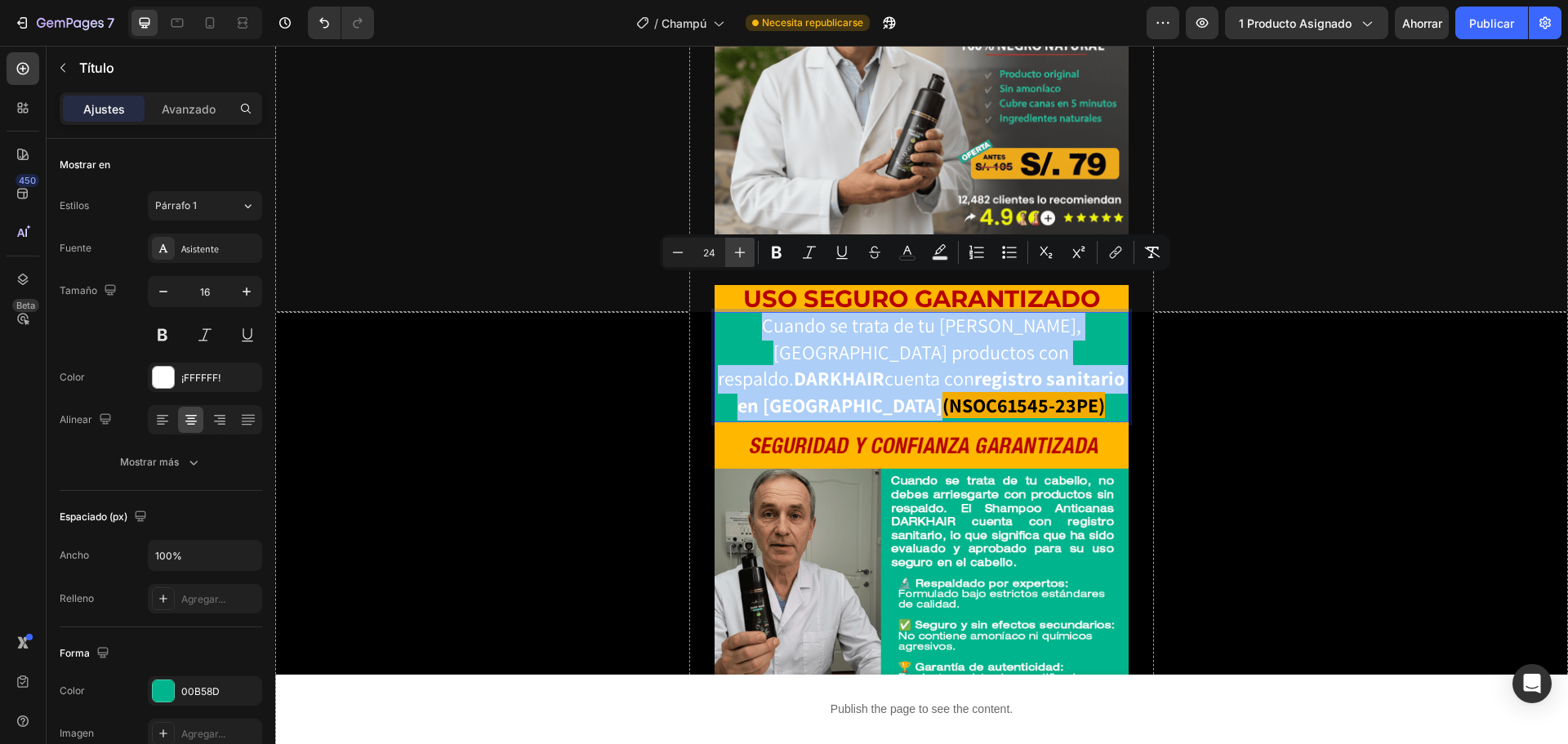
click at [749, 254] on button "Más" at bounding box center [740, 252] width 29 height 29
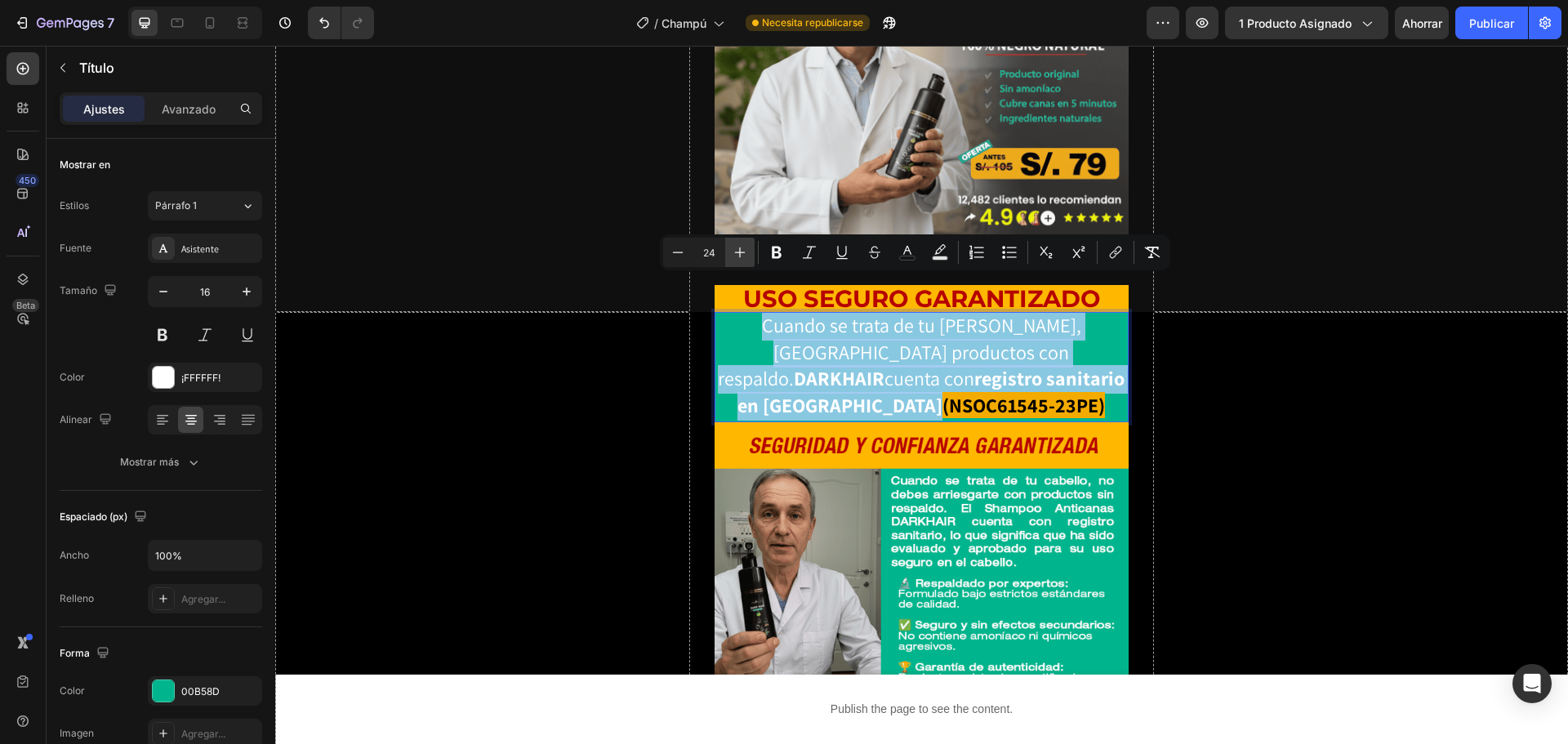
type input "25"
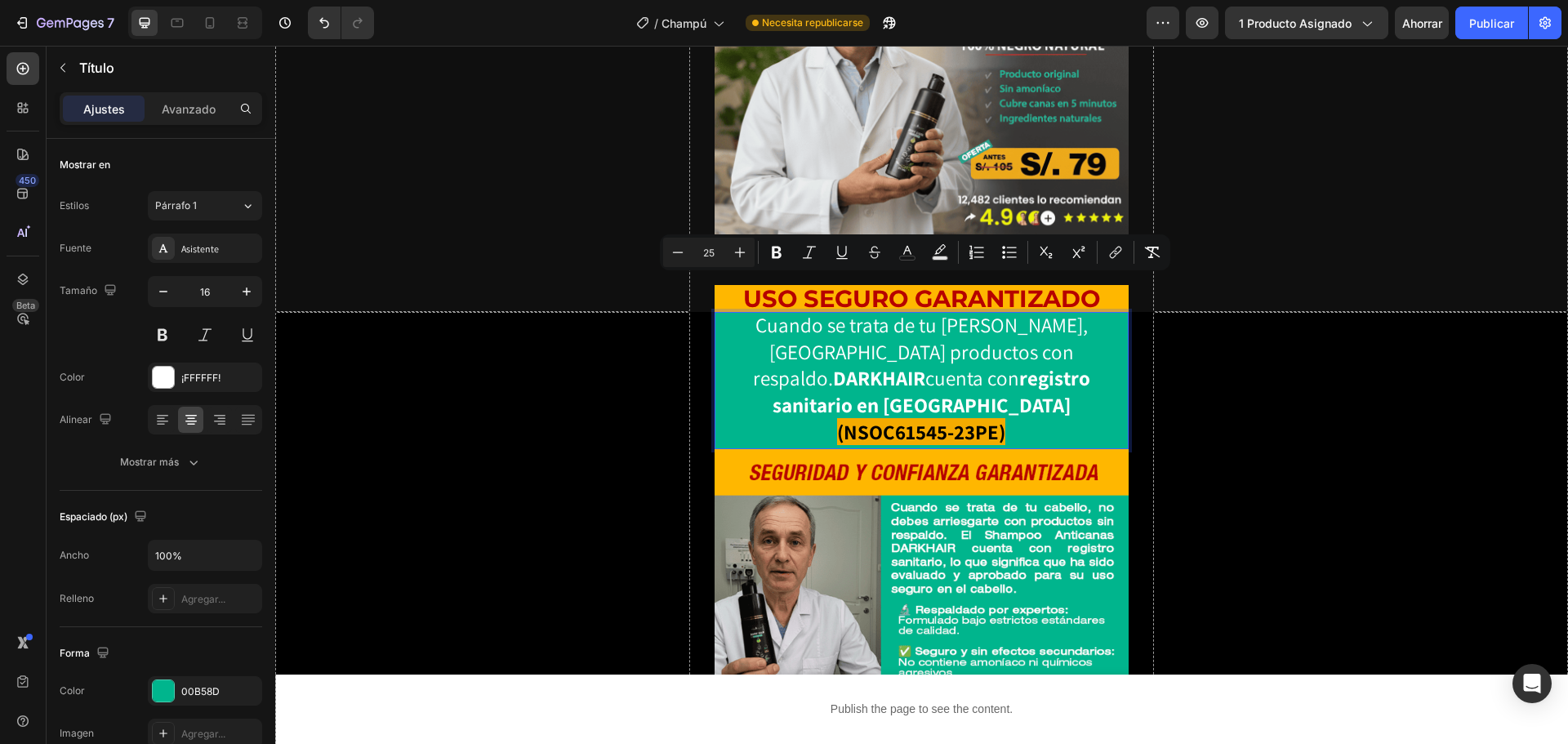
click at [1089, 331] on p "Cuando se trata de tu [PERSON_NAME], [GEOGRAPHIC_DATA] productos con respaldo. …" at bounding box center [922, 381] width 412 height 134
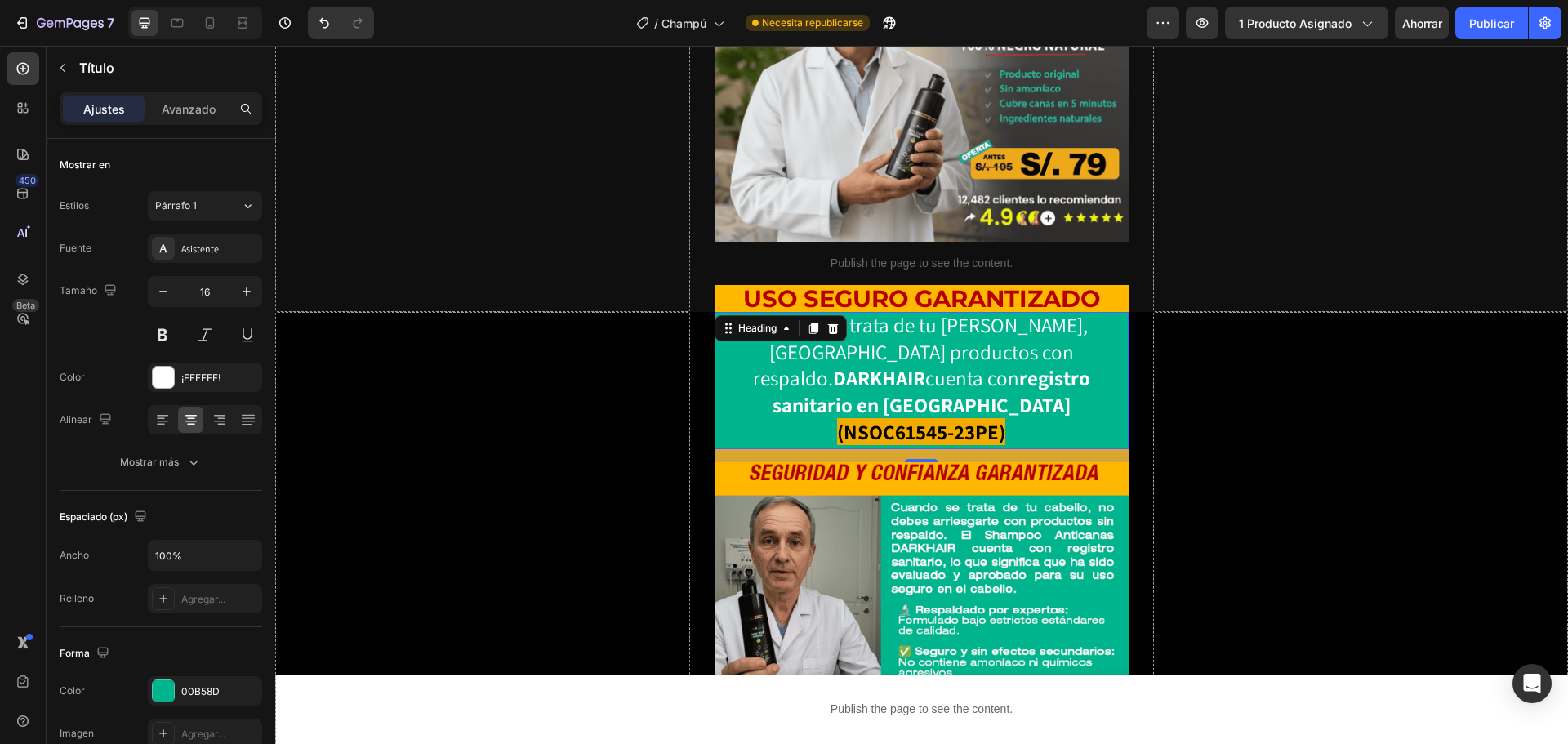
click at [1090, 334] on p "Cuando se trata de tu [PERSON_NAME], [GEOGRAPHIC_DATA] productos con respaldo. …" at bounding box center [922, 381] width 412 height 134
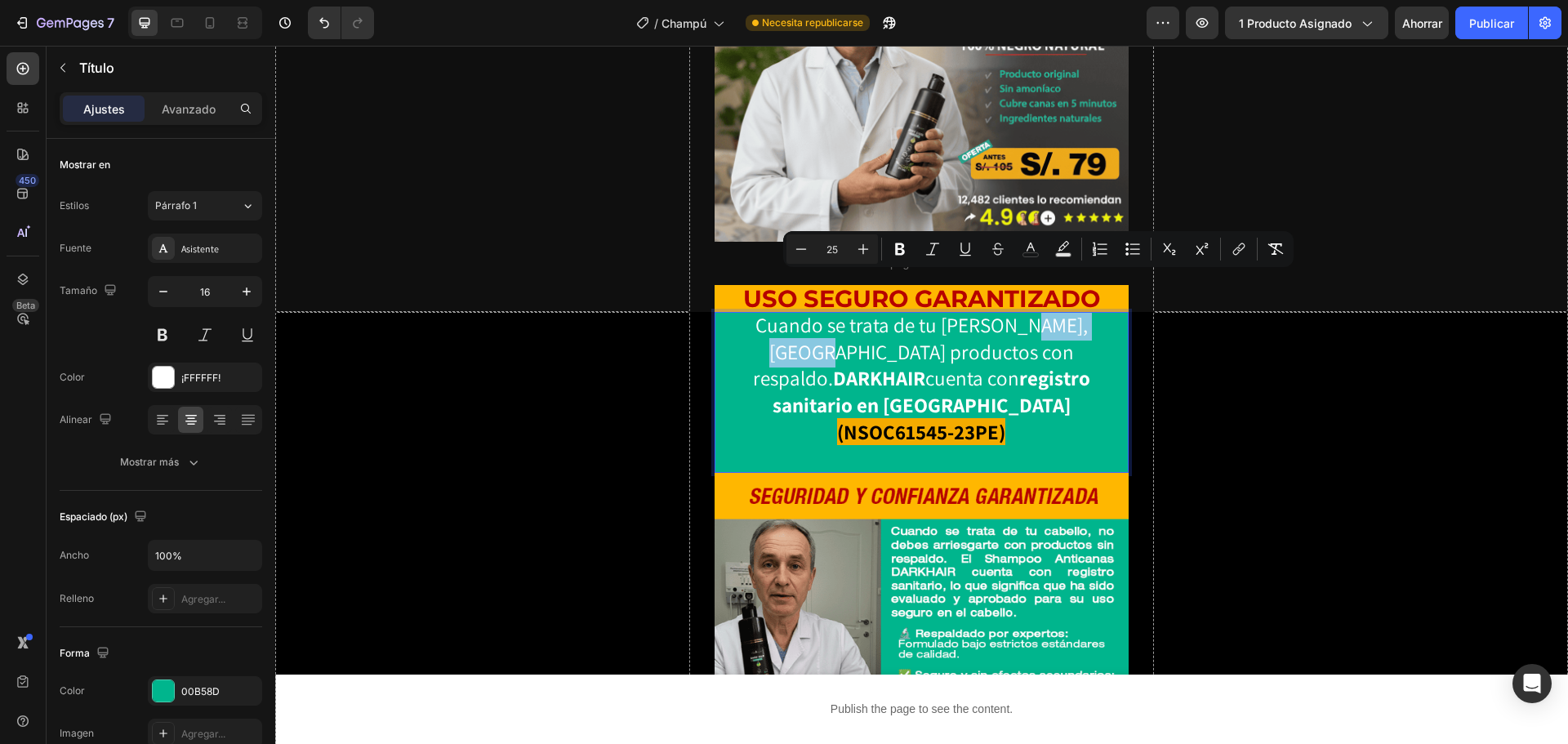
drag, startPoint x: 986, startPoint y: 292, endPoint x: 1096, endPoint y: 290, distance: 110.0
click at [1090, 311] on span "Cuando se trata de tu [PERSON_NAME], [GEOGRAPHIC_DATA] productos con respaldo. …" at bounding box center [922, 364] width 338 height 107
copy span "usa producto"
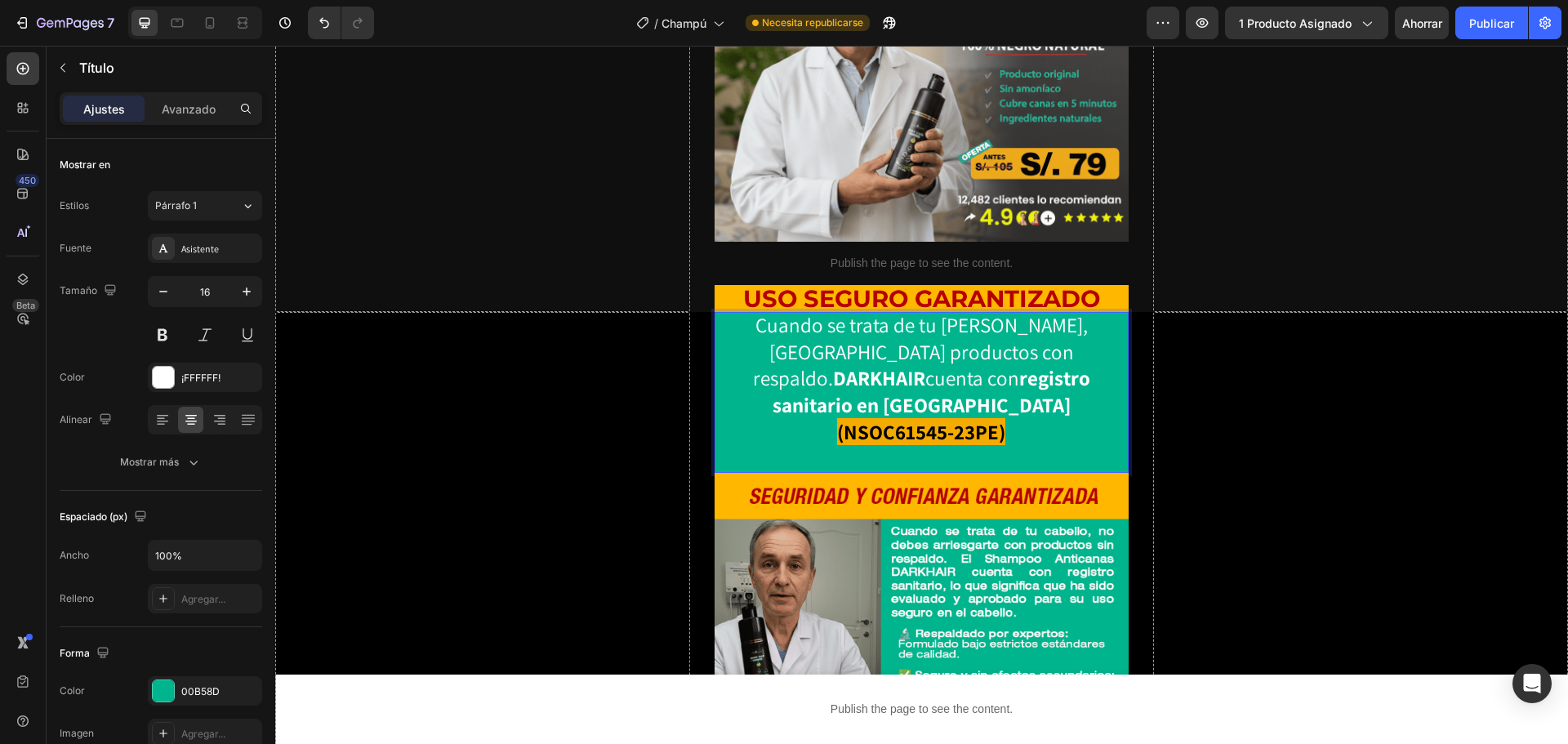
click at [975, 364] on p "Cuando se trata de tu [PERSON_NAME], [GEOGRAPHIC_DATA] productos con respaldo. …" at bounding box center [922, 392] width 412 height 158
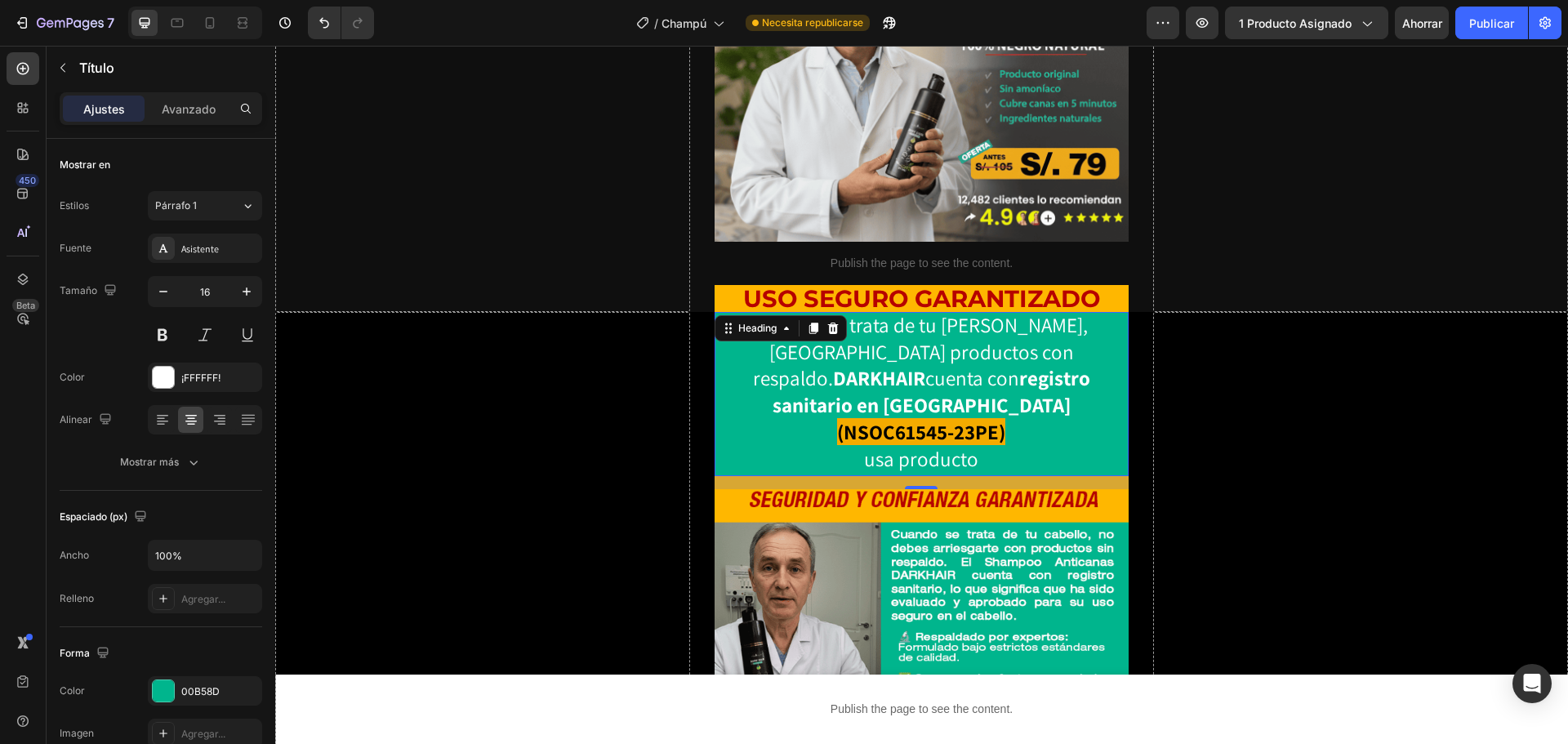
click at [935, 445] on span "usa producto" at bounding box center [921, 458] width 115 height 27
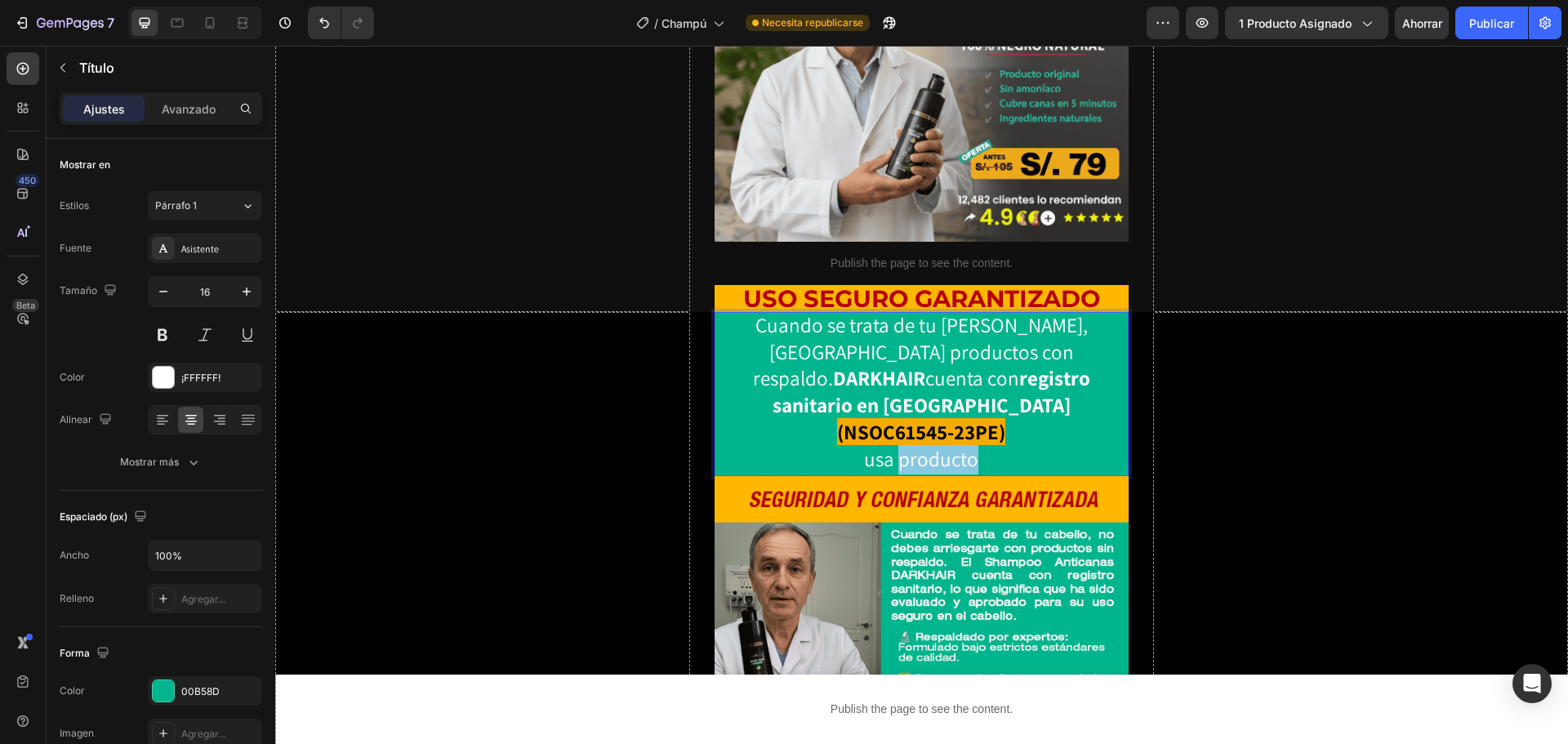
click at [935, 445] on span "usa producto" at bounding box center [921, 458] width 115 height 27
click at [868, 445] on span "usa producto" at bounding box center [921, 458] width 115 height 27
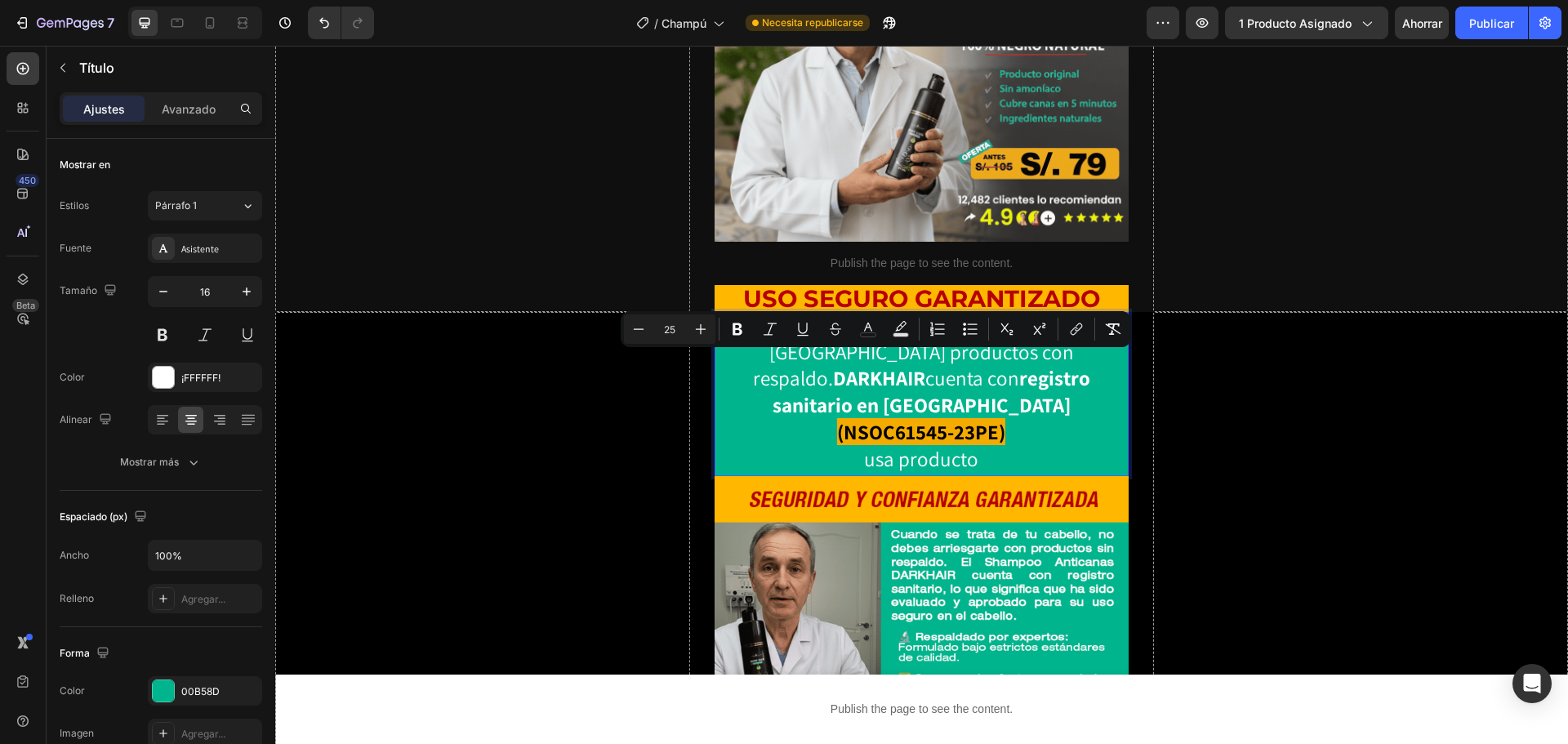
drag, startPoint x: 957, startPoint y: 374, endPoint x: 976, endPoint y: 371, distance: 19.2
click at [958, 445] on span "usa producto" at bounding box center [921, 458] width 115 height 27
drag, startPoint x: 978, startPoint y: 372, endPoint x: 849, endPoint y: 378, distance: 129.1
click at [849, 378] on p "Cuando se trata de tu [PERSON_NAME], [GEOGRAPHIC_DATA] productos con respaldo. …" at bounding box center [922, 394] width 412 height 161
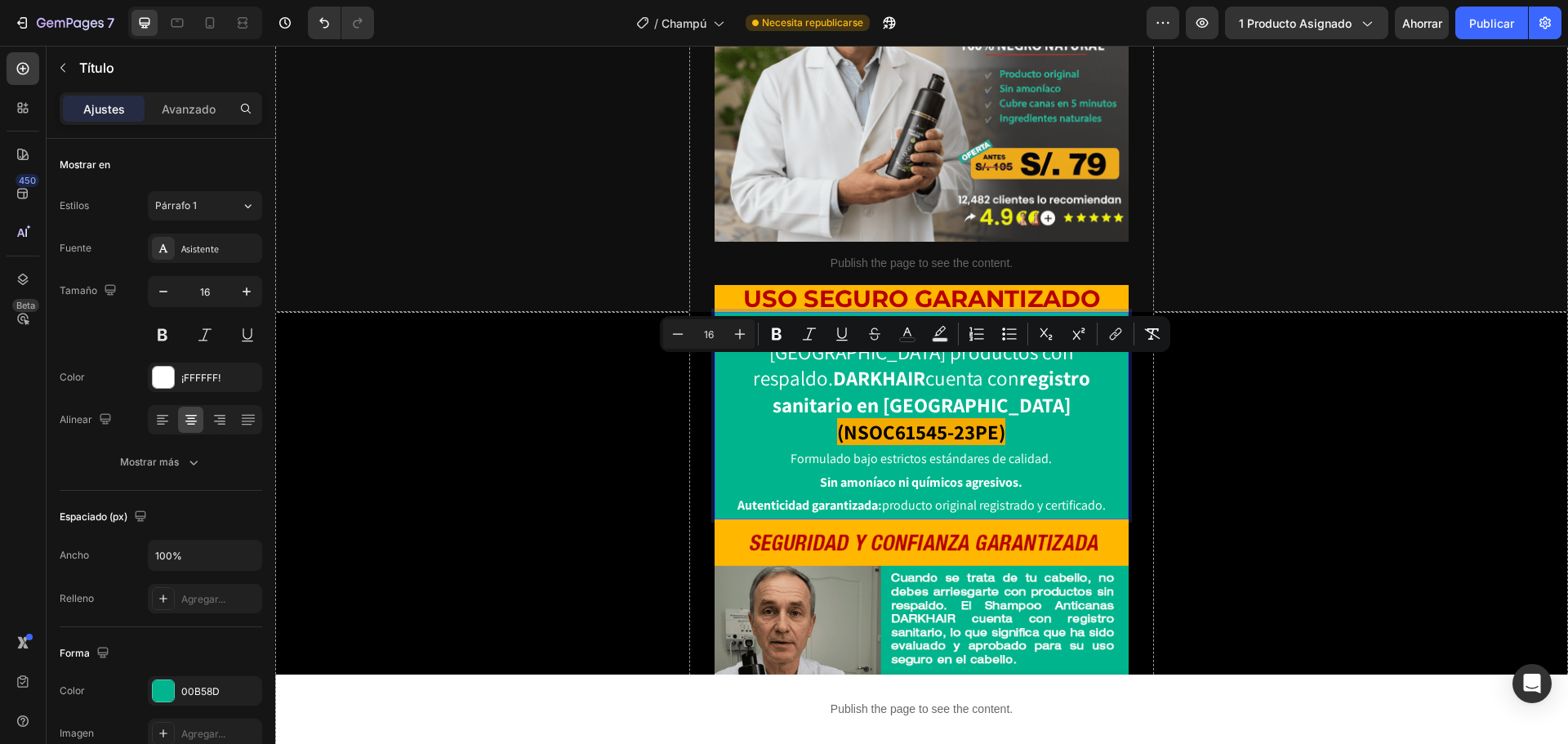
drag, startPoint x: 1106, startPoint y: 416, endPoint x: 774, endPoint y: 370, distance: 335.2
click at [774, 370] on h2 "Cuando se trata de tu [PERSON_NAME], [GEOGRAPHIC_DATA] productos con respaldo. …" at bounding box center [922, 416] width 415 height 207
click at [1000, 339] on button "Lista con viñetas" at bounding box center [1009, 334] width 29 height 29
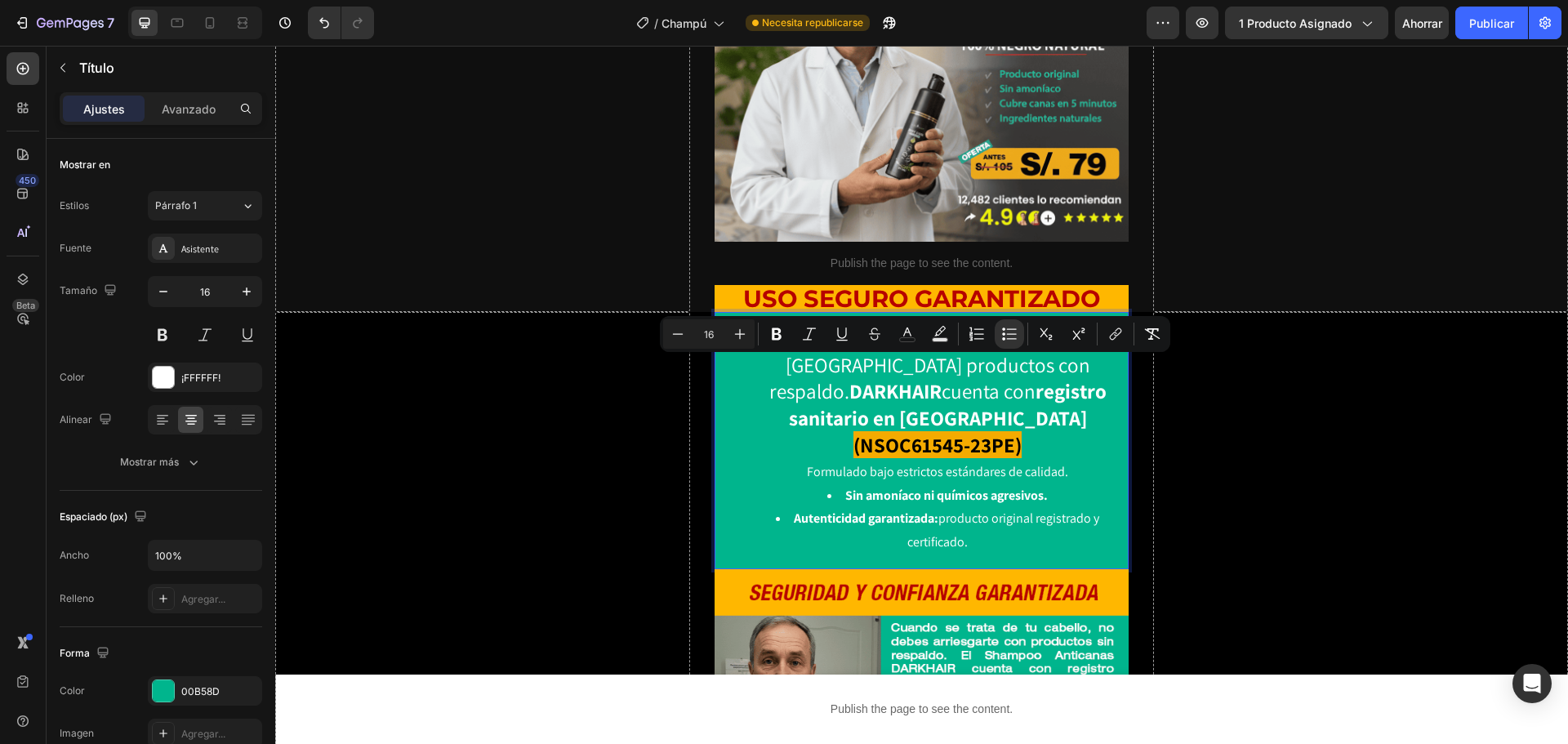
click at [905, 510] on strong "Autenticidad garantizada:" at bounding box center [866, 519] width 145 height 17
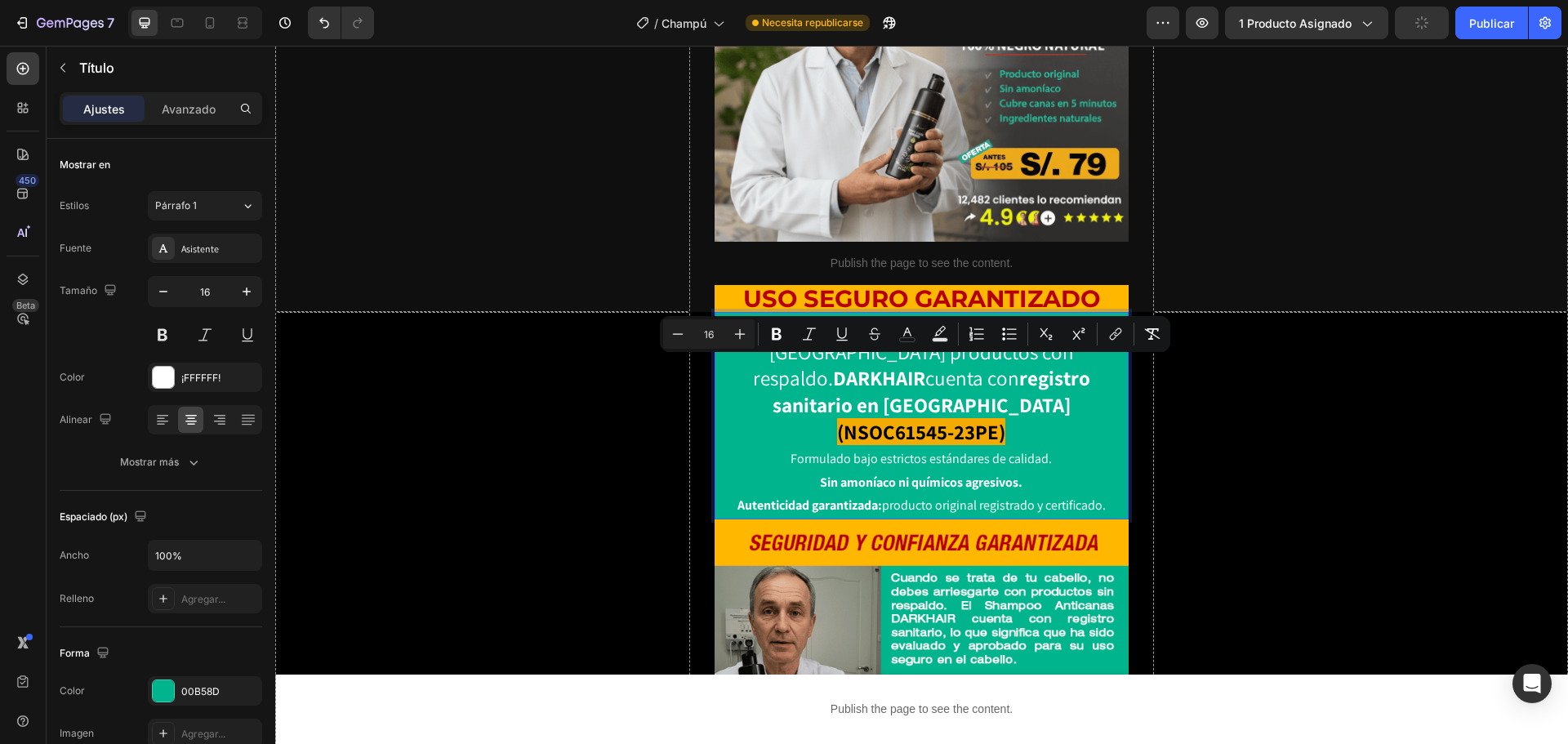
click at [845, 474] on strong "Sin amoníaco ni químicos agresivos." at bounding box center [922, 483] width 203 height 17
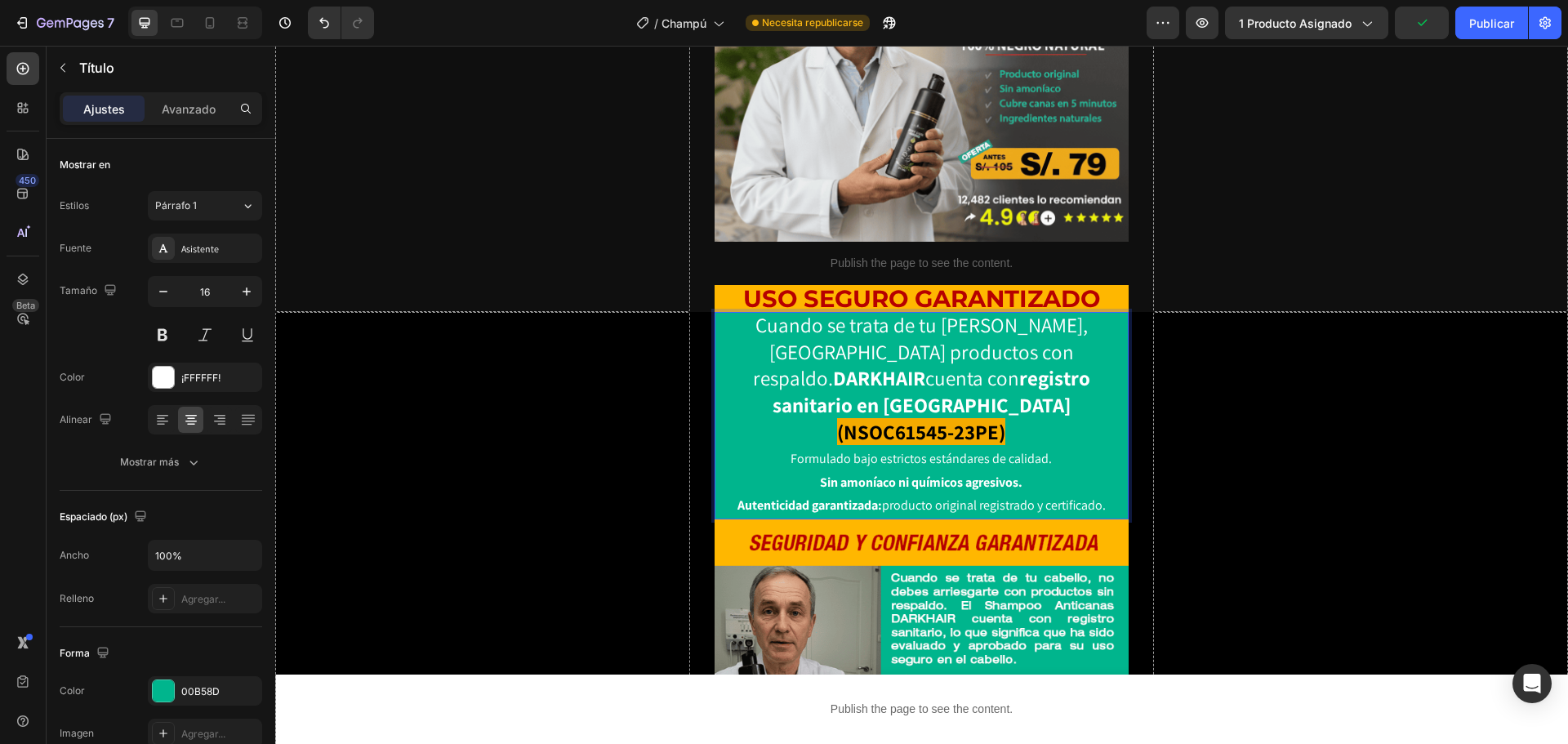
click at [785, 371] on p "Cuando se trata de tu [PERSON_NAME], [GEOGRAPHIC_DATA] productos con respaldo. …" at bounding box center [922, 392] width 412 height 158
drag, startPoint x: 749, startPoint y: 410, endPoint x: 777, endPoint y: 436, distance: 38.2
click at [749, 497] on strong "Autenticidad garantizada:" at bounding box center [810, 505] width 145 height 17
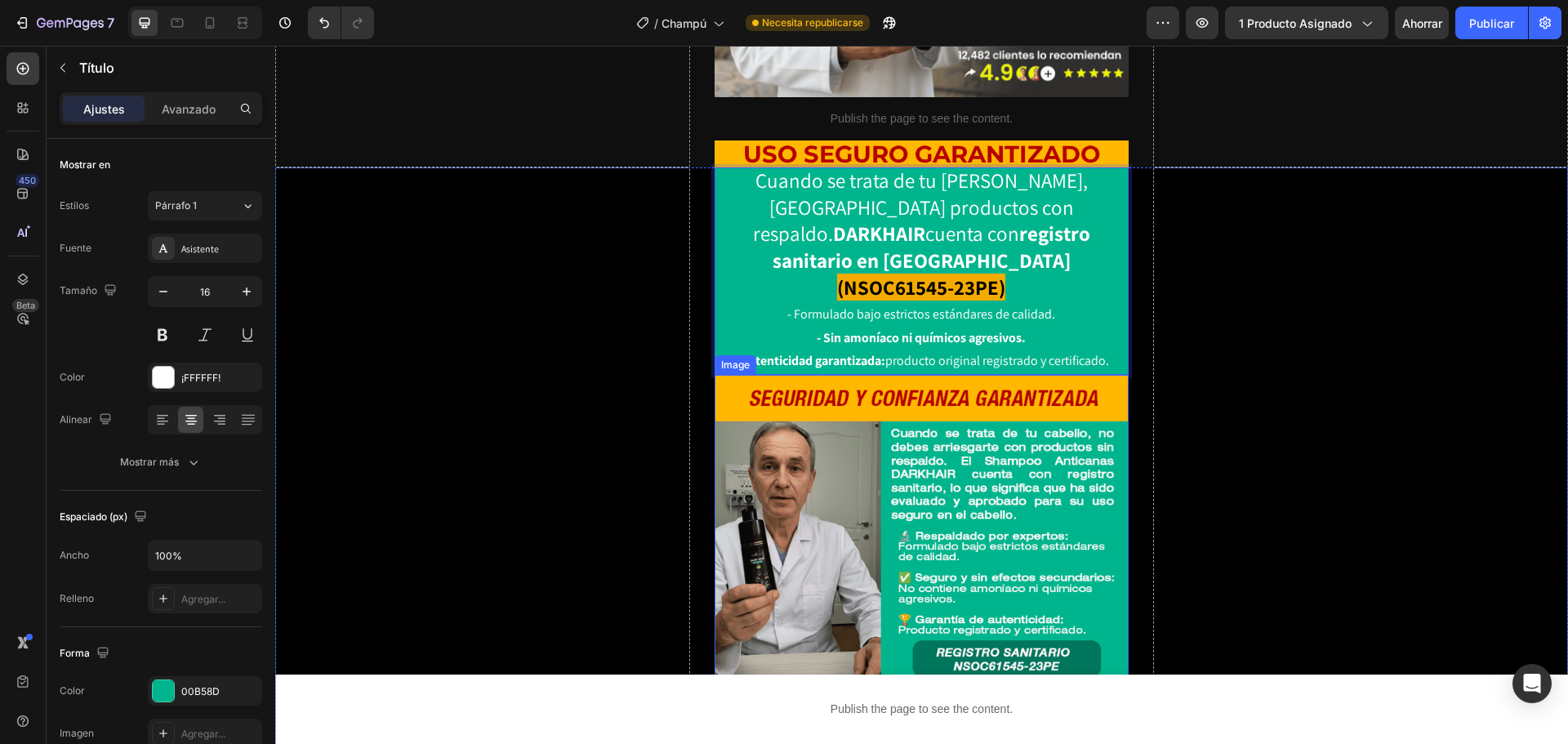
scroll to position [551, 0]
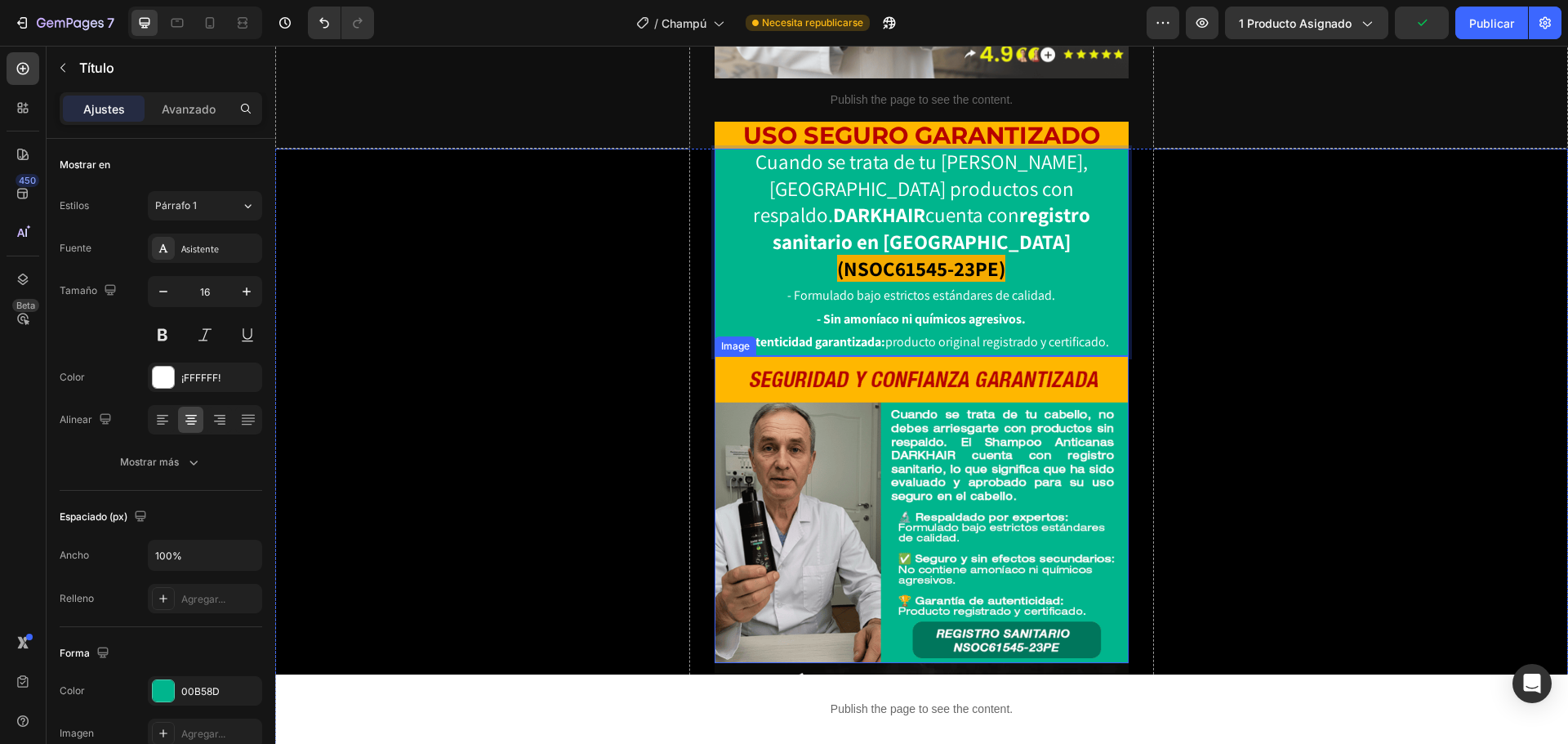
click at [1063, 436] on img at bounding box center [922, 509] width 415 height 308
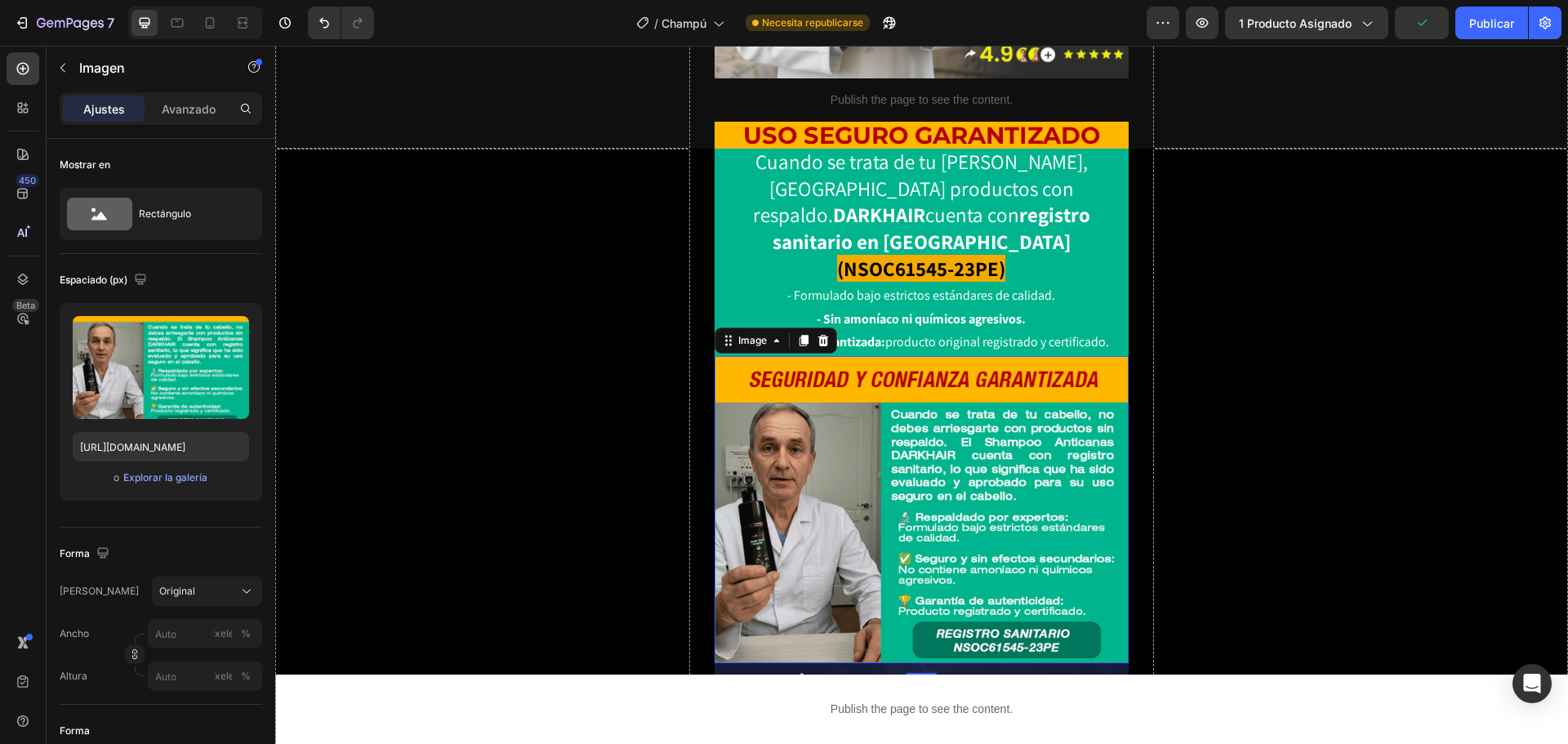
click at [818, 335] on icon at bounding box center [822, 341] width 10 height 11
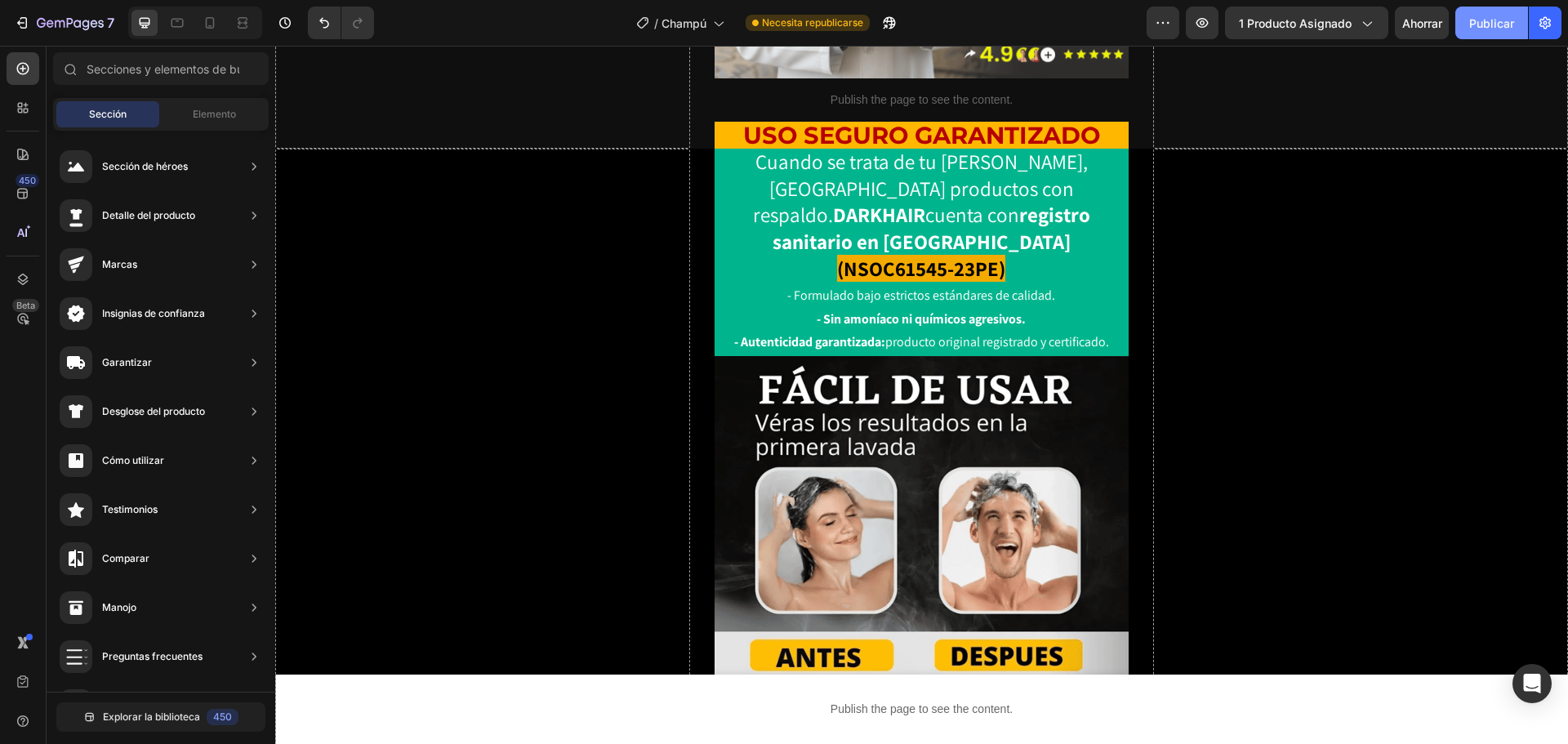
click at [1481, 23] on font "Publicar" at bounding box center [1491, 23] width 44 height 14
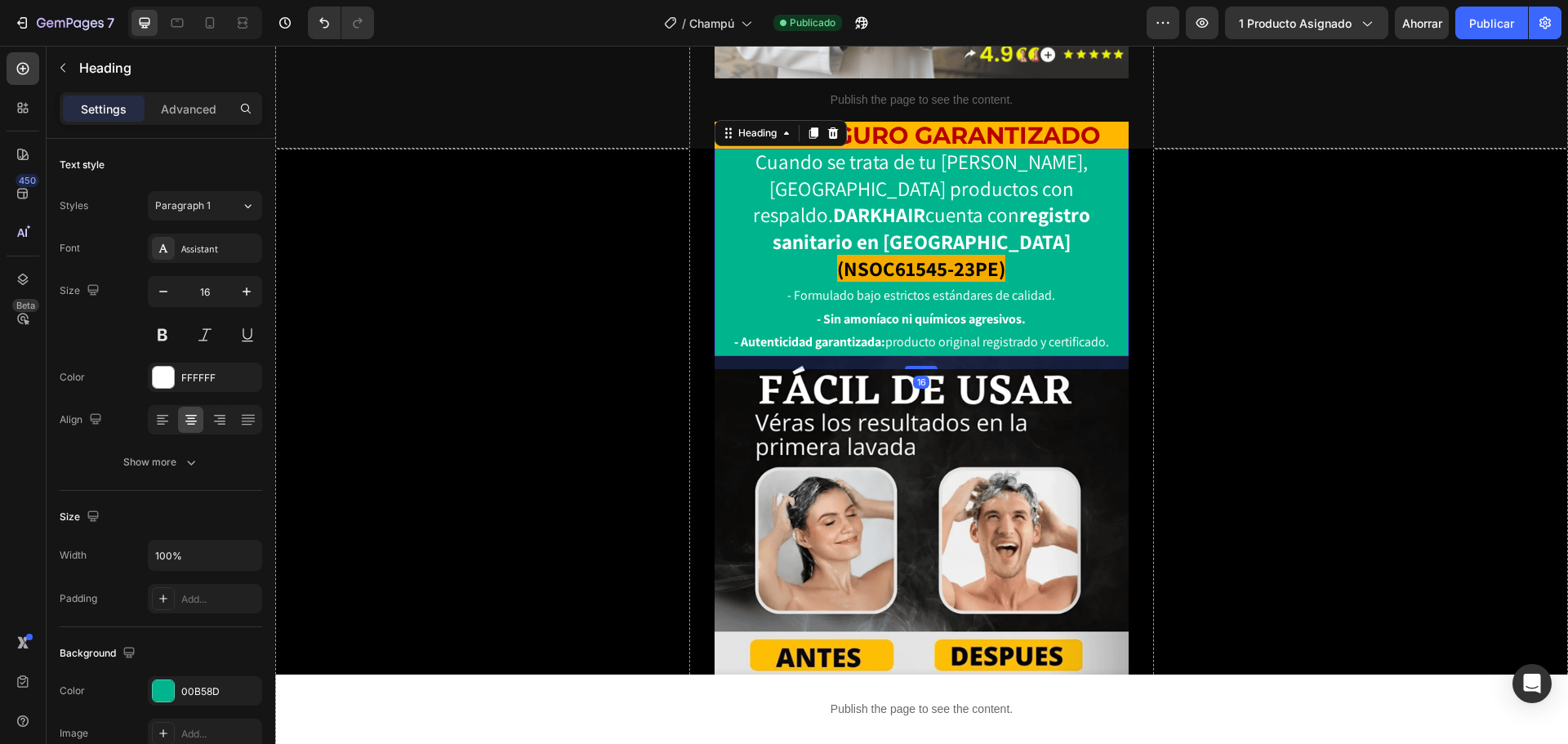
click at [1015, 310] on strong "- Sin amoníaco ni químicos agresivos." at bounding box center [921, 319] width 209 height 17
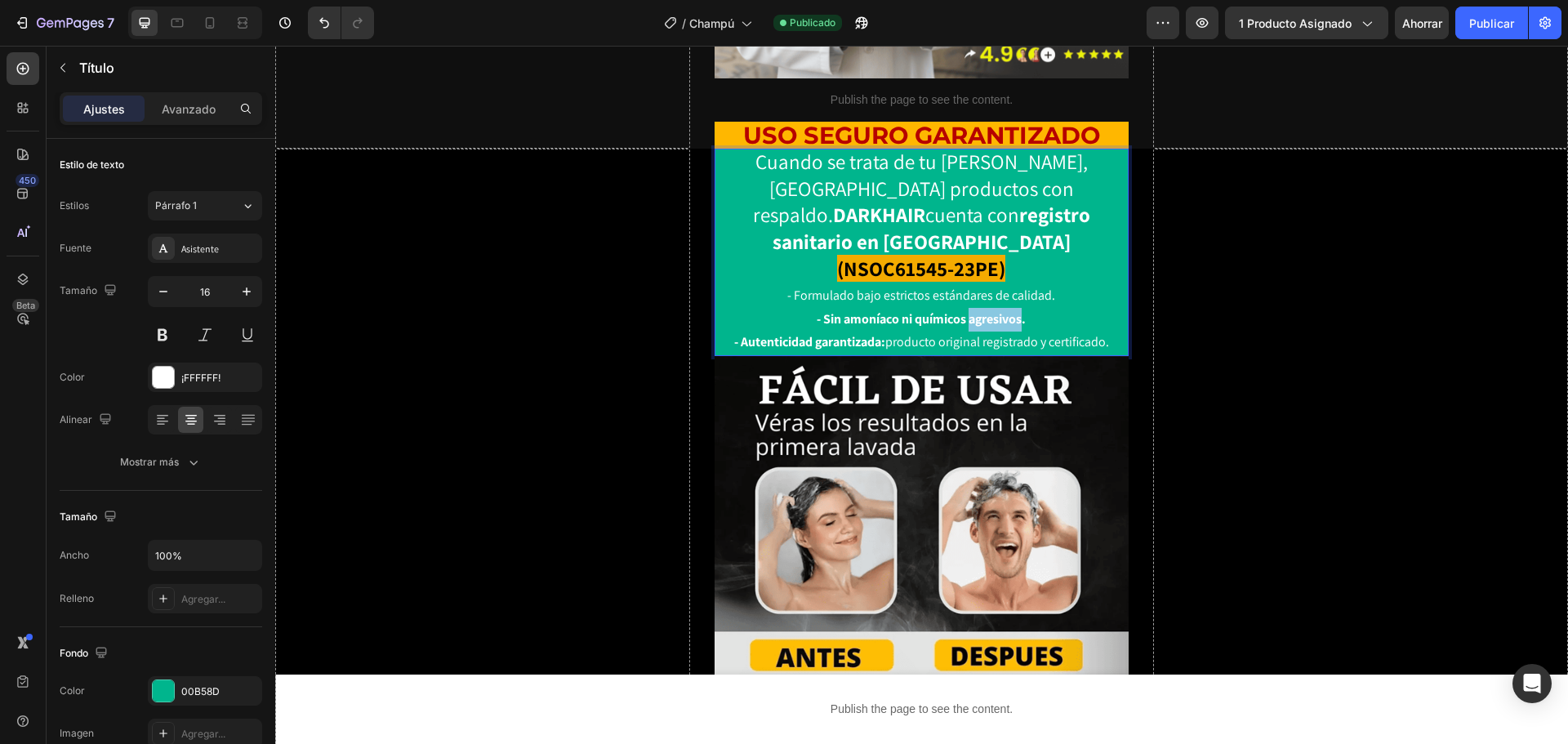
click at [995, 310] on strong "- Sin amoníaco ni químicos agresivos." at bounding box center [921, 319] width 209 height 17
click at [1116, 248] on p "Cuando se trata de tu [PERSON_NAME], [GEOGRAPHIC_DATA] productos con respaldo. …" at bounding box center [922, 253] width 412 height 204
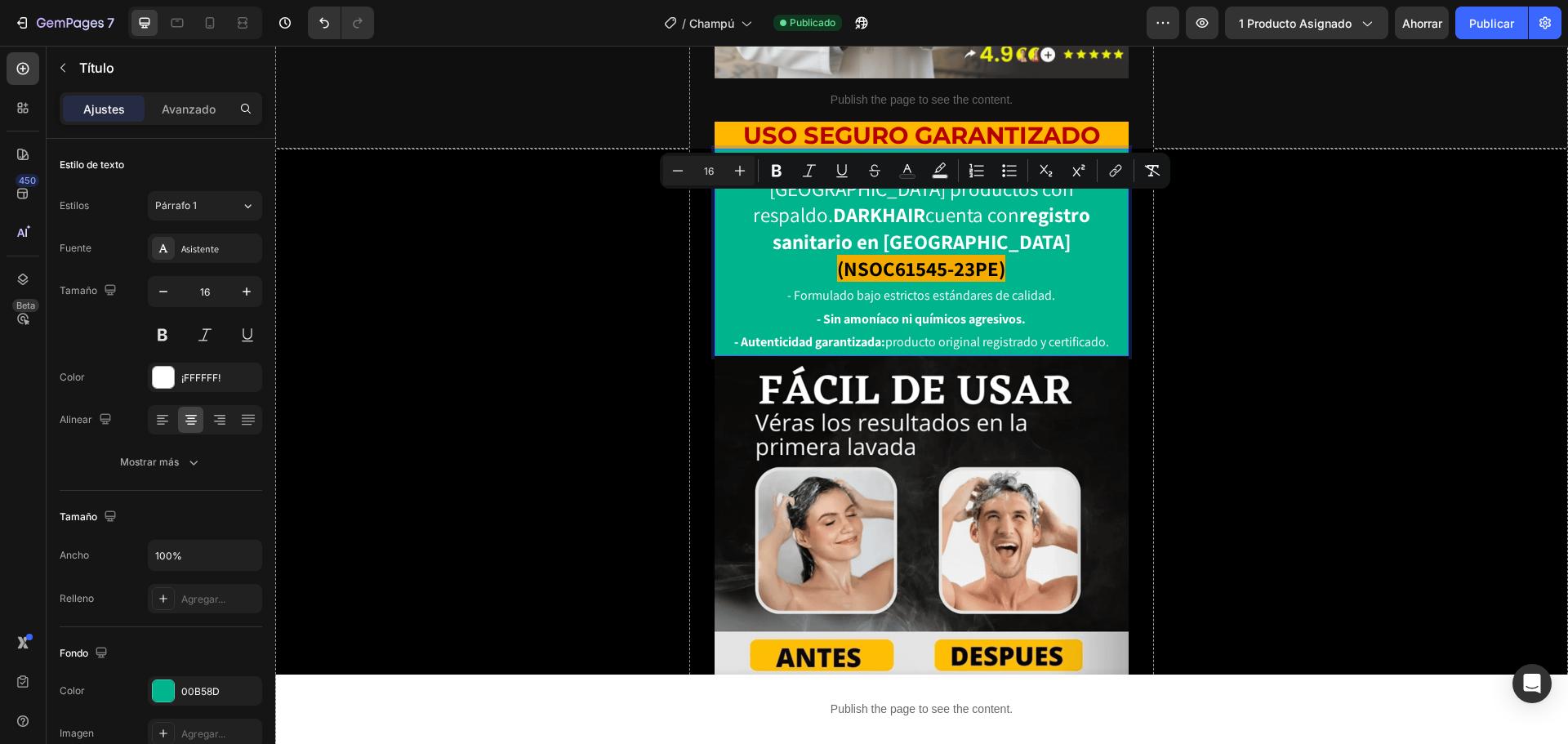
drag, startPoint x: 1115, startPoint y: 253, endPoint x: 779, endPoint y: 208, distance: 339.0
click at [779, 208] on p "Cuando se trata de tu [PERSON_NAME], [GEOGRAPHIC_DATA] productos con respaldo. …" at bounding box center [922, 253] width 412 height 204
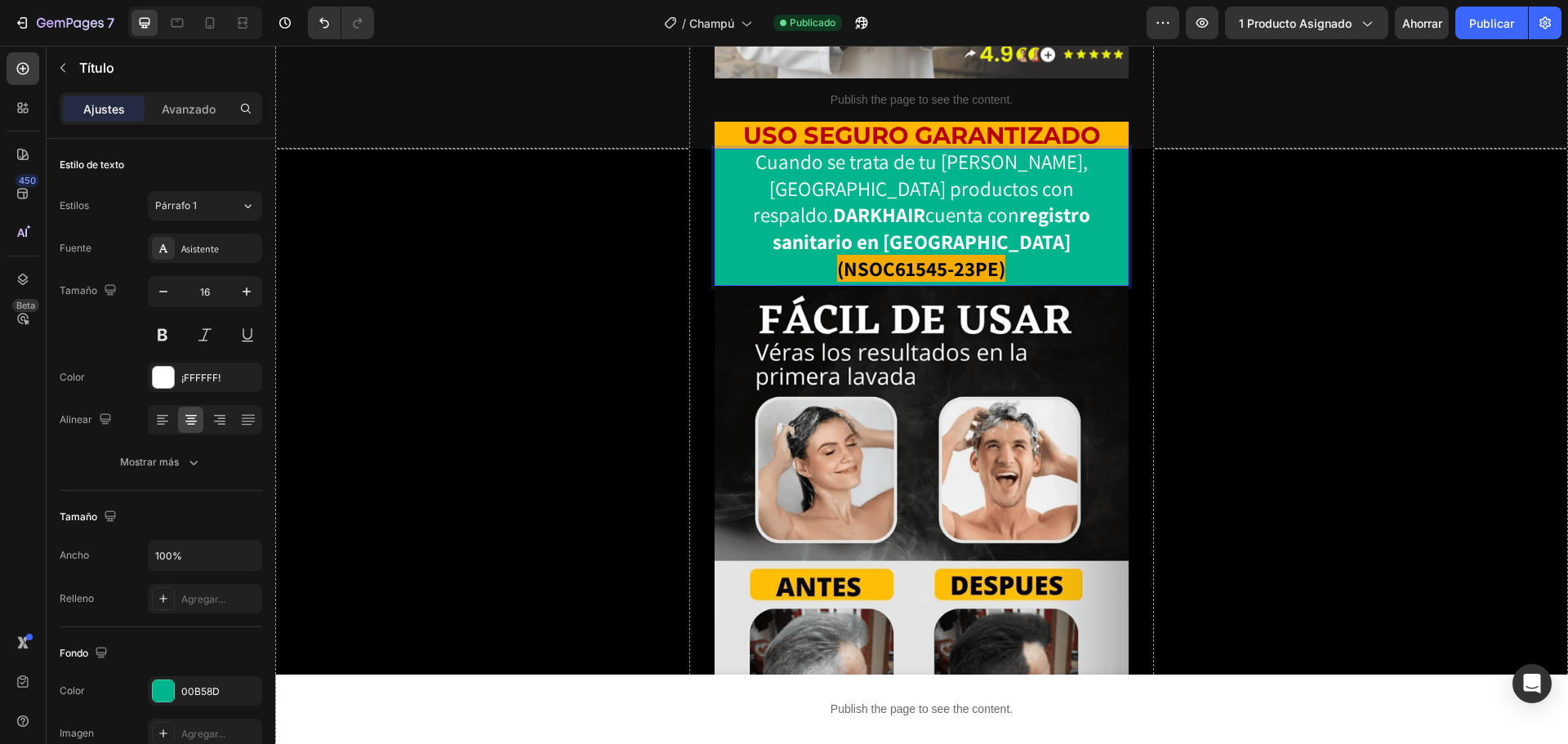
click at [1105, 183] on p "Cuando se trata de tu [PERSON_NAME], [GEOGRAPHIC_DATA] productos con respaldo. …" at bounding box center [922, 218] width 412 height 134
click at [1091, 178] on p "Cuando se trata de tu [PERSON_NAME], [GEOGRAPHIC_DATA] productos con respaldo. …" at bounding box center [922, 218] width 412 height 134
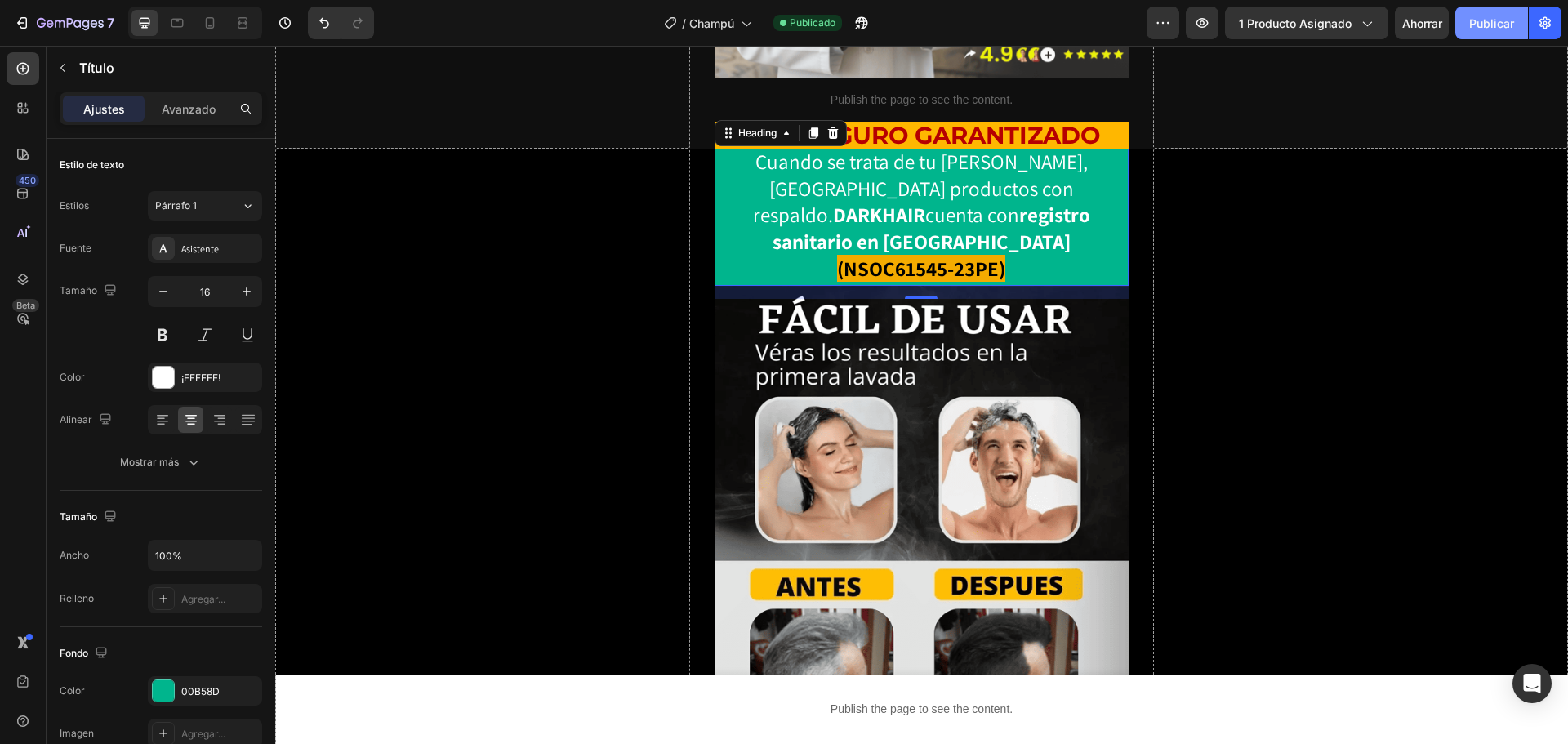
click at [1507, 23] on font "Publicar" at bounding box center [1491, 23] width 44 height 14
click at [203, 27] on icon at bounding box center [209, 23] width 16 height 16
type input "14"
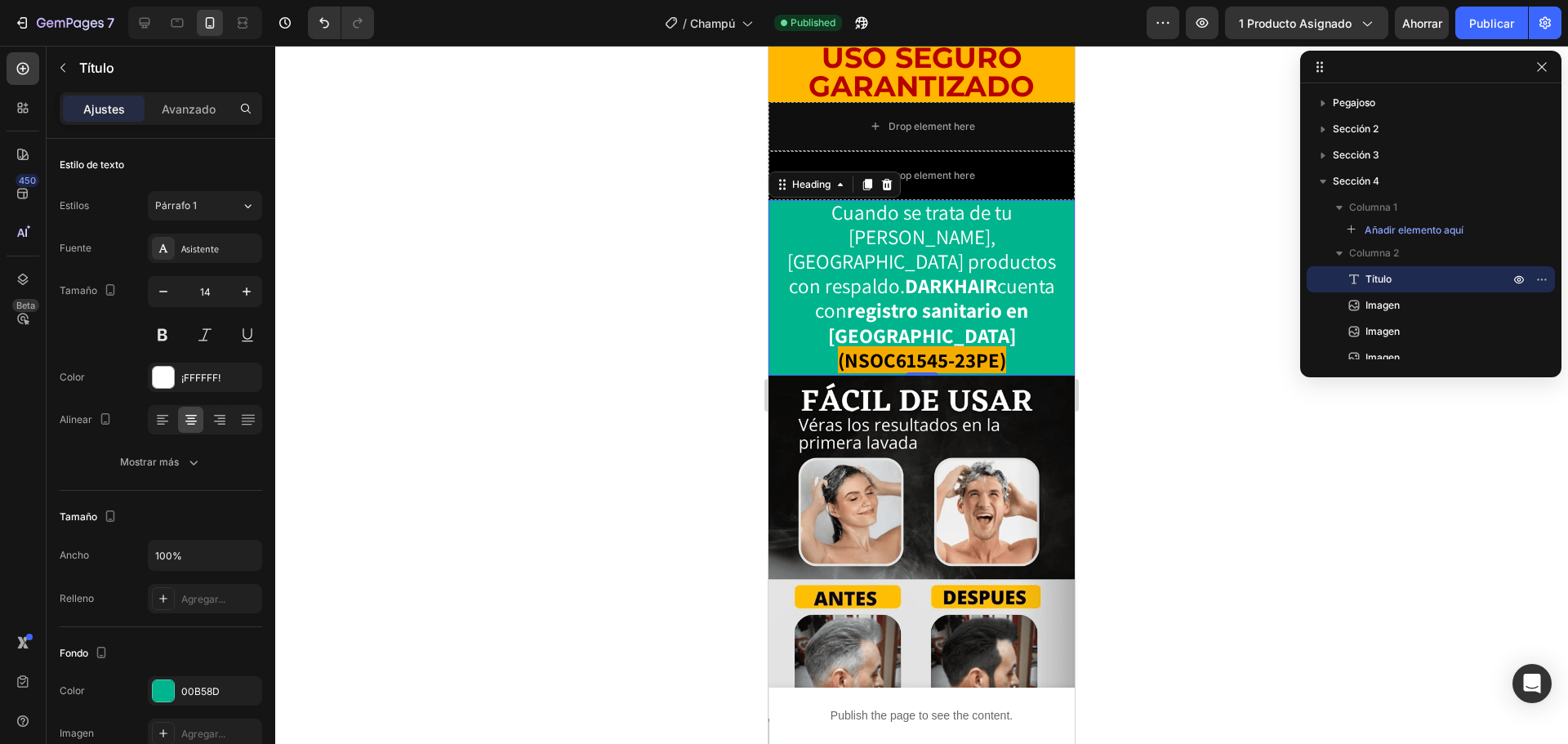
scroll to position [409, 0]
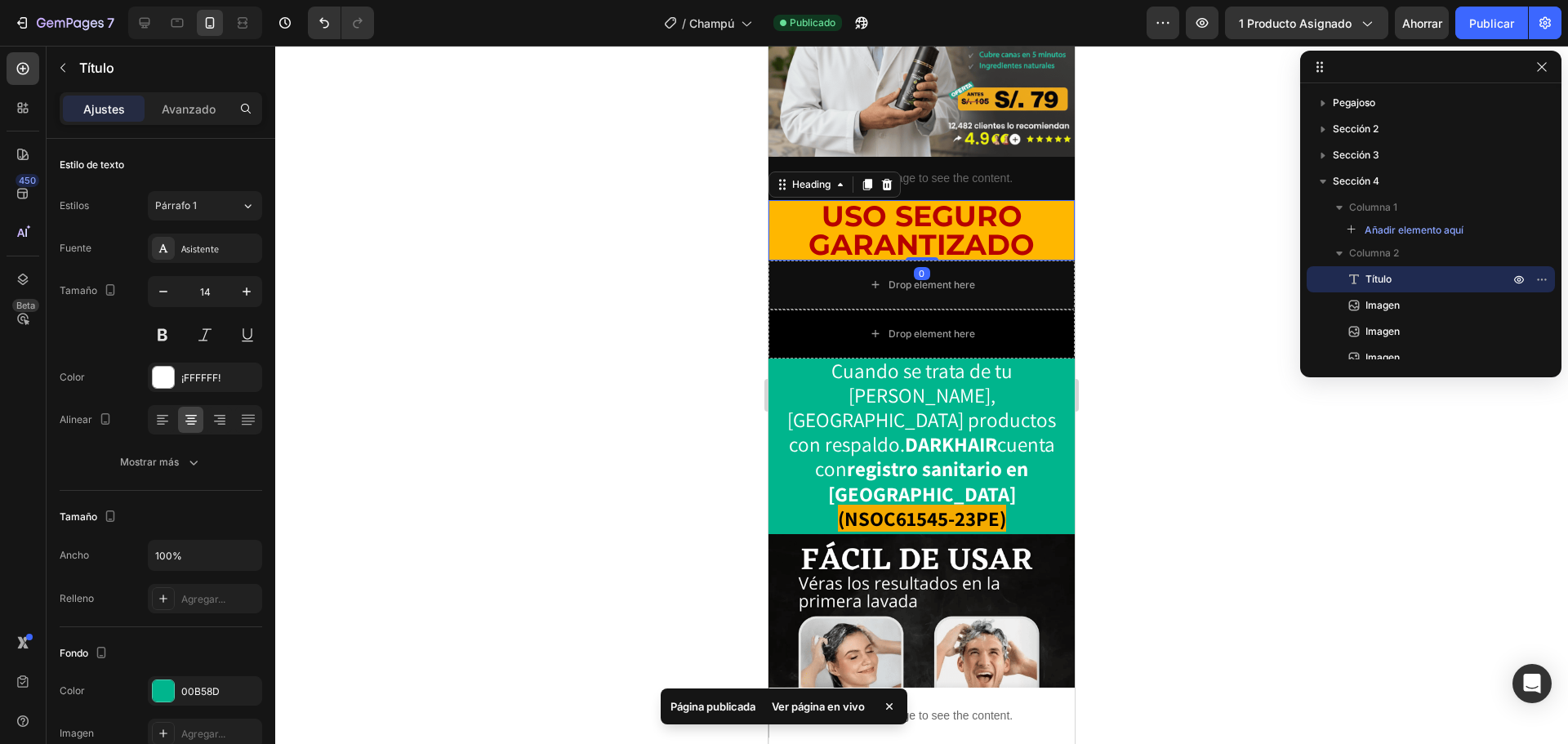
click at [984, 221] on h2 "USO SEGURO GARANTIZADO" at bounding box center [922, 230] width 307 height 61
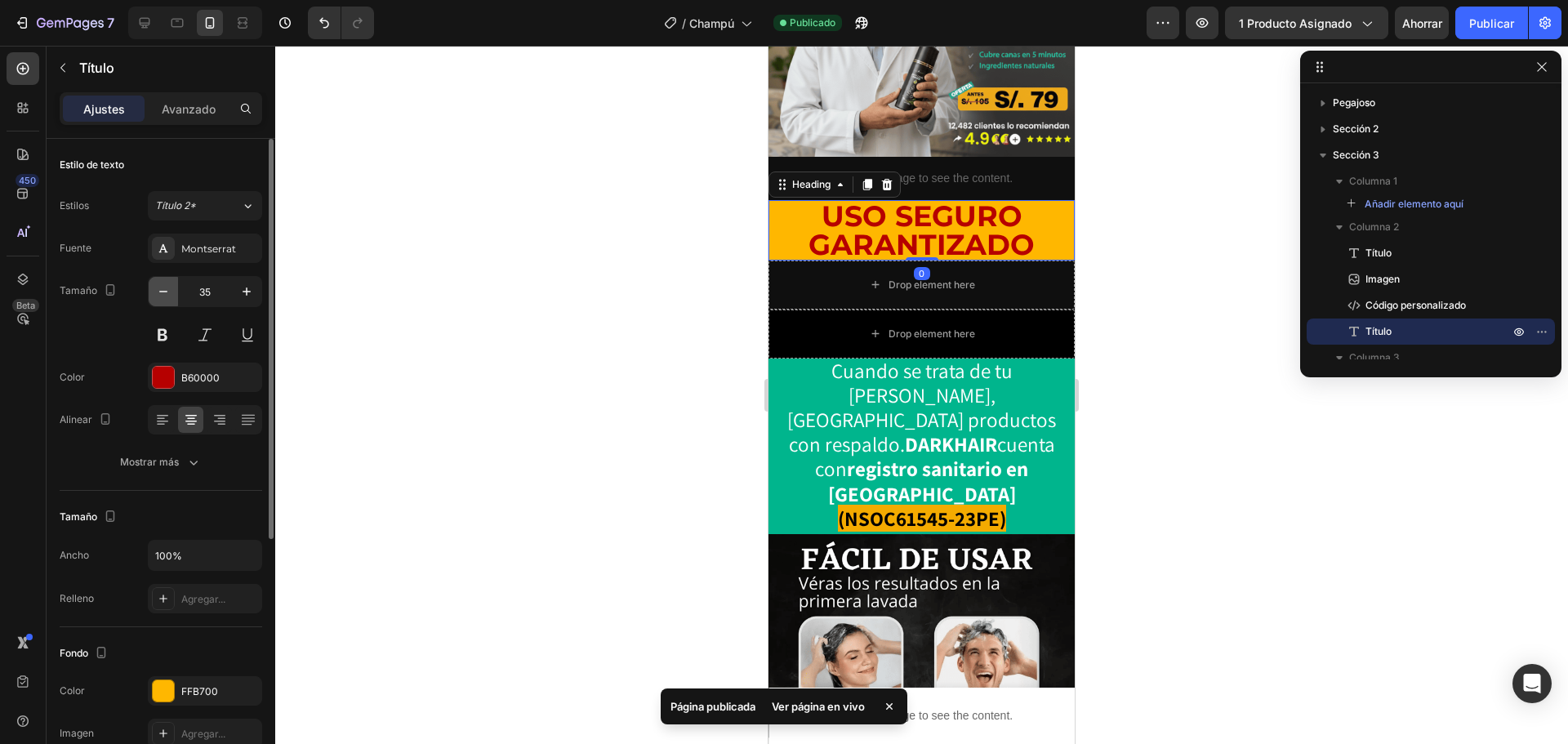
click at [158, 296] on icon "button" at bounding box center [163, 292] width 16 height 16
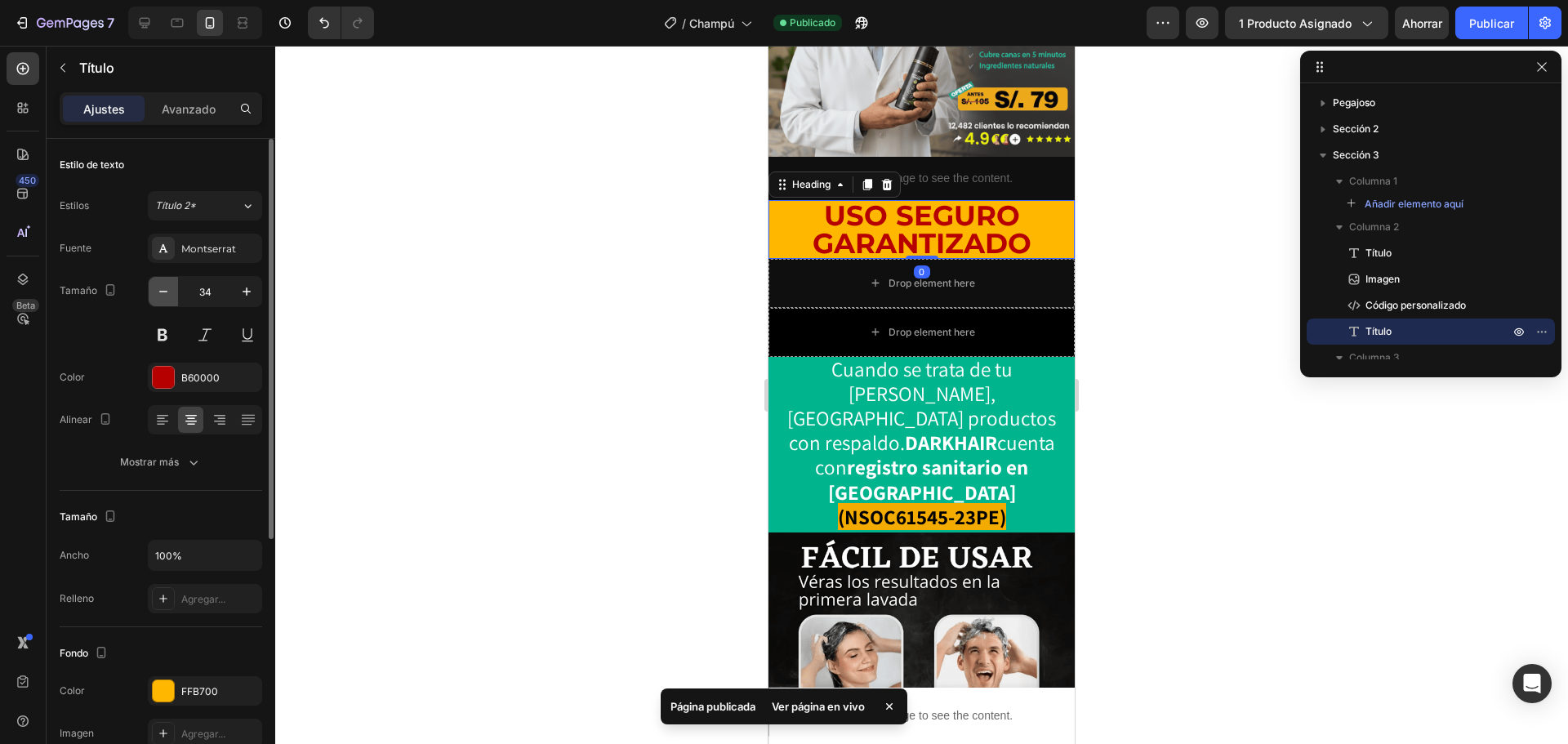
click at [158, 296] on icon "button" at bounding box center [163, 292] width 16 height 16
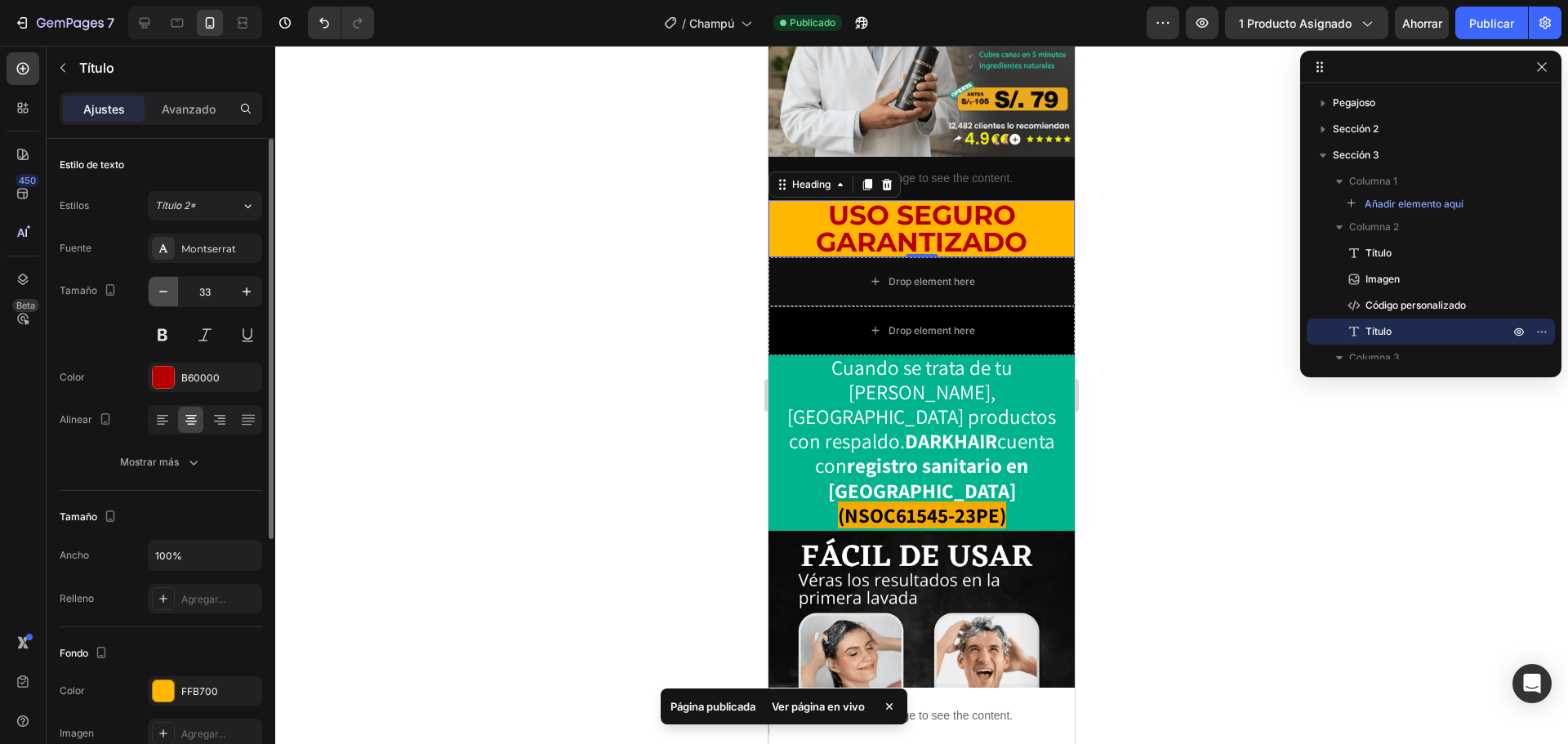
click at [158, 296] on icon "button" at bounding box center [163, 292] width 16 height 16
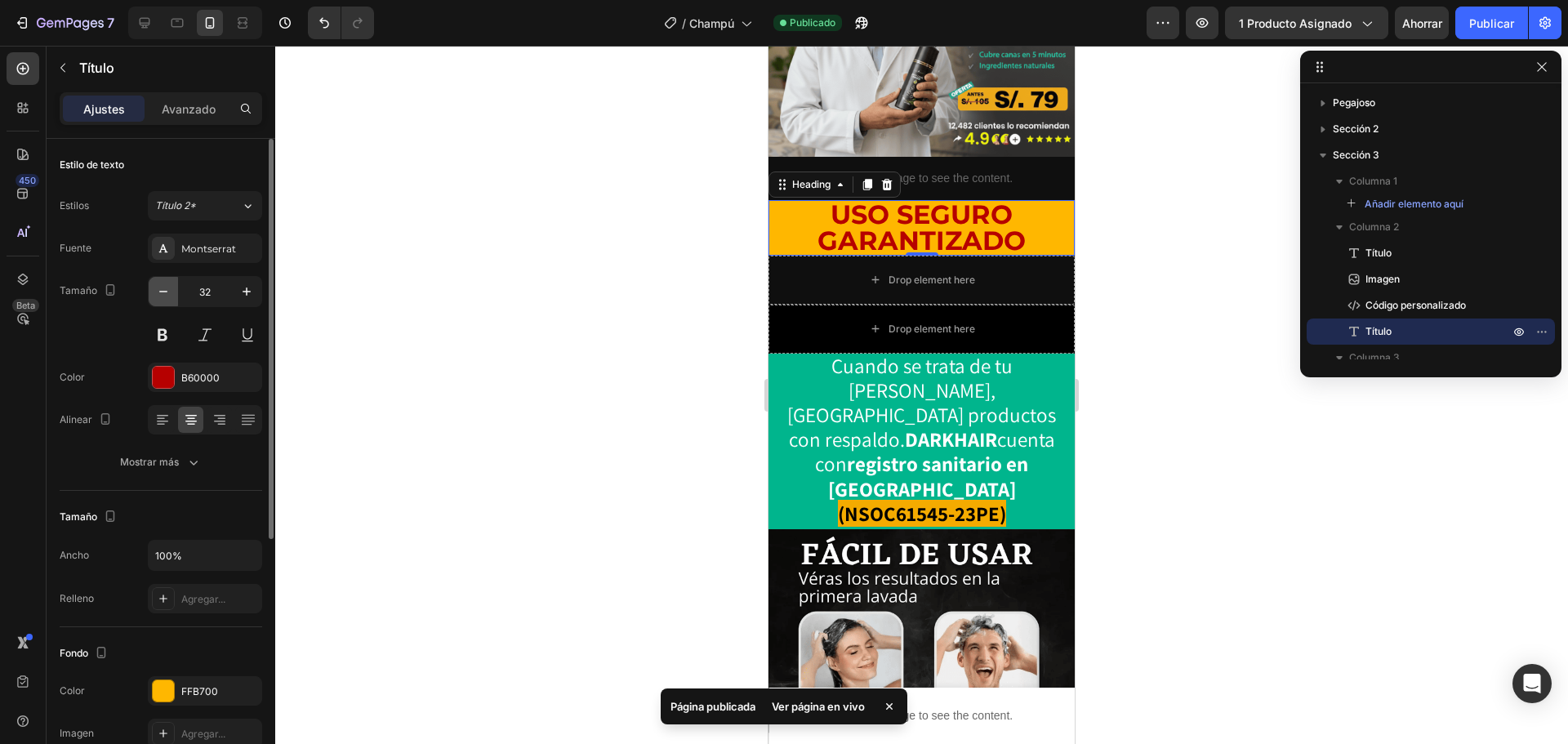
click at [158, 296] on icon "button" at bounding box center [163, 292] width 16 height 16
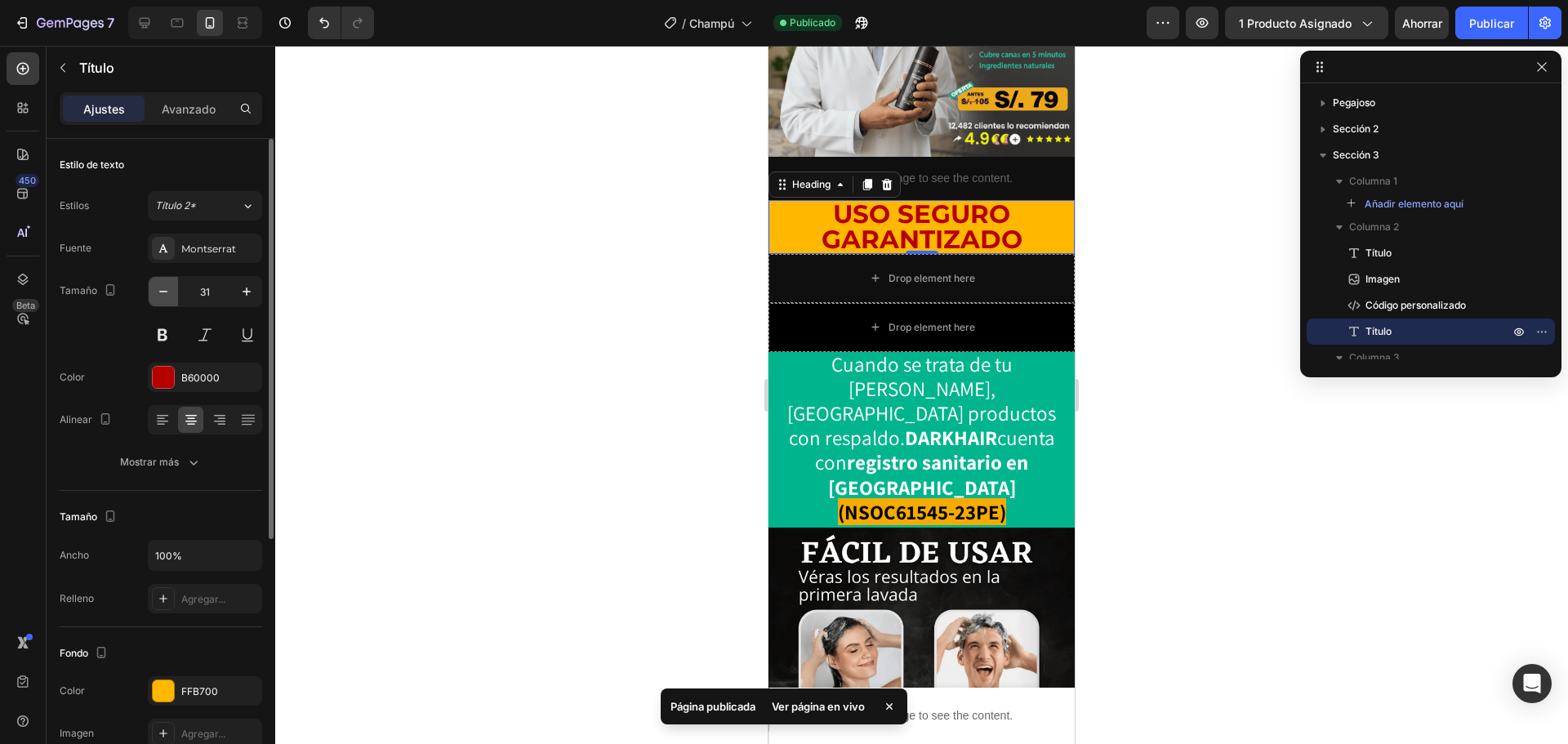
click at [158, 296] on icon "button" at bounding box center [163, 292] width 16 height 16
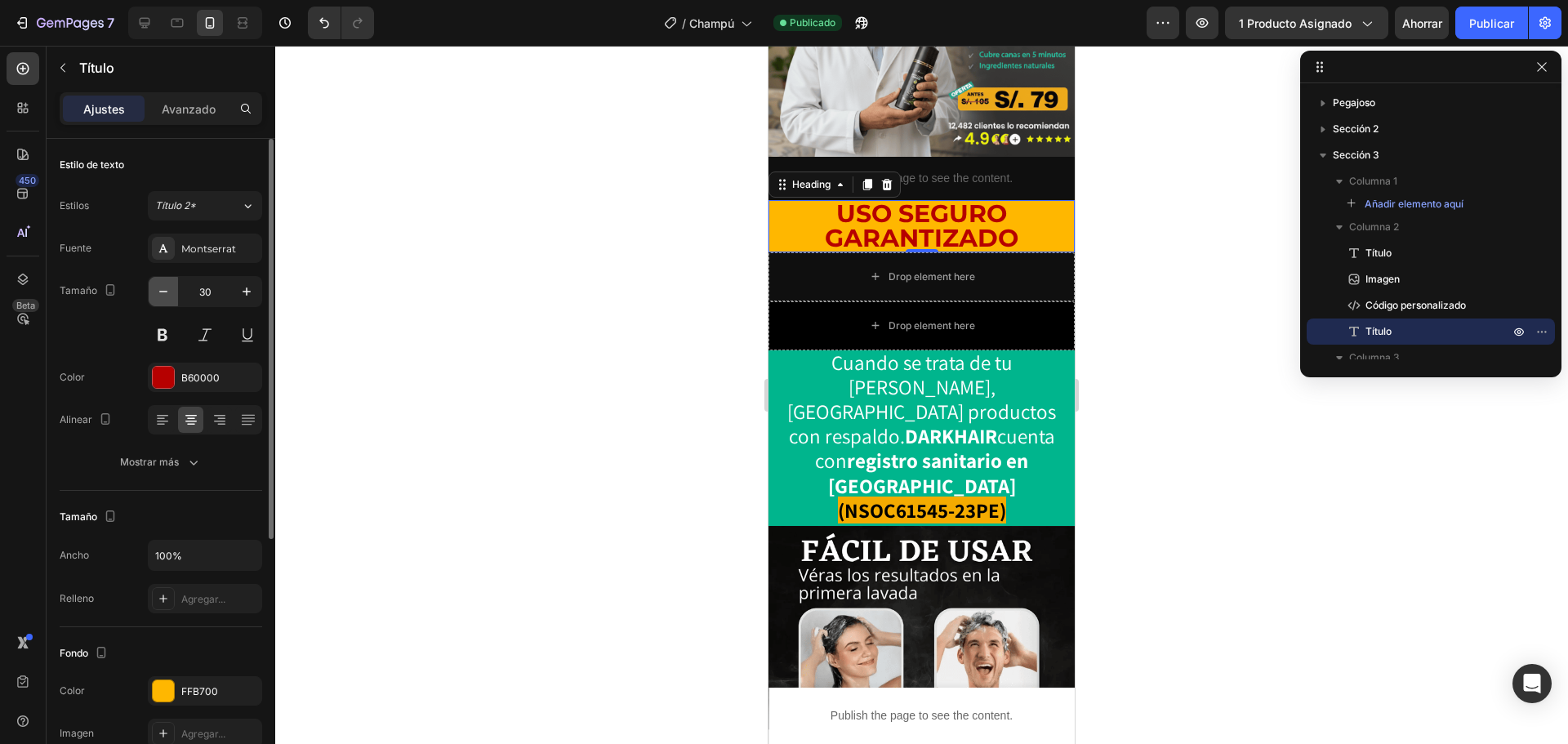
click at [158, 296] on icon "button" at bounding box center [163, 292] width 16 height 16
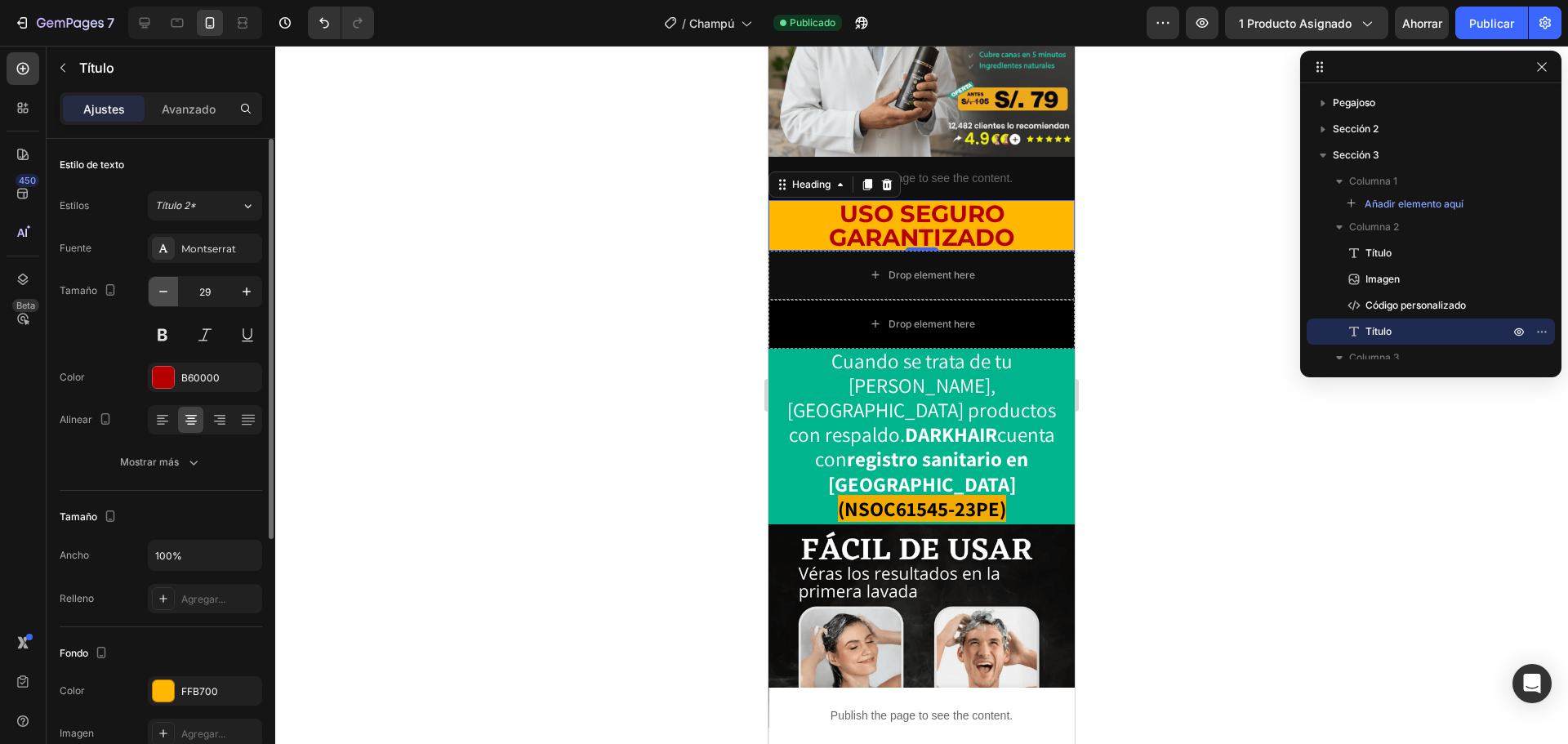
click at [158, 296] on icon "button" at bounding box center [163, 292] width 16 height 16
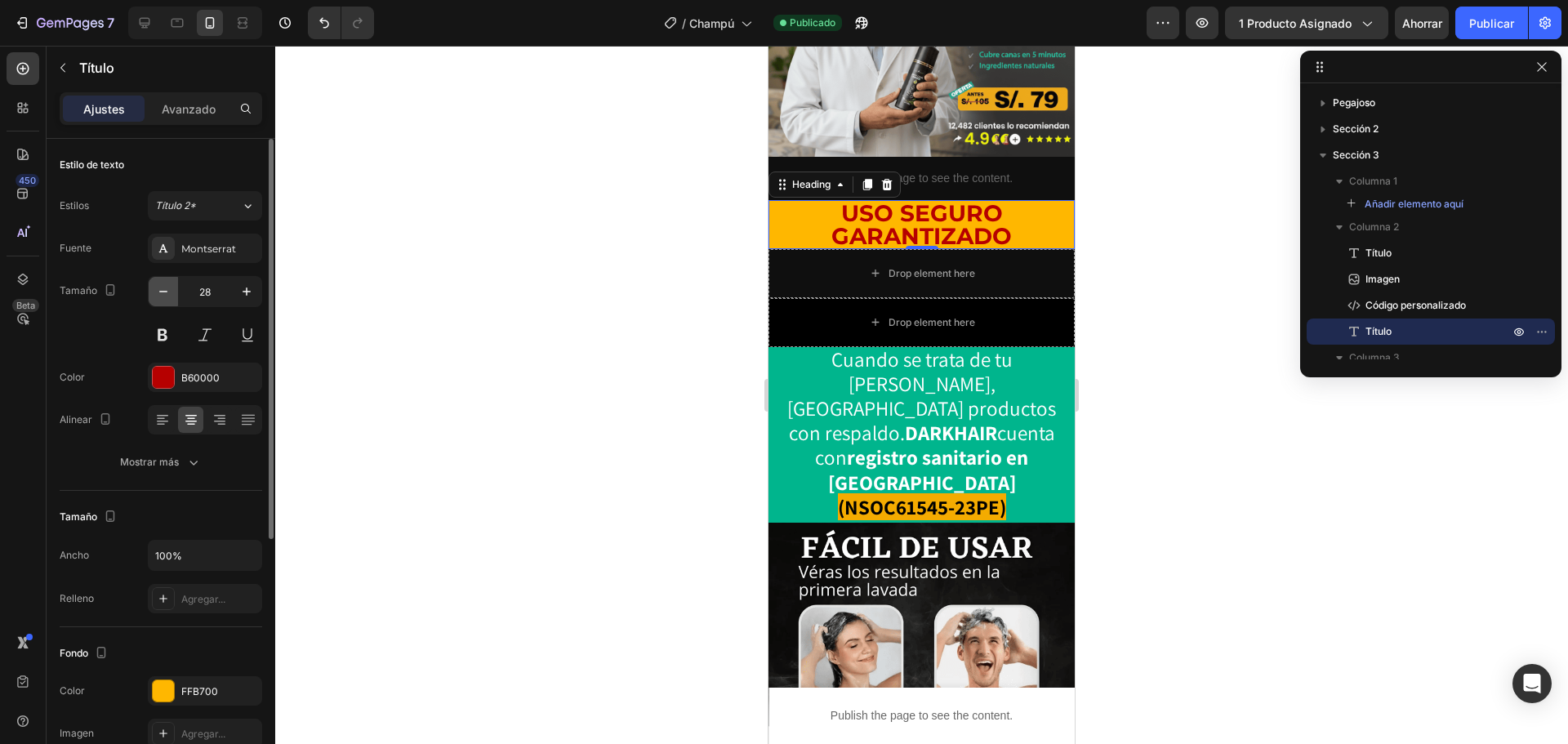
click at [158, 296] on icon "button" at bounding box center [163, 292] width 16 height 16
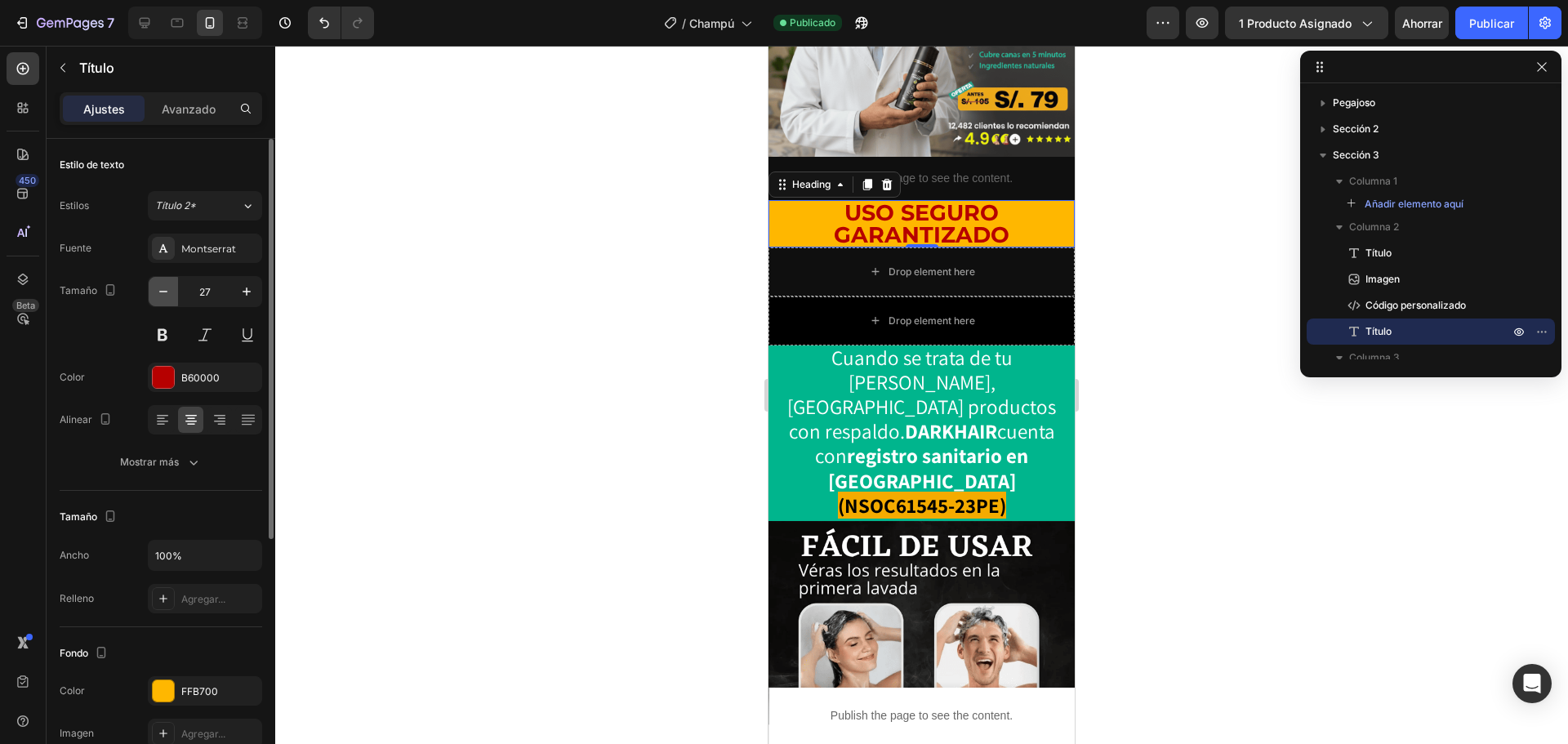
click at [158, 296] on icon "button" at bounding box center [163, 292] width 16 height 16
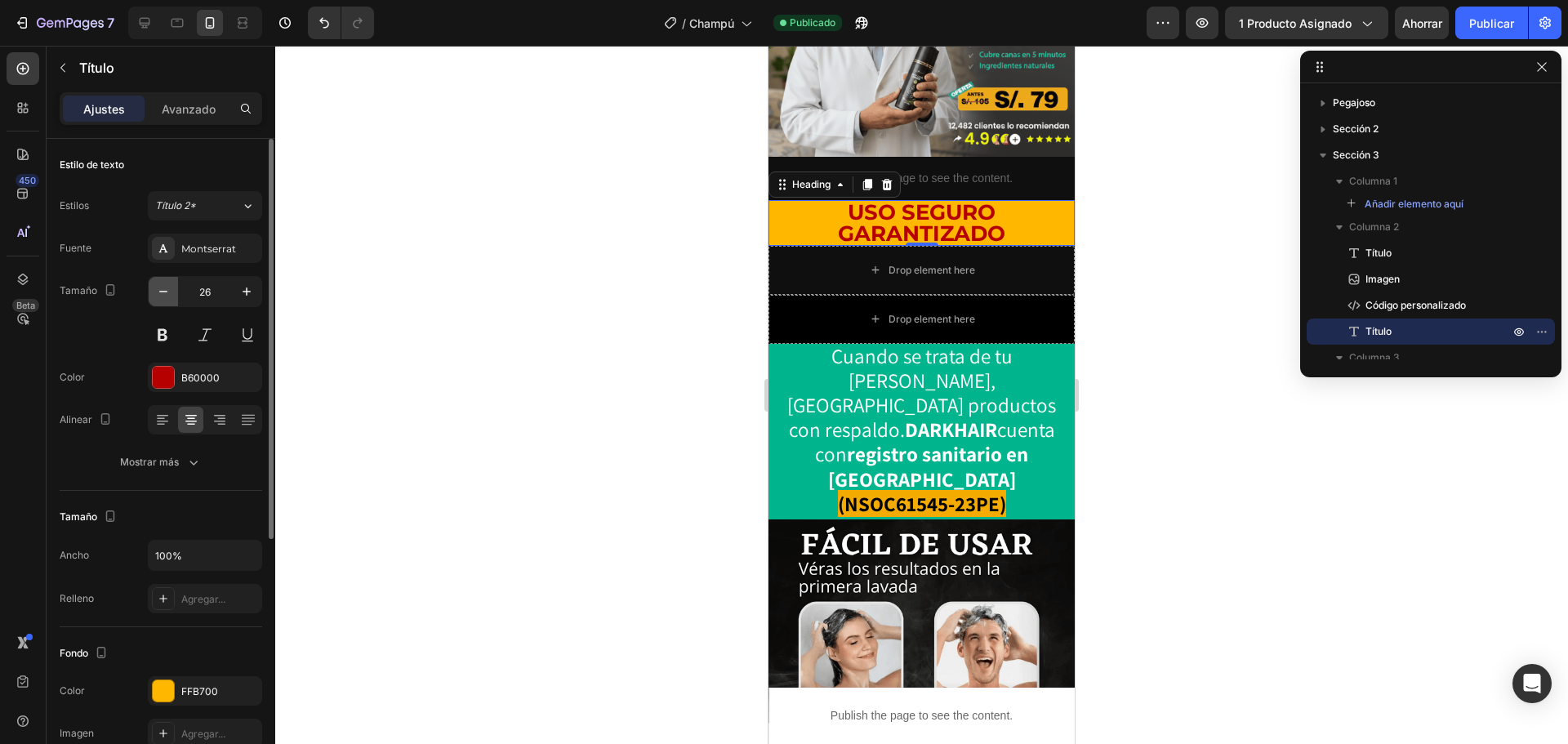
click at [158, 296] on icon "button" at bounding box center [163, 292] width 16 height 16
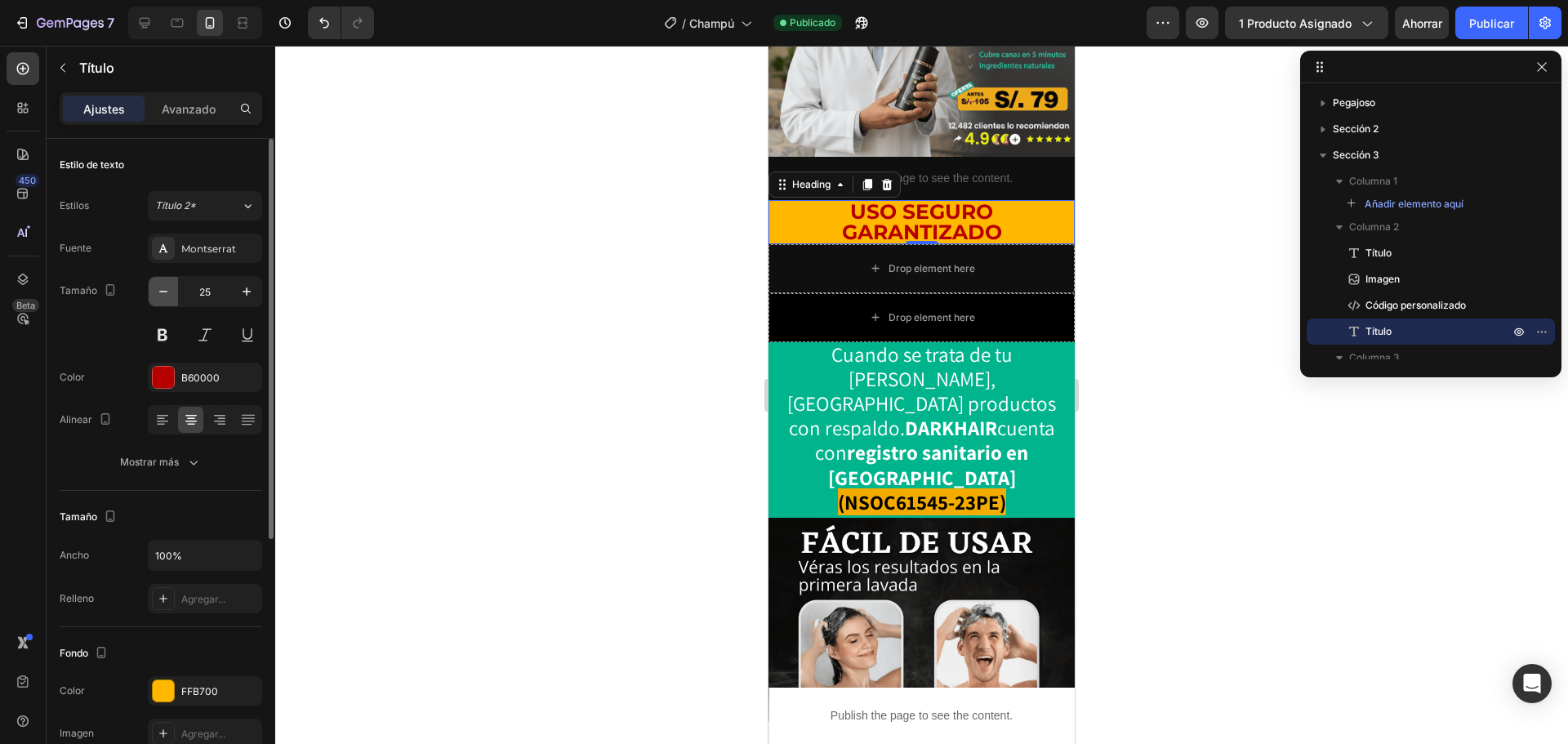
click at [158, 296] on icon "button" at bounding box center [163, 292] width 16 height 16
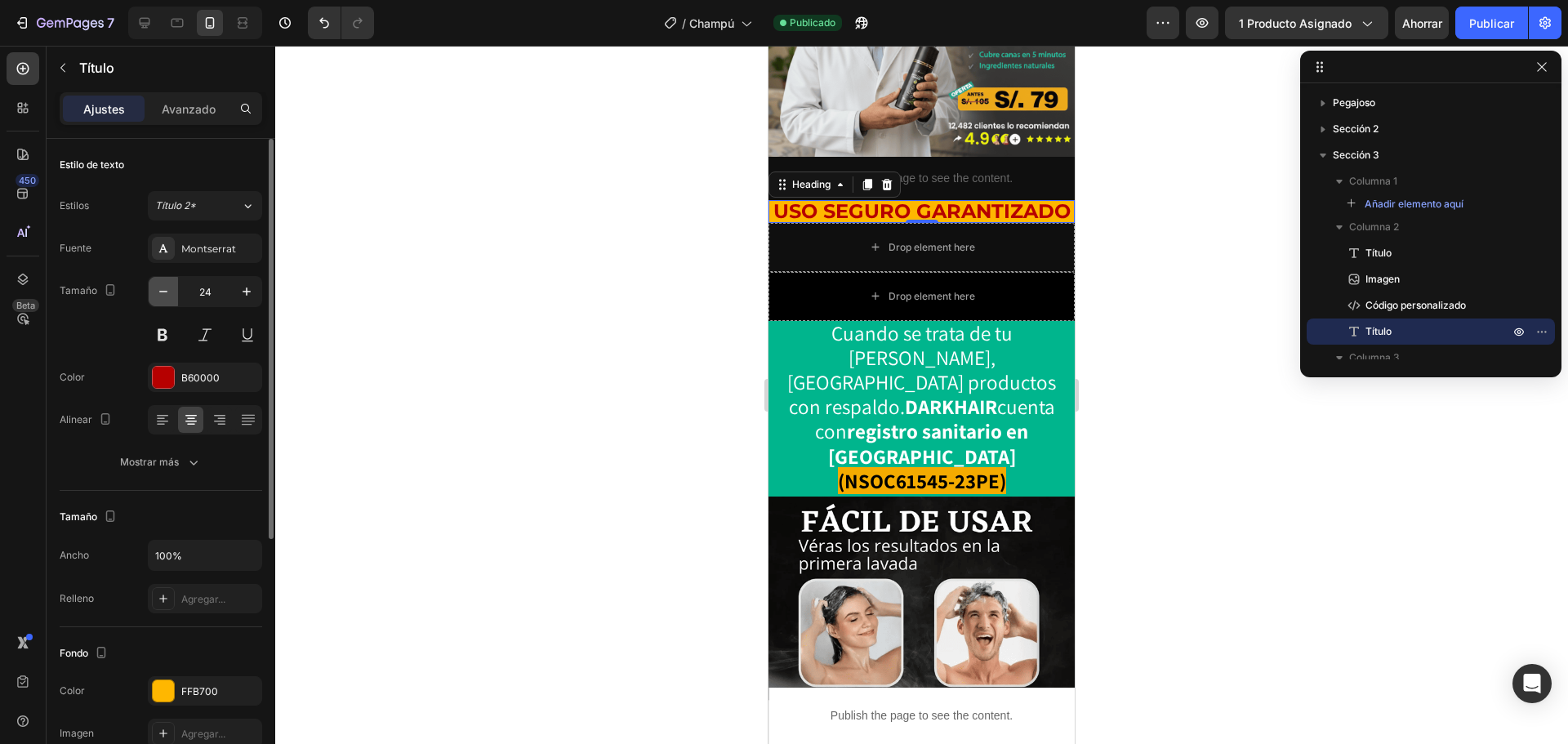
click at [158, 296] on icon "button" at bounding box center [163, 292] width 16 height 16
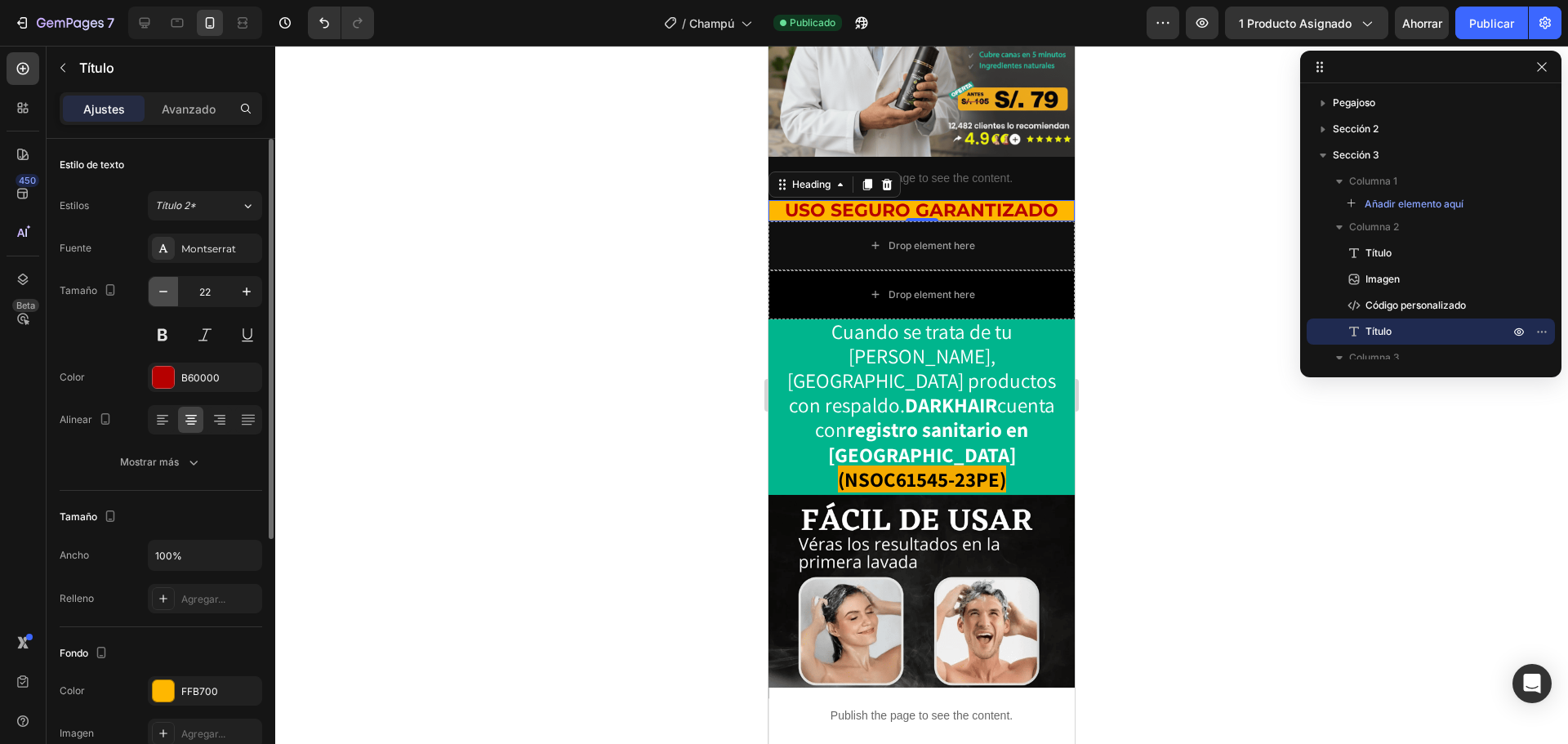
click at [158, 296] on icon "button" at bounding box center [163, 292] width 16 height 16
click at [238, 211] on div "Título 2*" at bounding box center [198, 206] width 86 height 15
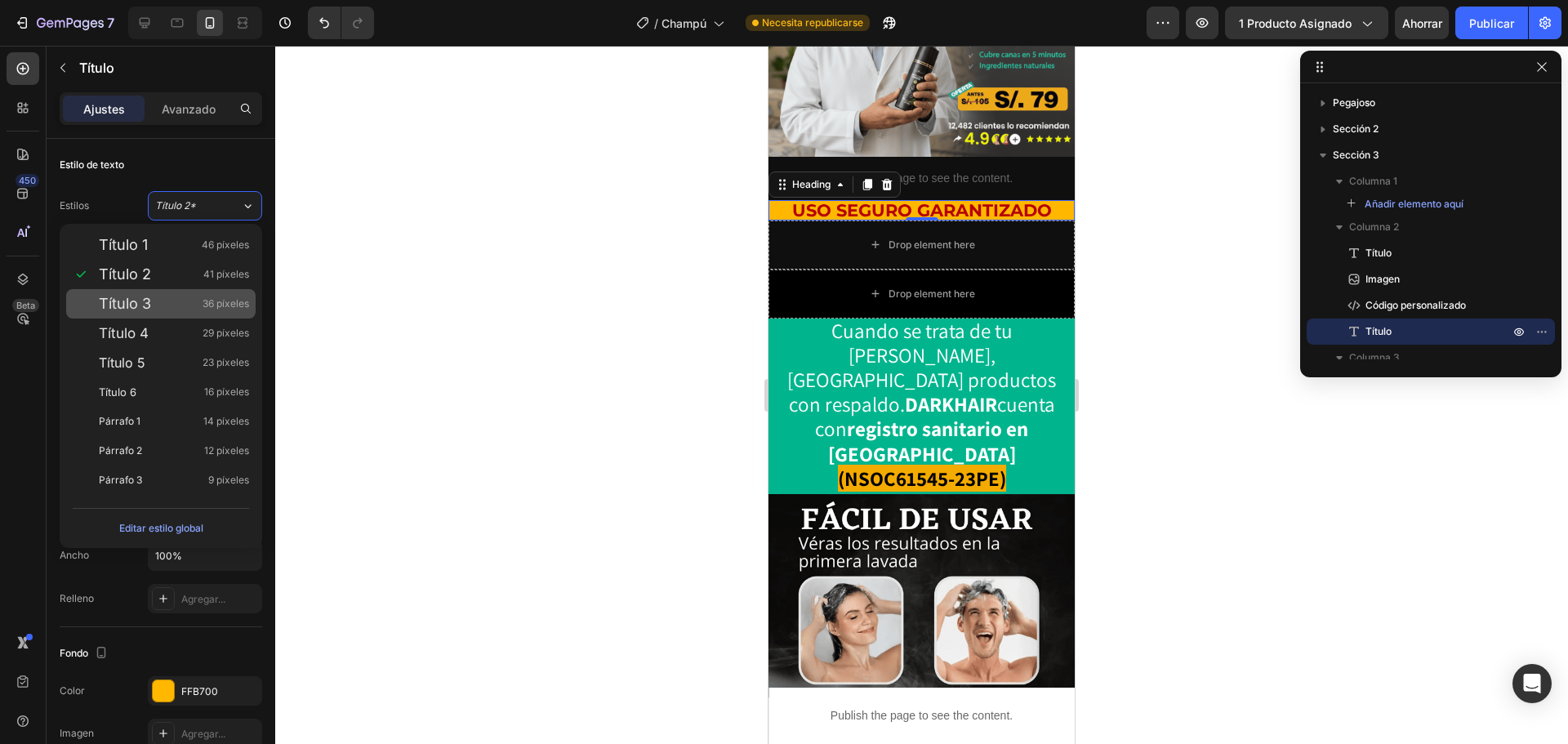
click at [225, 299] on font "36 píxeles" at bounding box center [225, 303] width 46 height 12
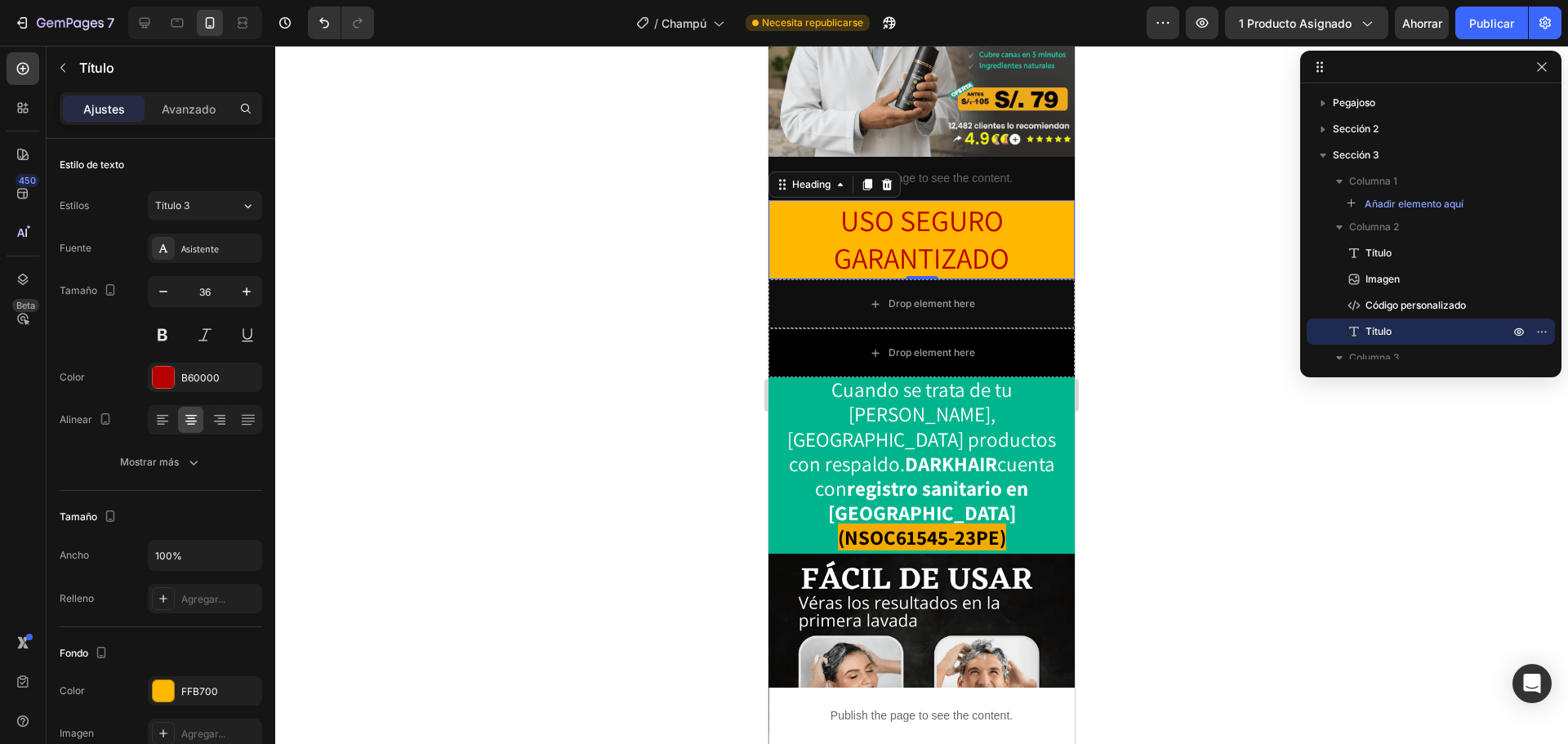
drag, startPoint x: 246, startPoint y: 213, endPoint x: 237, endPoint y: 232, distance: 21.0
click at [245, 213] on icon at bounding box center [248, 205] width 14 height 16
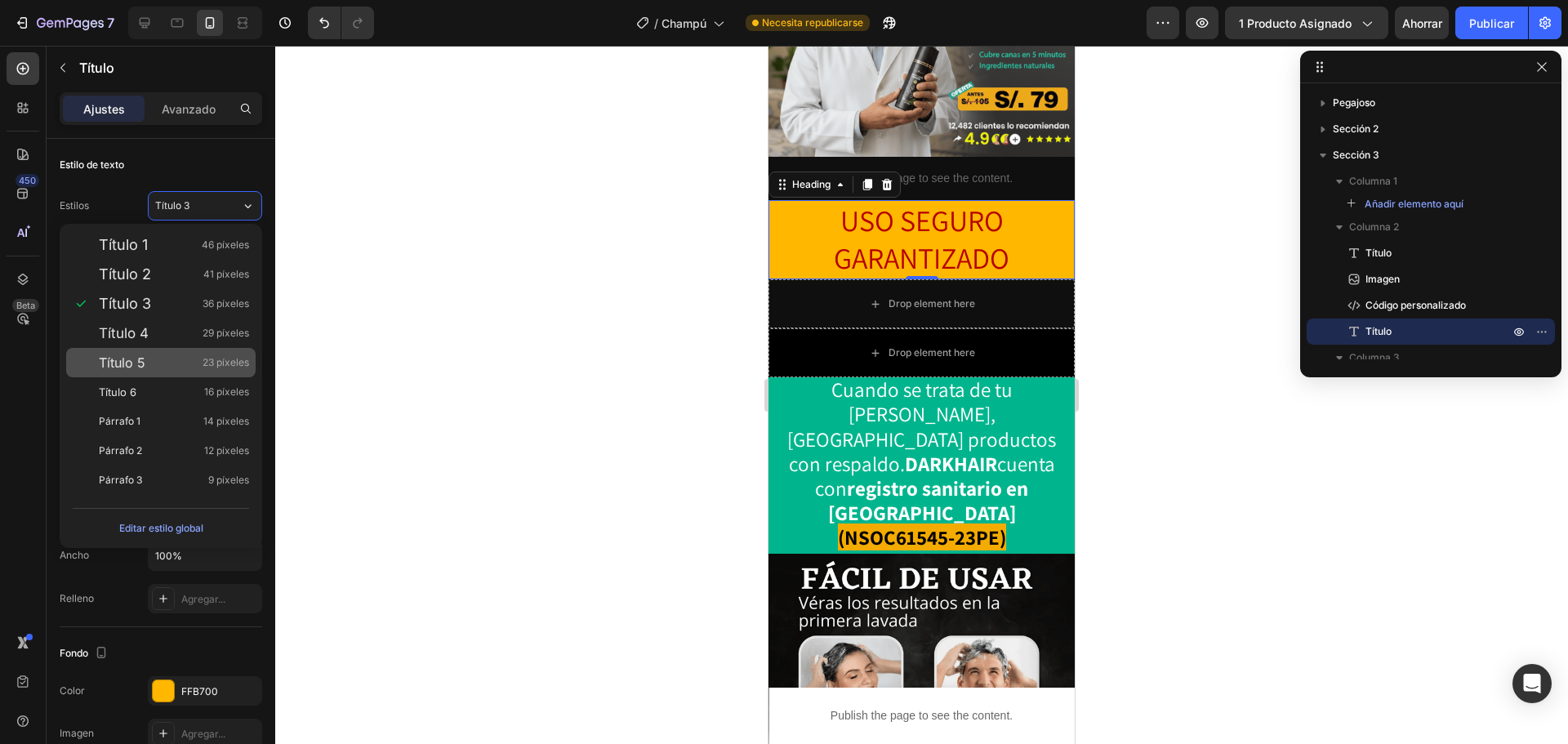
click at [207, 354] on div "Título 5 23 píxeles" at bounding box center [161, 363] width 189 height 29
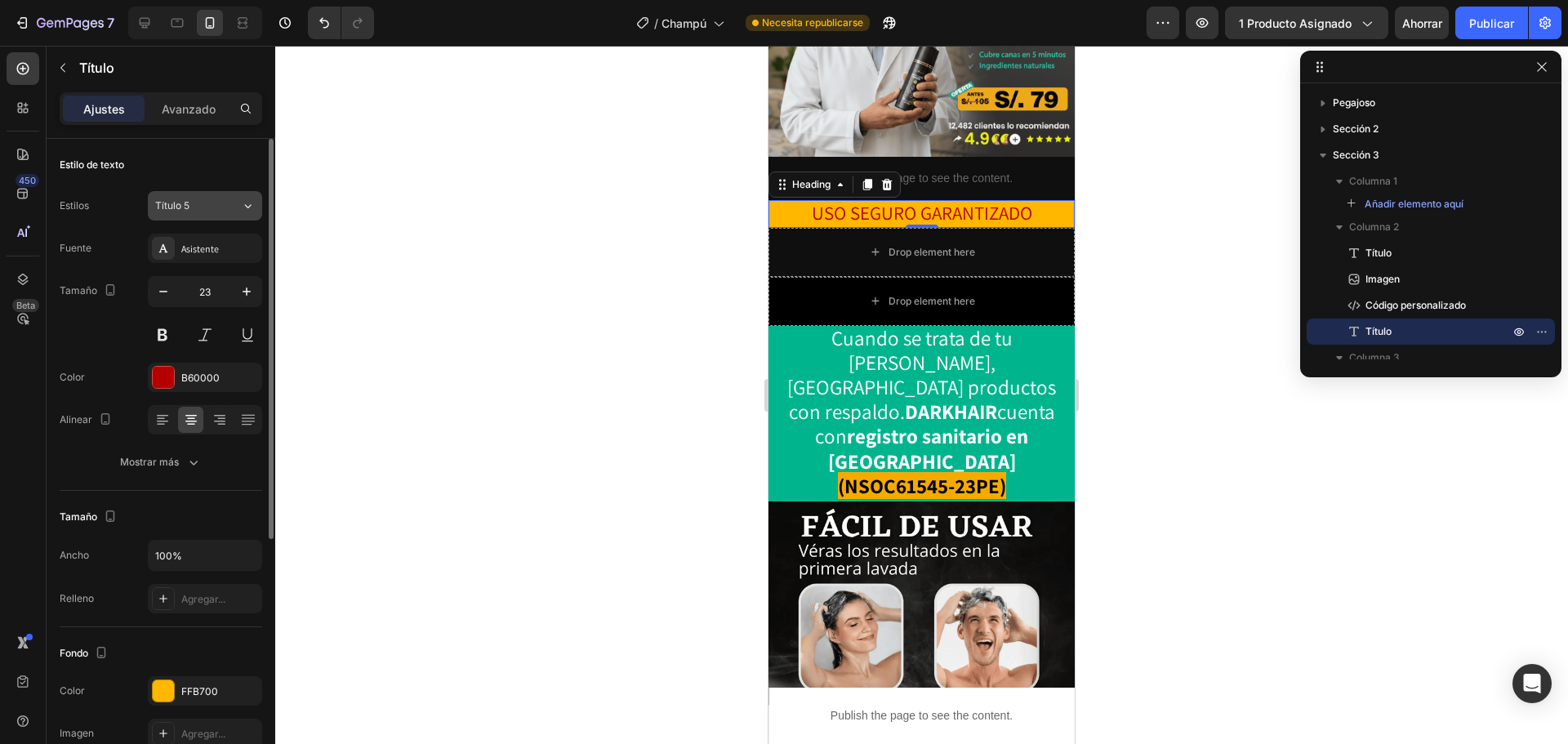
click at [251, 204] on icon at bounding box center [248, 205] width 14 height 16
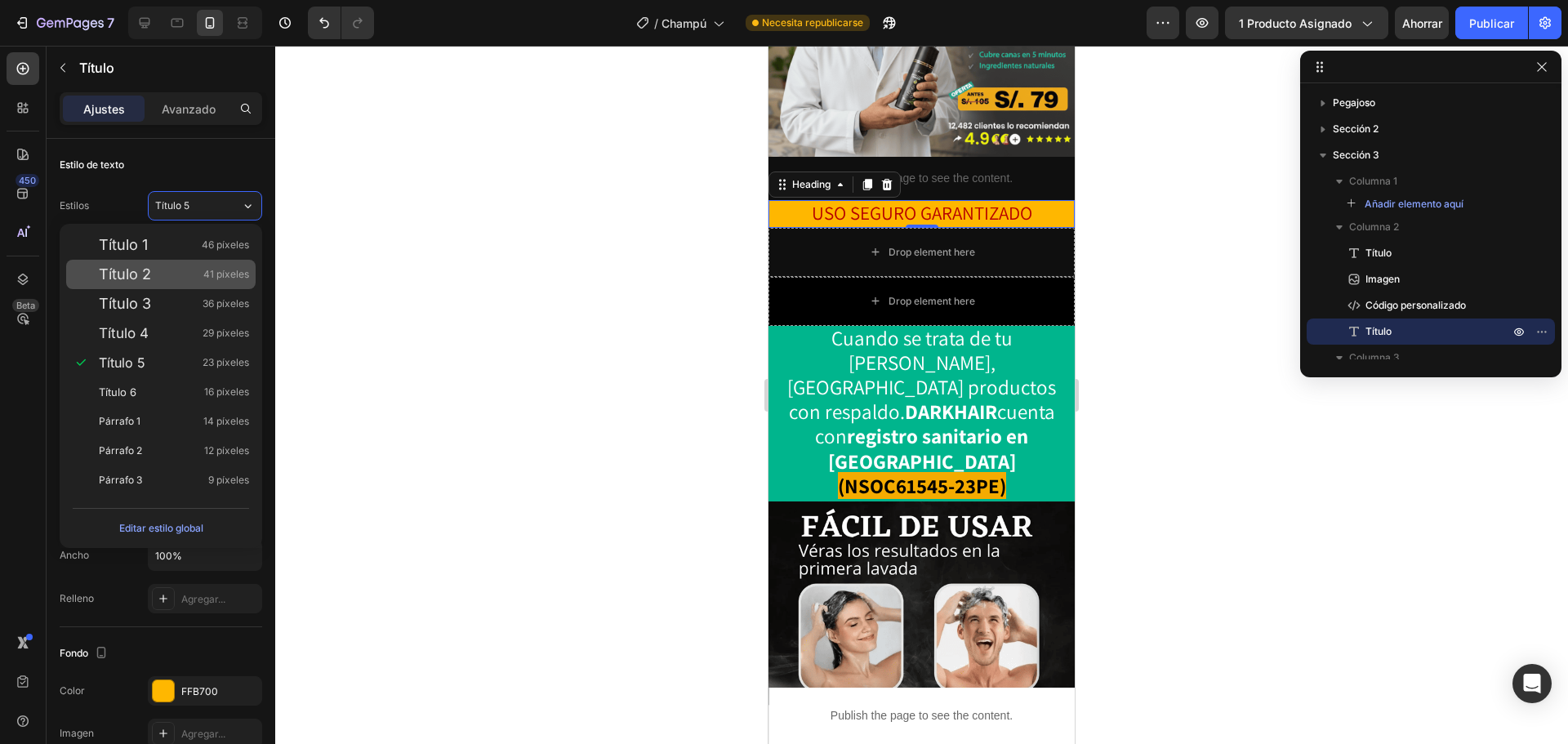
click at [204, 264] on div "Título 2 41 píxeles" at bounding box center [161, 275] width 189 height 29
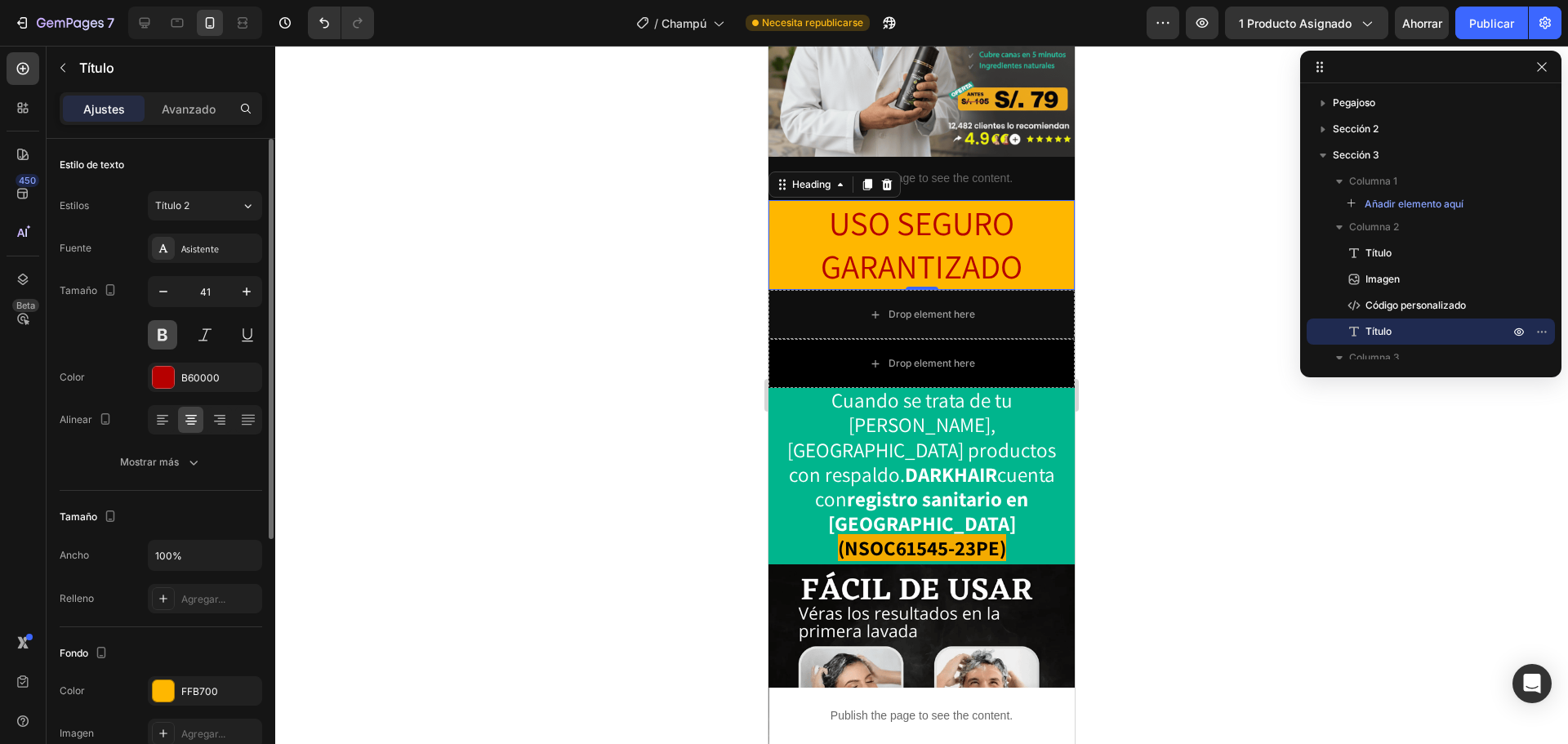
click at [164, 331] on button at bounding box center [162, 334] width 29 height 29
click at [203, 292] on input "41" at bounding box center [204, 292] width 54 height 29
click at [211, 294] on input "41" at bounding box center [204, 292] width 54 height 29
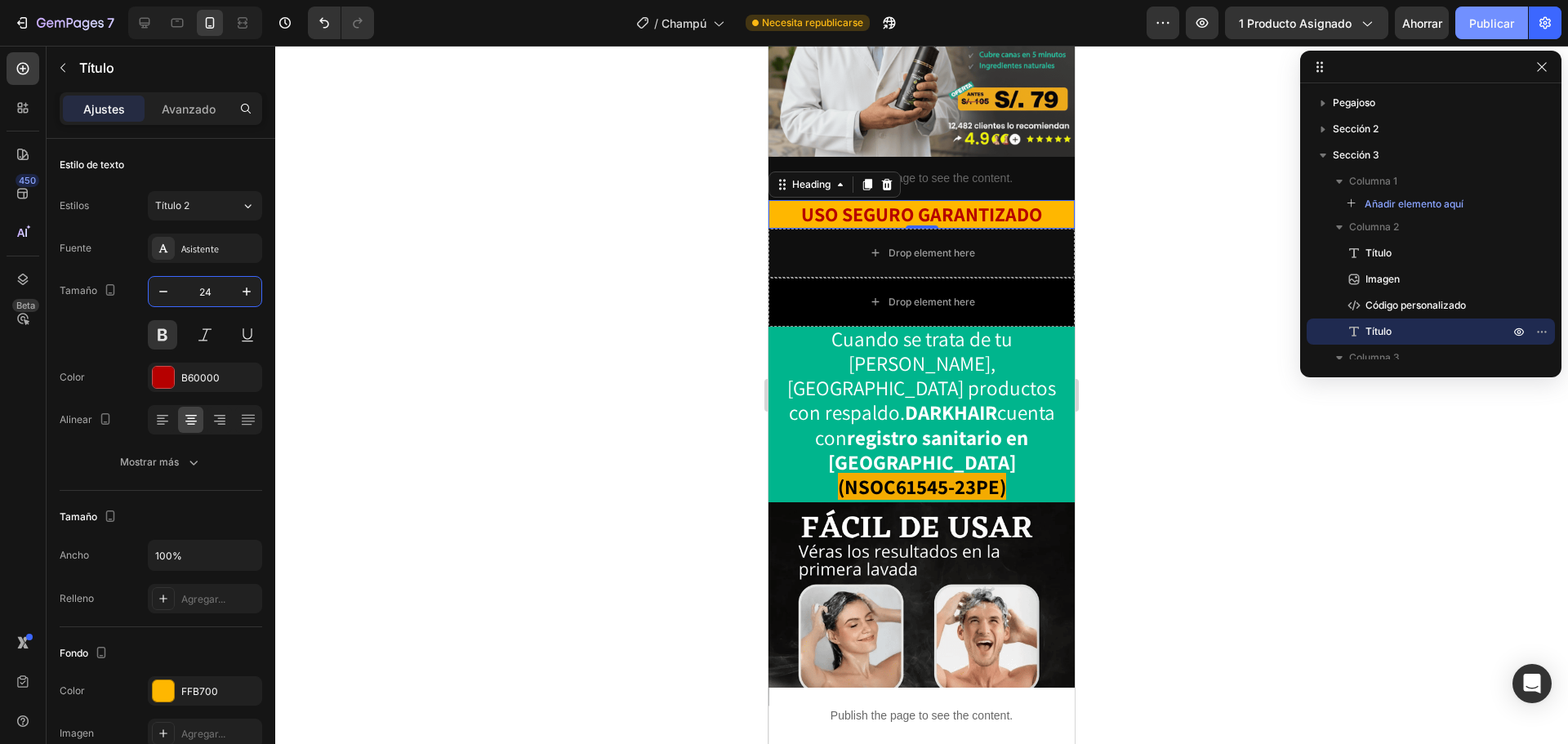
click at [1490, 25] on font "Publicar" at bounding box center [1491, 23] width 44 height 14
click at [153, 25] on div at bounding box center [145, 23] width 26 height 27
type input "46"
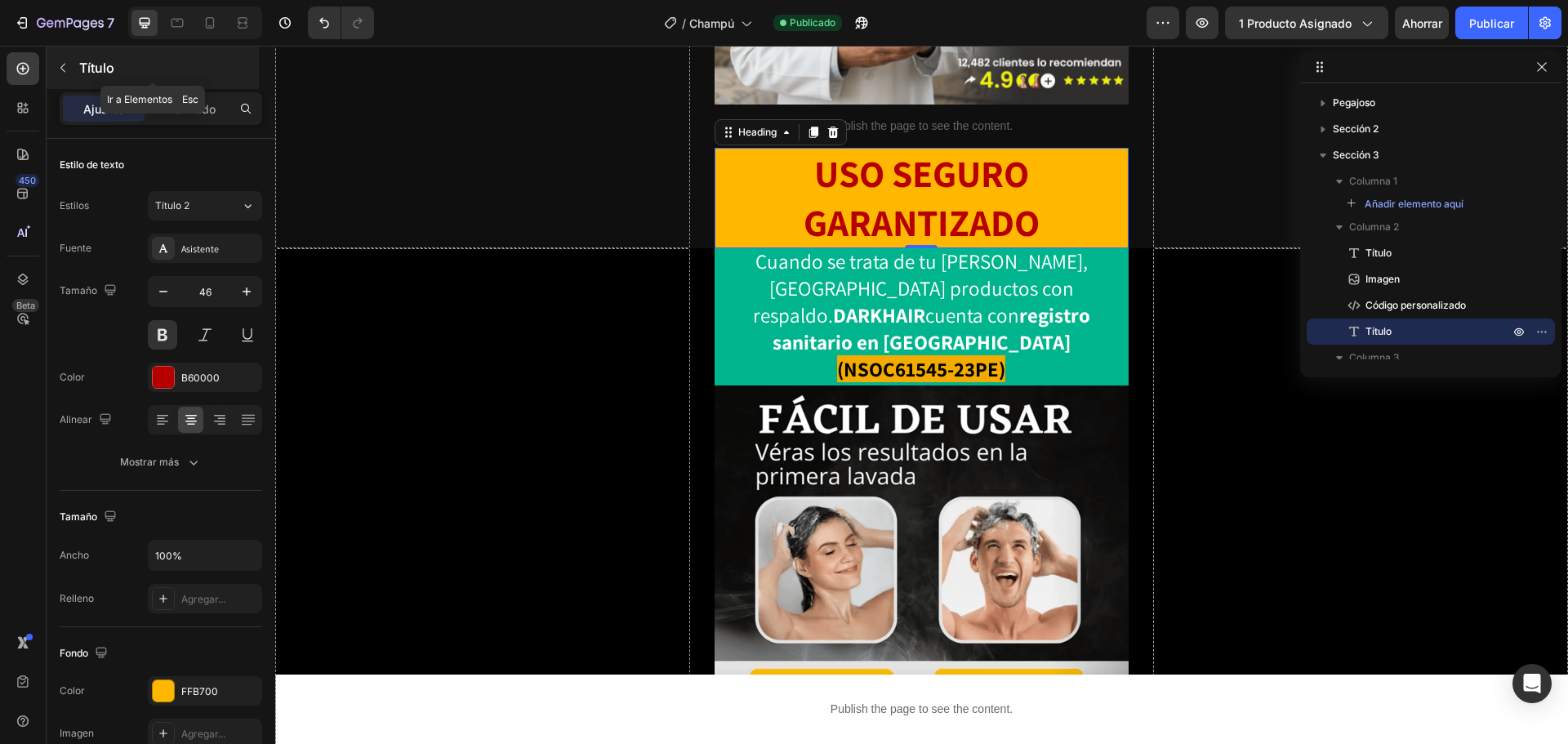
scroll to position [532, 0]
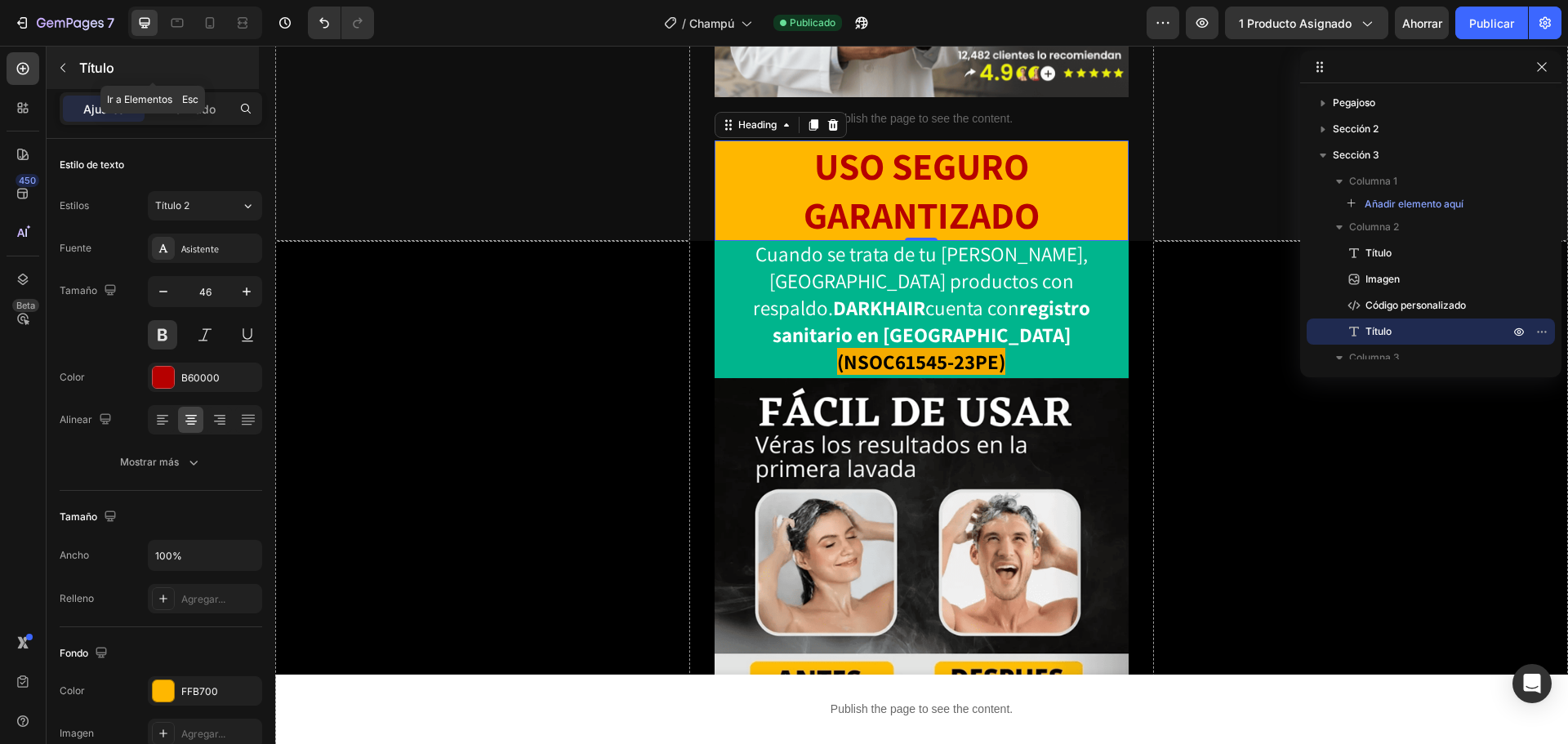
click at [68, 65] on icon "button" at bounding box center [63, 68] width 13 height 13
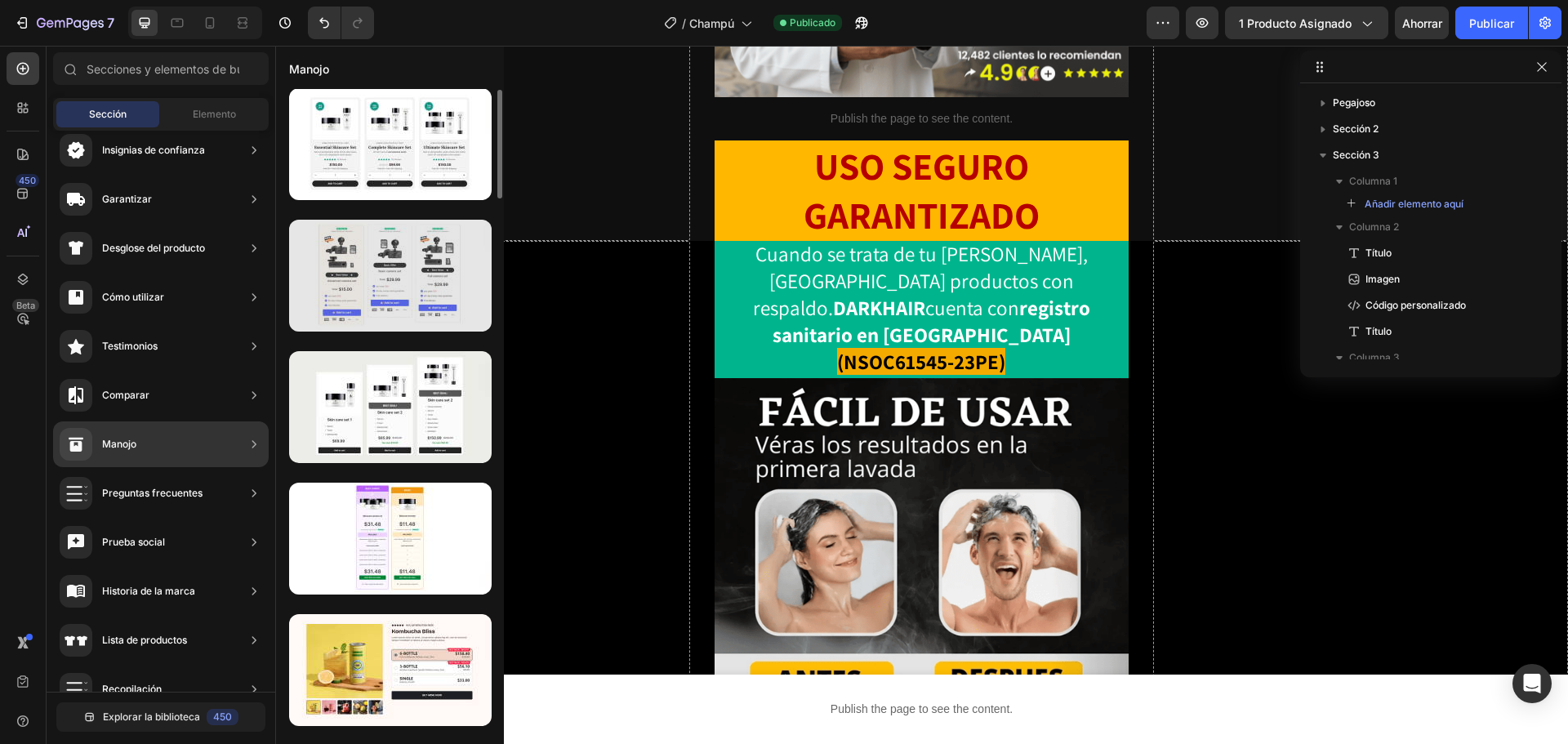
scroll to position [0, 0]
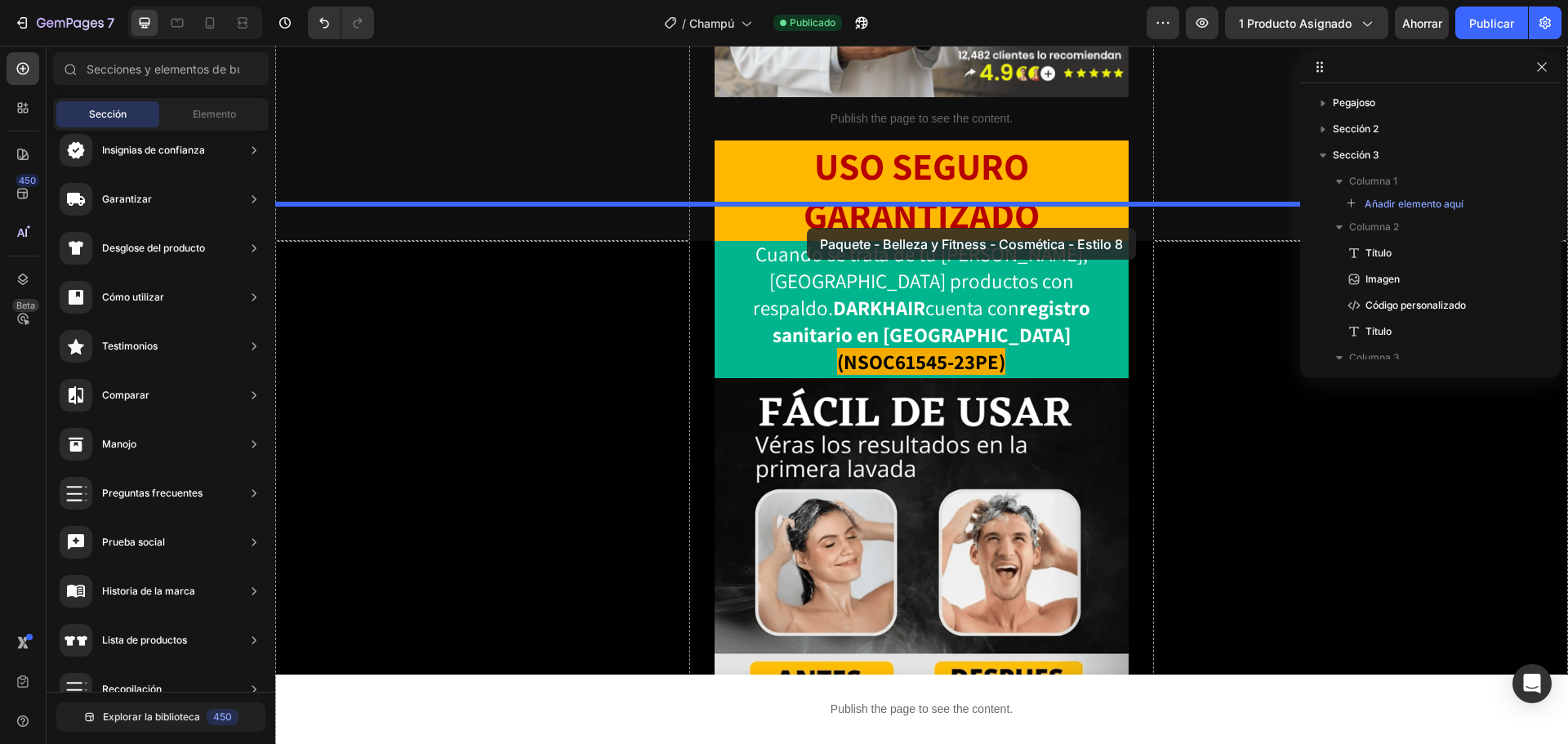
drag, startPoint x: 678, startPoint y: 200, endPoint x: 807, endPoint y: 228, distance: 132.0
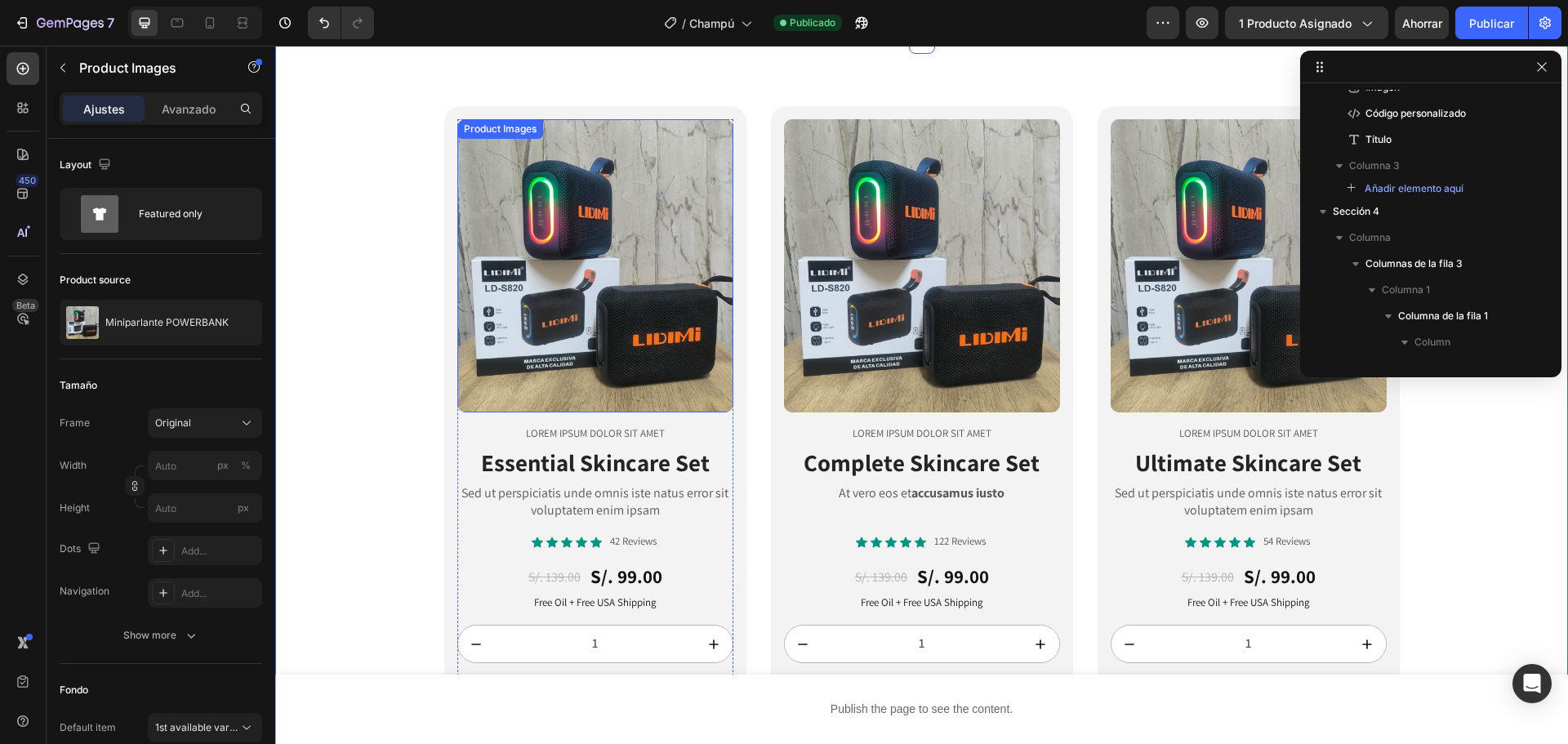
scroll to position [401, 0]
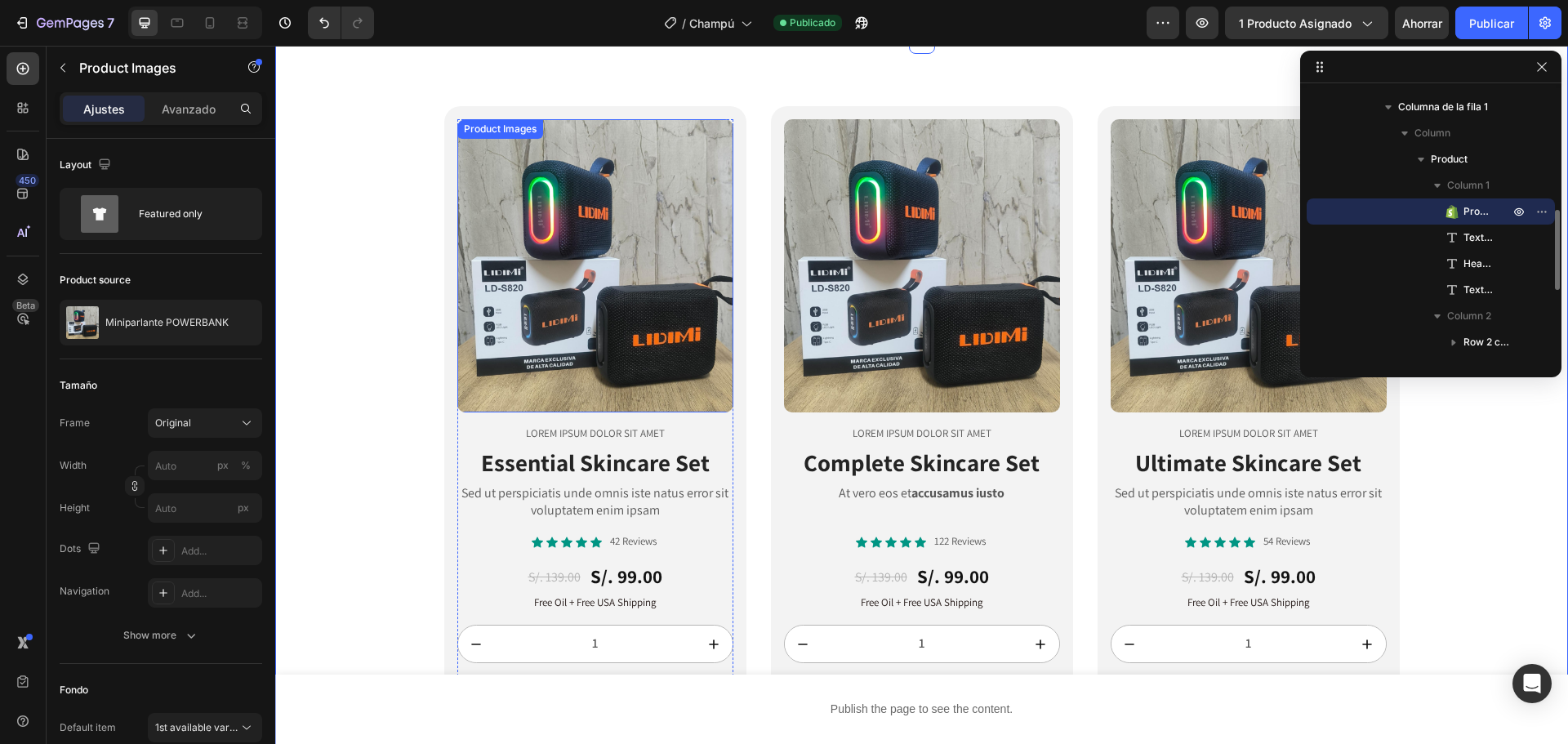
click at [702, 279] on img at bounding box center [595, 266] width 276 height 293
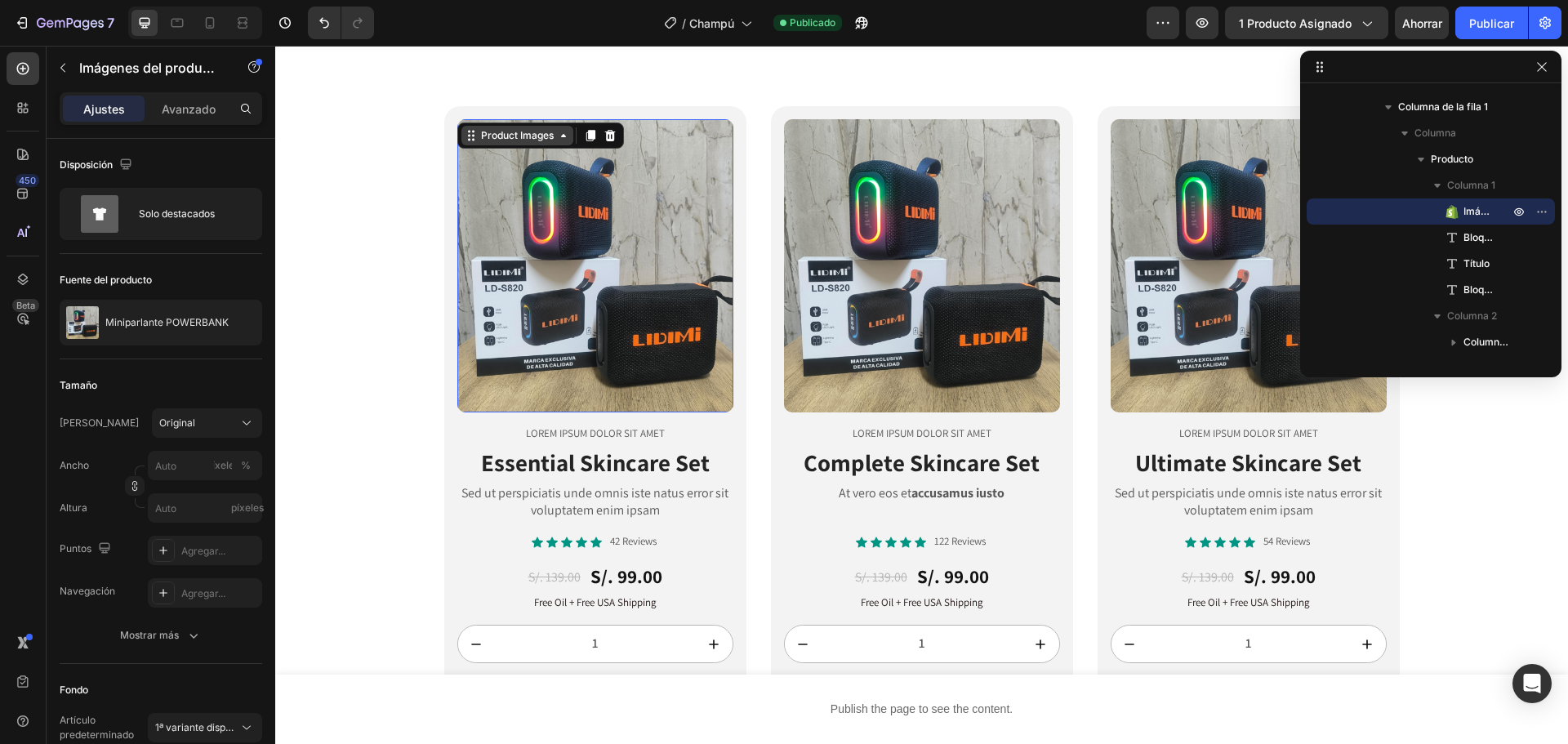
click at [528, 136] on div "Product Images" at bounding box center [518, 136] width 79 height 15
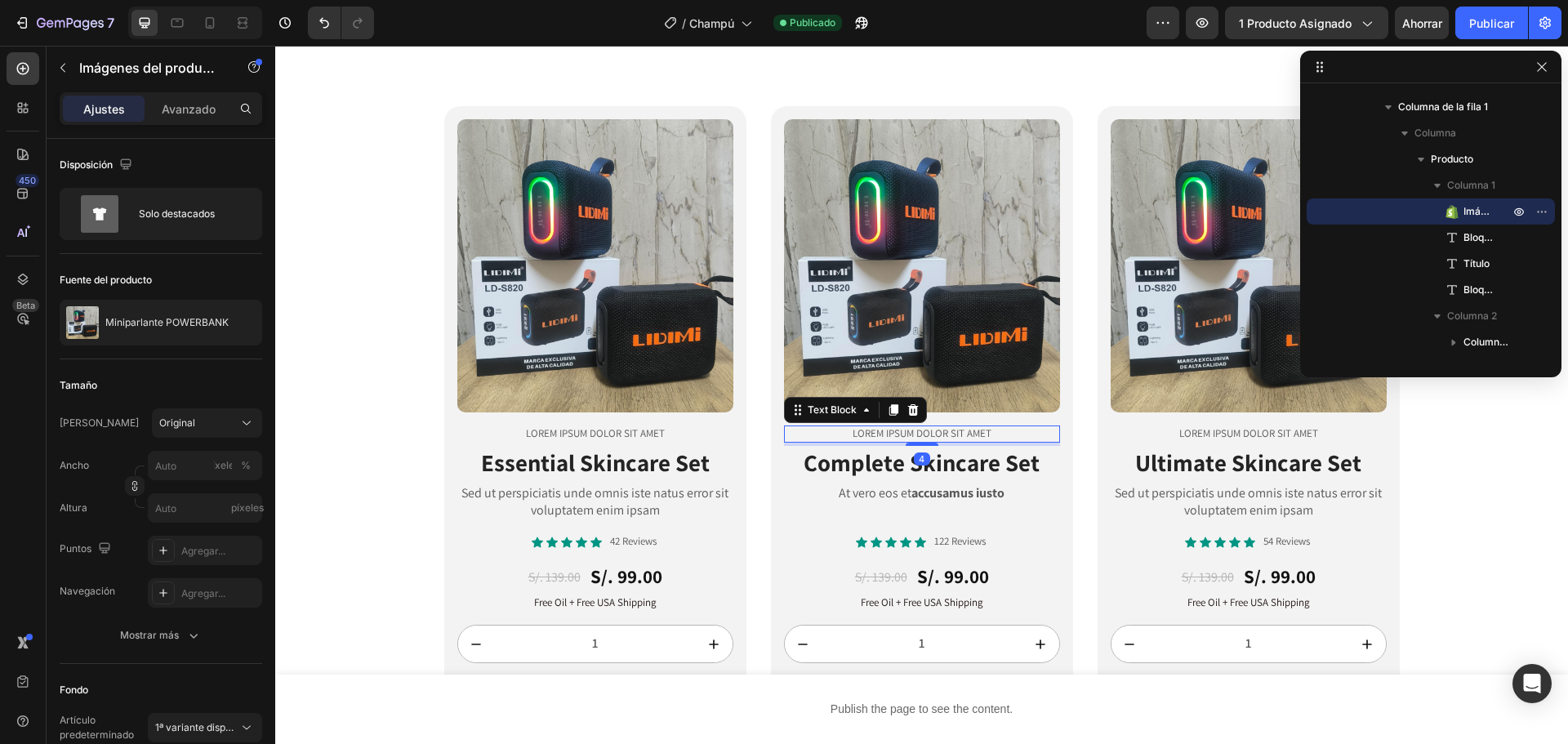
scroll to position [820, 0]
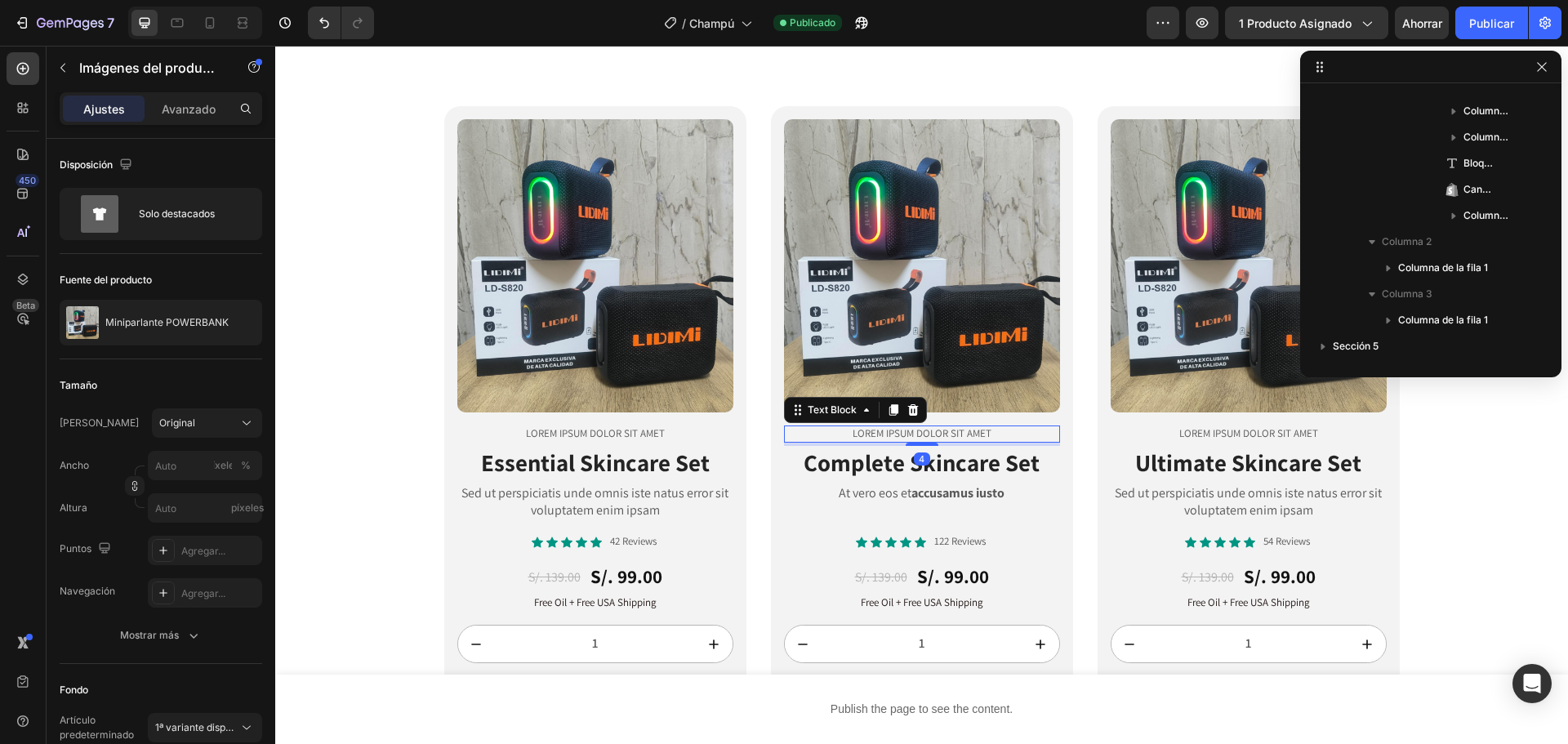
click at [925, 427] on p "Lorem ipsum dolor sit amet" at bounding box center [922, 434] width 273 height 14
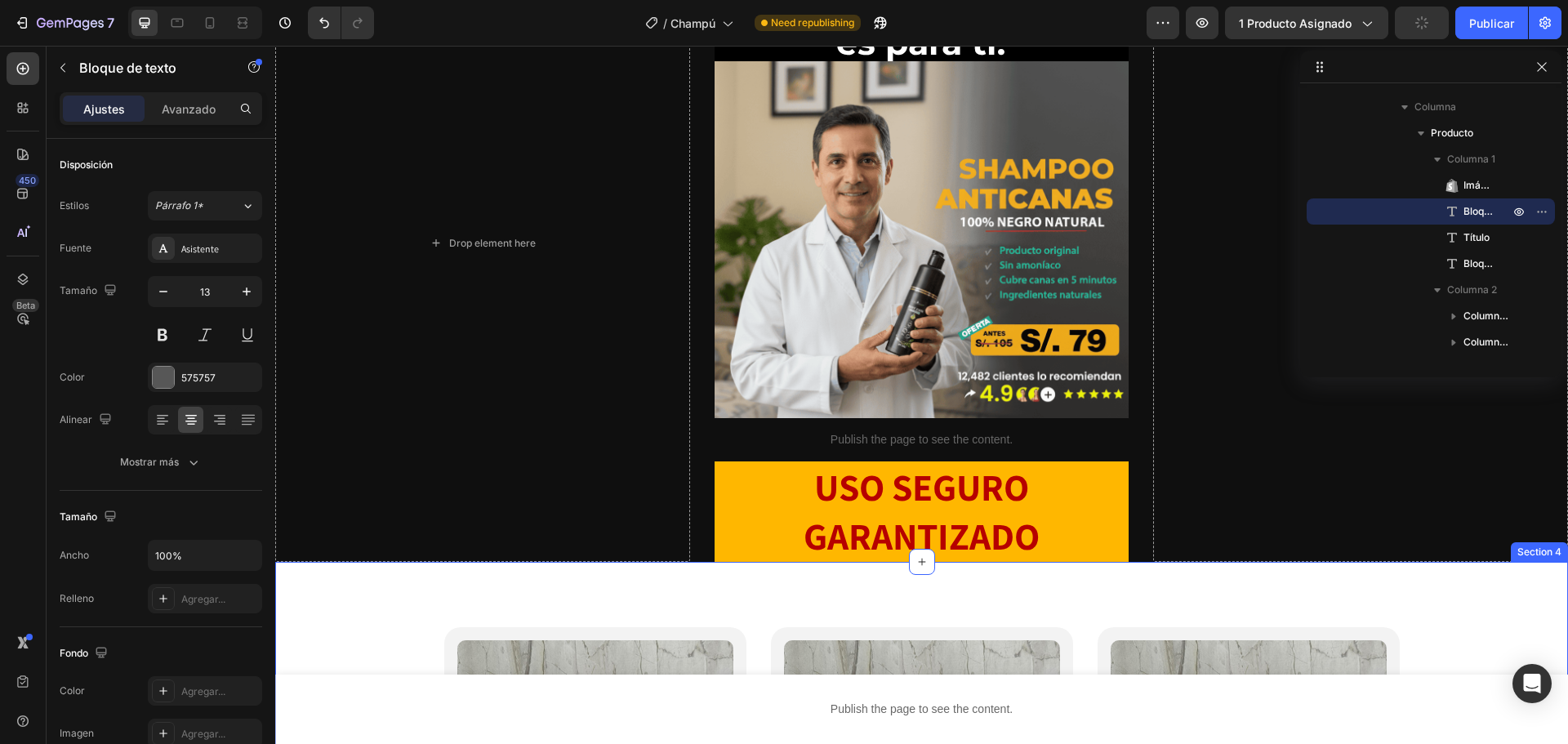
scroll to position [123, 0]
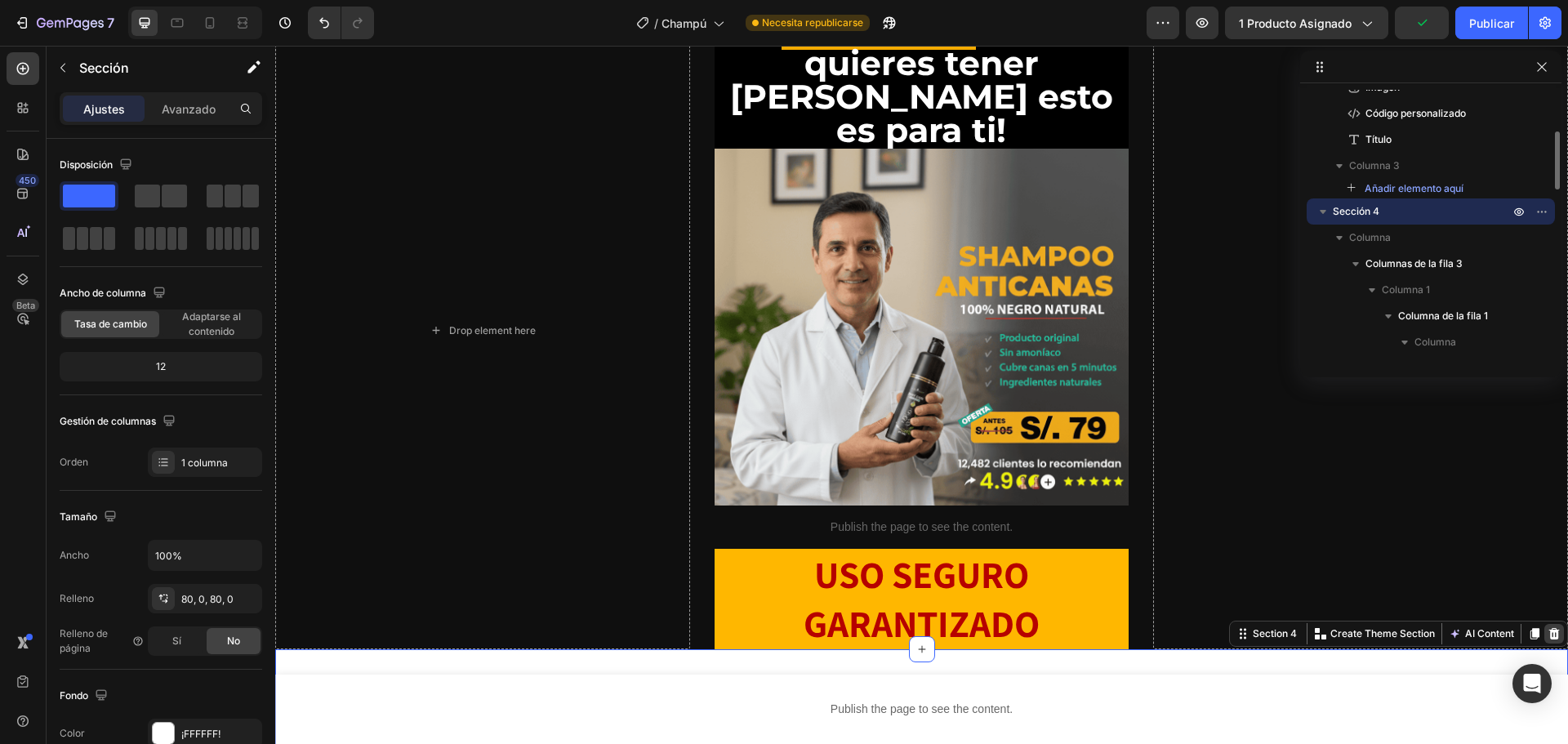
click at [1550, 629] on icon at bounding box center [1555, 634] width 10 height 11
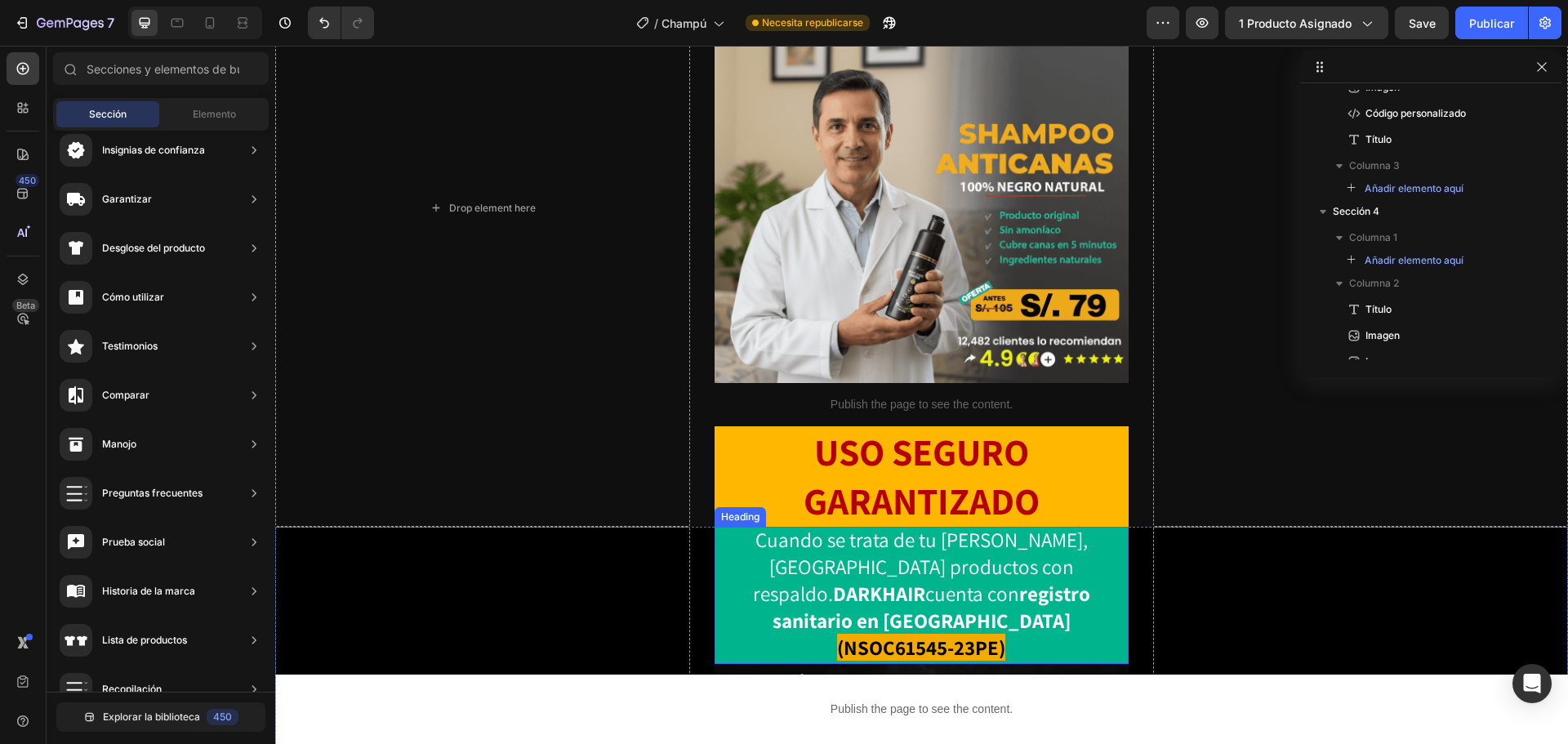
scroll to position [368, 0]
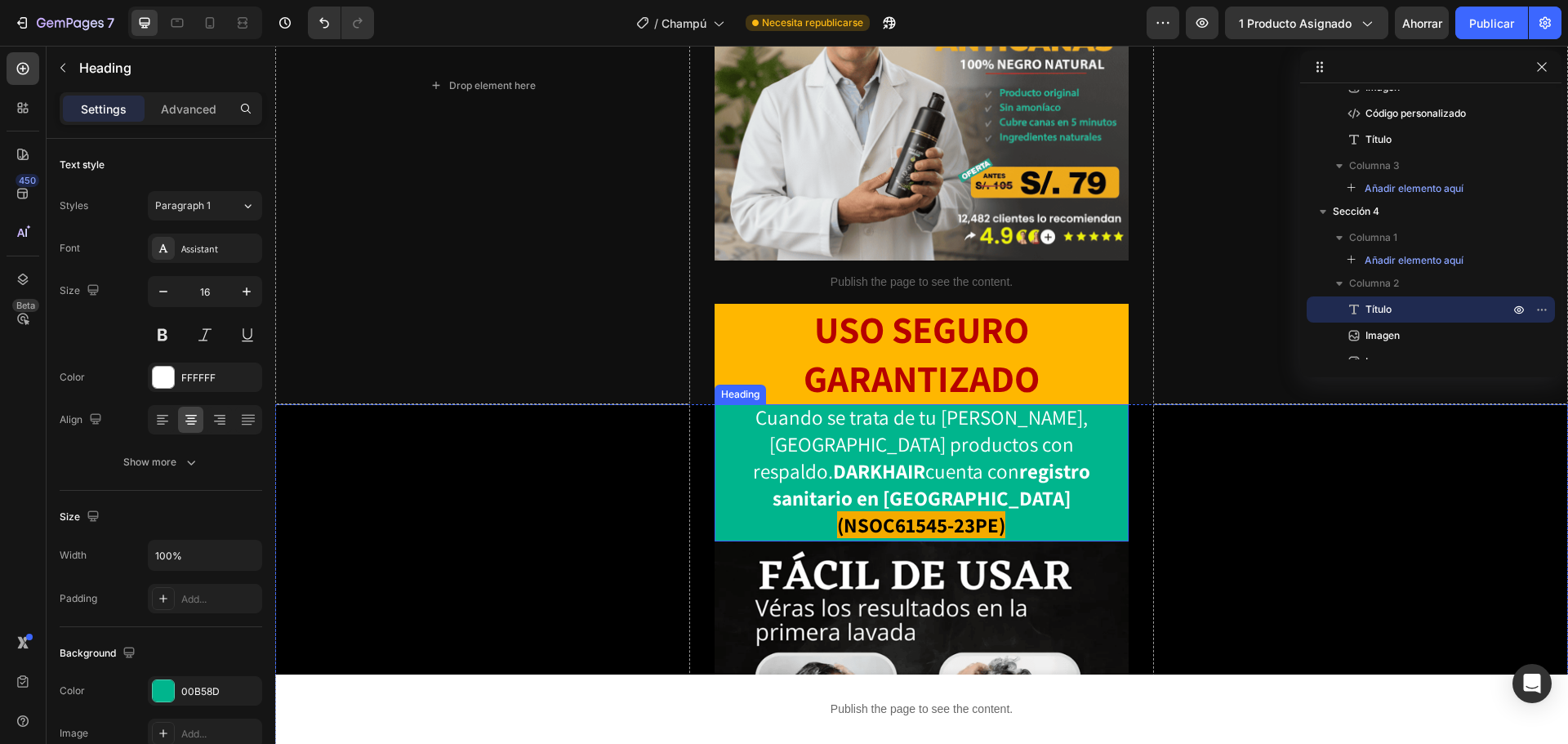
click at [1101, 433] on h2 "Cuando se trata de tu [PERSON_NAME], [GEOGRAPHIC_DATA] productos con respaldo. …" at bounding box center [922, 472] width 415 height 137
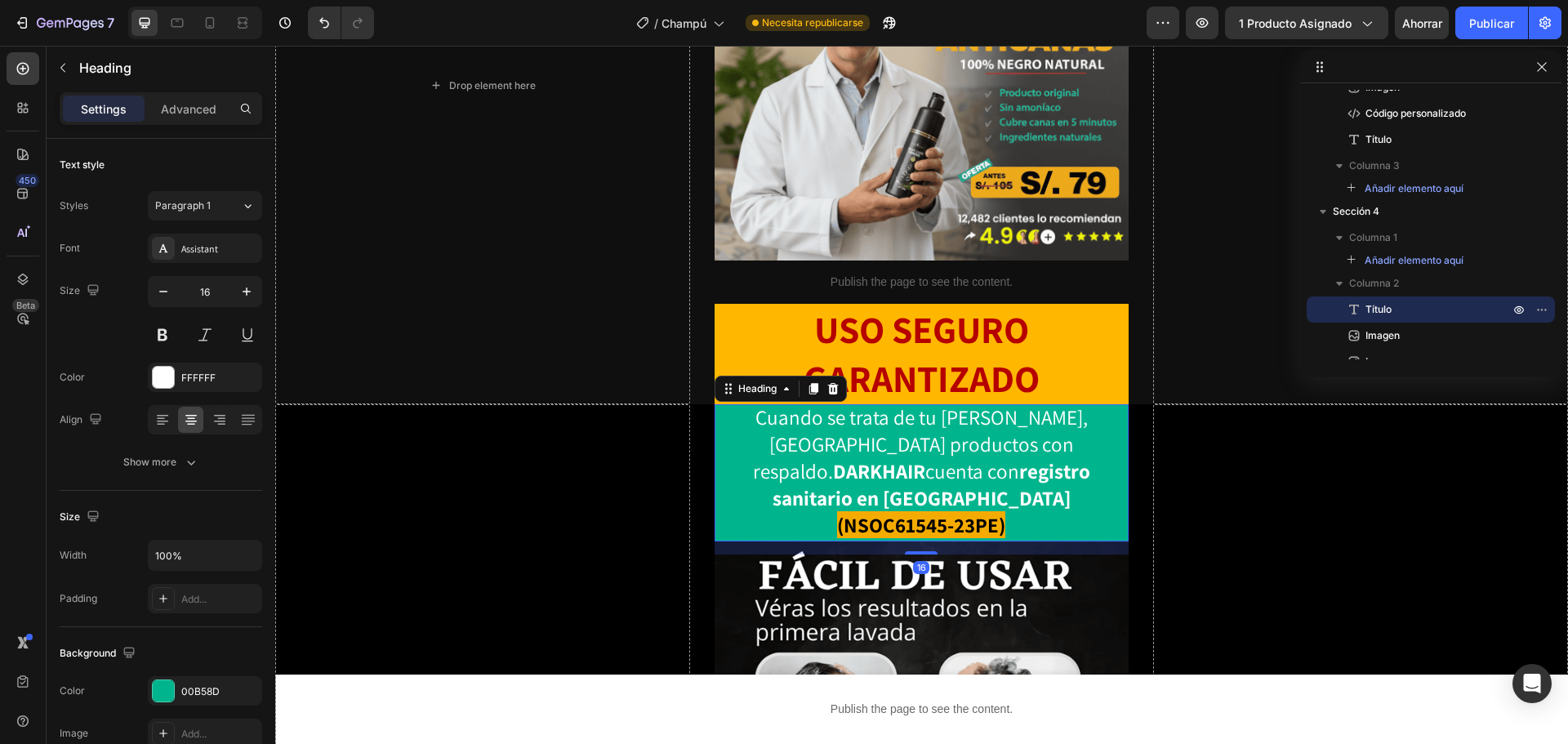
click at [1101, 433] on h2 "Cuando se trata de tu [PERSON_NAME], [GEOGRAPHIC_DATA] productos con respaldo. …" at bounding box center [922, 472] width 415 height 137
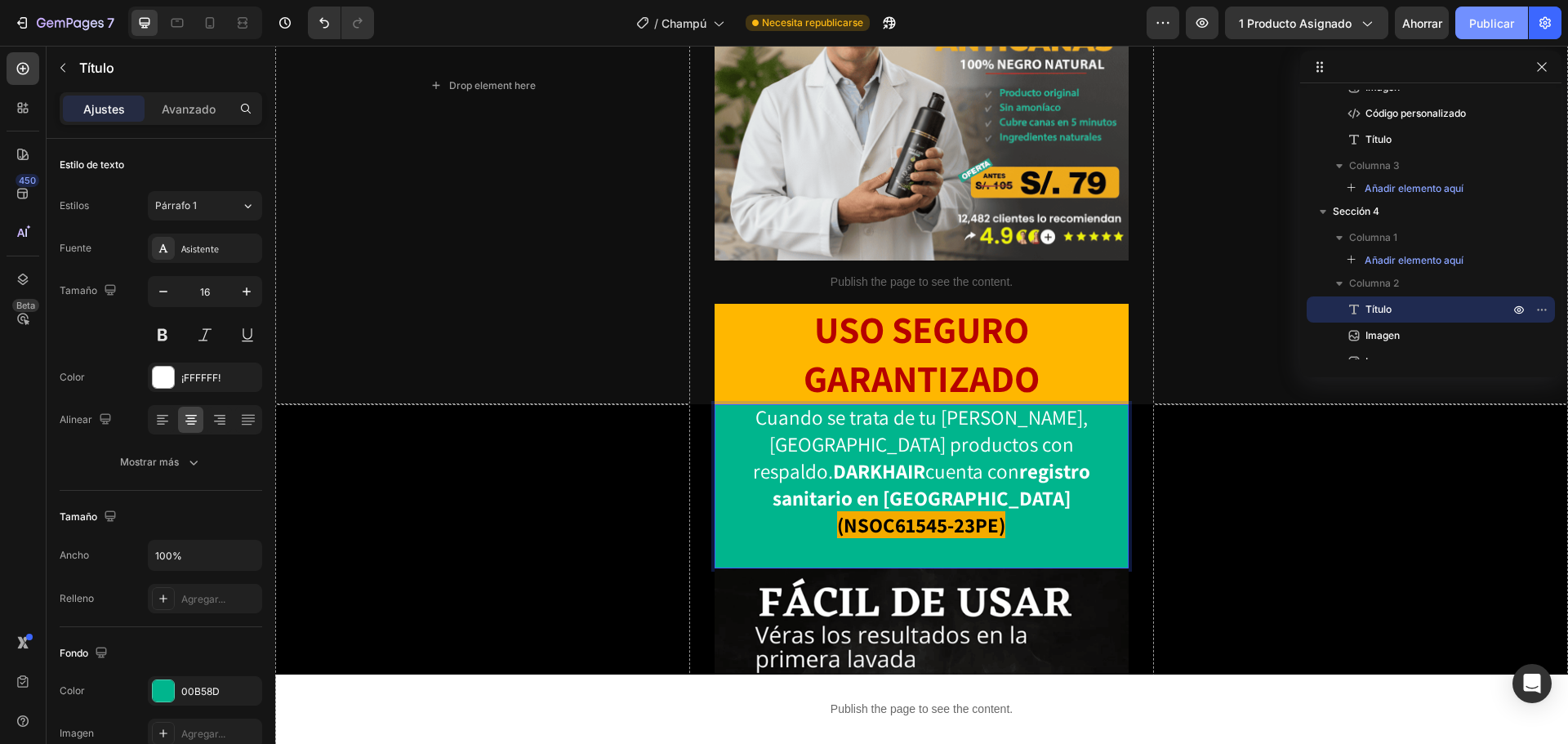
click at [1489, 22] on font "Publicar" at bounding box center [1491, 23] width 44 height 14
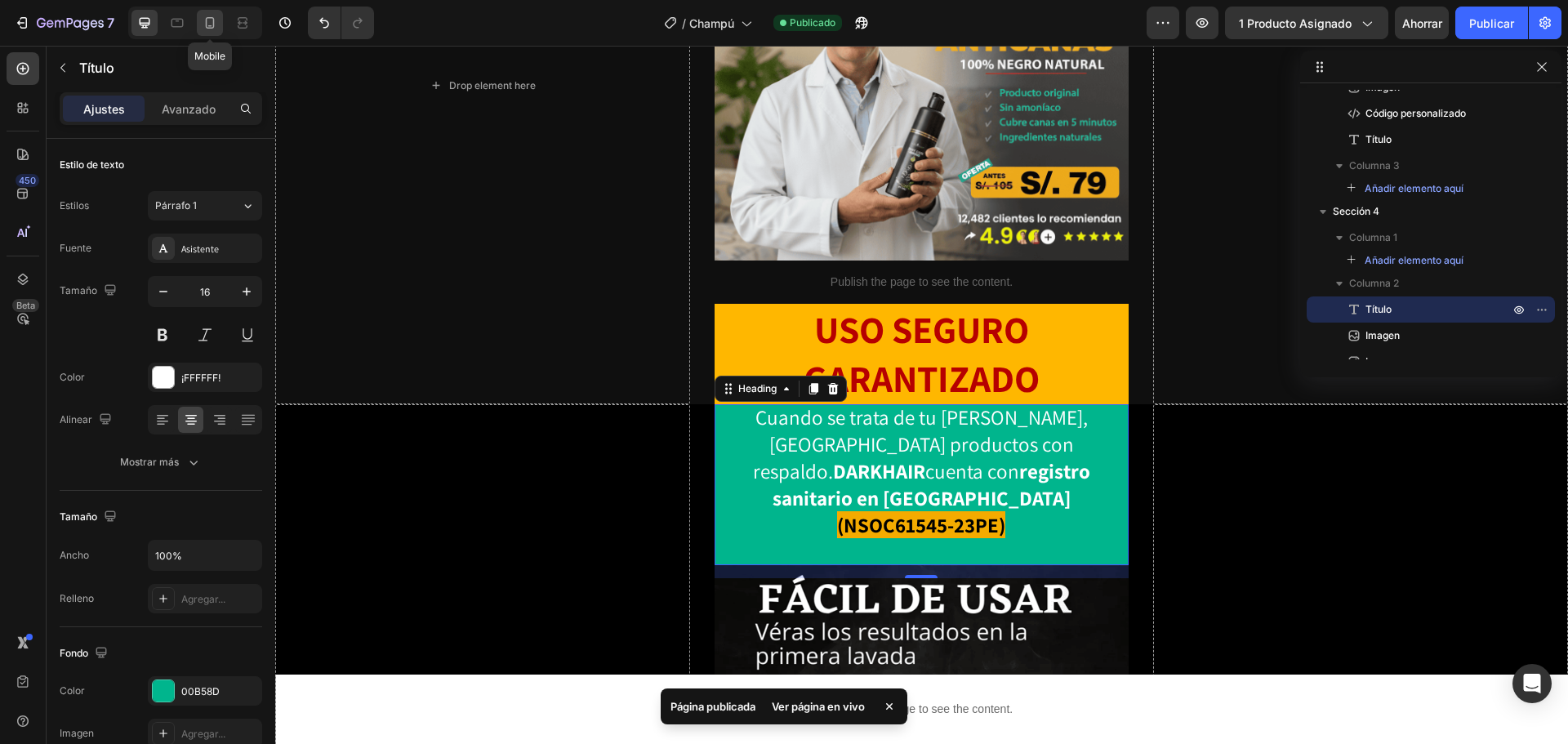
click at [212, 23] on icon at bounding box center [209, 23] width 16 height 16
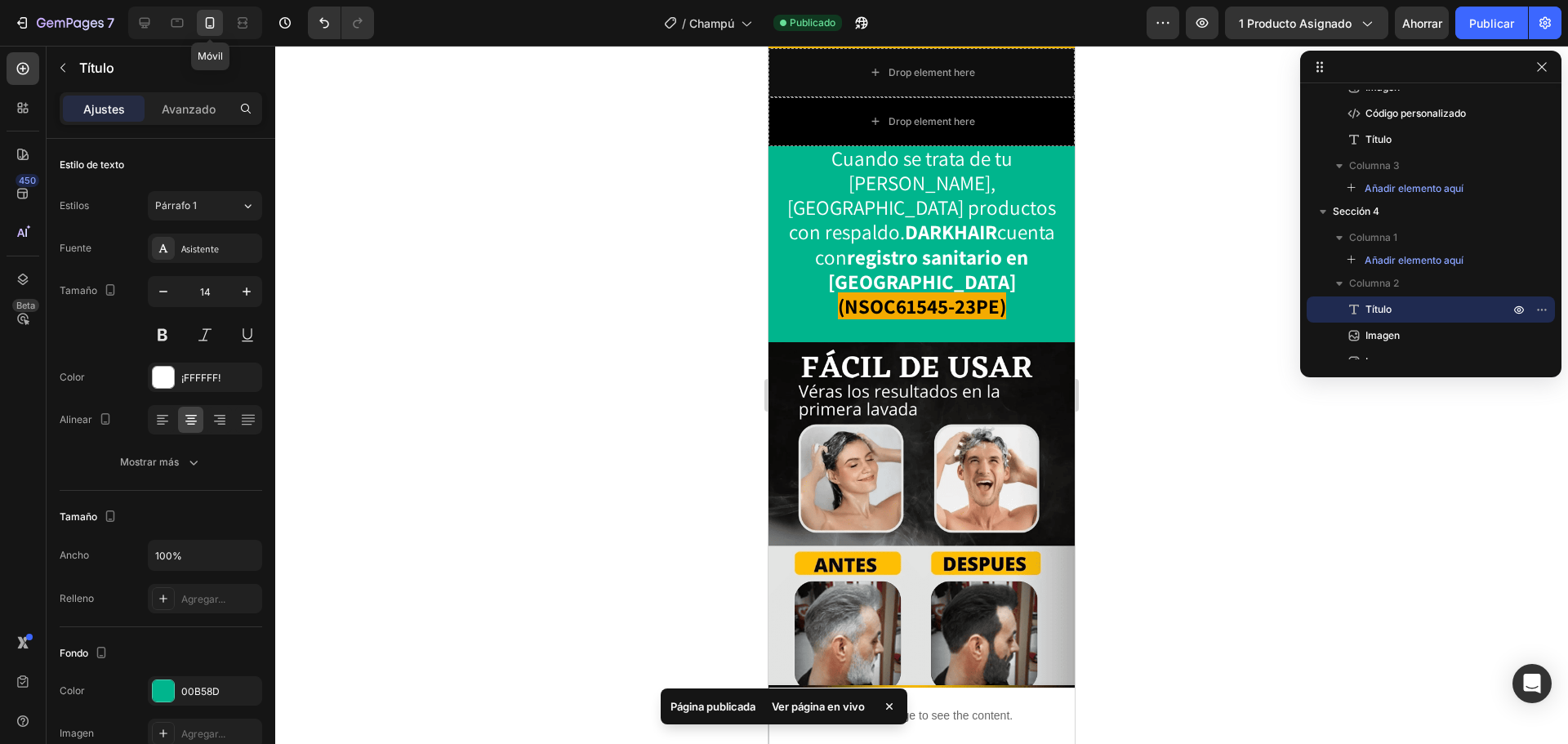
scroll to position [622, 0]
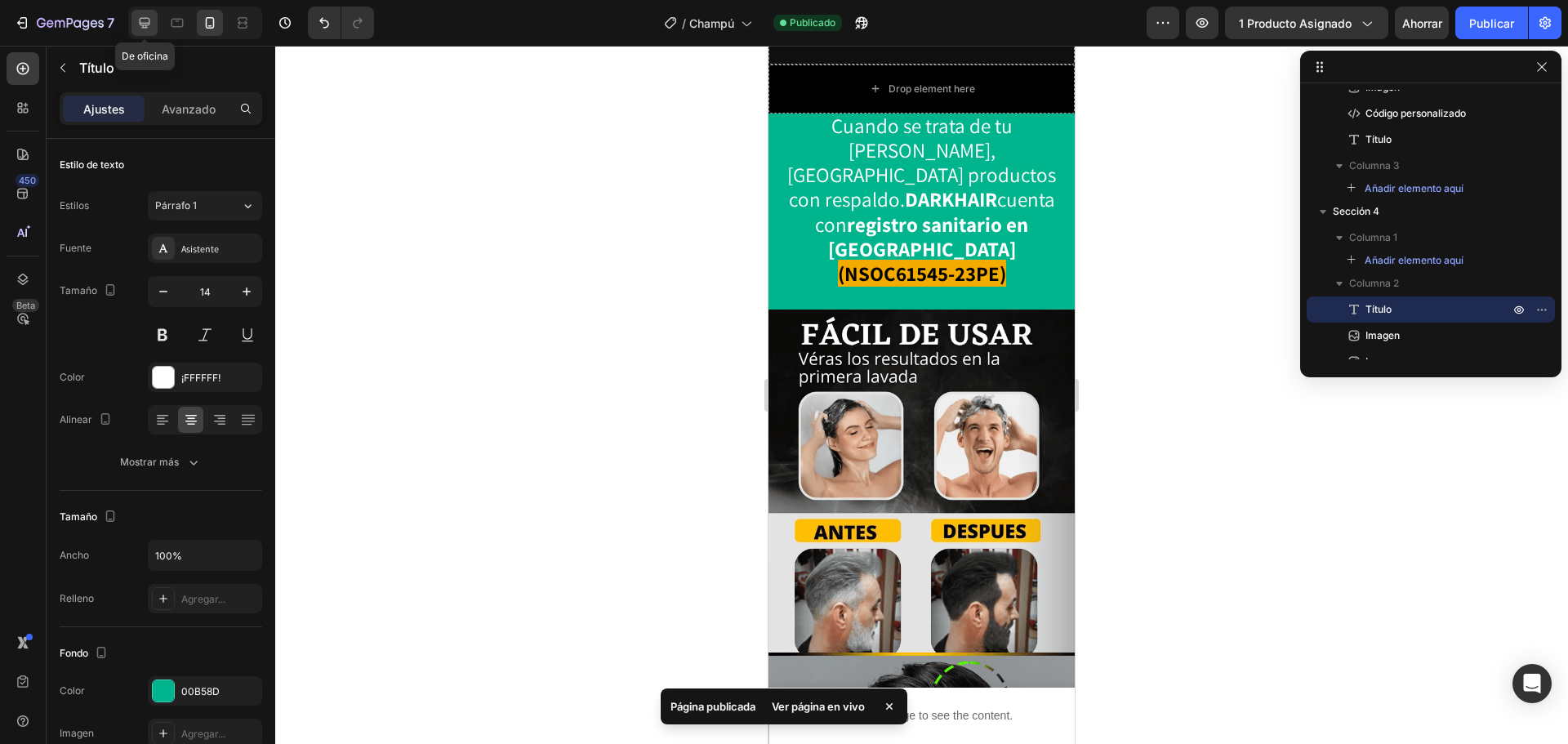
click at [150, 26] on icon at bounding box center [144, 23] width 16 height 16
type input "16"
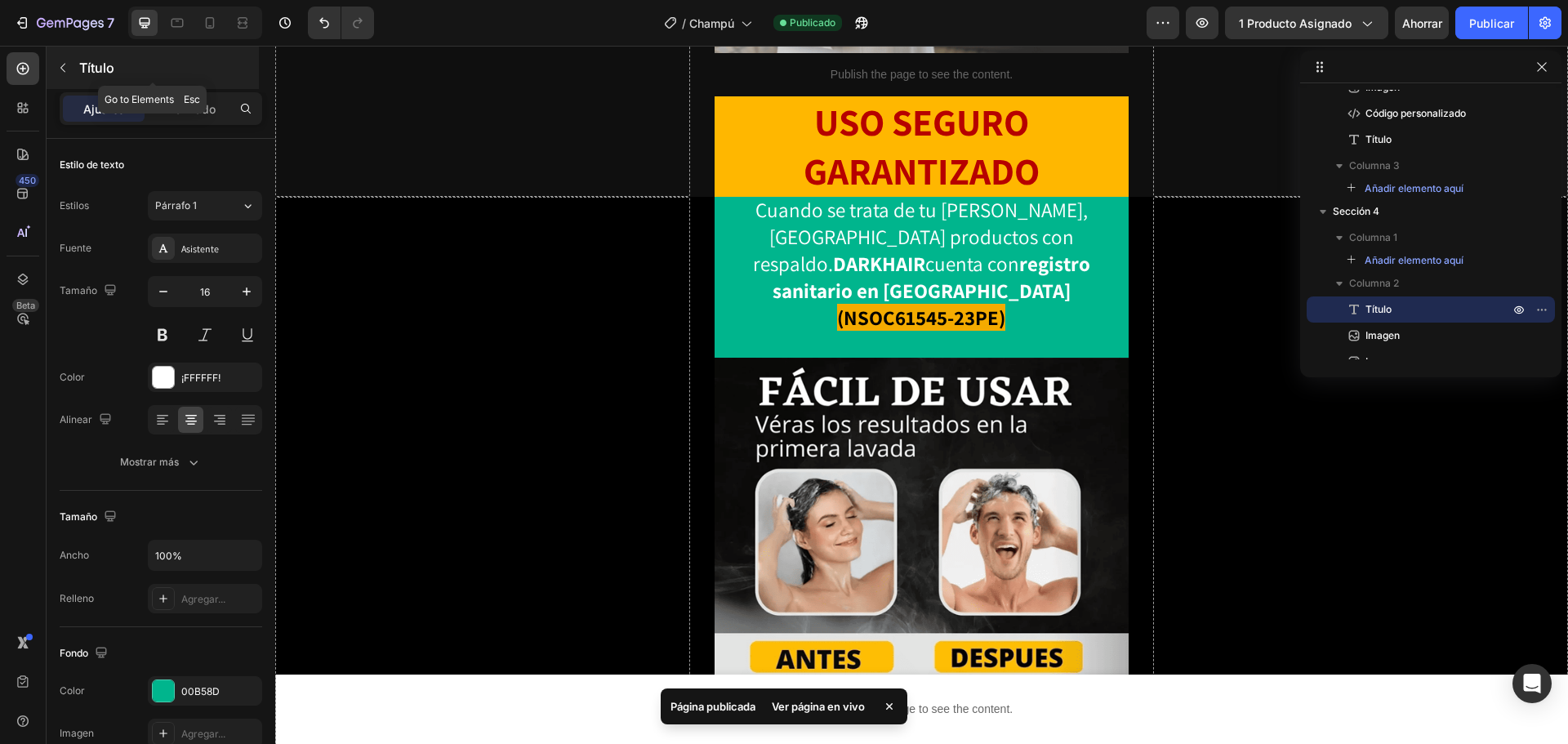
scroll to position [633, 0]
